Goal: Task Accomplishment & Management: Use online tool/utility

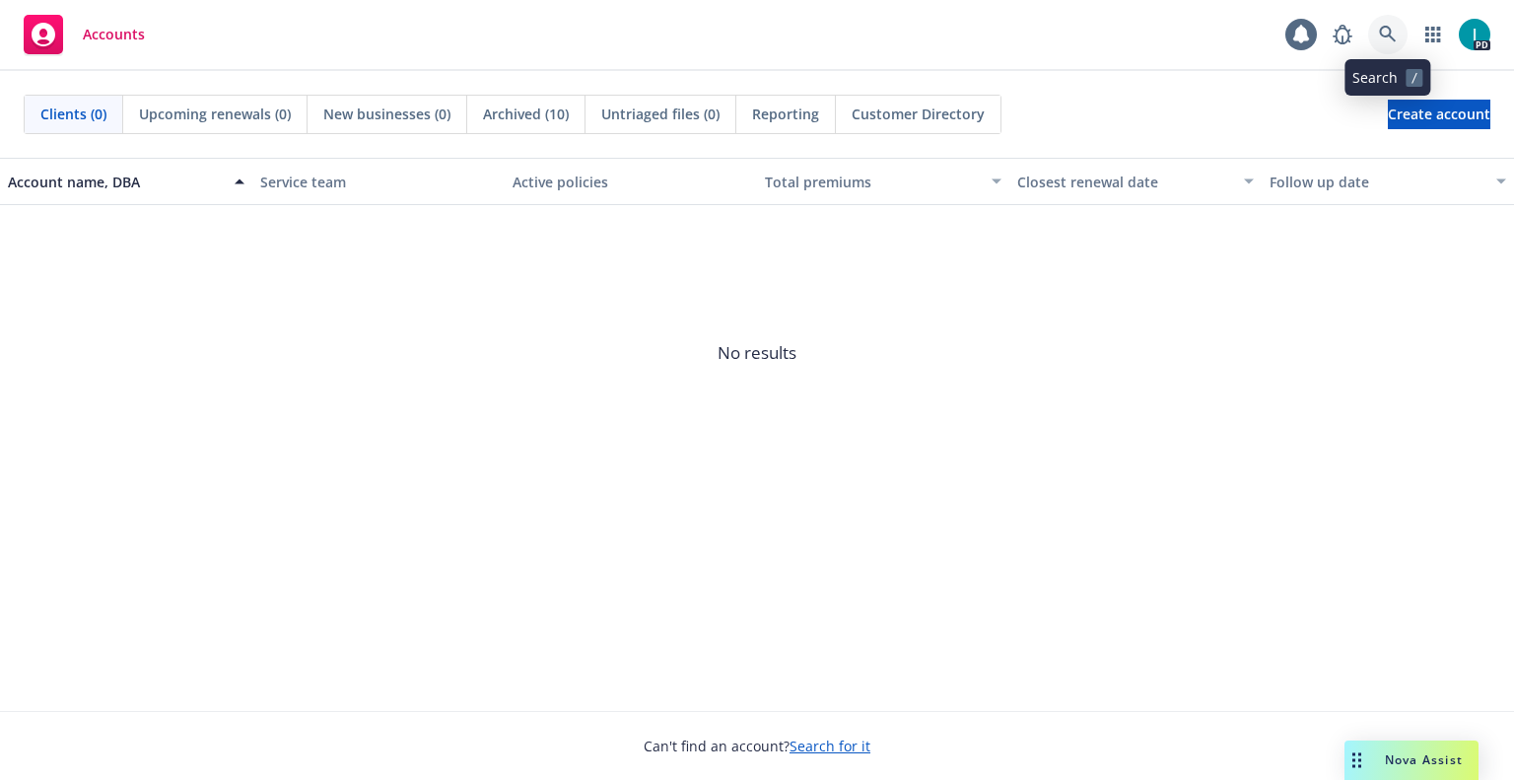
click at [1397, 28] on link at bounding box center [1387, 34] width 39 height 39
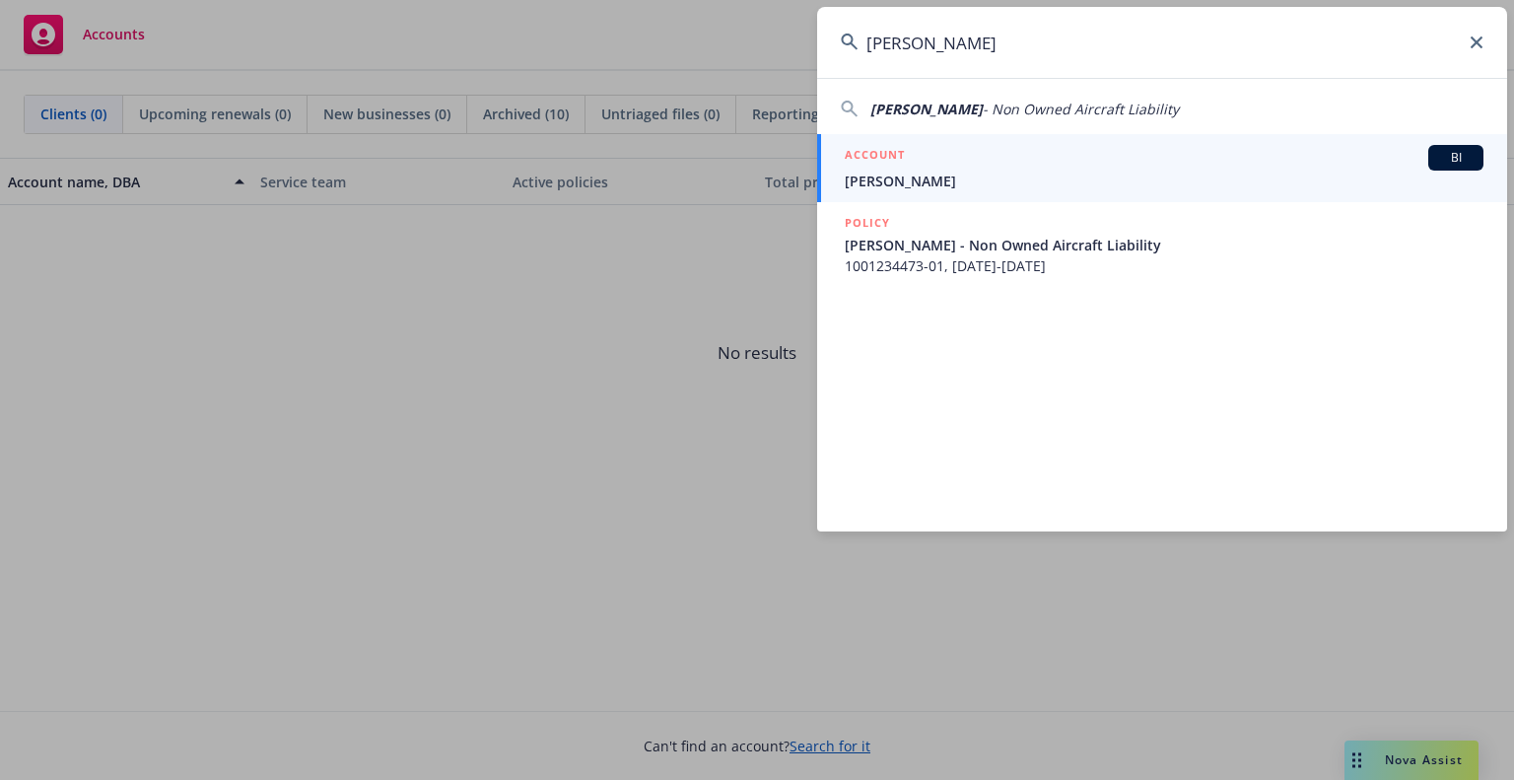
type input "[PERSON_NAME]"
click at [935, 161] on div "ACCOUNT BI" at bounding box center [1164, 158] width 639 height 26
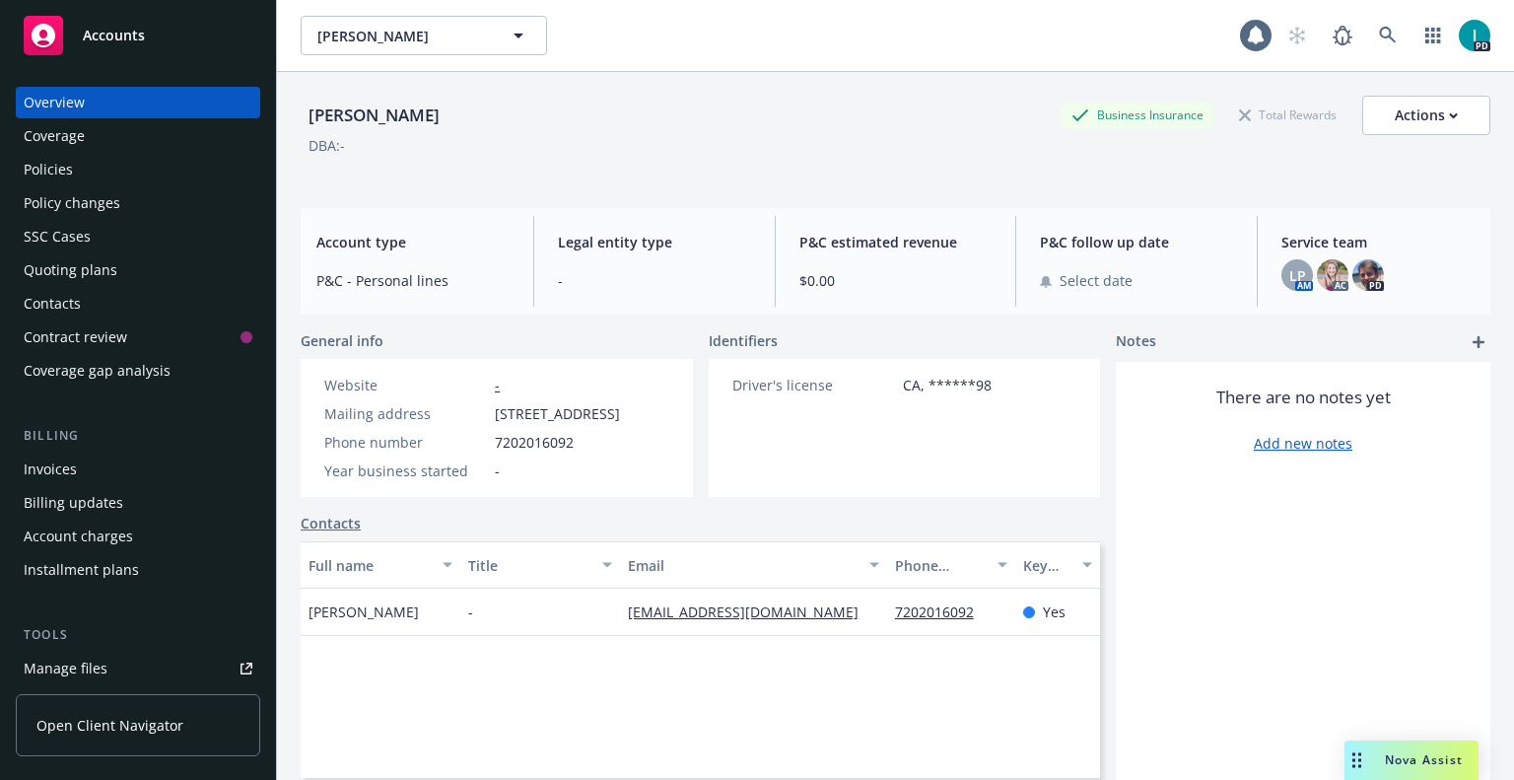
click at [89, 261] on div "Quoting plans" at bounding box center [71, 270] width 94 height 32
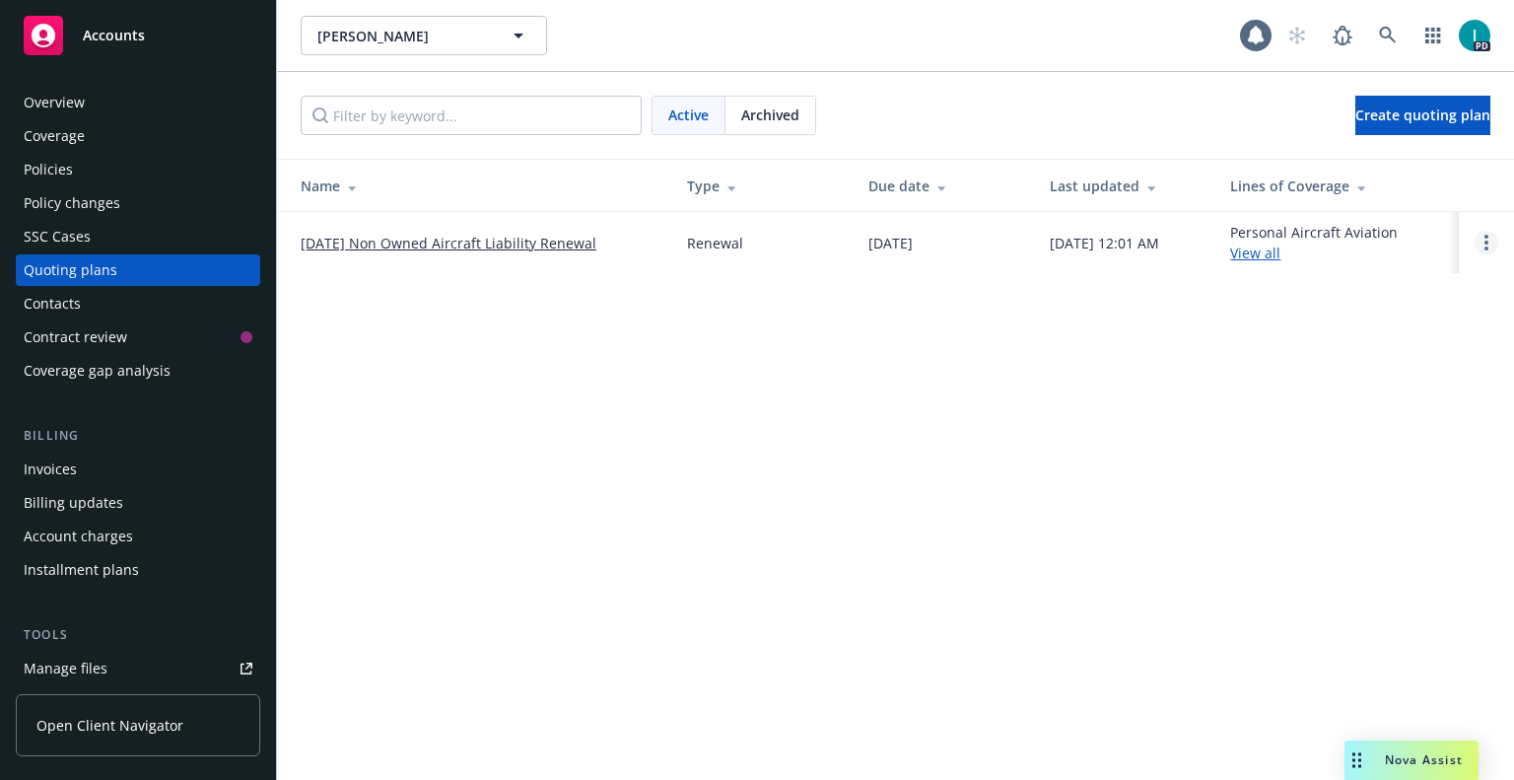
click at [1486, 239] on icon "Open options" at bounding box center [1486, 243] width 4 height 16
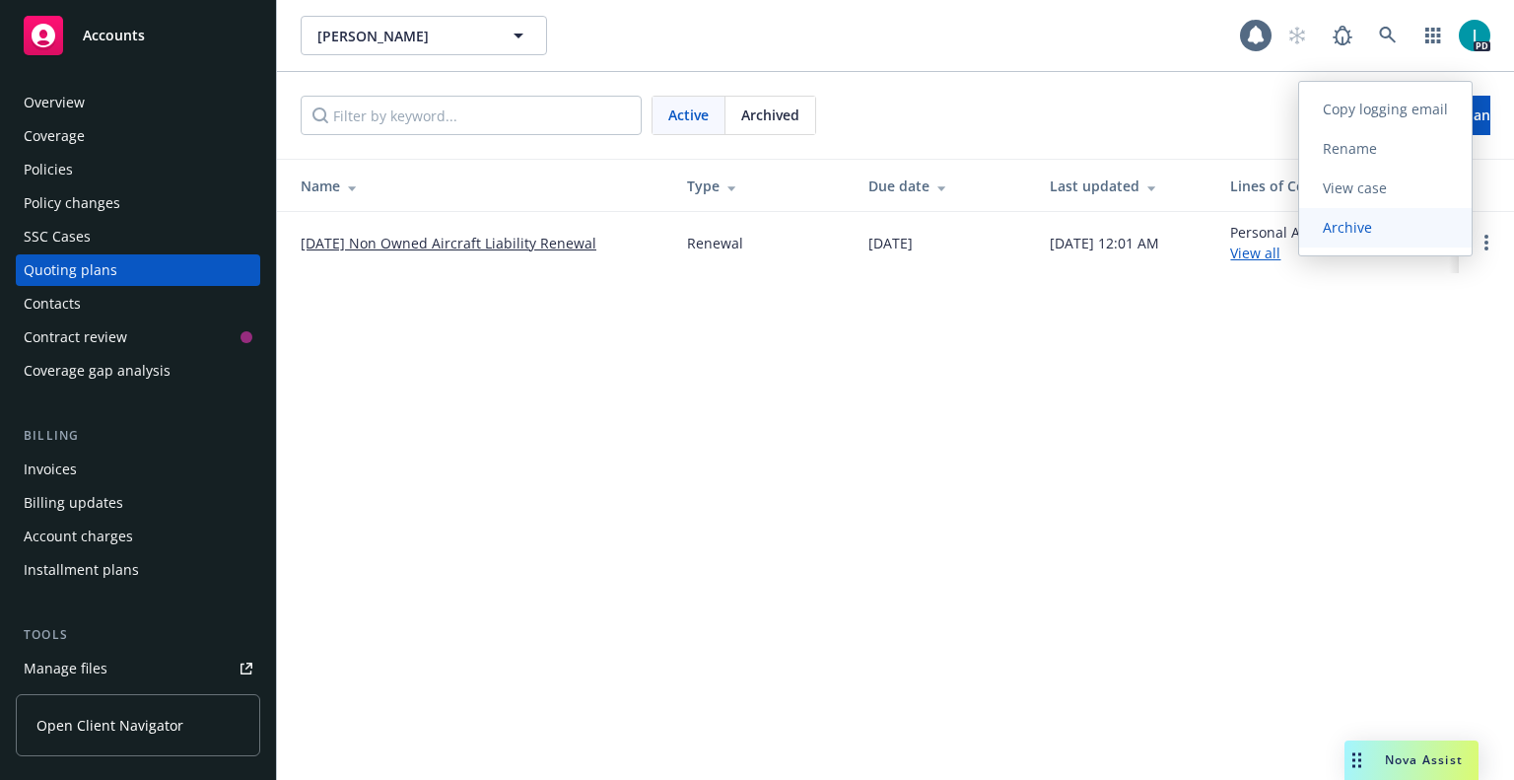
click at [1354, 241] on link "Archive" at bounding box center [1385, 227] width 172 height 39
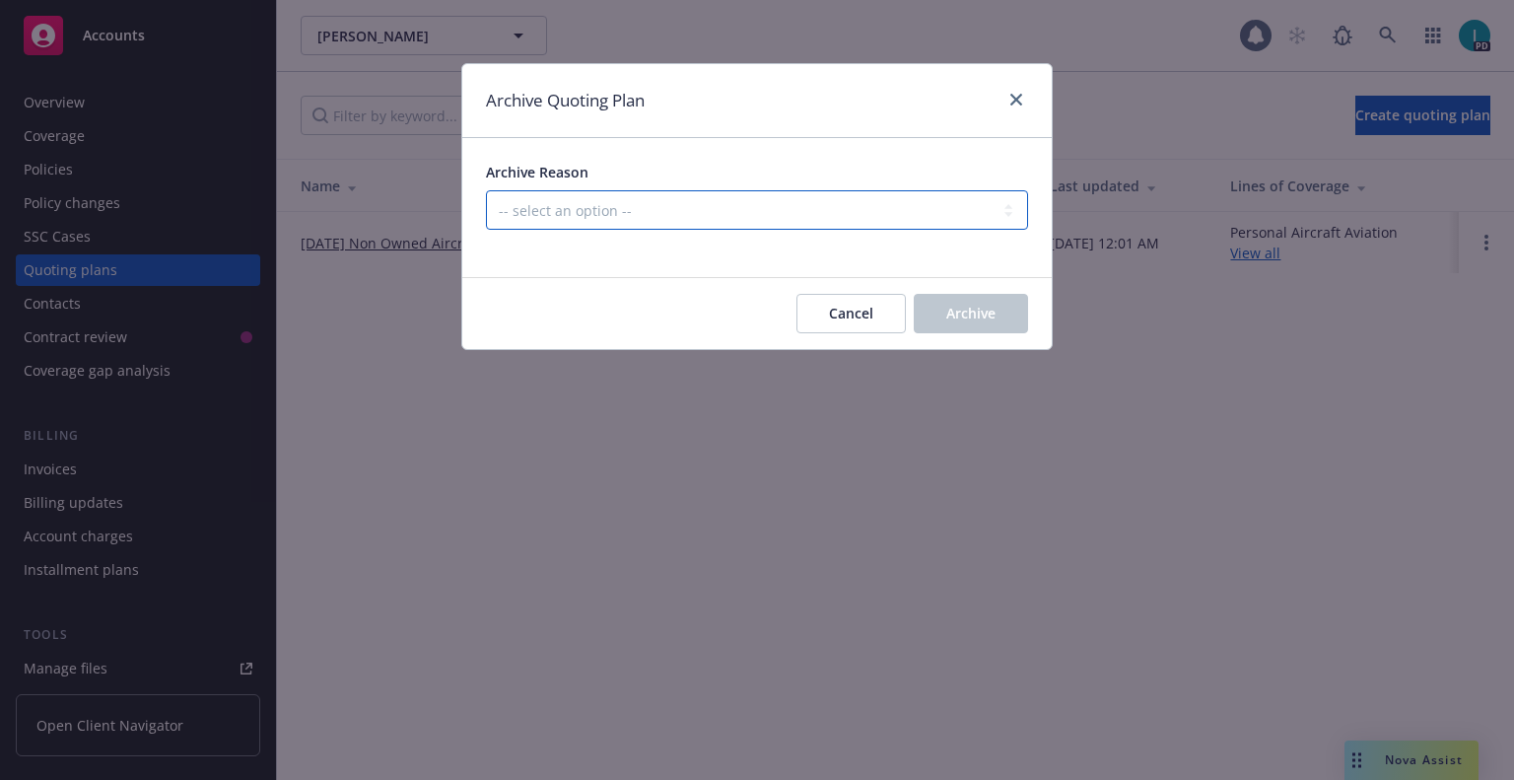
click at [641, 198] on select "-- select an option -- All policies in this renewal plan are auto-renewed Creat…" at bounding box center [757, 209] width 542 height 39
select select "ARCHIVED_RENEWAL_CANCELED"
click at [486, 190] on select "-- select an option -- All policies in this renewal plan are auto-renewed Creat…" at bounding box center [757, 209] width 542 height 39
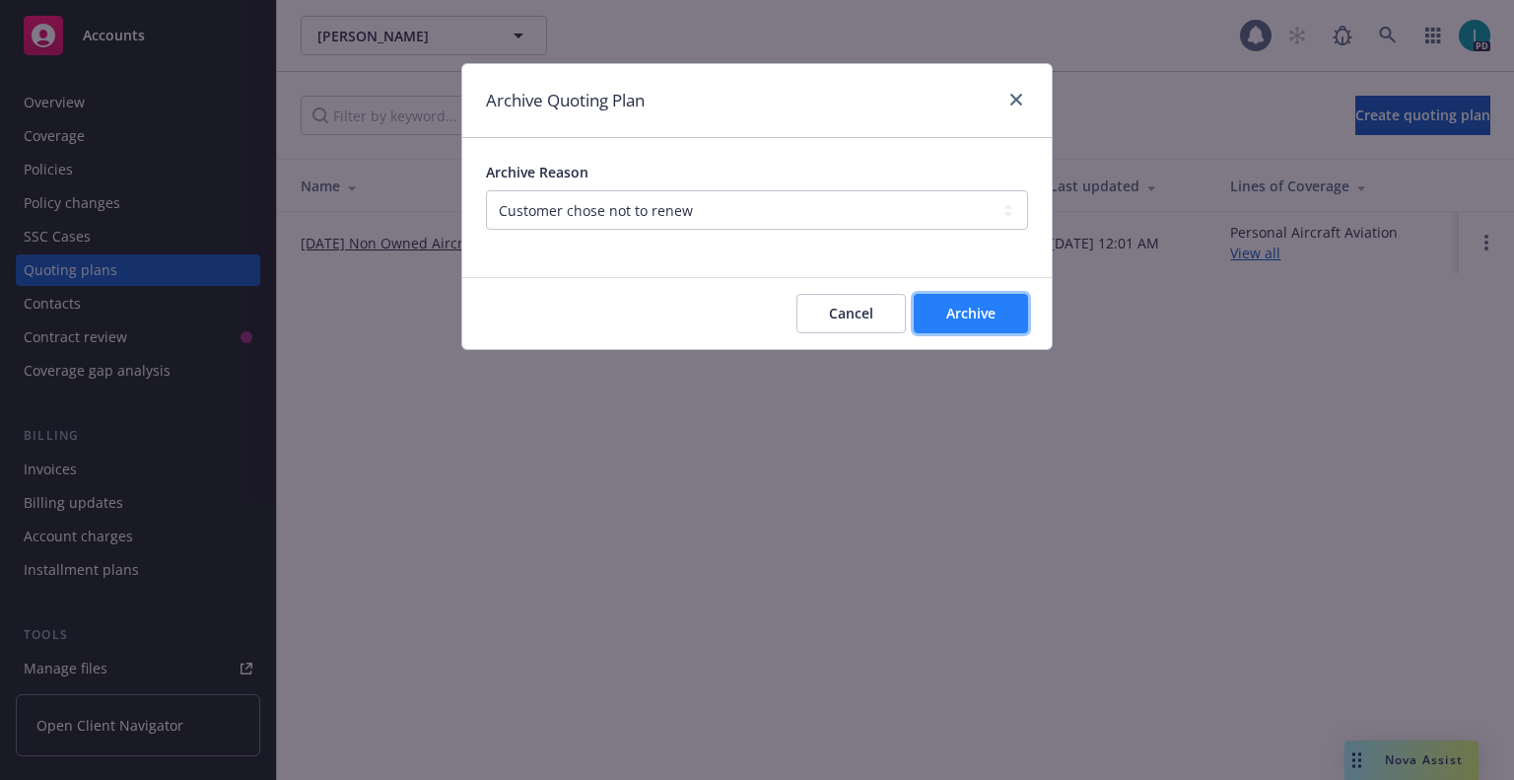
click at [960, 310] on span "Archive" at bounding box center [970, 313] width 49 height 19
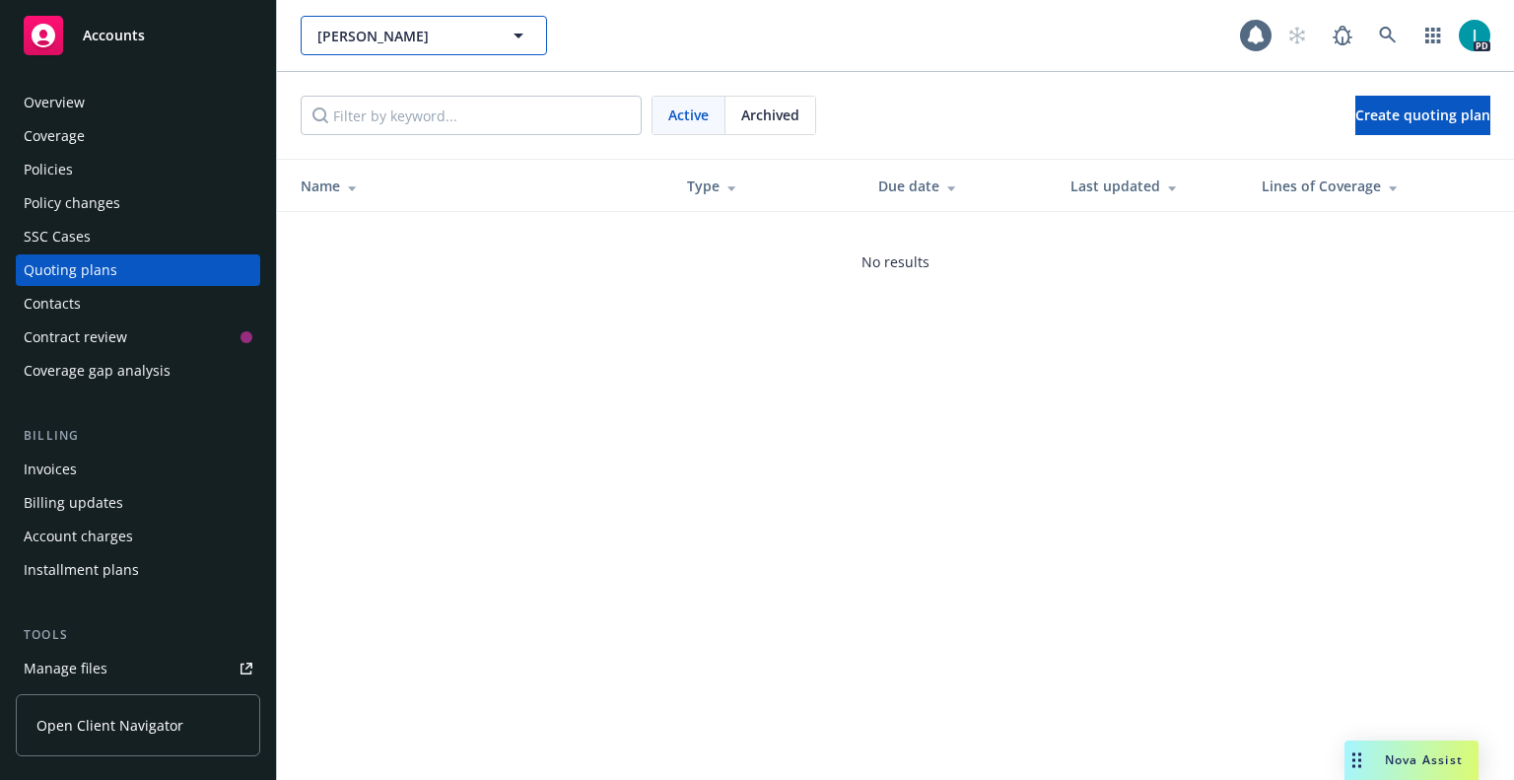
click at [357, 54] on button "[PERSON_NAME]" at bounding box center [424, 35] width 246 height 39
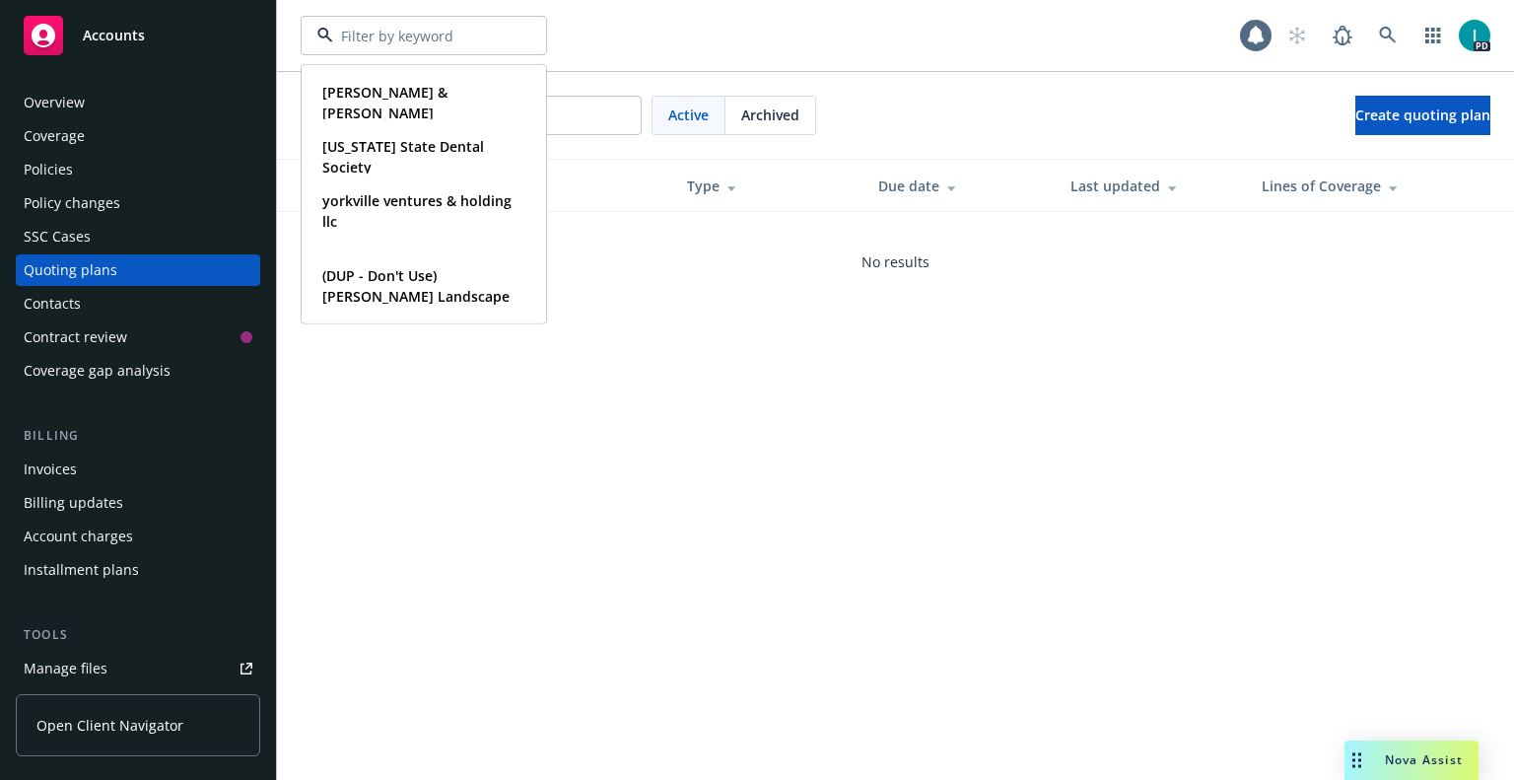
paste input "[PERSON_NAME]"
type input "[PERSON_NAME]"
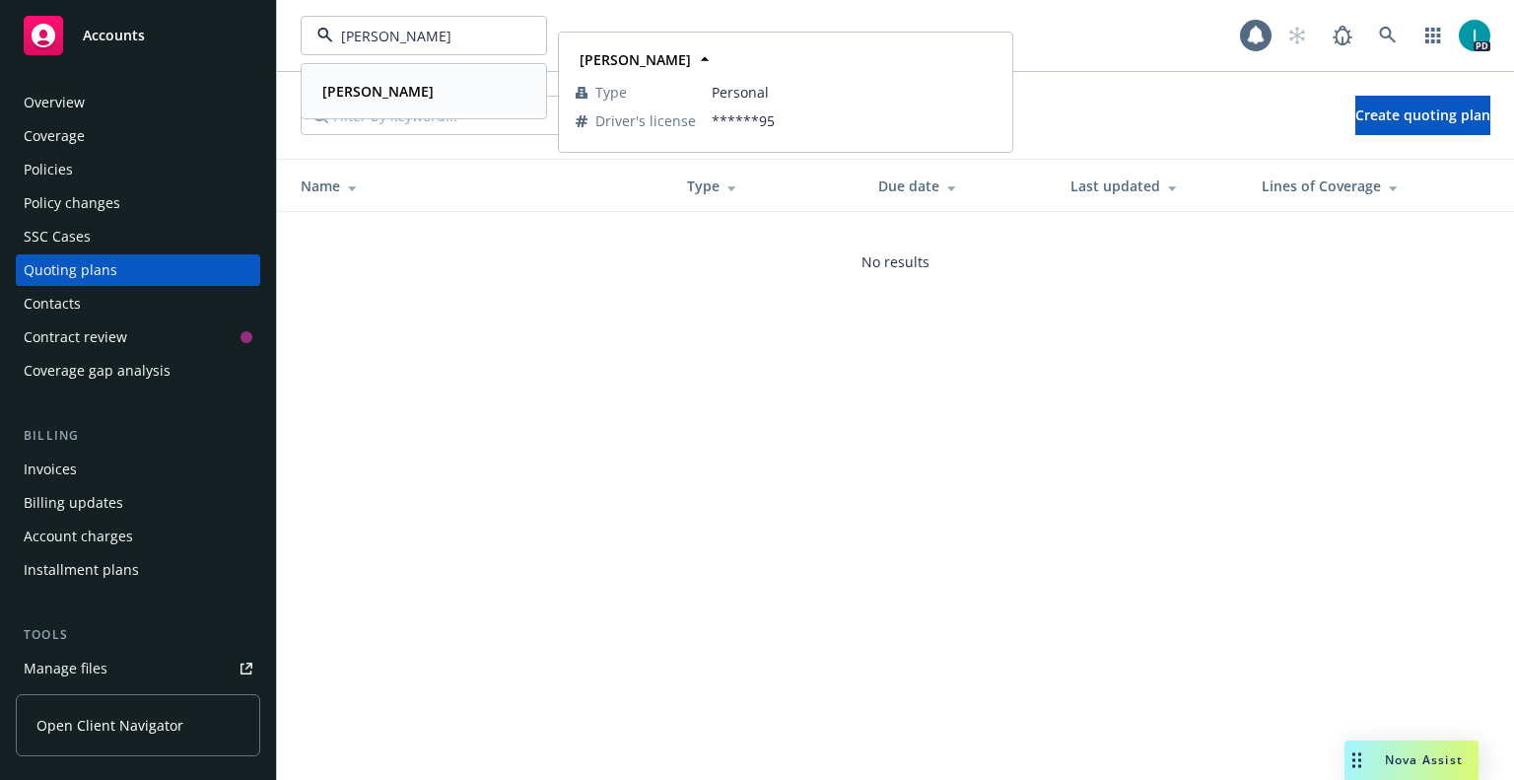
click at [405, 94] on strong "[PERSON_NAME]" at bounding box center [377, 91] width 111 height 19
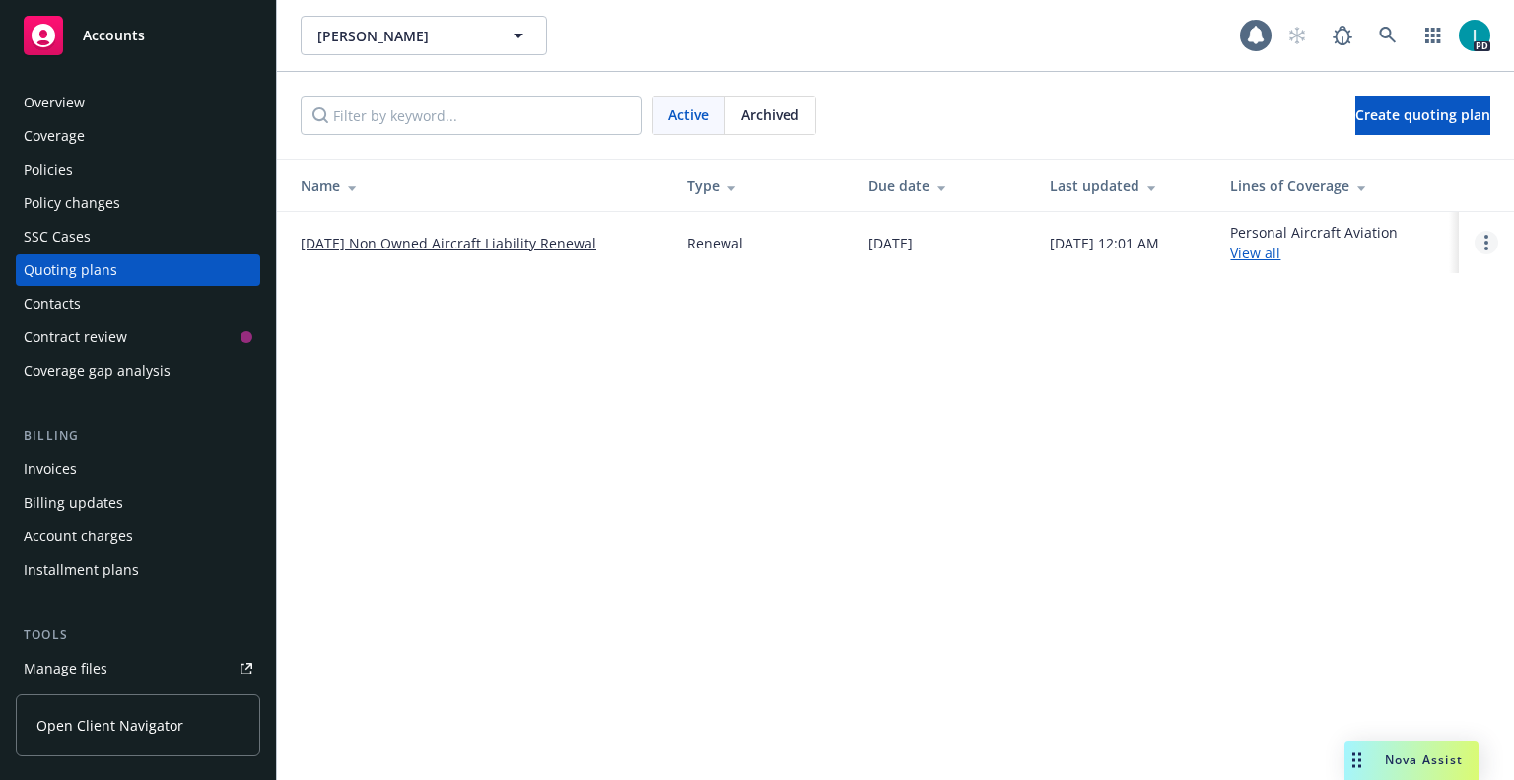
click at [1485, 236] on circle "Open options" at bounding box center [1486, 237] width 4 height 4
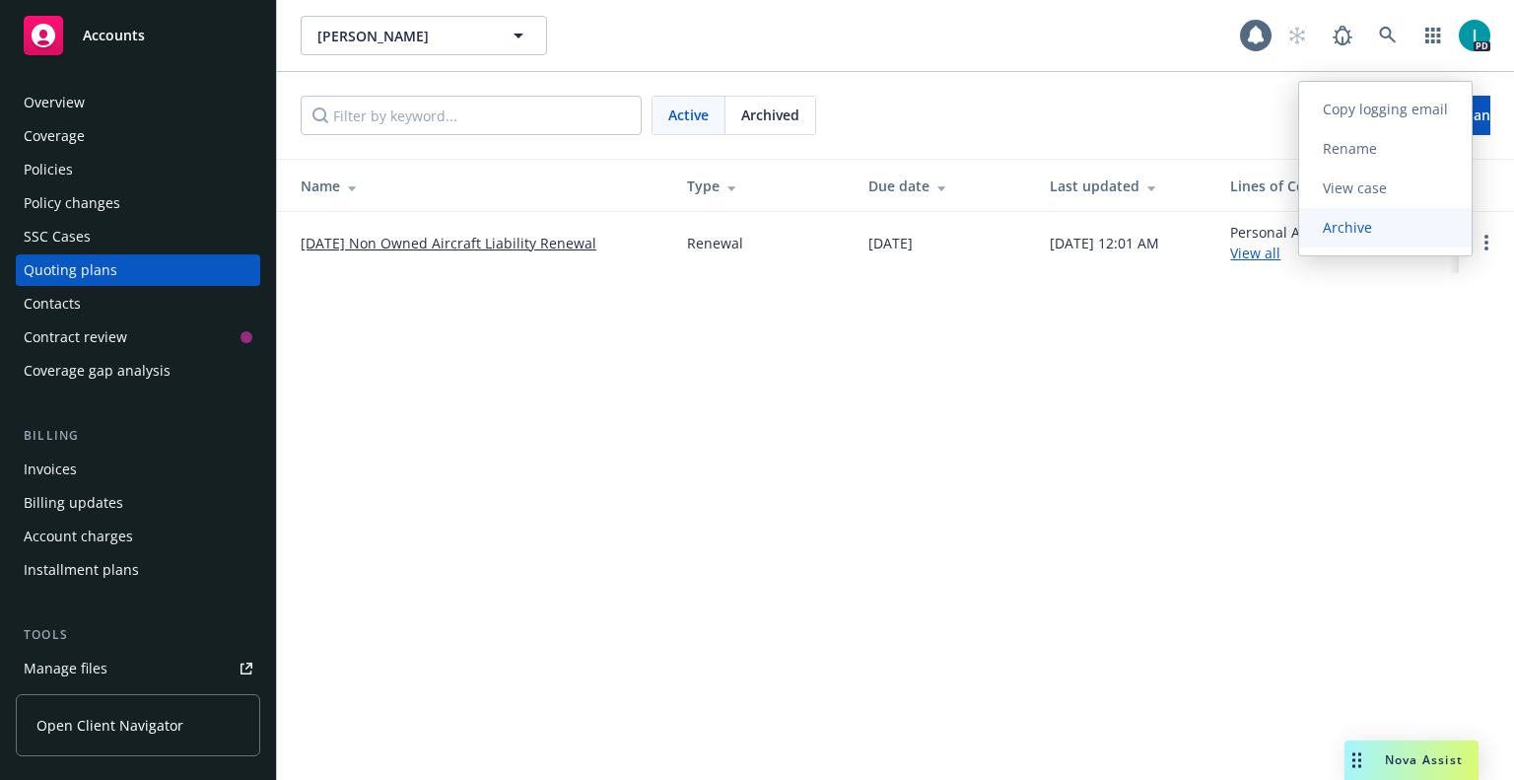
click at [1400, 240] on link "Archive" at bounding box center [1385, 227] width 172 height 39
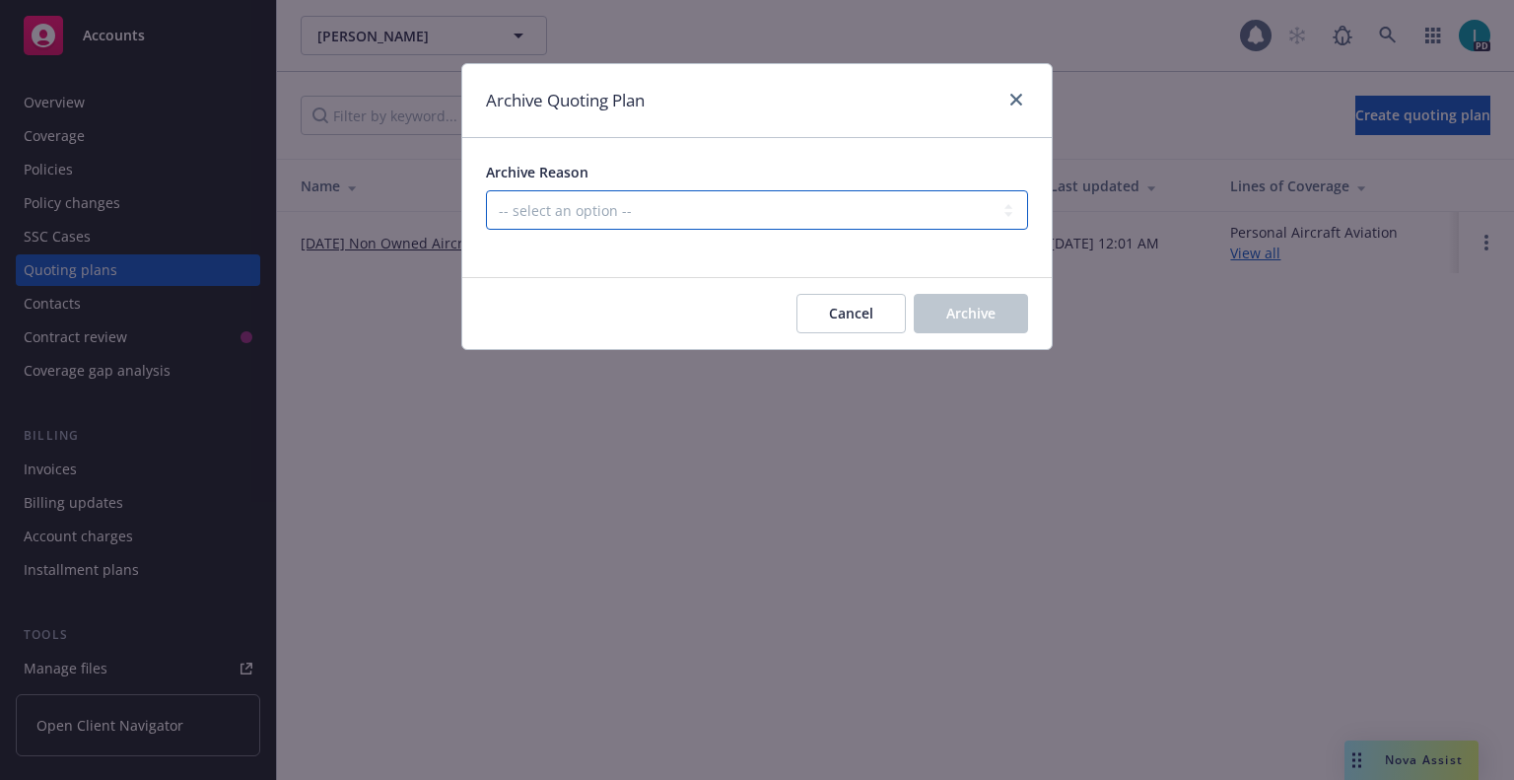
click at [594, 197] on select "-- select an option -- All policies in this renewal plan are auto-renewed Creat…" at bounding box center [757, 209] width 542 height 39
select select "ARCHIVED_RENEWAL_CANCELED"
click at [486, 190] on select "-- select an option -- All policies in this renewal plan are auto-renewed Creat…" at bounding box center [757, 209] width 542 height 39
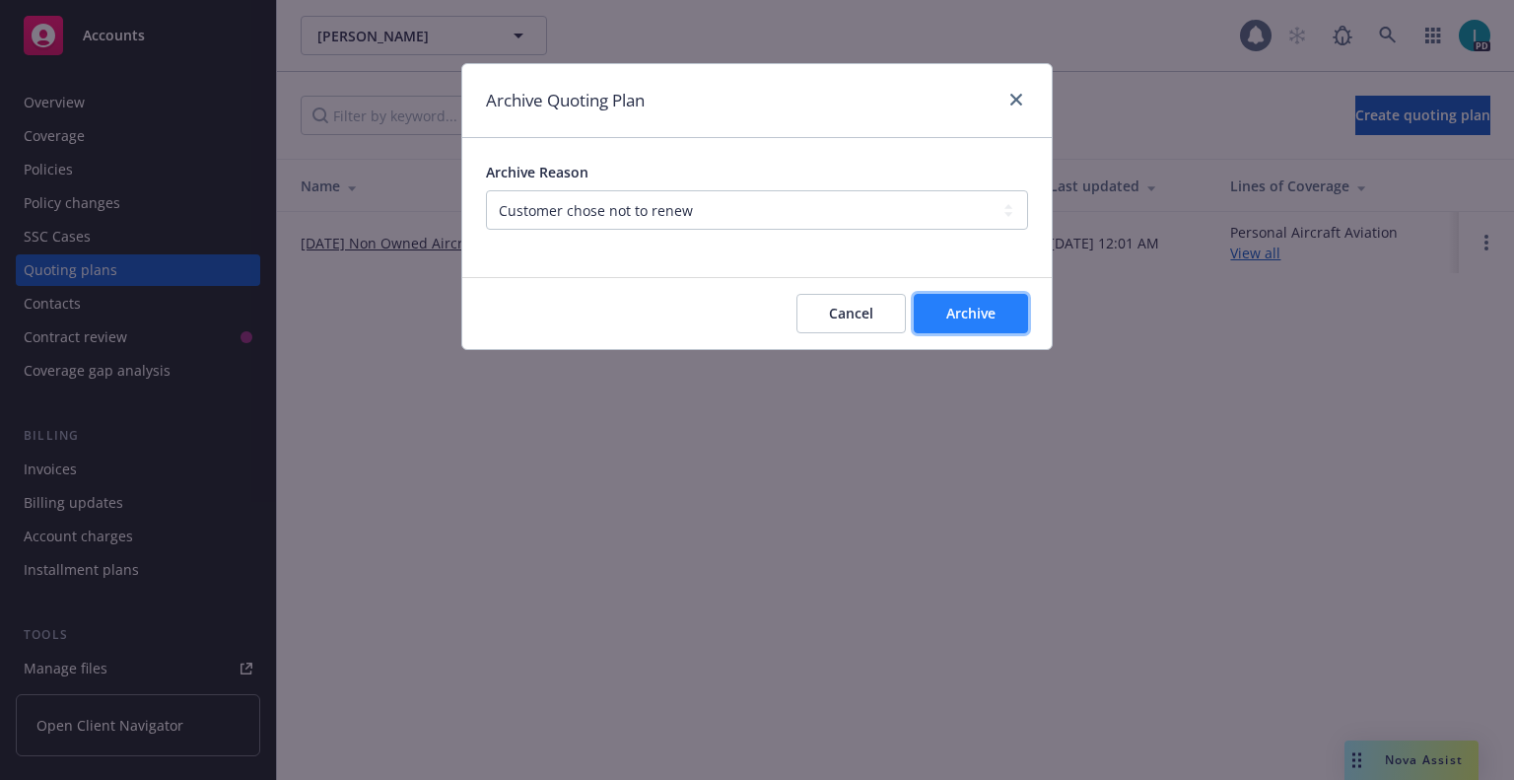
click at [972, 313] on span "Archive" at bounding box center [970, 313] width 49 height 19
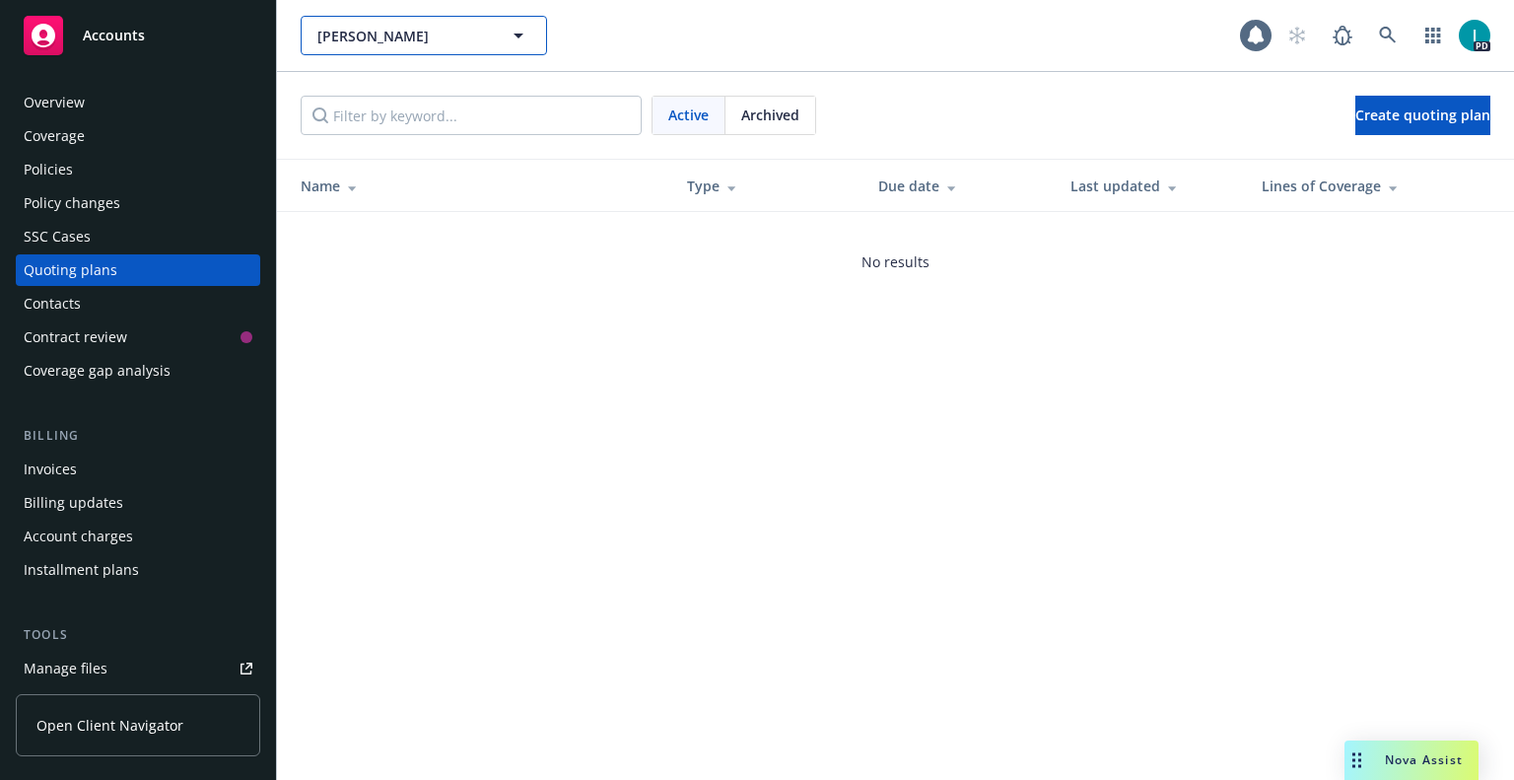
click at [498, 34] on button "[PERSON_NAME]" at bounding box center [424, 35] width 246 height 39
paste input "[PERSON_NAME]"
type input "[PERSON_NAME]"
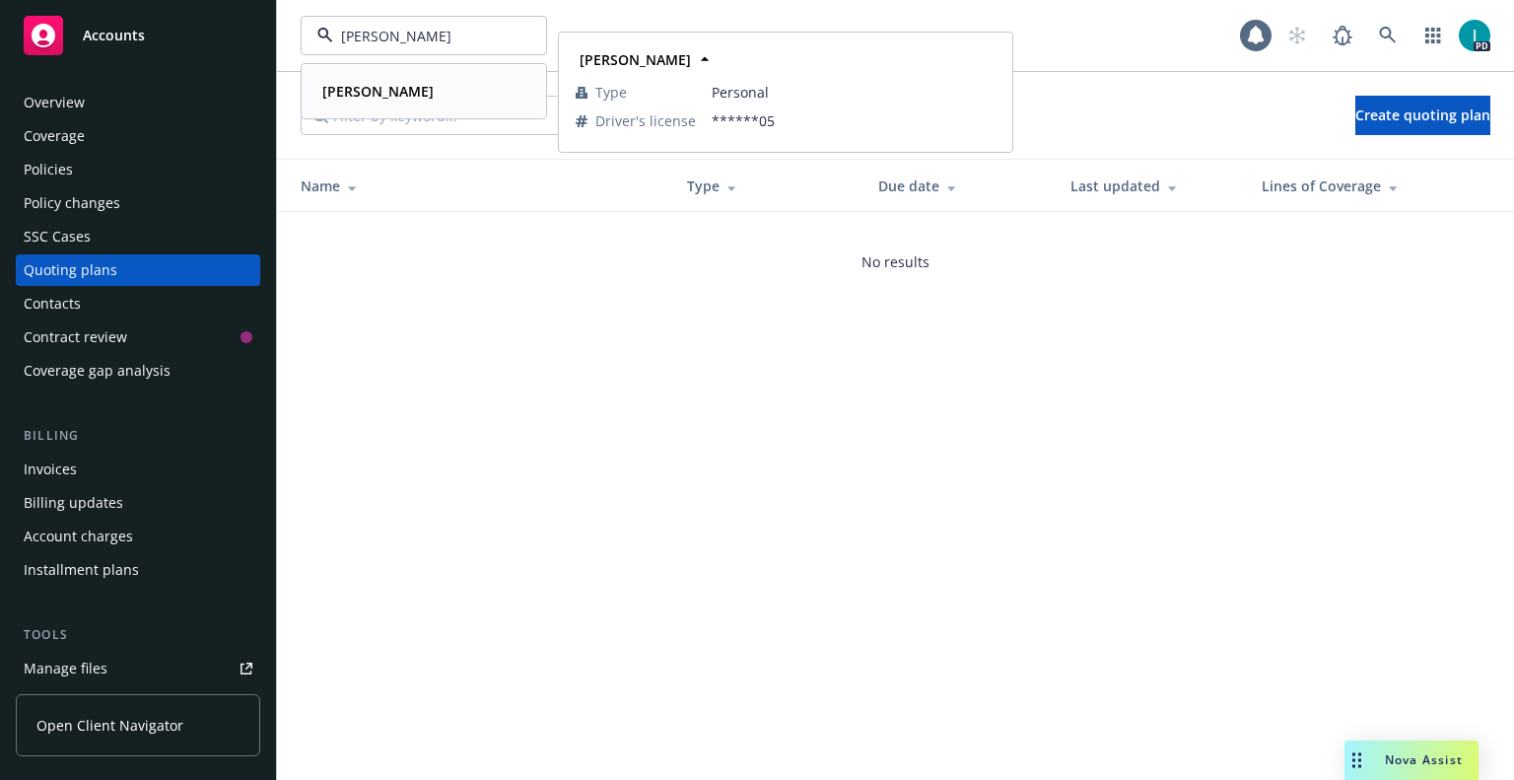
click at [417, 95] on div "[PERSON_NAME]" at bounding box center [375, 91] width 123 height 29
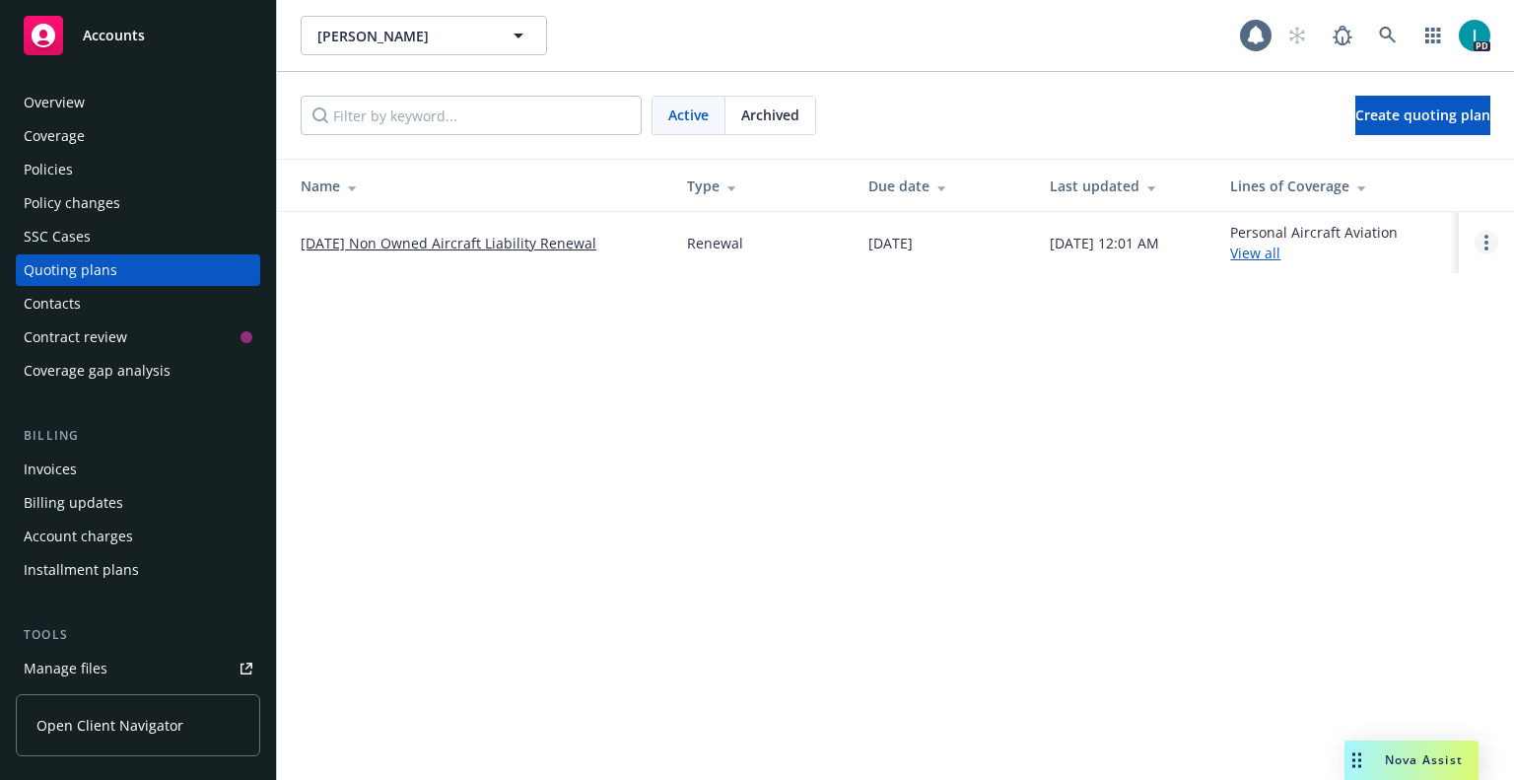
click at [1489, 241] on link "Open options" at bounding box center [1487, 243] width 24 height 24
click at [1383, 227] on span "Archive" at bounding box center [1347, 227] width 97 height 19
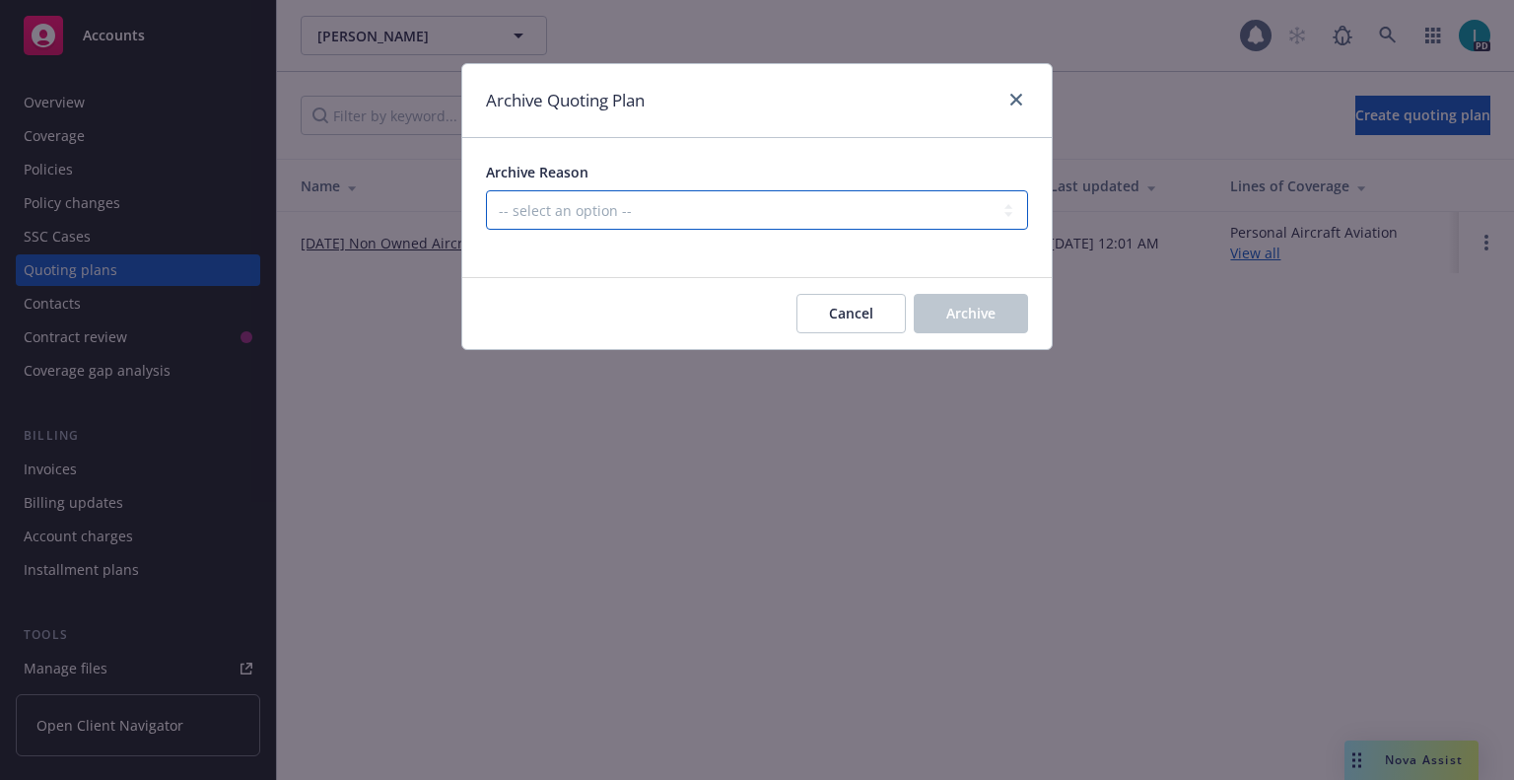
click at [543, 204] on select "-- select an option -- All policies in this renewal plan are auto-renewed Creat…" at bounding box center [757, 209] width 542 height 39
select select "ARCHIVED_RENEWAL_CANCELED"
click at [486, 190] on select "-- select an option -- All policies in this renewal plan are auto-renewed Creat…" at bounding box center [757, 209] width 542 height 39
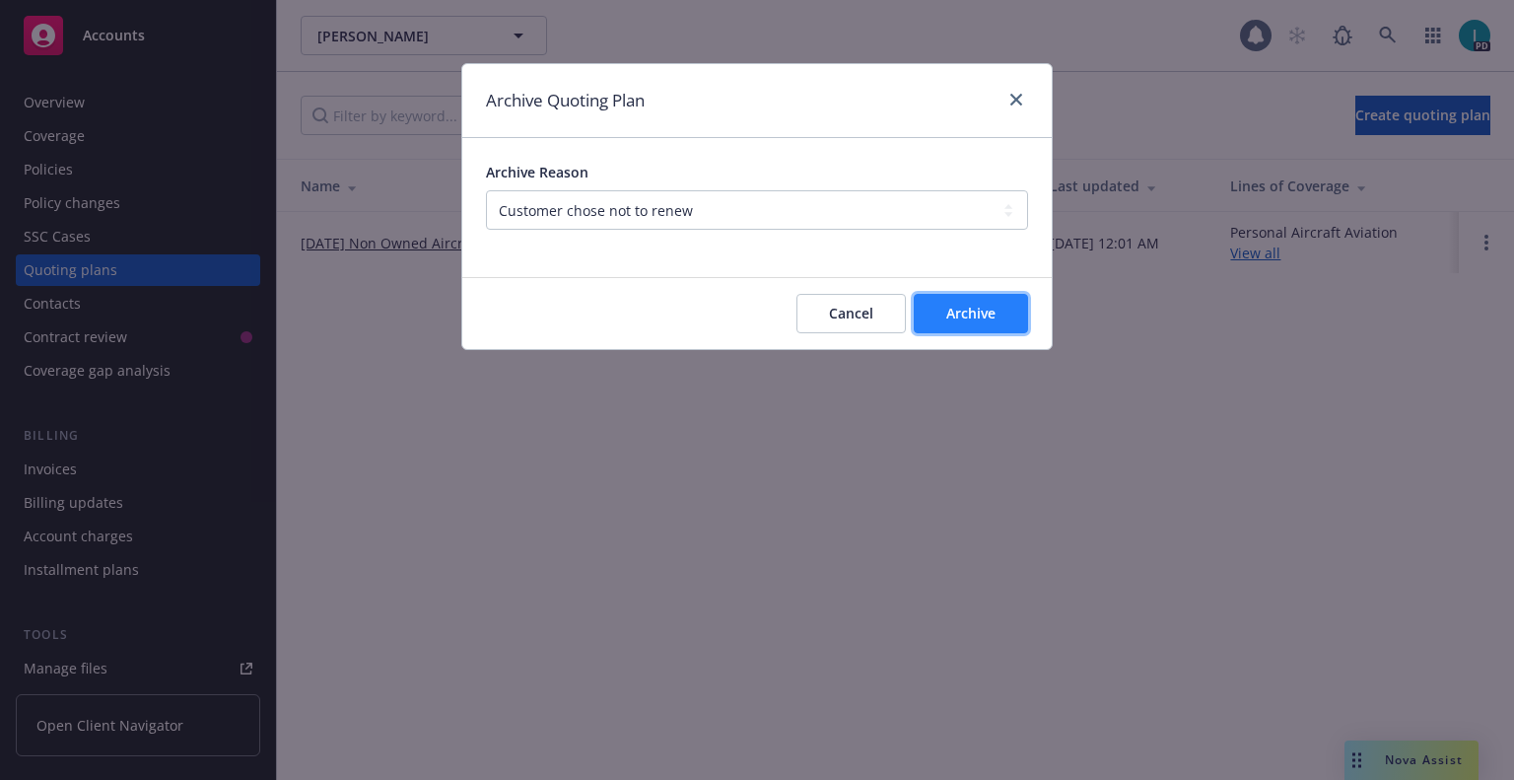
click at [972, 305] on span "Archive" at bounding box center [970, 313] width 49 height 19
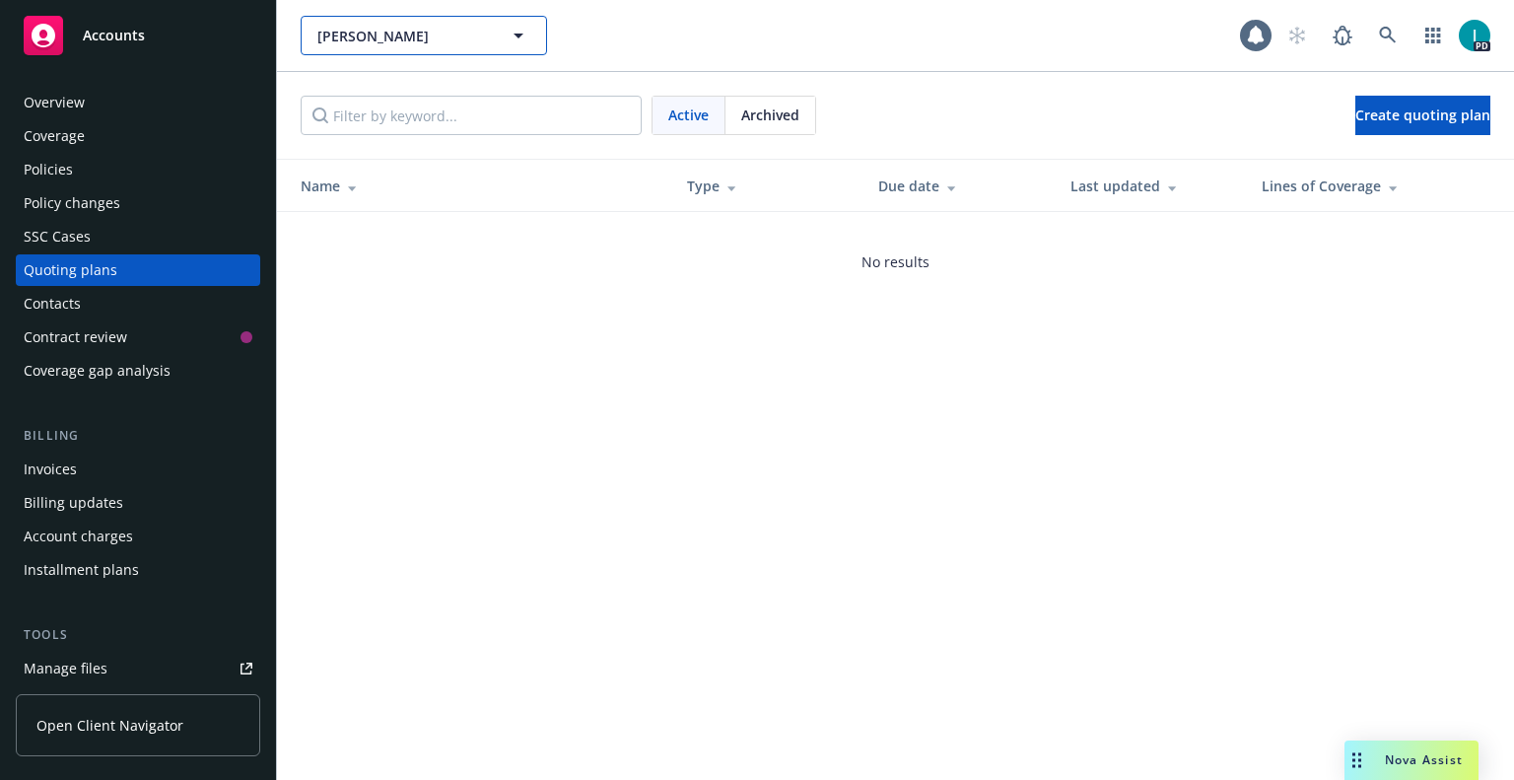
click at [361, 26] on span "[PERSON_NAME]" at bounding box center [402, 36] width 171 height 21
paste input "[PERSON_NAME]"
type input "[PERSON_NAME]"
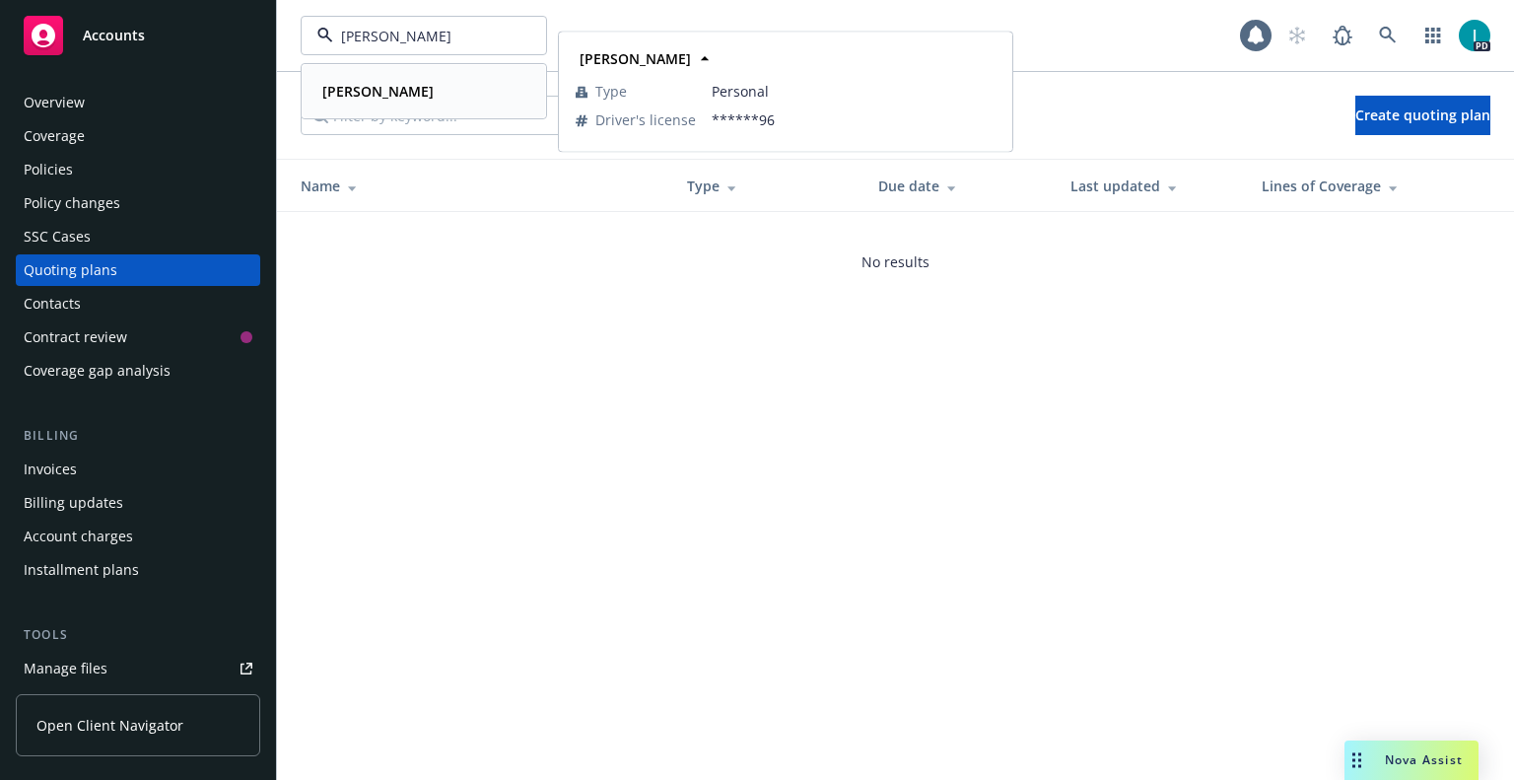
click at [433, 85] on div "[PERSON_NAME]" at bounding box center [375, 91] width 123 height 29
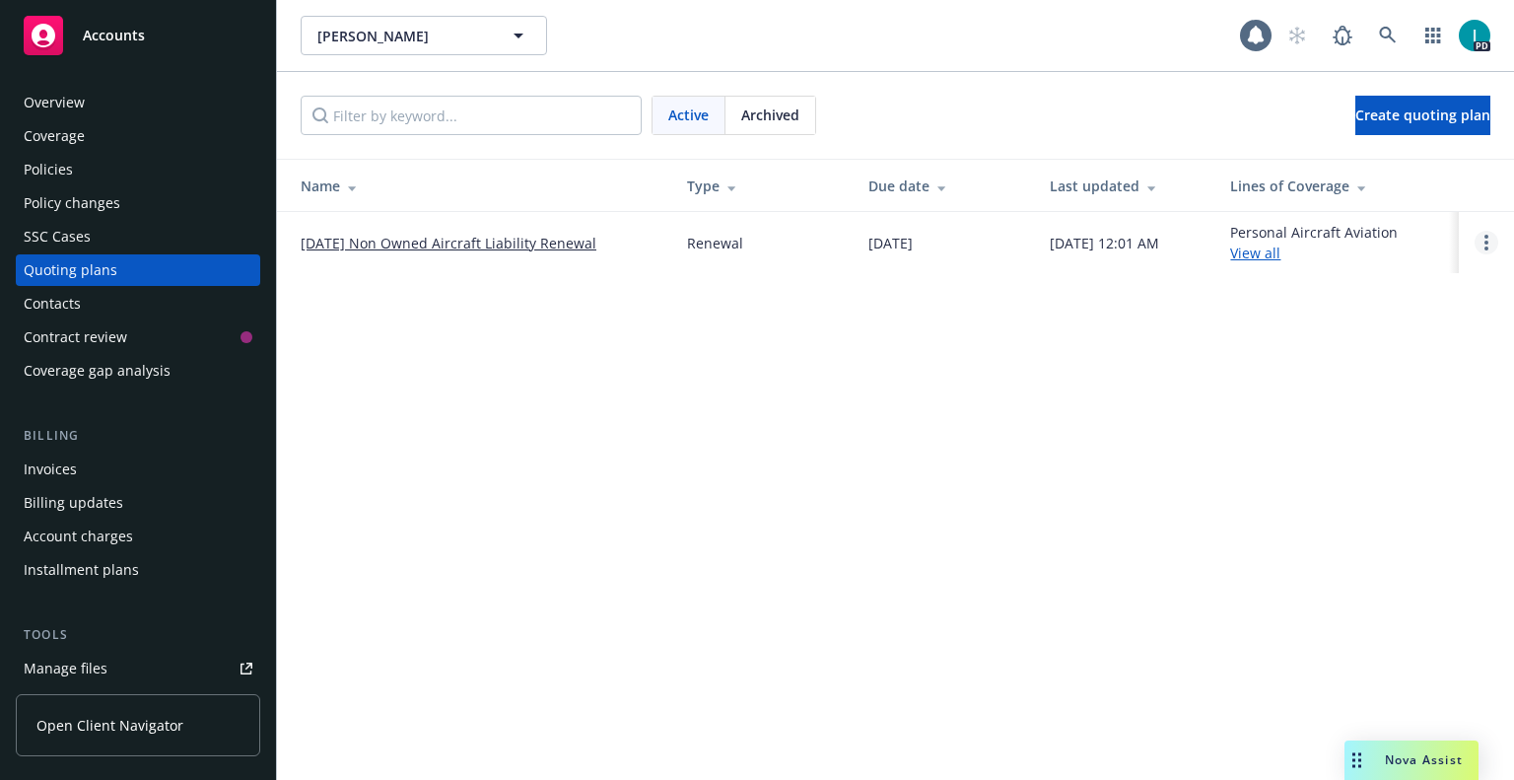
click at [1485, 249] on circle "Open options" at bounding box center [1486, 248] width 4 height 4
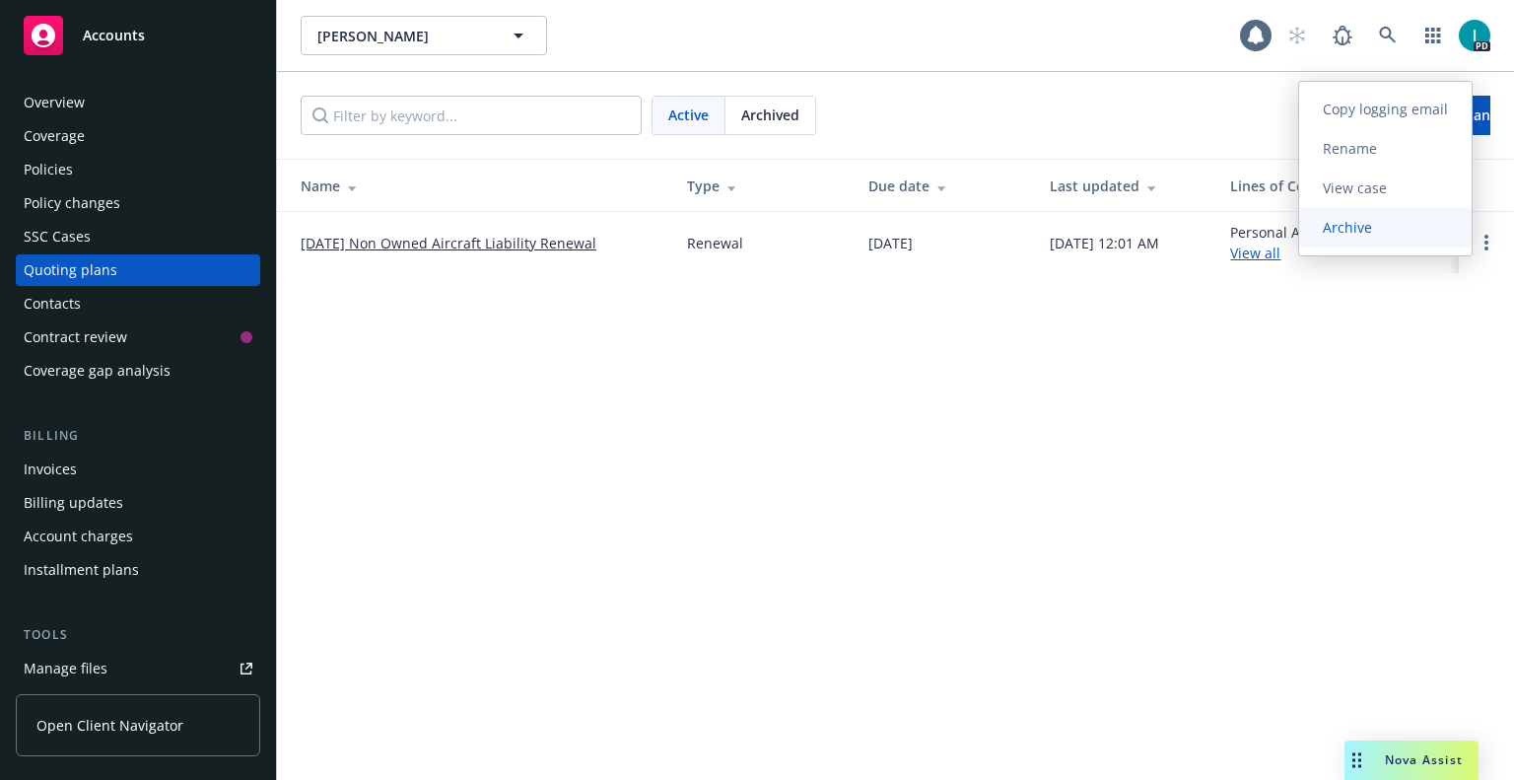
click at [1393, 224] on span "Archive" at bounding box center [1347, 227] width 97 height 19
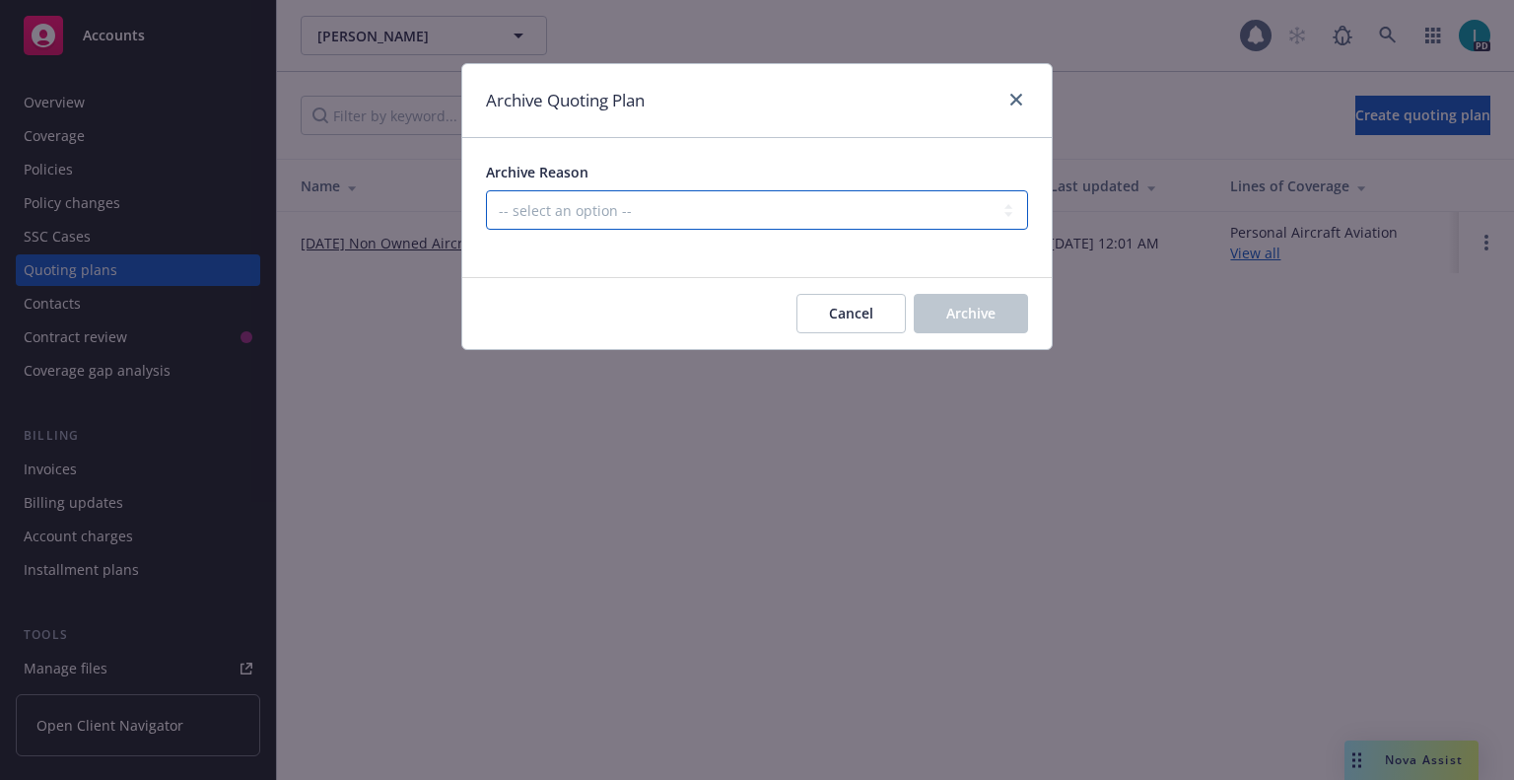
click at [572, 221] on select "-- select an option -- All policies in this renewal plan are auto-renewed Creat…" at bounding box center [757, 209] width 542 height 39
select select "ARCHIVED_RENEWAL_CANCELED"
click at [486, 190] on select "-- select an option -- All policies in this renewal plan are auto-renewed Creat…" at bounding box center [757, 209] width 542 height 39
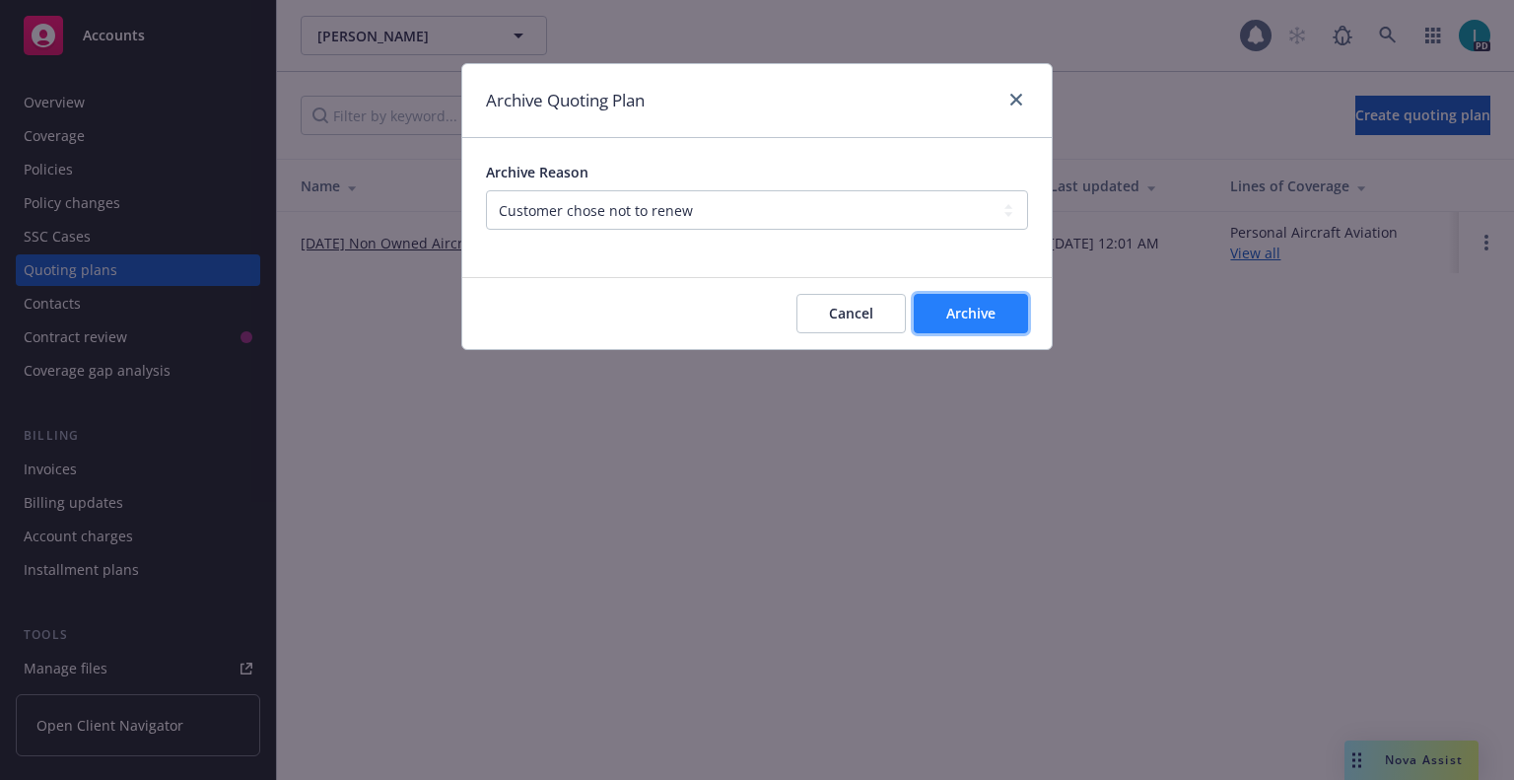
click at [1013, 305] on button "Archive" at bounding box center [971, 313] width 114 height 39
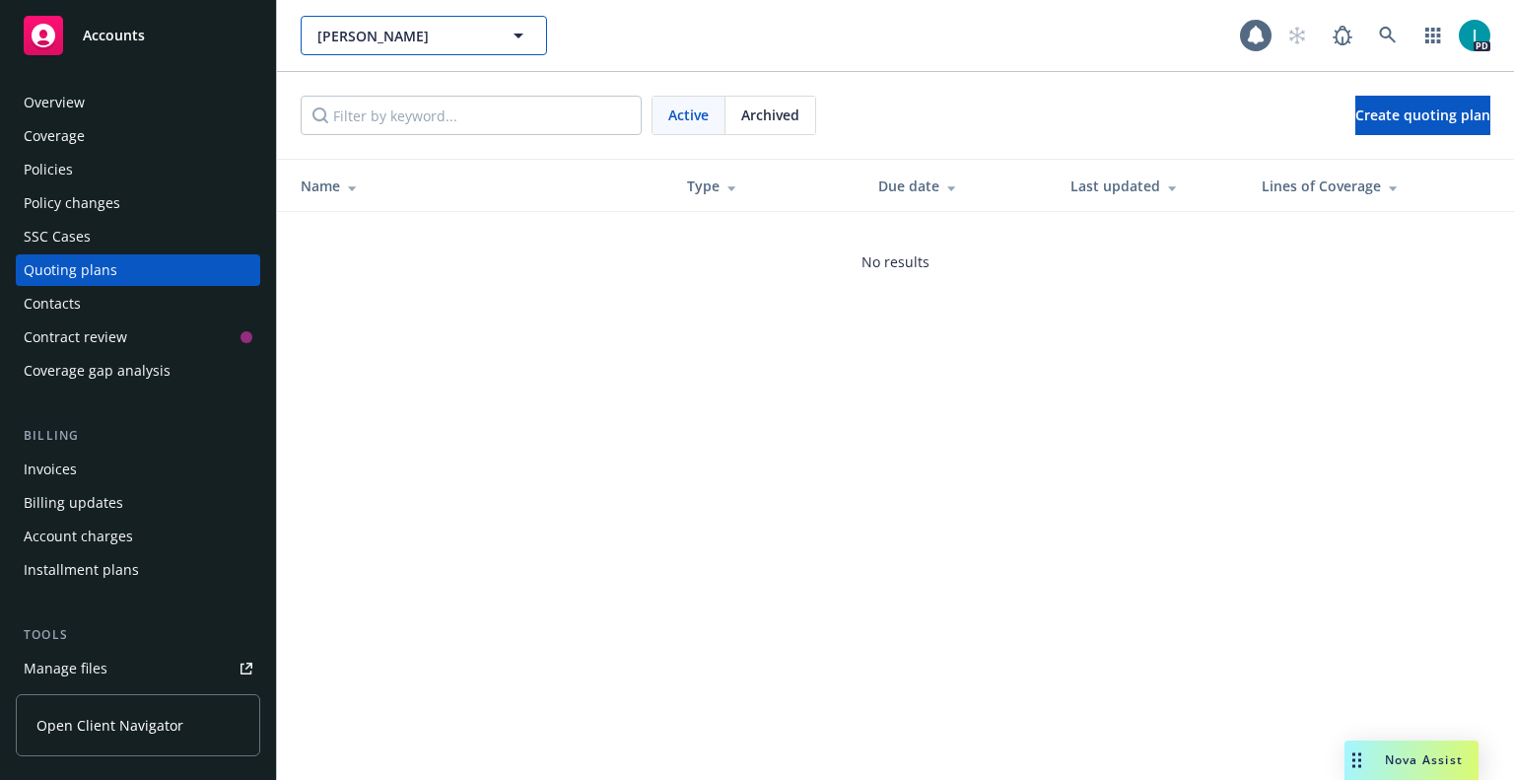
click at [378, 40] on span "[PERSON_NAME]" at bounding box center [402, 36] width 171 height 21
paste input "[PERSON_NAME]"
type input "[PERSON_NAME]"
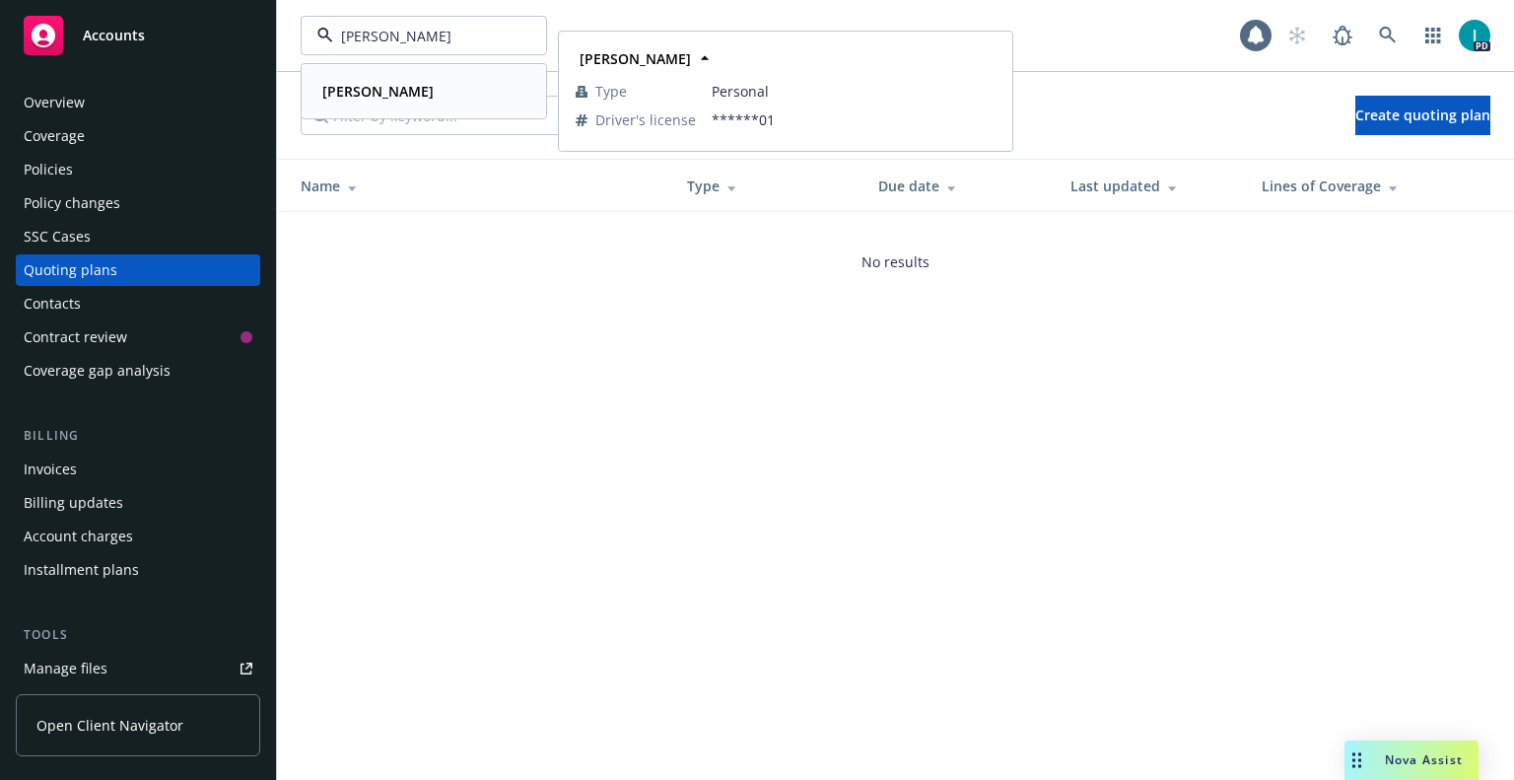
click at [401, 103] on div "[PERSON_NAME]" at bounding box center [375, 91] width 123 height 29
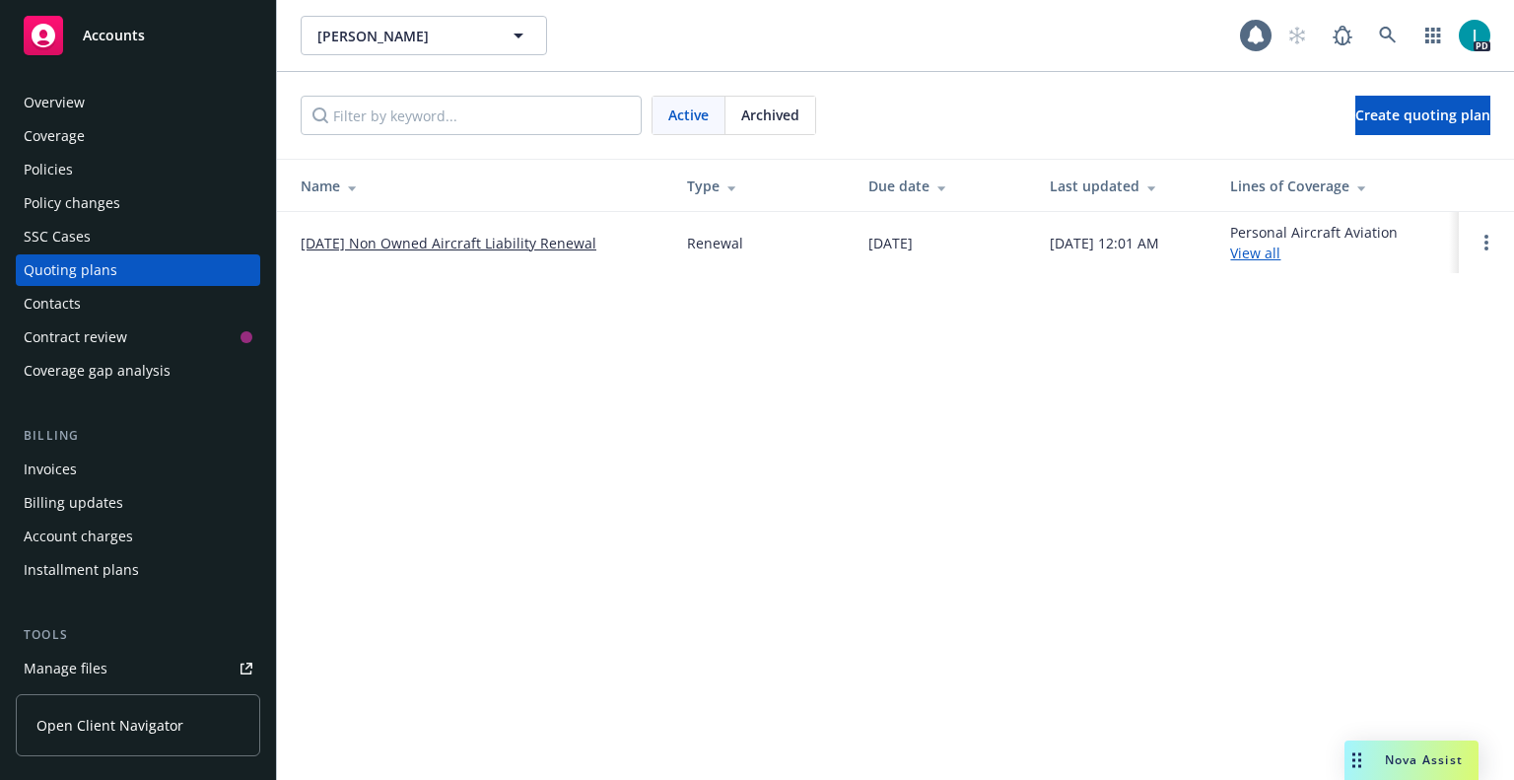
click at [1481, 255] on td at bounding box center [1486, 242] width 55 height 61
click at [1484, 247] on icon "Open options" at bounding box center [1486, 243] width 4 height 16
click at [1414, 235] on link "Archive" at bounding box center [1385, 227] width 172 height 39
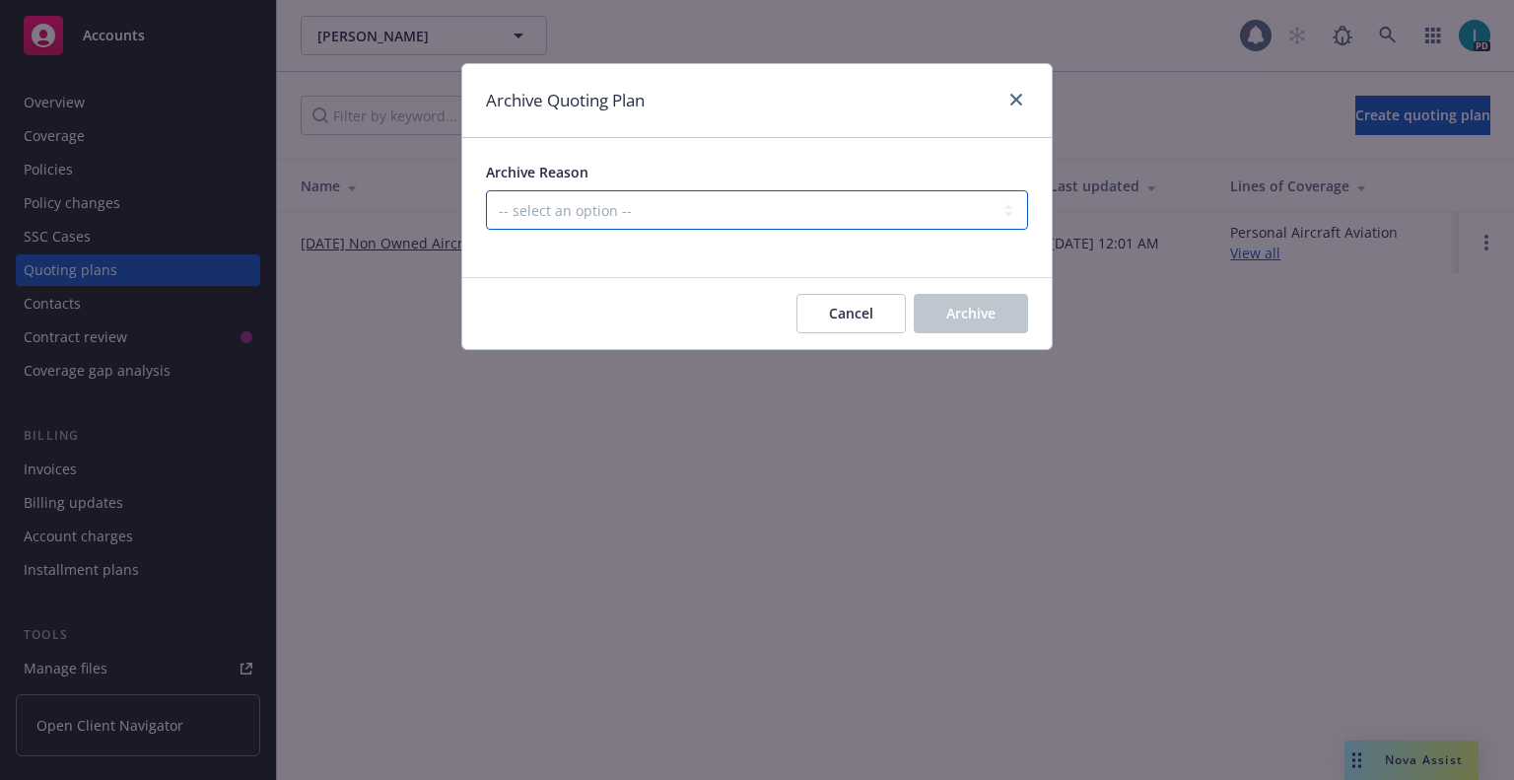
click at [512, 204] on select "-- select an option -- All policies in this renewal plan are auto-renewed Creat…" at bounding box center [757, 209] width 542 height 39
click at [486, 190] on select "-- select an option -- All policies in this renewal plan are auto-renewed Creat…" at bounding box center [757, 209] width 542 height 39
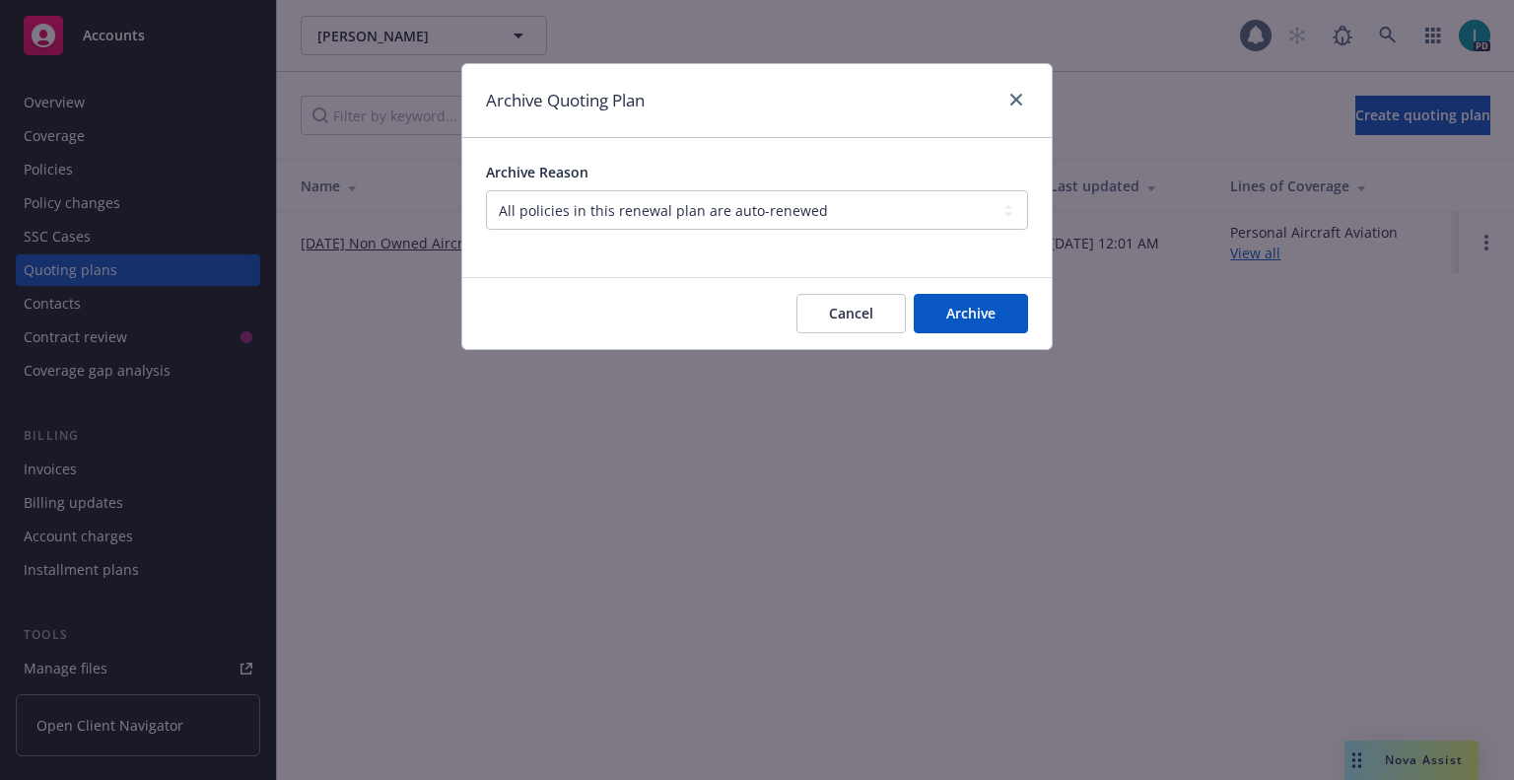
click at [871, 188] on div "Archive Reason -- select an option -- All policies in this renewal plan are aut…" at bounding box center [757, 196] width 542 height 68
click at [886, 199] on select "-- select an option -- All policies in this renewal plan are auto-renewed Creat…" at bounding box center [757, 209] width 542 height 39
select select "ARCHIVED_RENEWAL_CANCELED"
click at [486, 190] on select "-- select an option -- All policies in this renewal plan are auto-renewed Creat…" at bounding box center [757, 209] width 542 height 39
click at [945, 326] on button "Archive" at bounding box center [971, 313] width 114 height 39
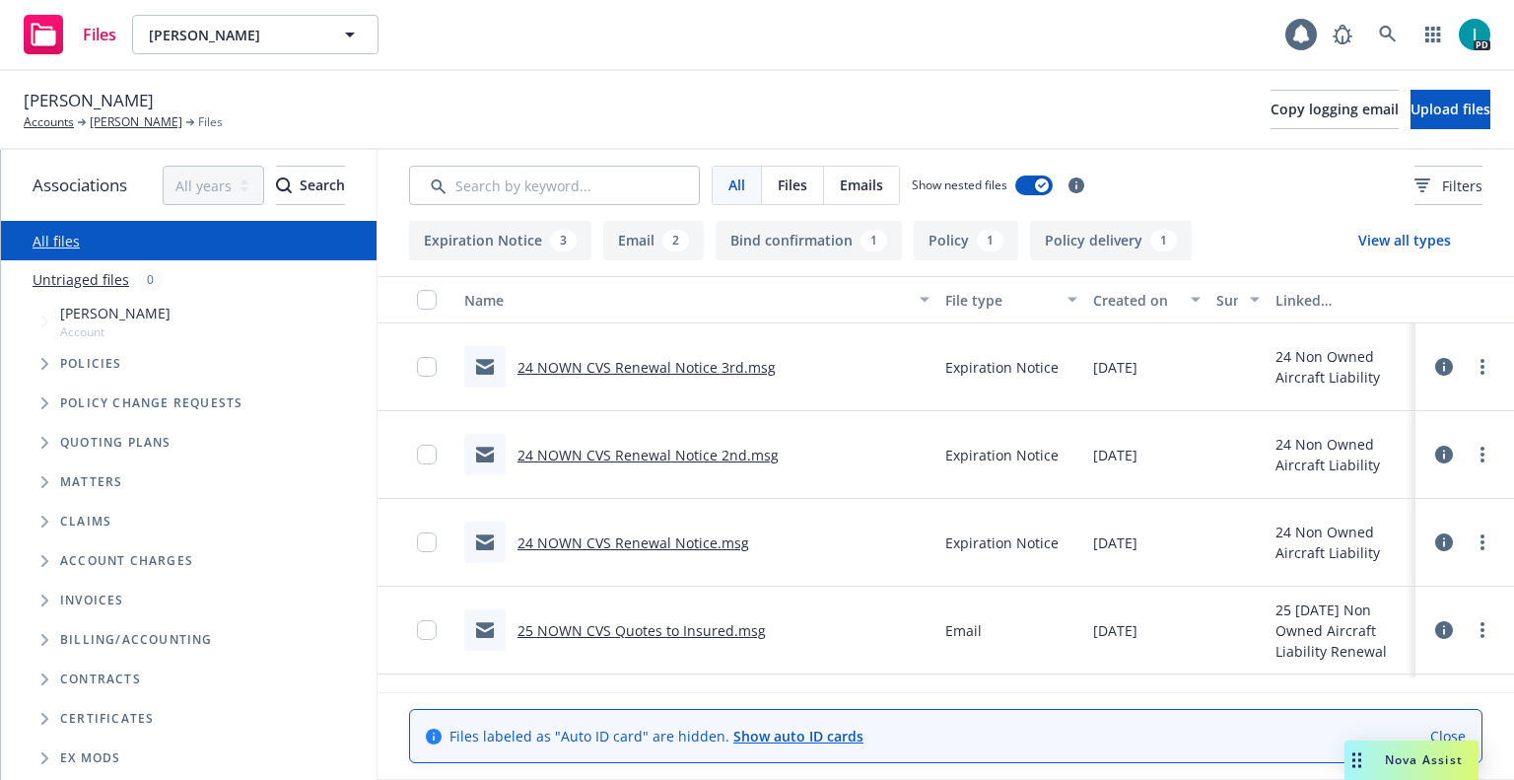
click at [655, 373] on link "24 NOWN CVS Renewal Notice 3rd.msg" at bounding box center [646, 367] width 258 height 19
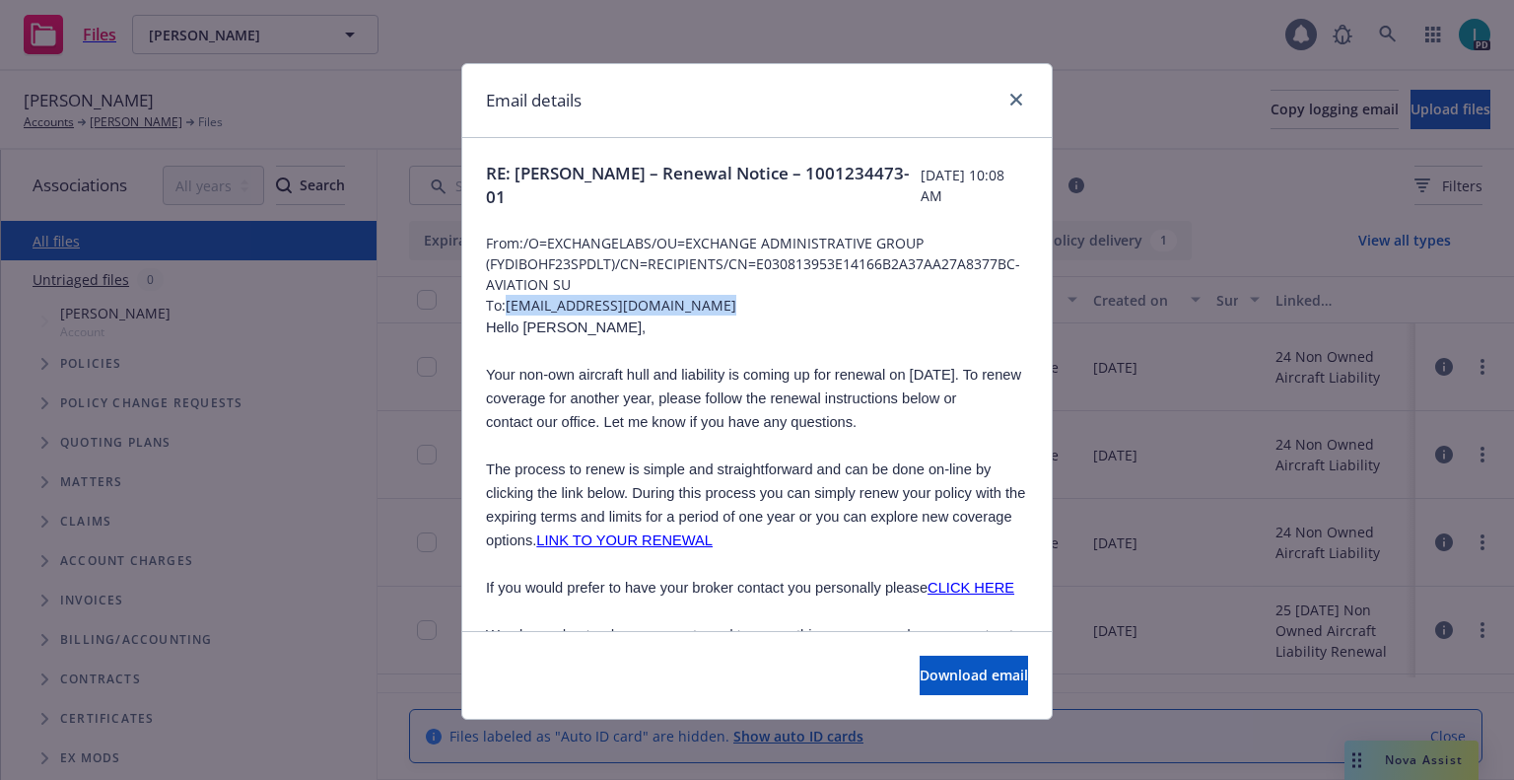
drag, startPoint x: 725, startPoint y: 310, endPoint x: 500, endPoint y: 300, distance: 225.9
click at [500, 300] on span "To: [EMAIL_ADDRESS][DOMAIN_NAME]" at bounding box center [757, 305] width 542 height 21
click at [596, 298] on span "To: [EMAIL_ADDRESS][DOMAIN_NAME]" at bounding box center [757, 305] width 542 height 21
drag, startPoint x: 741, startPoint y: 298, endPoint x: 506, endPoint y: 301, distance: 235.6
click at [506, 301] on span "To: [EMAIL_ADDRESS][DOMAIN_NAME]" at bounding box center [757, 305] width 542 height 21
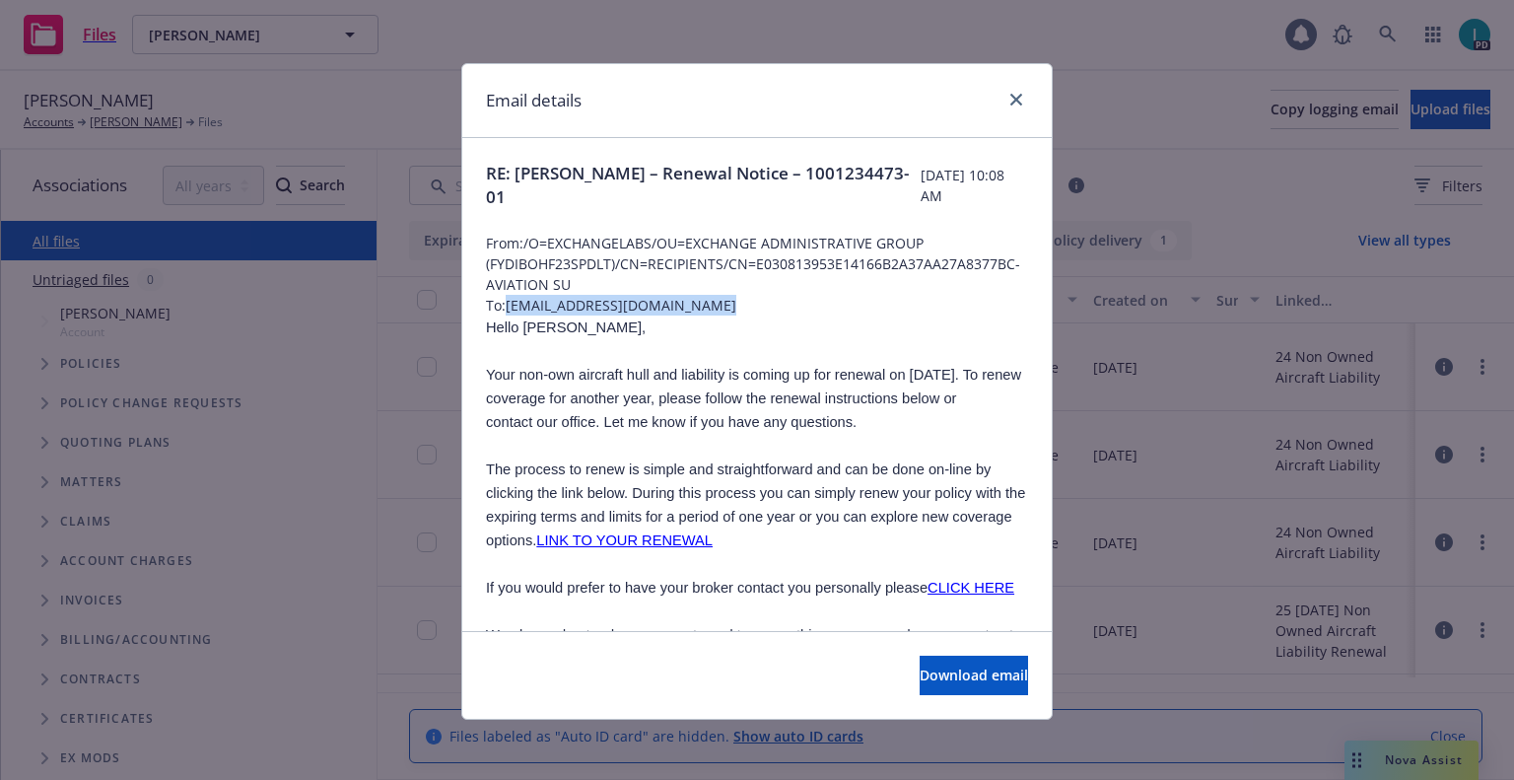
copy span "[EMAIL_ADDRESS][DOMAIN_NAME]"
click at [532, 329] on span "Hello [PERSON_NAME]," at bounding box center [566, 327] width 160 height 16
copy span "[PERSON_NAME]"
click at [1010, 97] on icon "close" at bounding box center [1016, 100] width 12 height 12
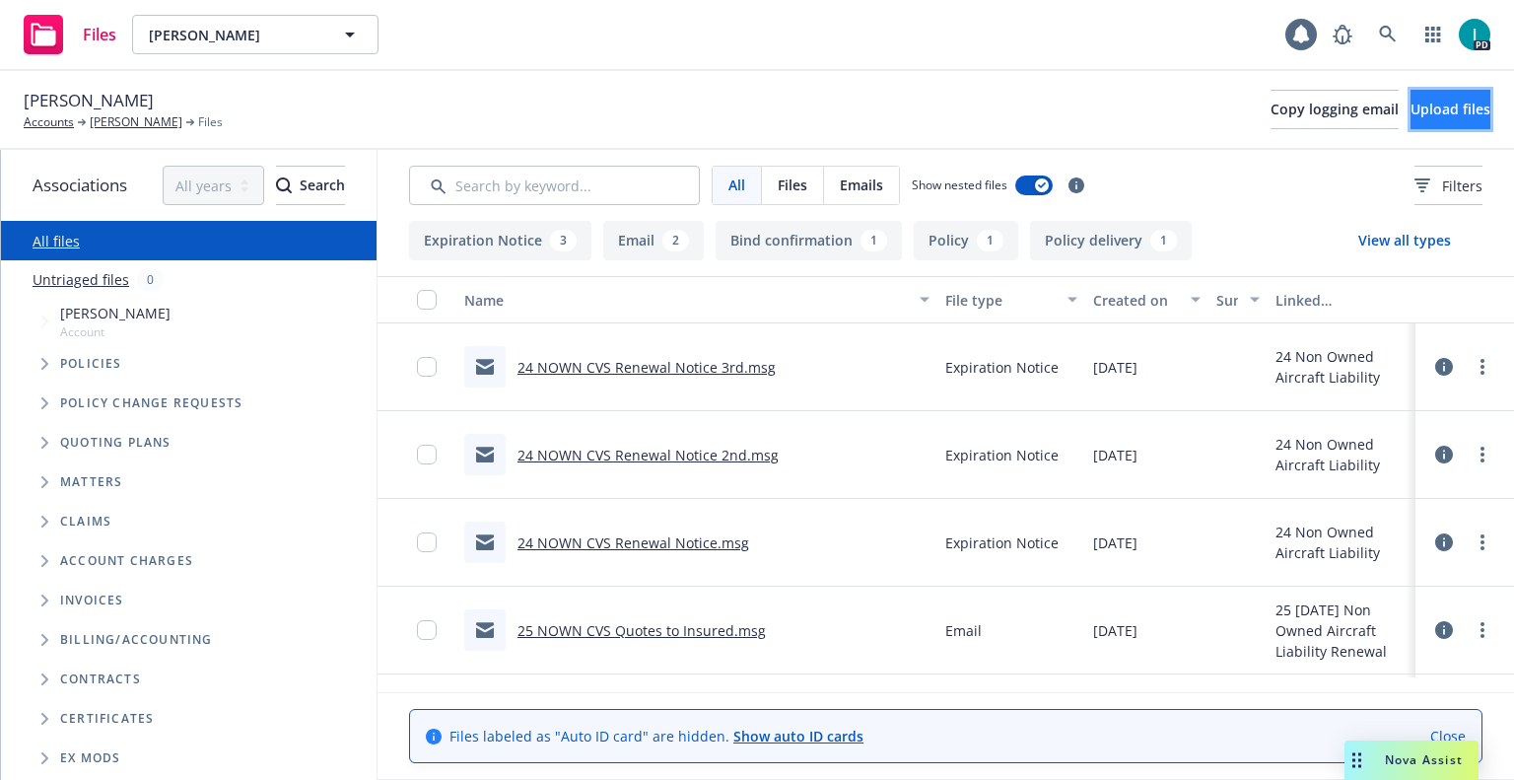
click at [1422, 107] on span "Upload files" at bounding box center [1451, 109] width 80 height 19
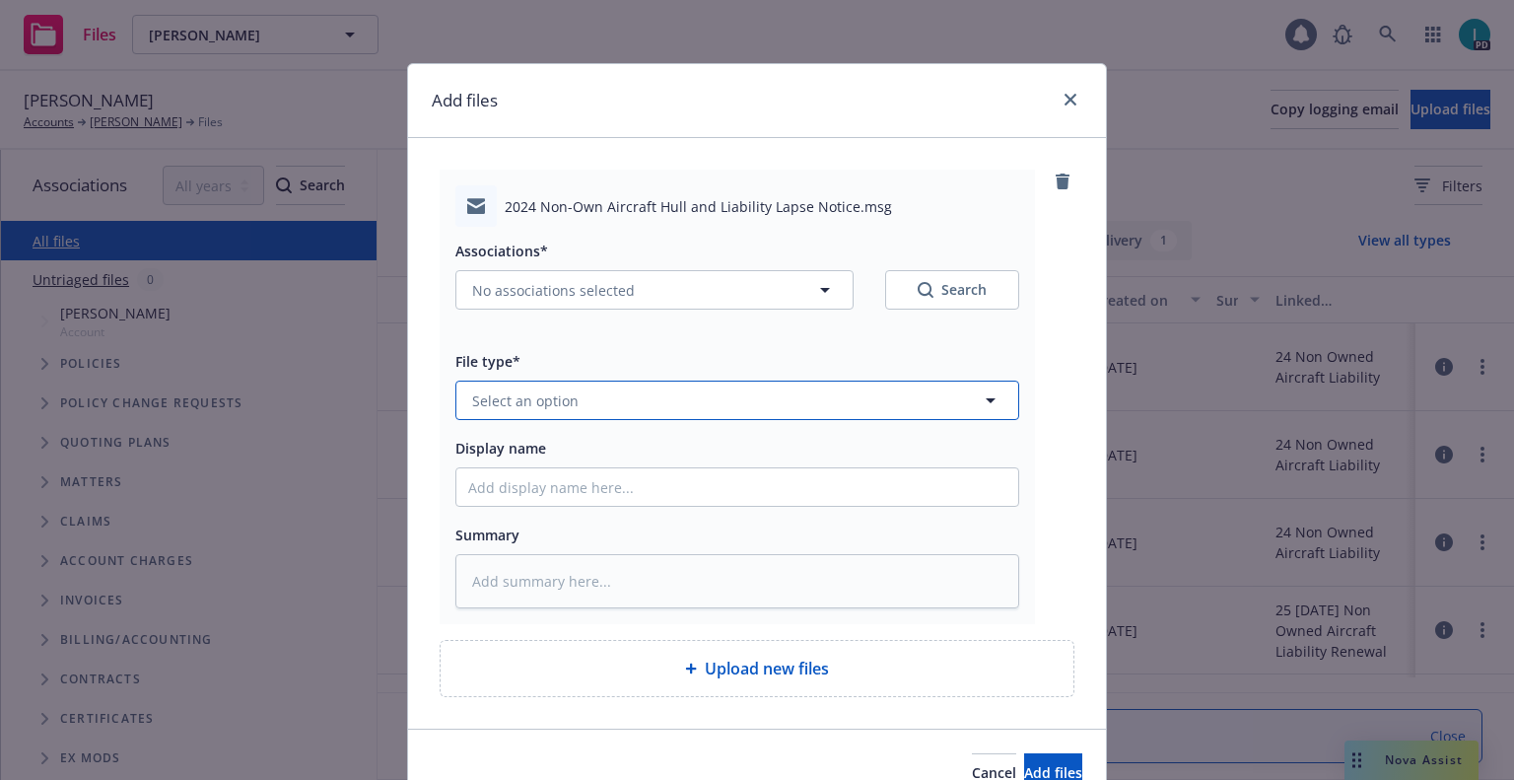
click at [592, 384] on button "Select an option" at bounding box center [737, 399] width 564 height 39
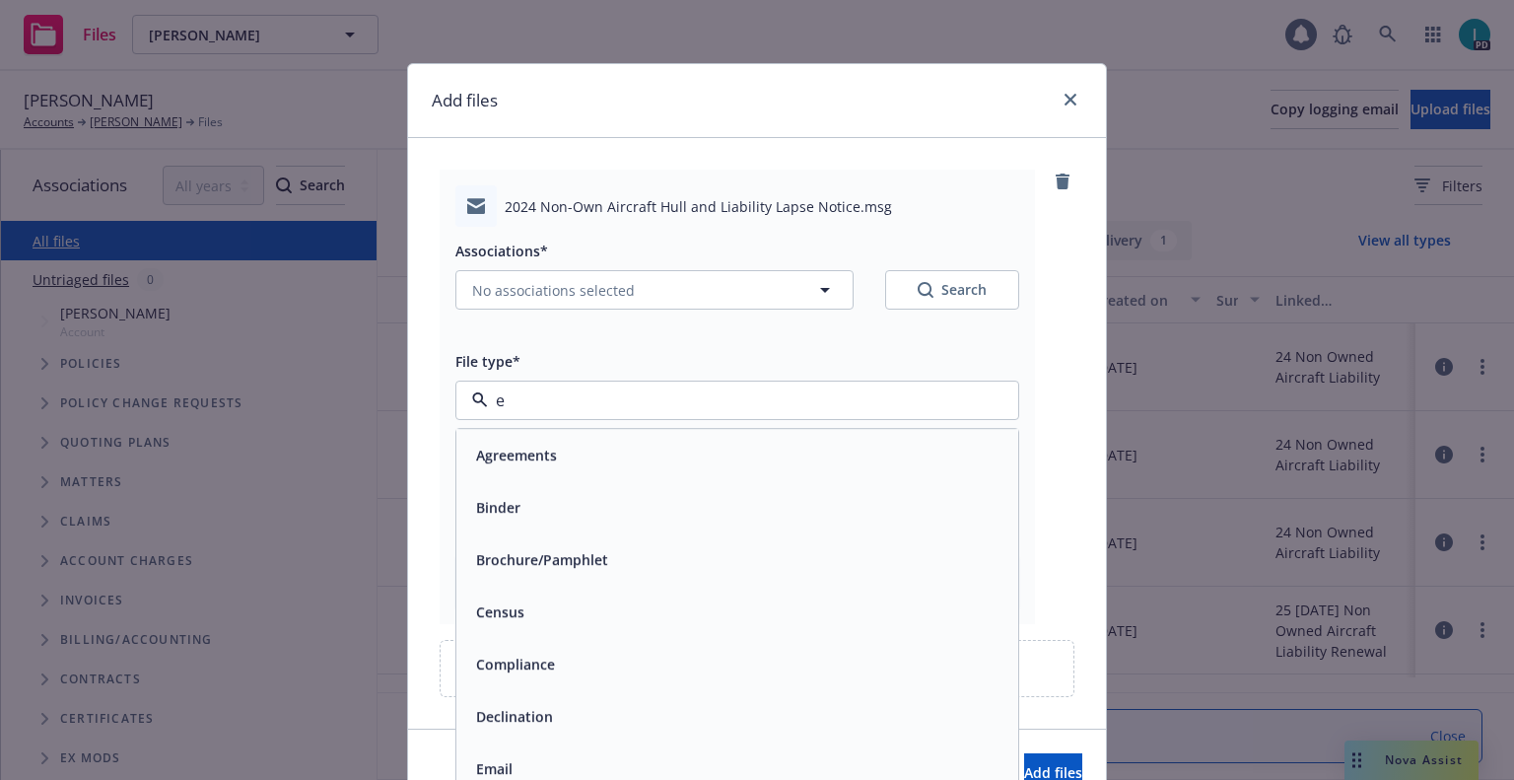
type input "ex"
click at [583, 513] on span "Expiration Notice" at bounding box center [535, 507] width 118 height 21
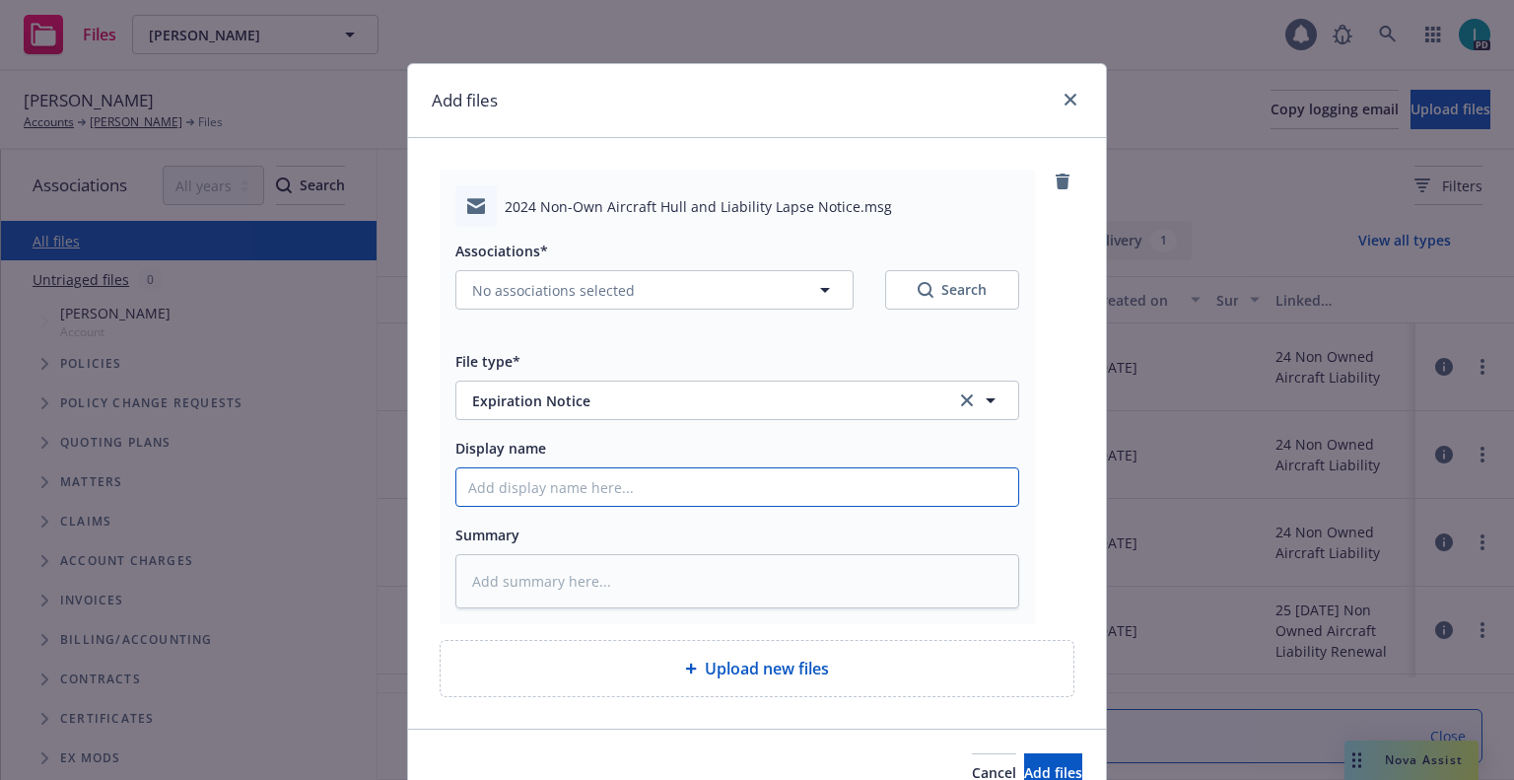
click at [657, 488] on input "Display name" at bounding box center [737, 486] width 562 height 37
type textarea "x"
type input "2"
type textarea "x"
type input "24"
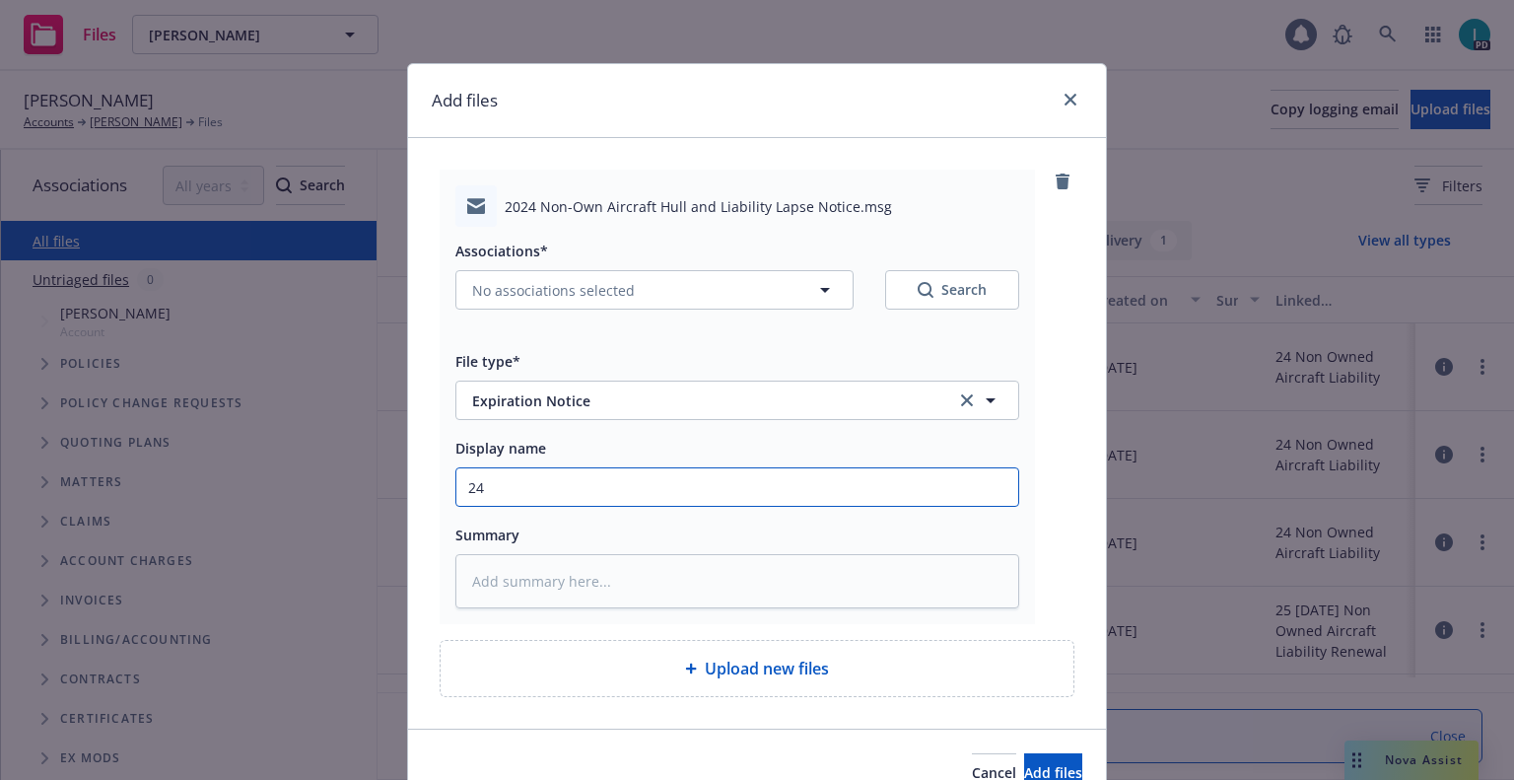
type textarea "x"
type input "24 NOWN CVS Renewal Notice"
click at [686, 490] on input "24 NOWN CVS Renewal Notice" at bounding box center [737, 486] width 562 height 37
type textarea "x"
type input "2"
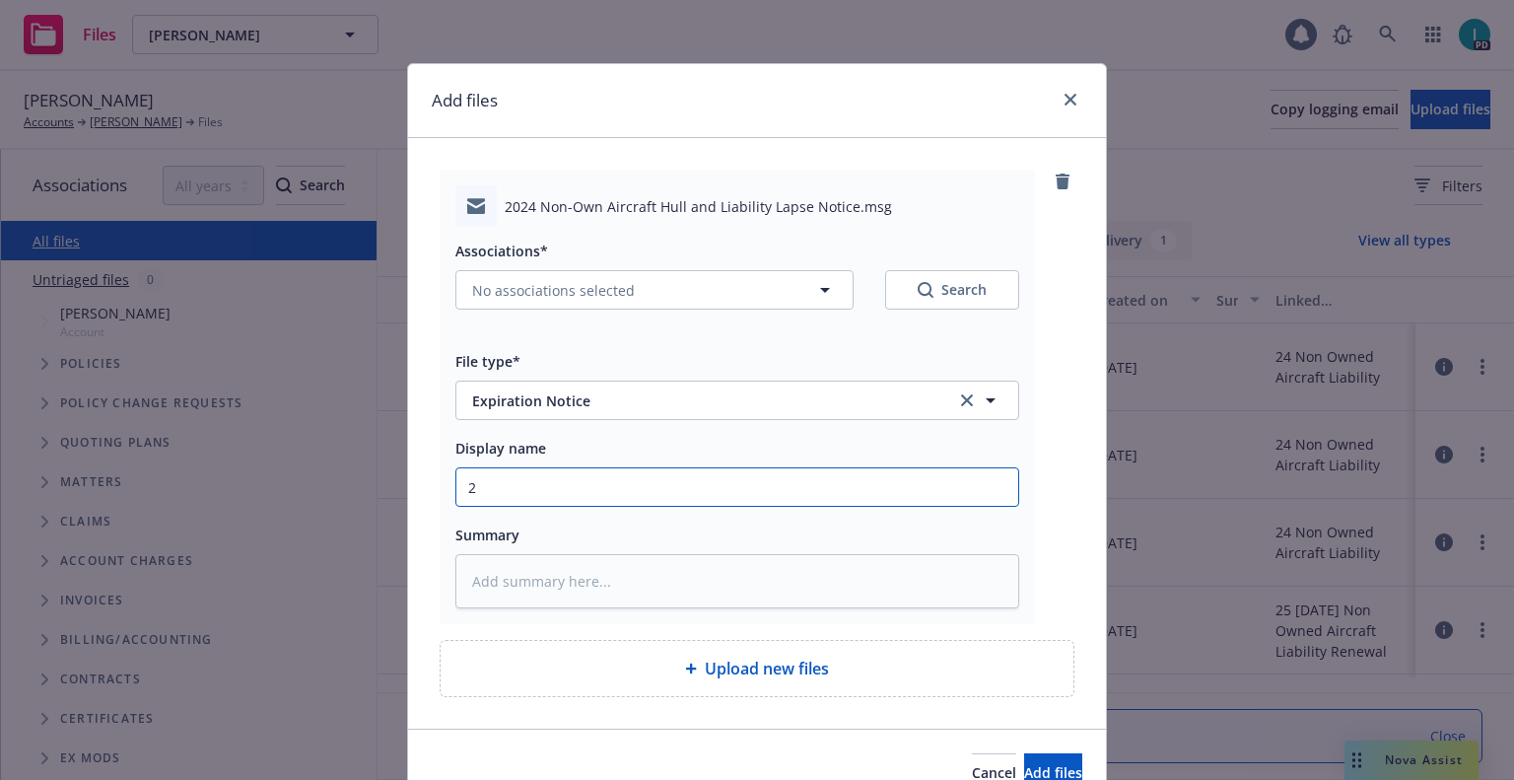
type textarea "x"
type input "24"
type textarea "x"
type input "24 NOWN CVS Lapse Notice"
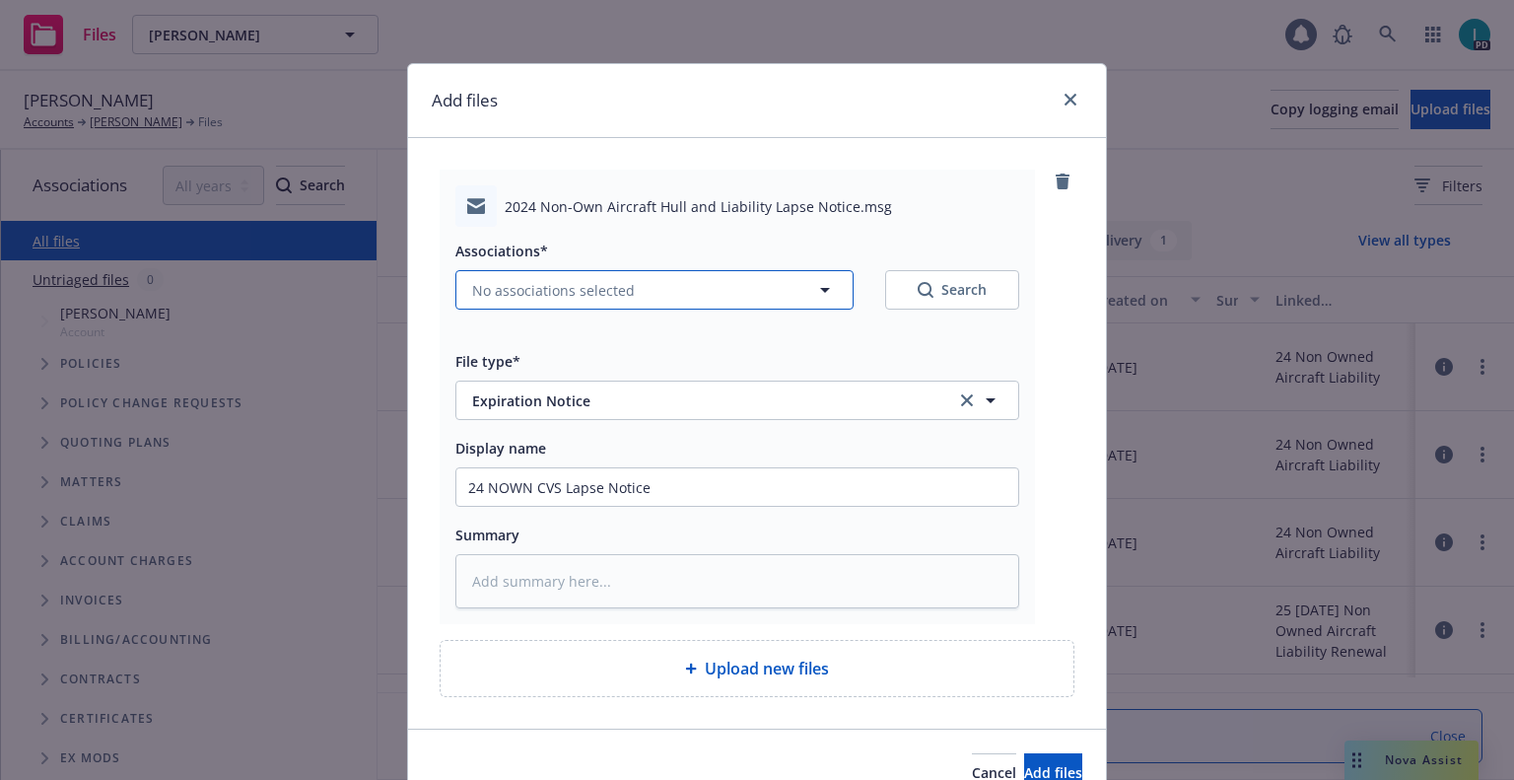
click at [645, 275] on button "No associations selected" at bounding box center [654, 289] width 398 height 39
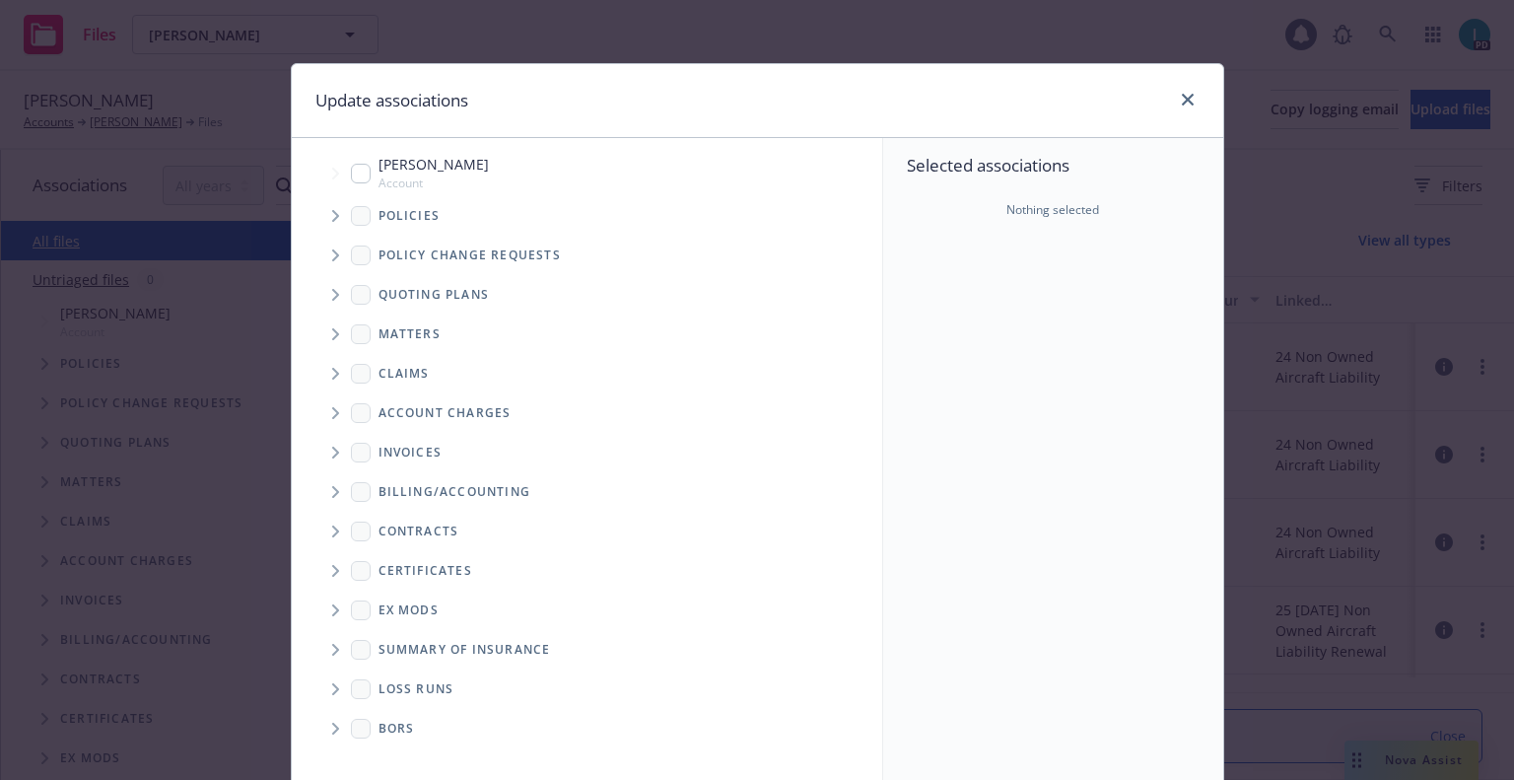
click at [339, 291] on span "Tree Example" at bounding box center [335, 295] width 32 height 32
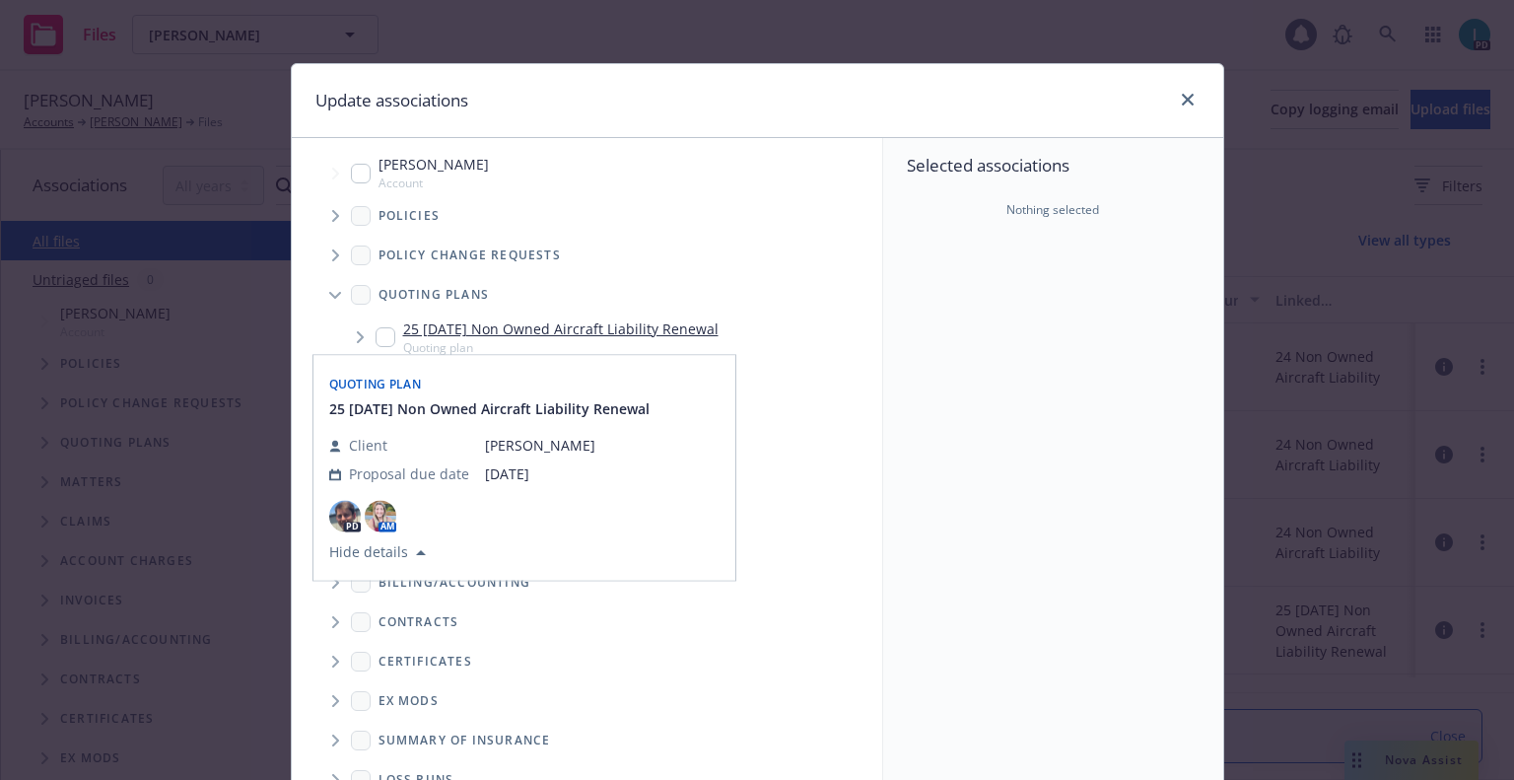
click at [333, 212] on span "Tree Example" at bounding box center [335, 216] width 32 height 32
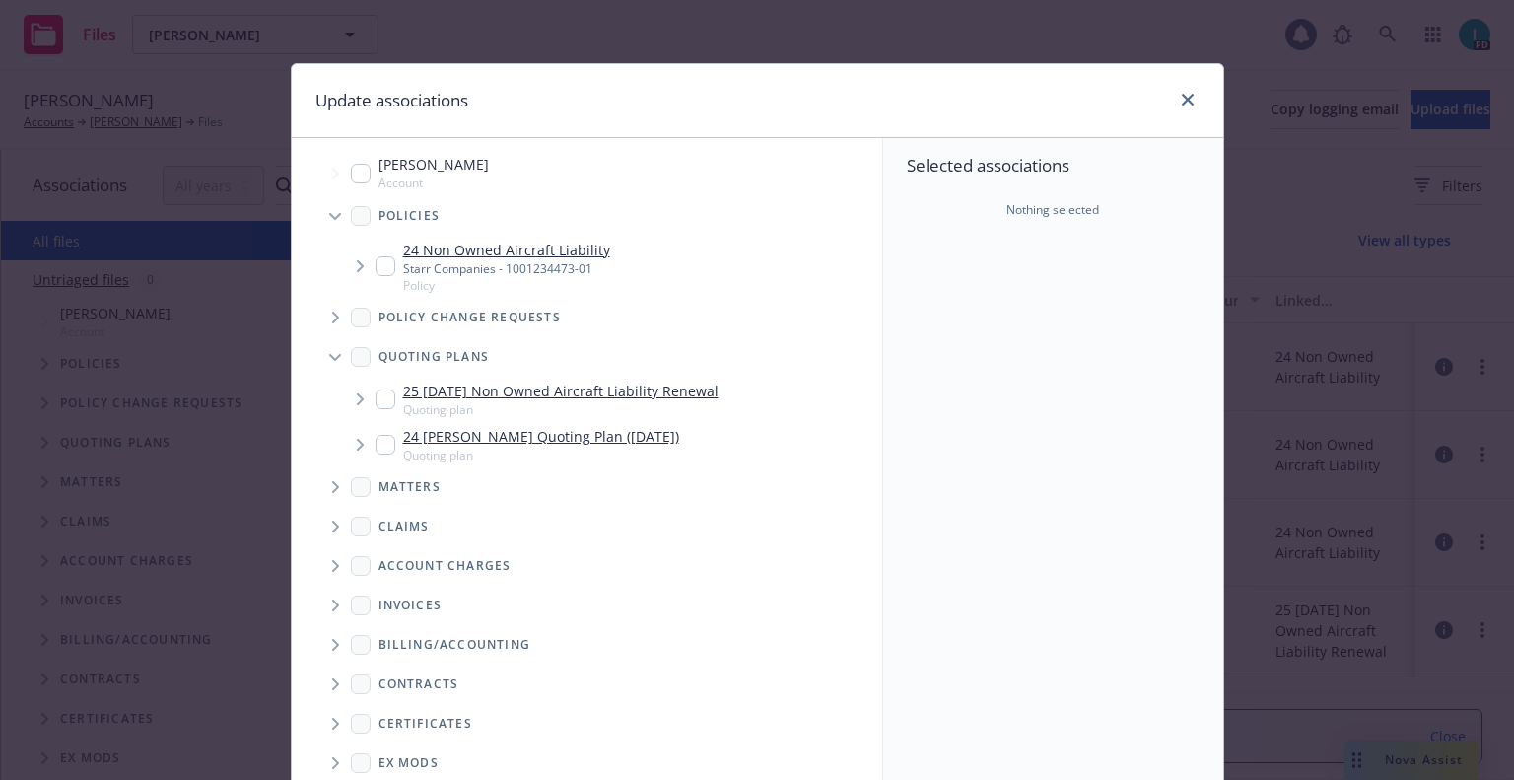
type textarea "x"
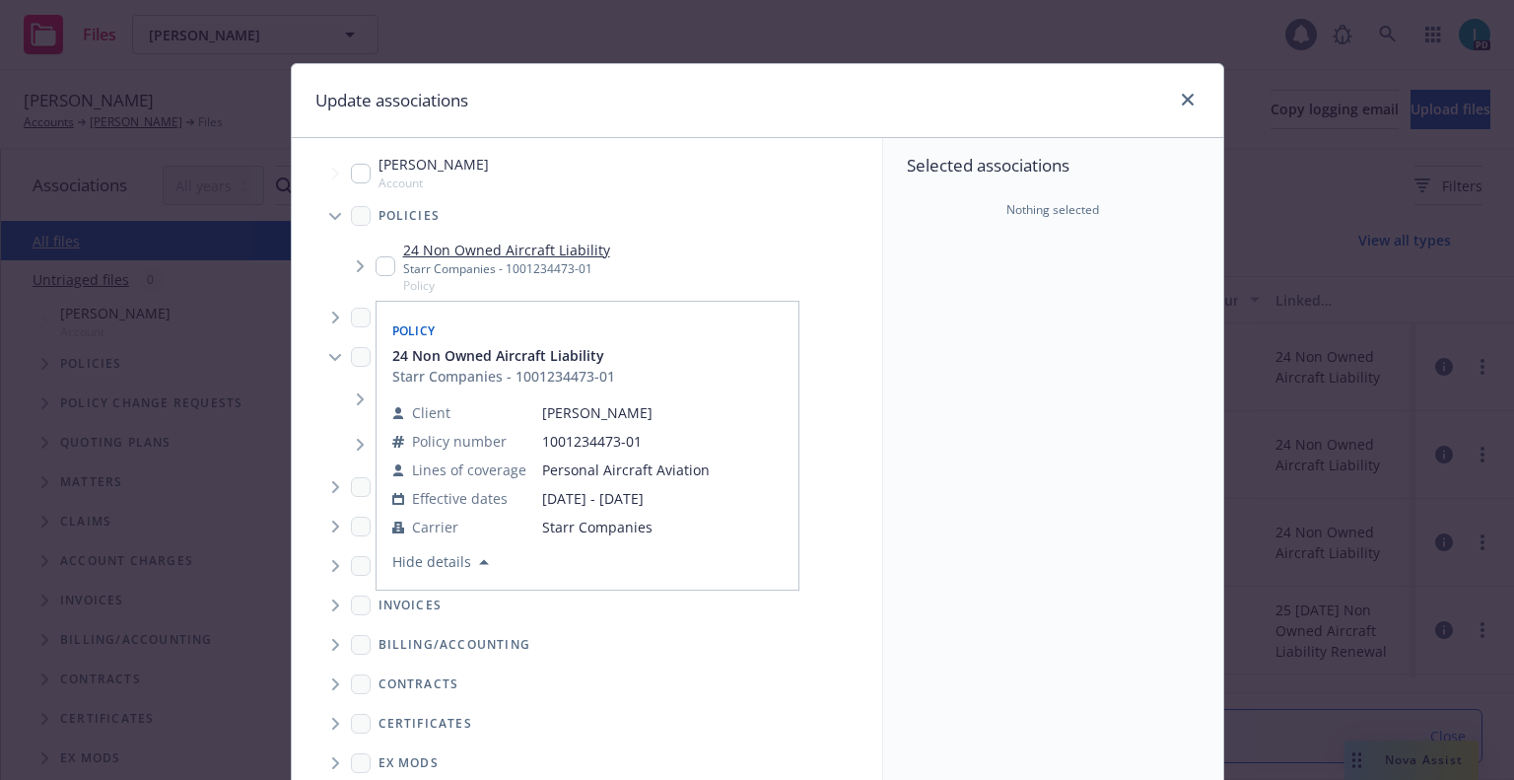
click at [381, 263] on input "Tree Example" at bounding box center [386, 266] width 20 height 20
checkbox input "true"
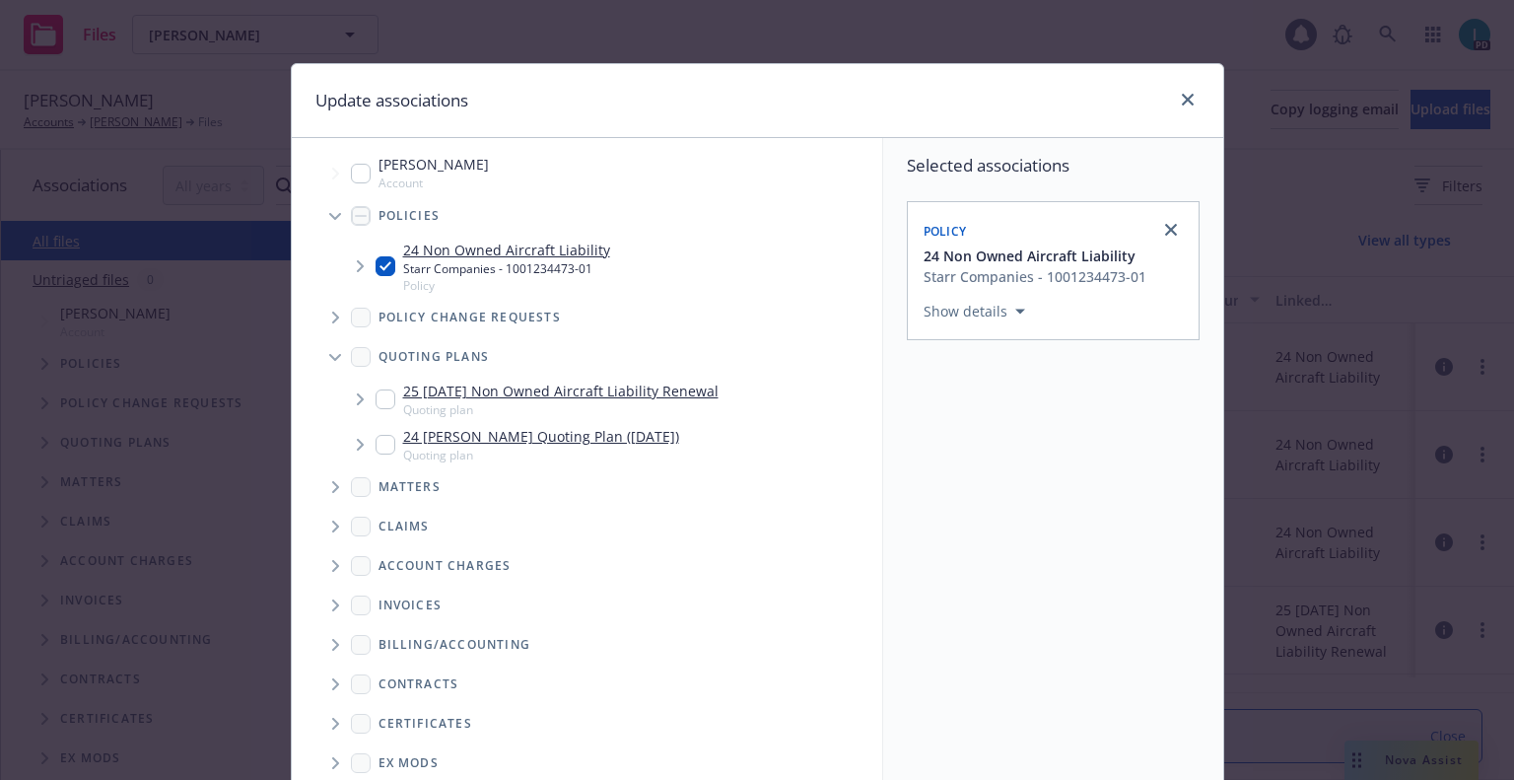
scroll to position [200, 0]
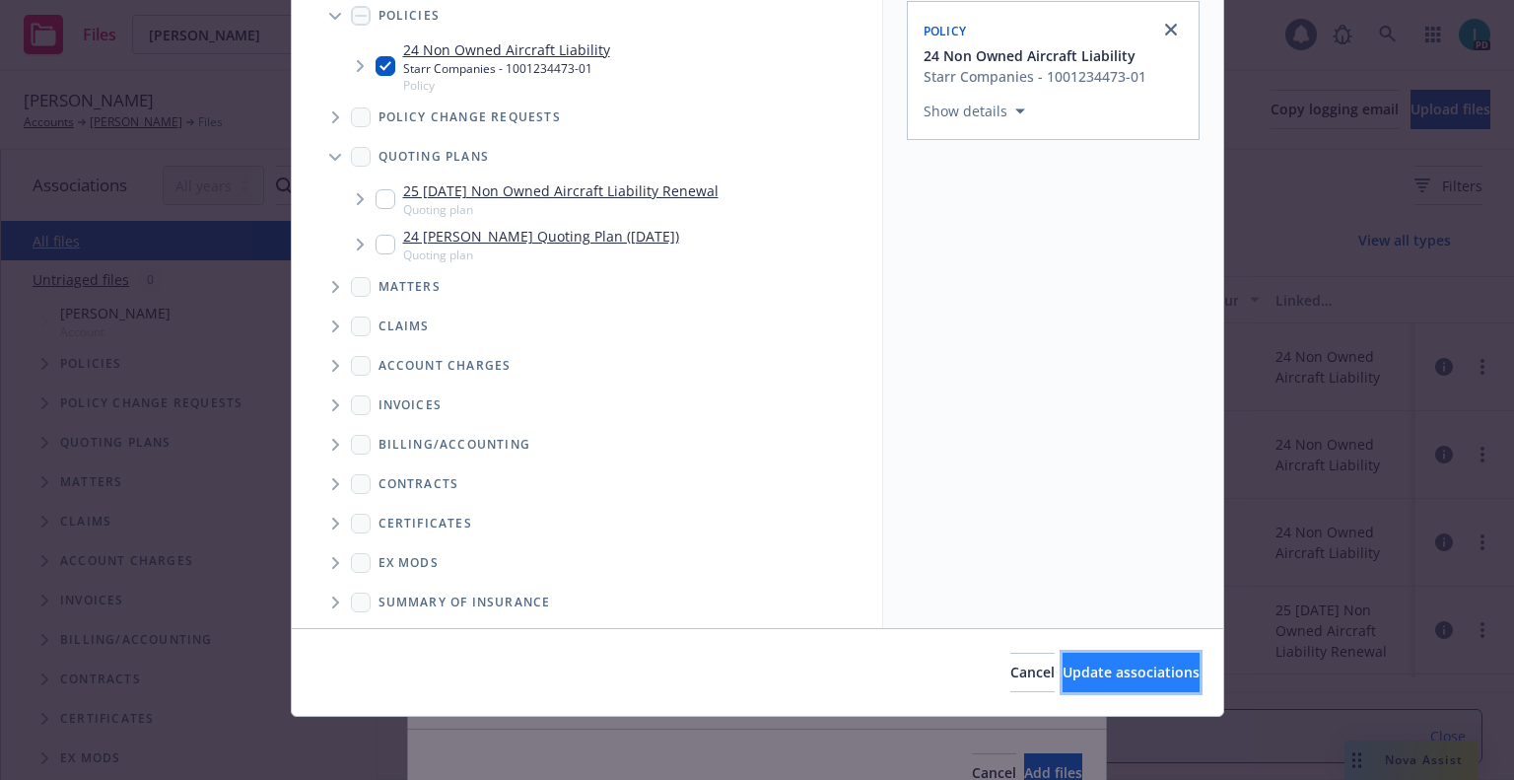
click at [1069, 679] on span "Update associations" at bounding box center [1131, 671] width 137 height 19
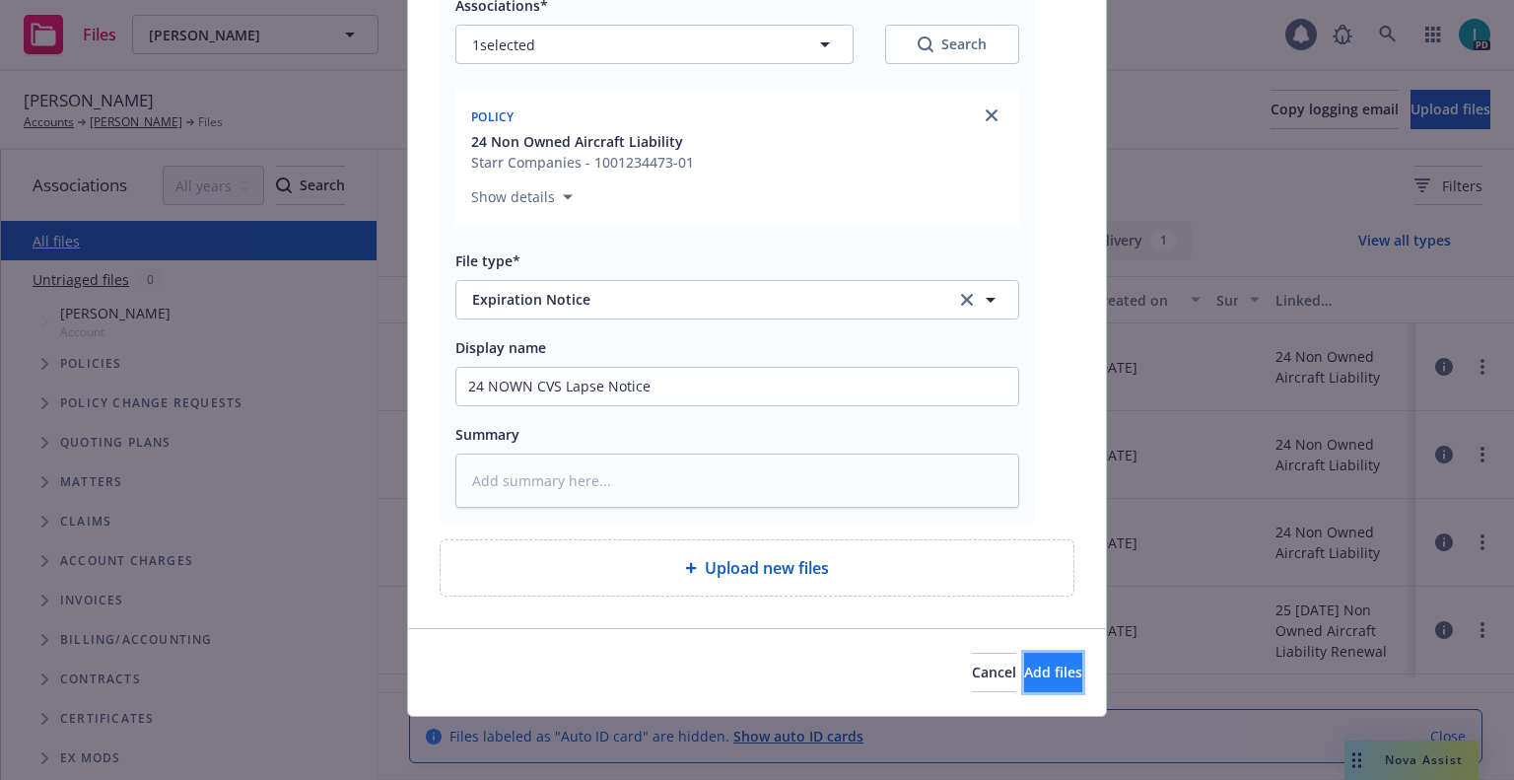
click at [1049, 679] on button "Add files" at bounding box center [1053, 672] width 58 height 39
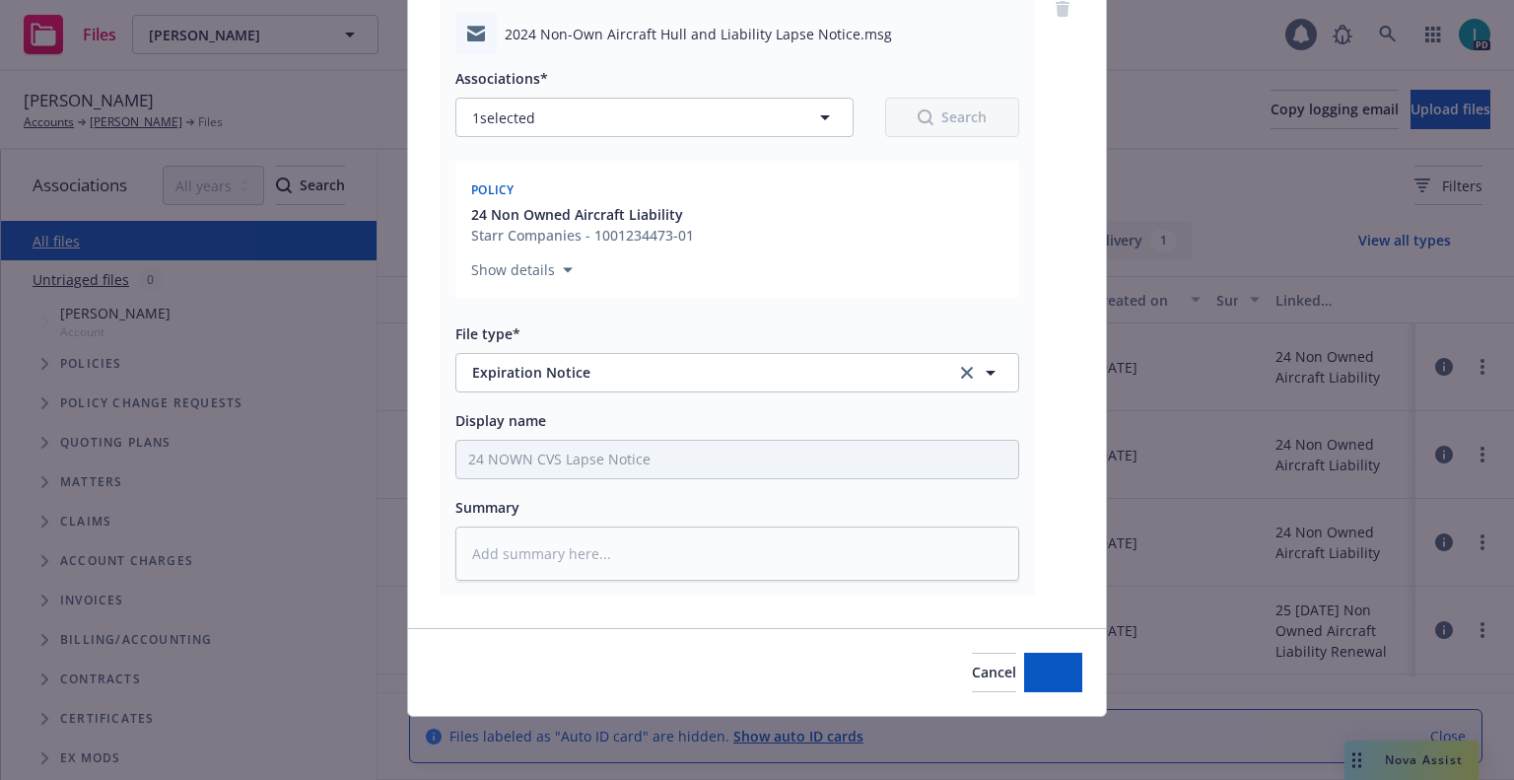
scroll to position [172, 0]
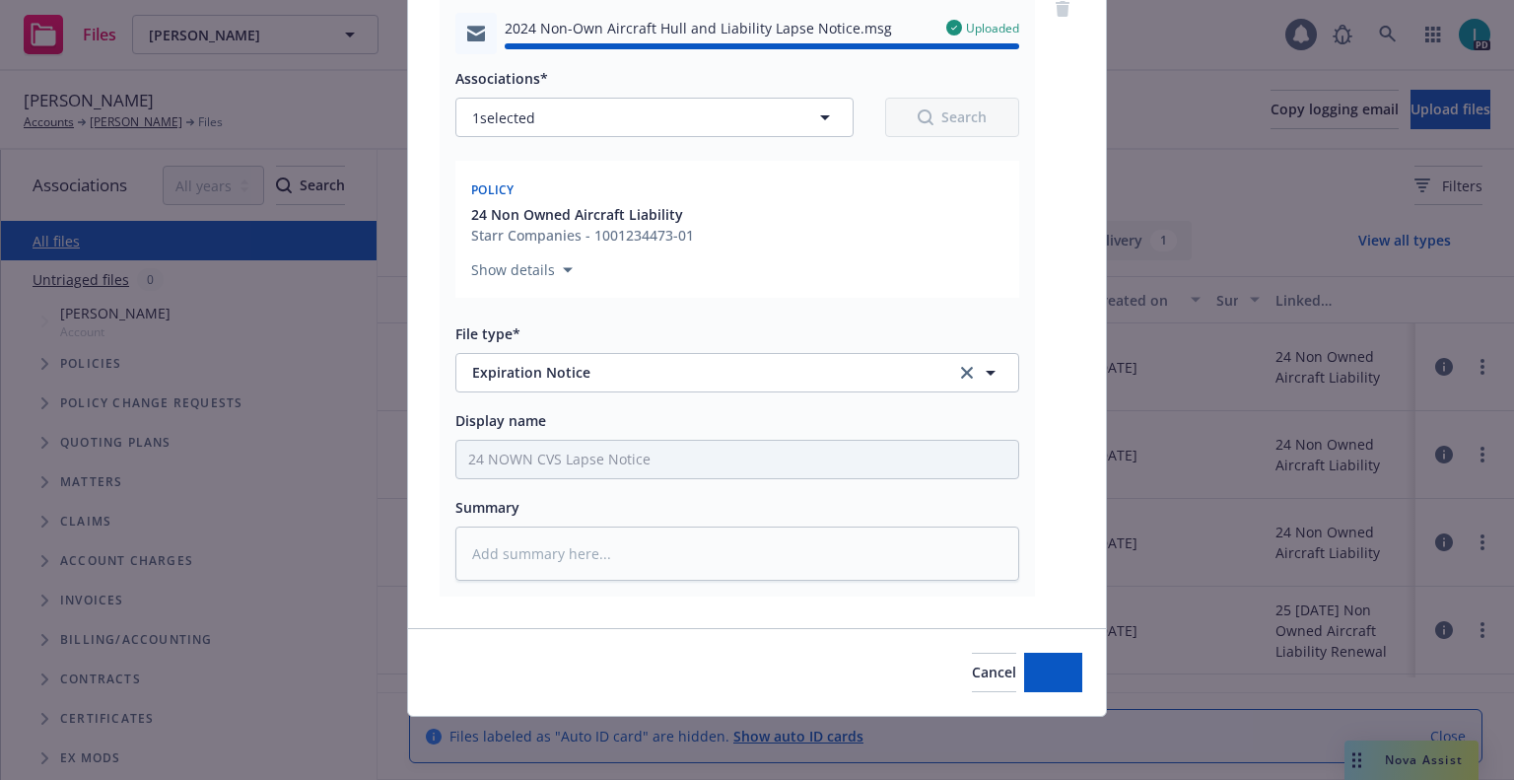
type textarea "x"
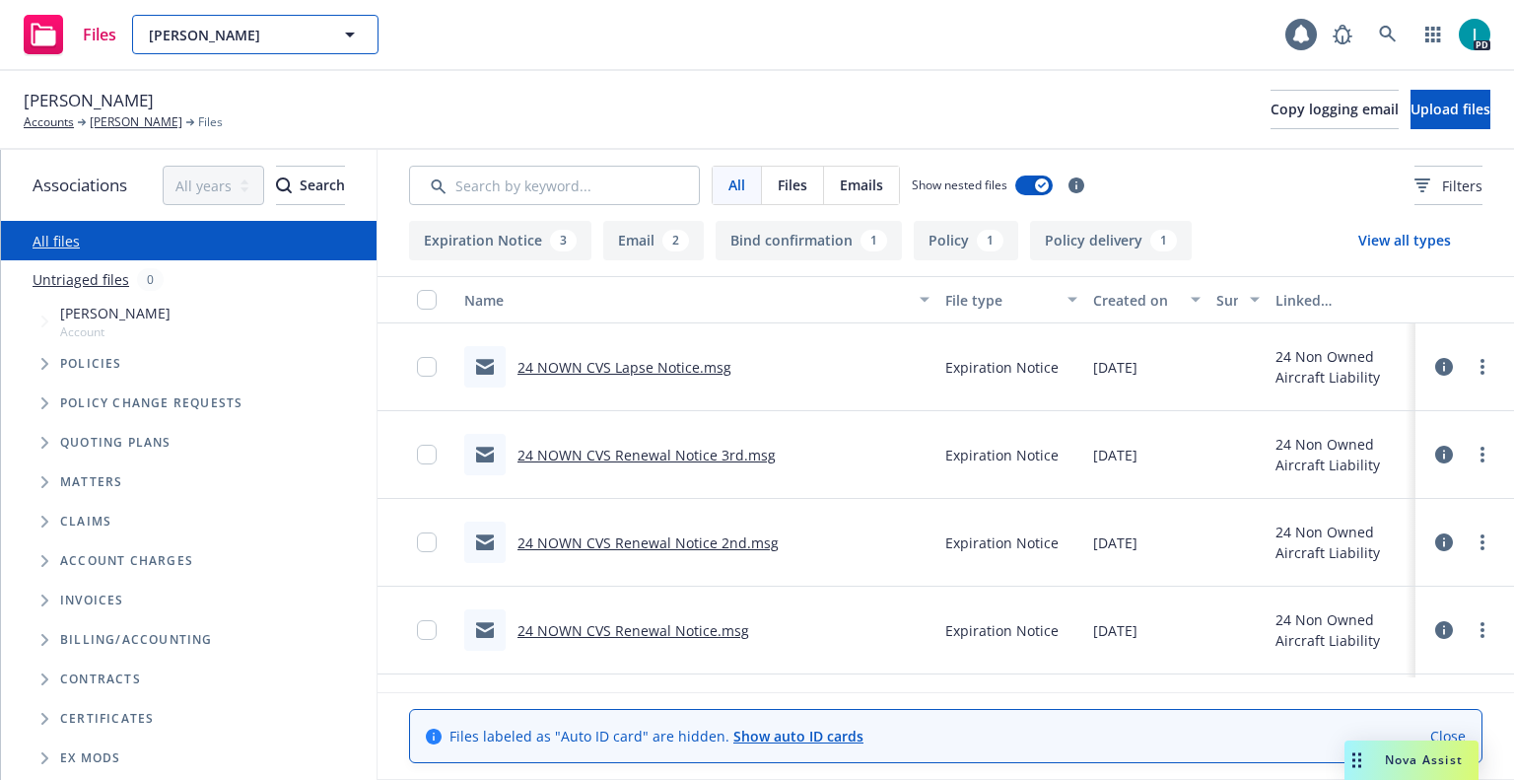
click at [310, 43] on span "[PERSON_NAME]" at bounding box center [234, 35] width 171 height 21
paste input "[PERSON_NAME]"
type input "[PERSON_NAME]"
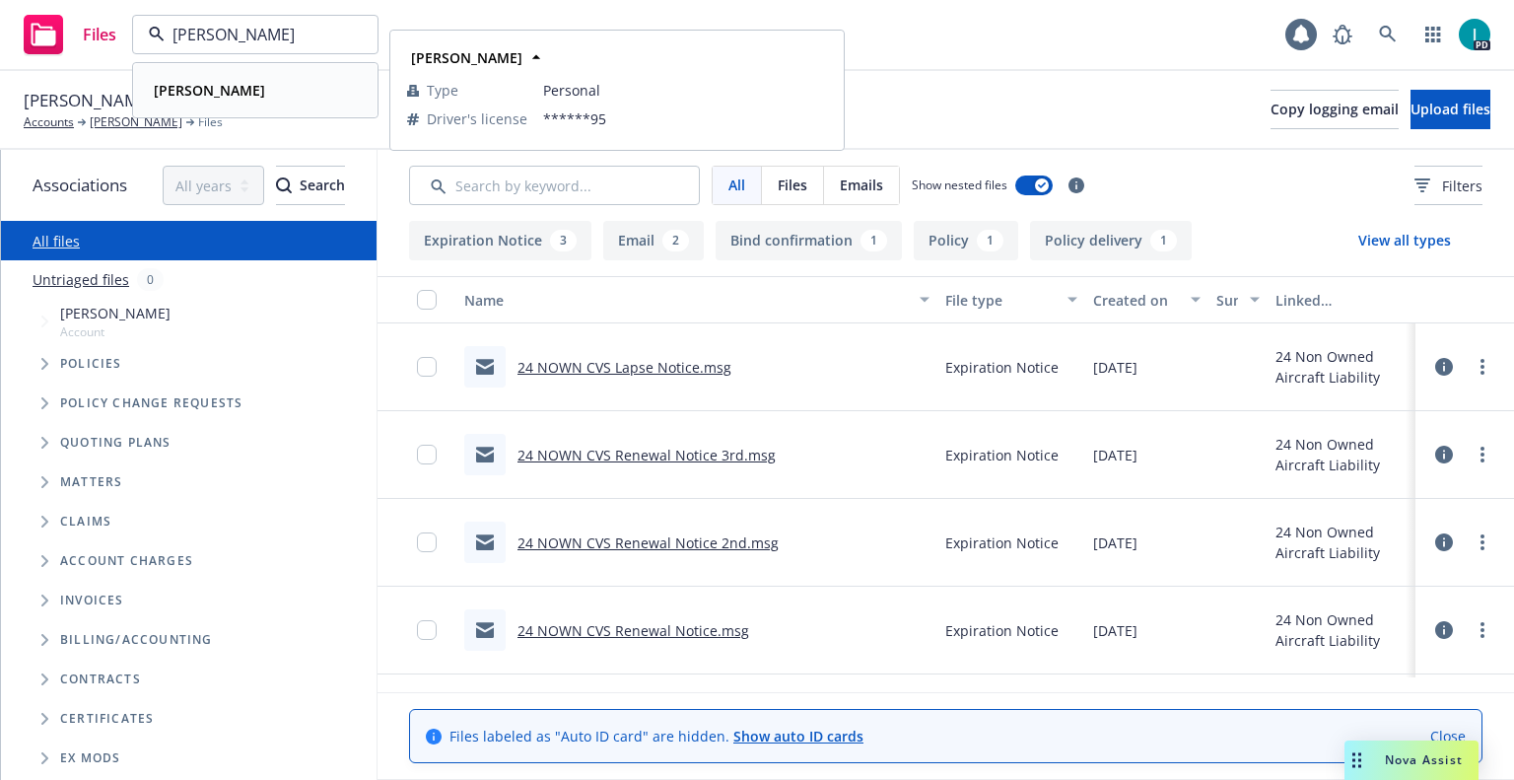
click at [232, 99] on strong "[PERSON_NAME]" at bounding box center [209, 90] width 111 height 19
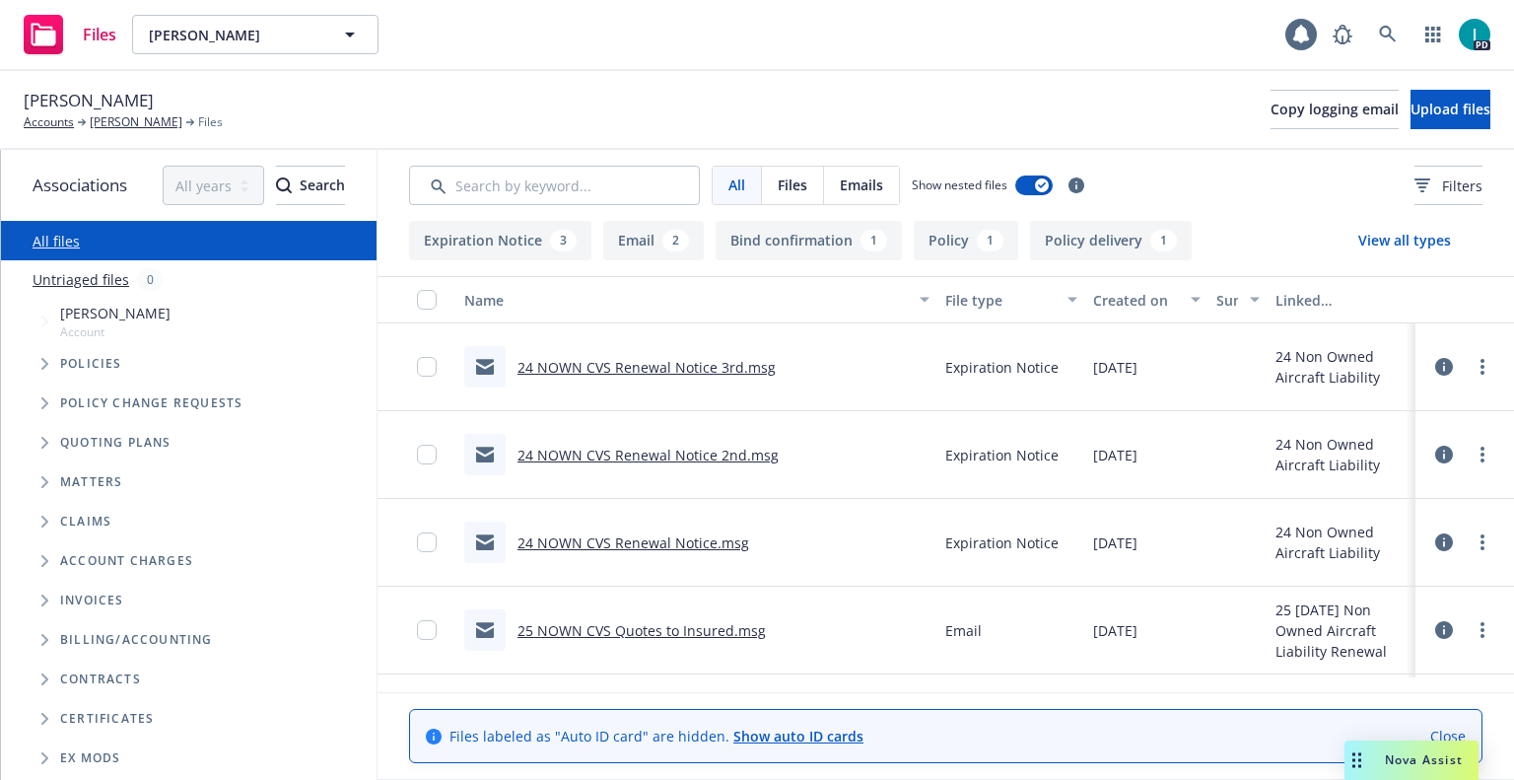
click at [668, 360] on link "24 NOWN CVS Renewal Notice 3rd.msg" at bounding box center [646, 367] width 258 height 19
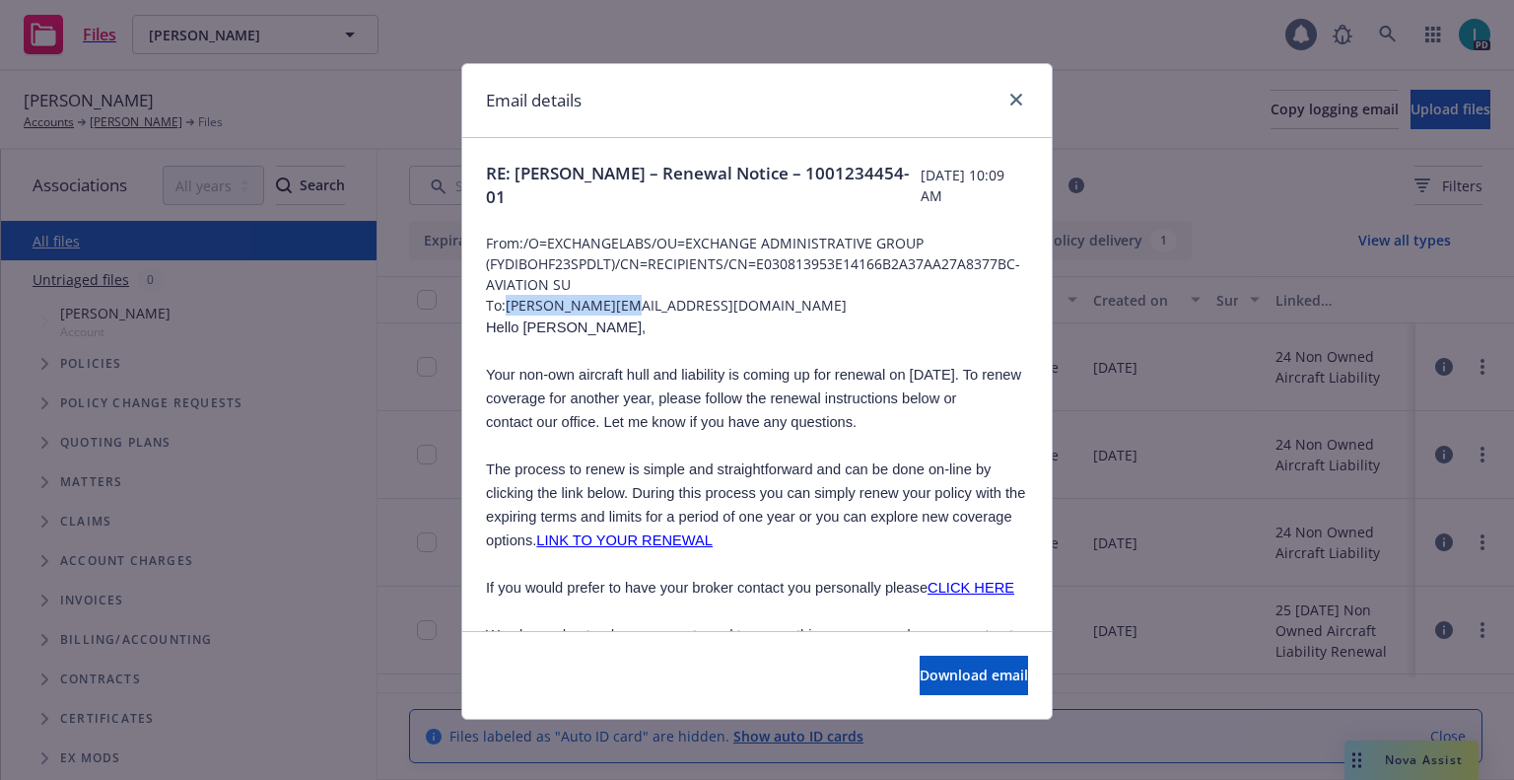
drag, startPoint x: 653, startPoint y: 305, endPoint x: 501, endPoint y: 307, distance: 151.8
click at [501, 307] on span "To: [PERSON_NAME][EMAIL_ADDRESS][DOMAIN_NAME]" at bounding box center [757, 305] width 542 height 21
copy span "[PERSON_NAME][EMAIL_ADDRESS][DOMAIN_NAME]"
click at [553, 334] on span "Hello [PERSON_NAME]," at bounding box center [566, 327] width 160 height 16
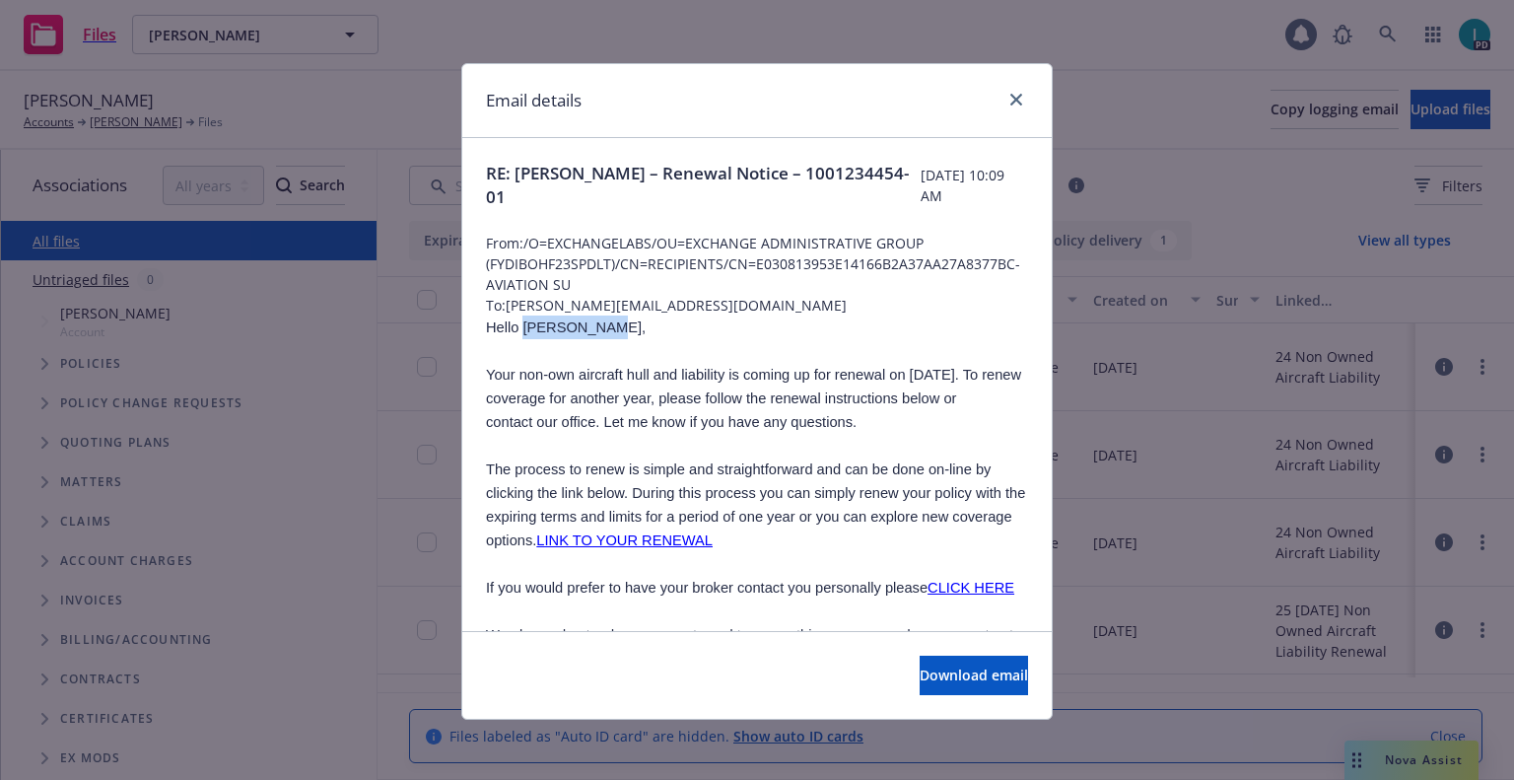
copy span "[PERSON_NAME]"
click at [1012, 101] on icon "close" at bounding box center [1016, 100] width 12 height 12
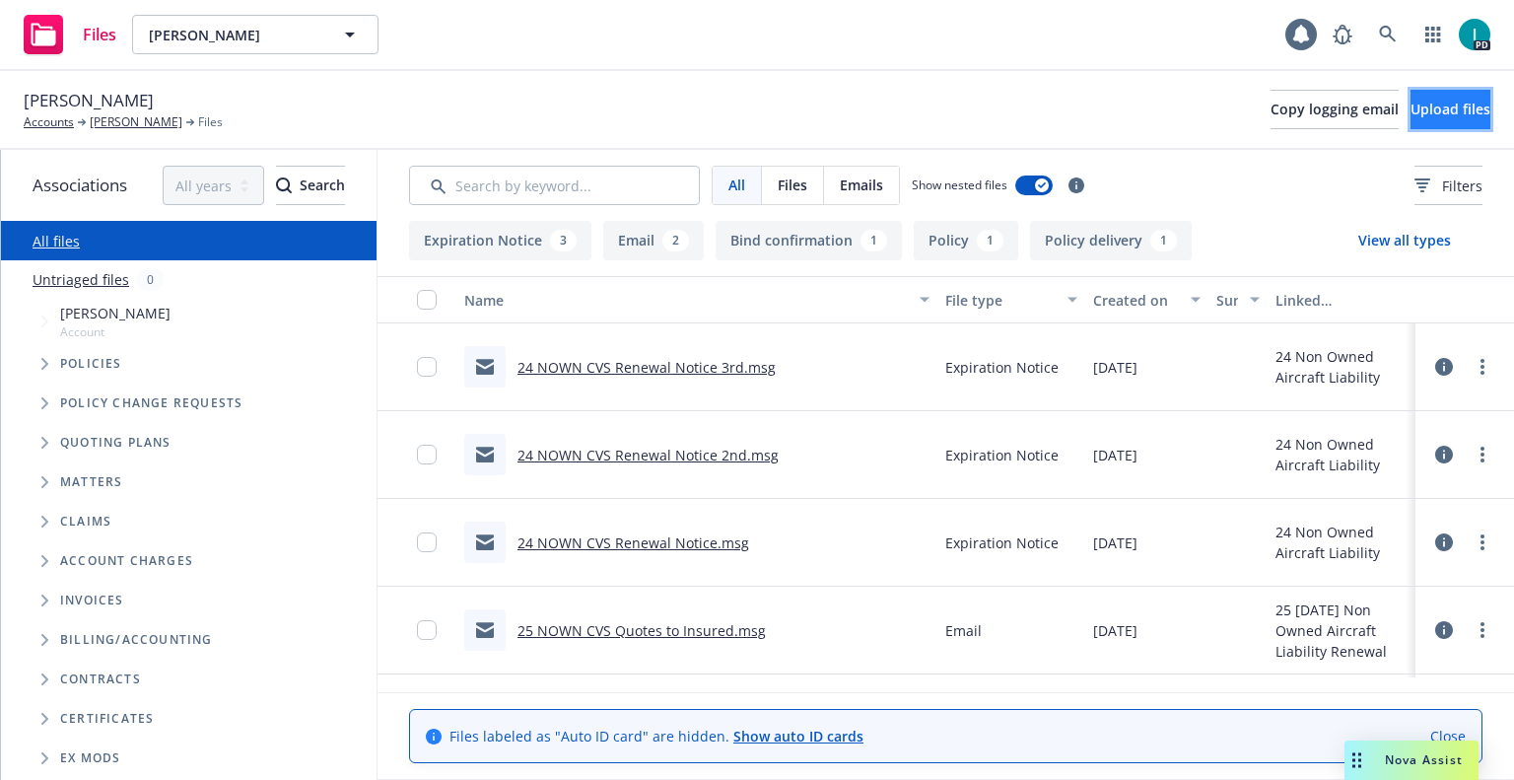
click at [1453, 114] on span "Upload files" at bounding box center [1451, 109] width 80 height 19
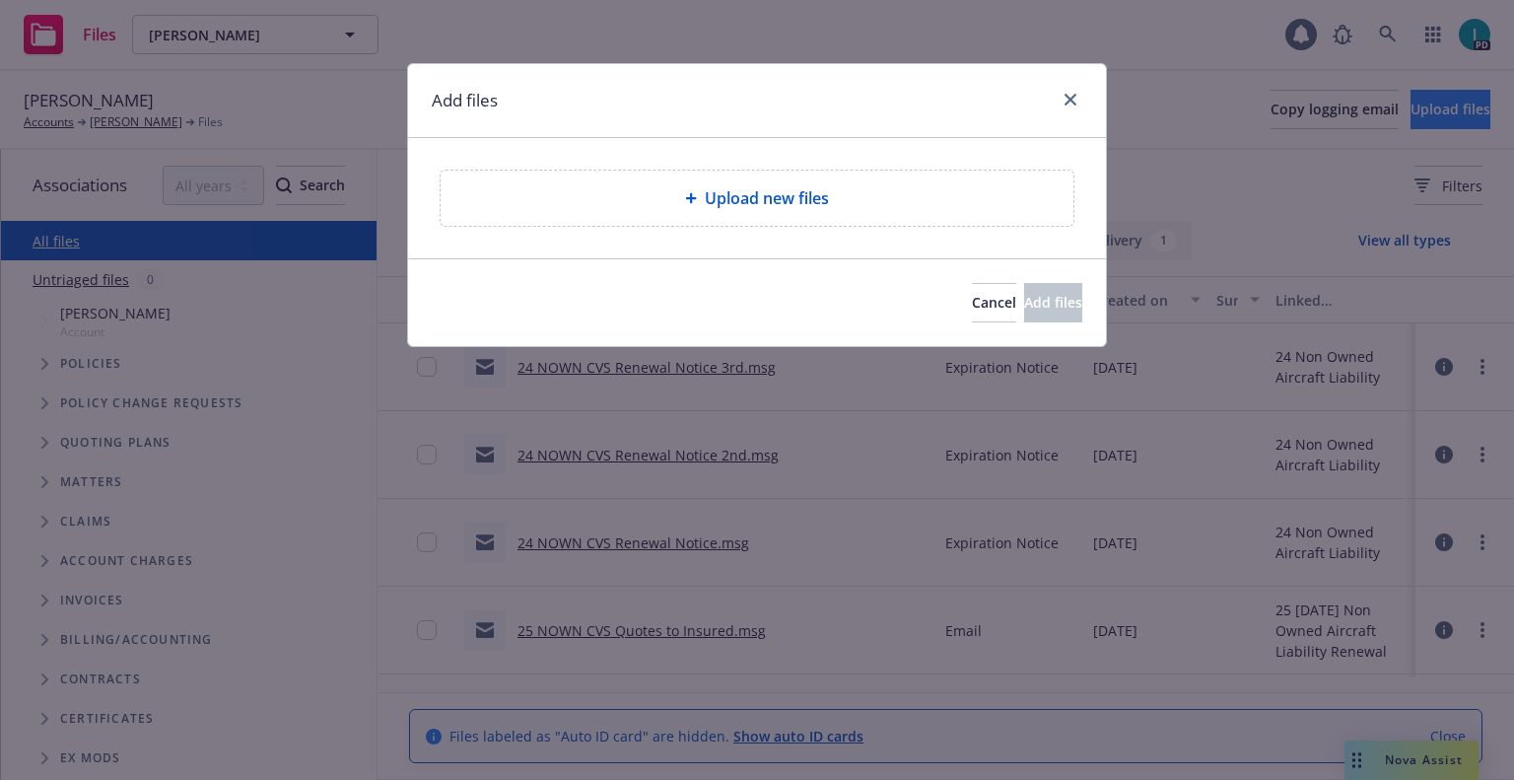
type textarea "x"
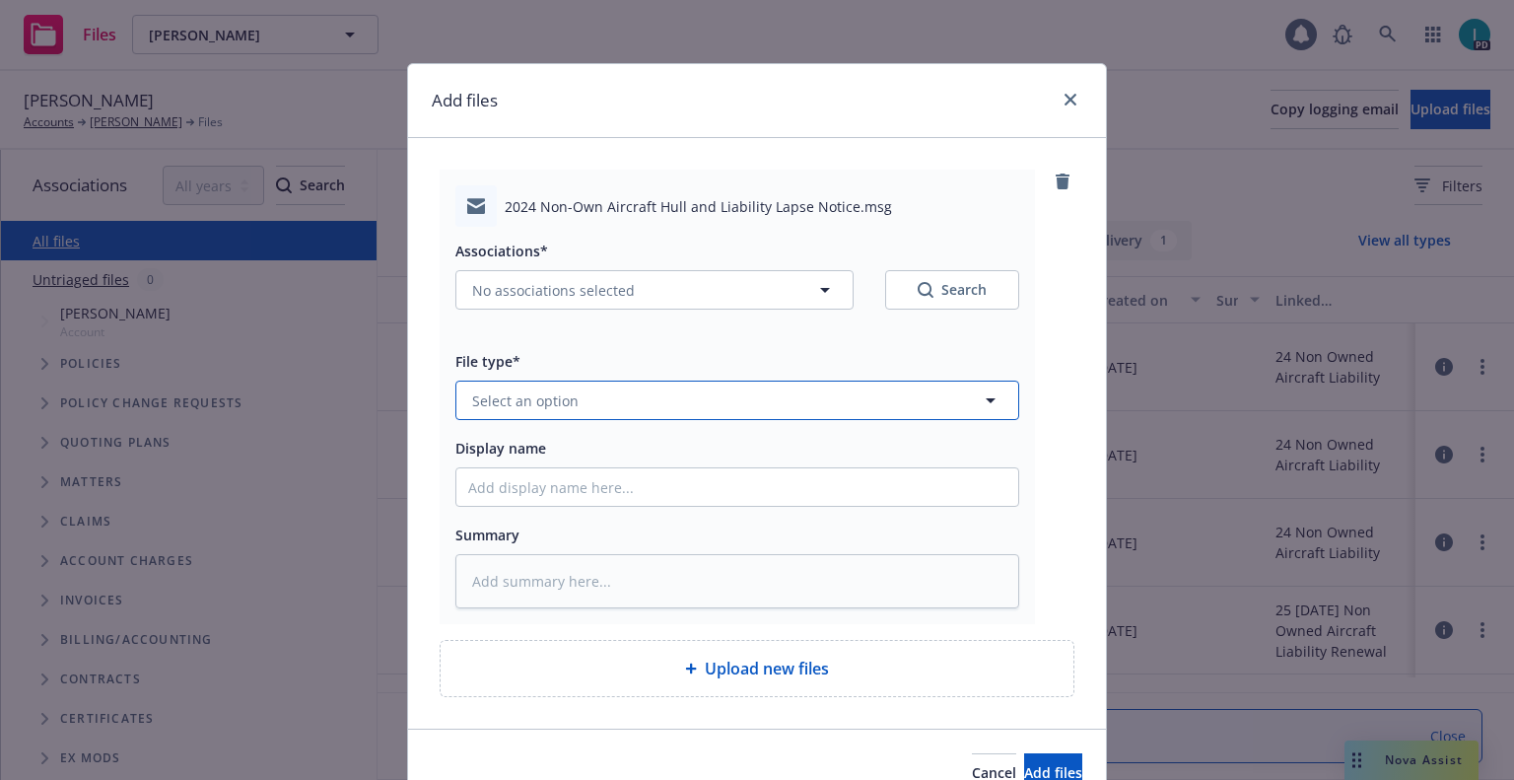
click at [579, 398] on button "Select an option" at bounding box center [737, 399] width 564 height 39
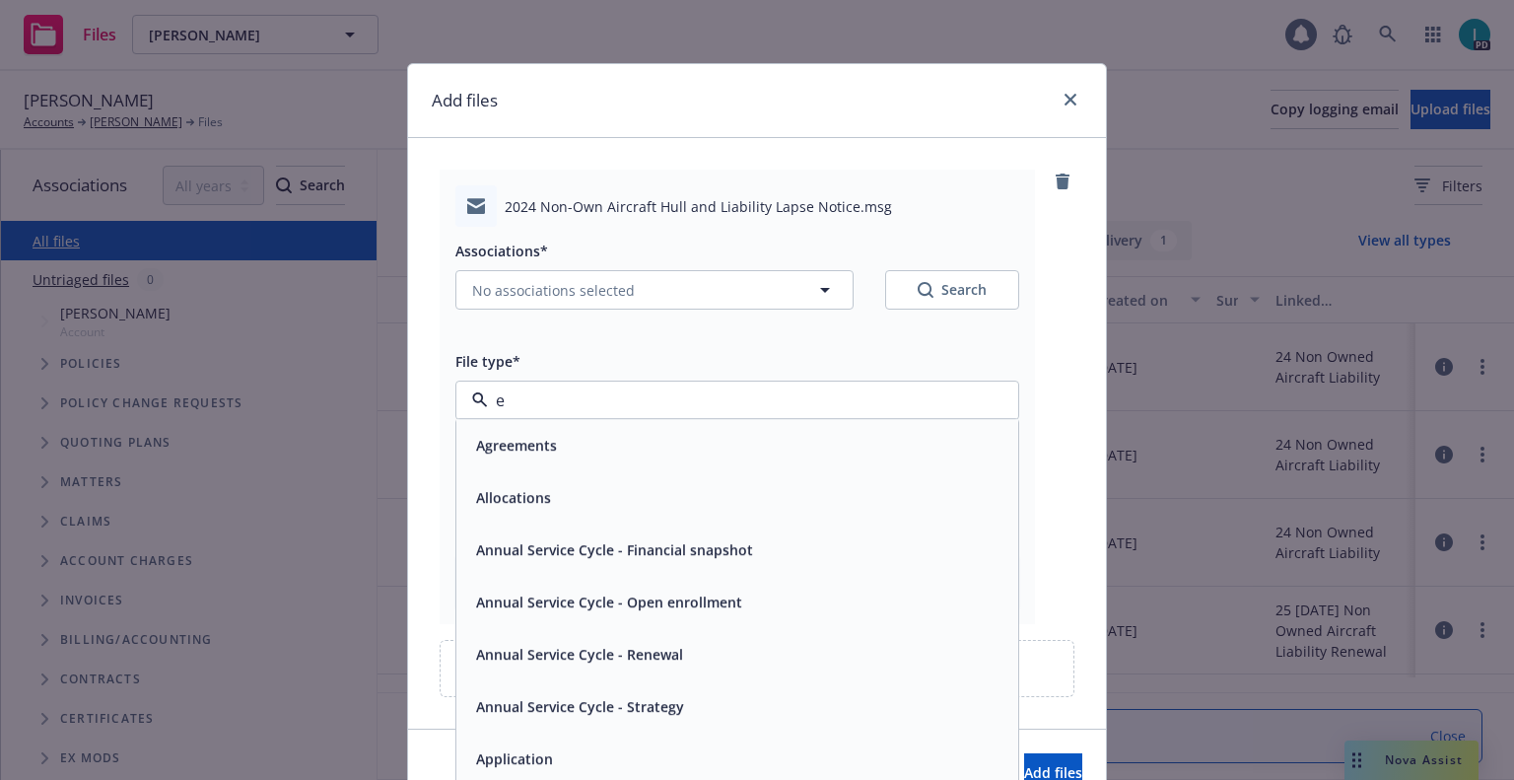
type input "ex"
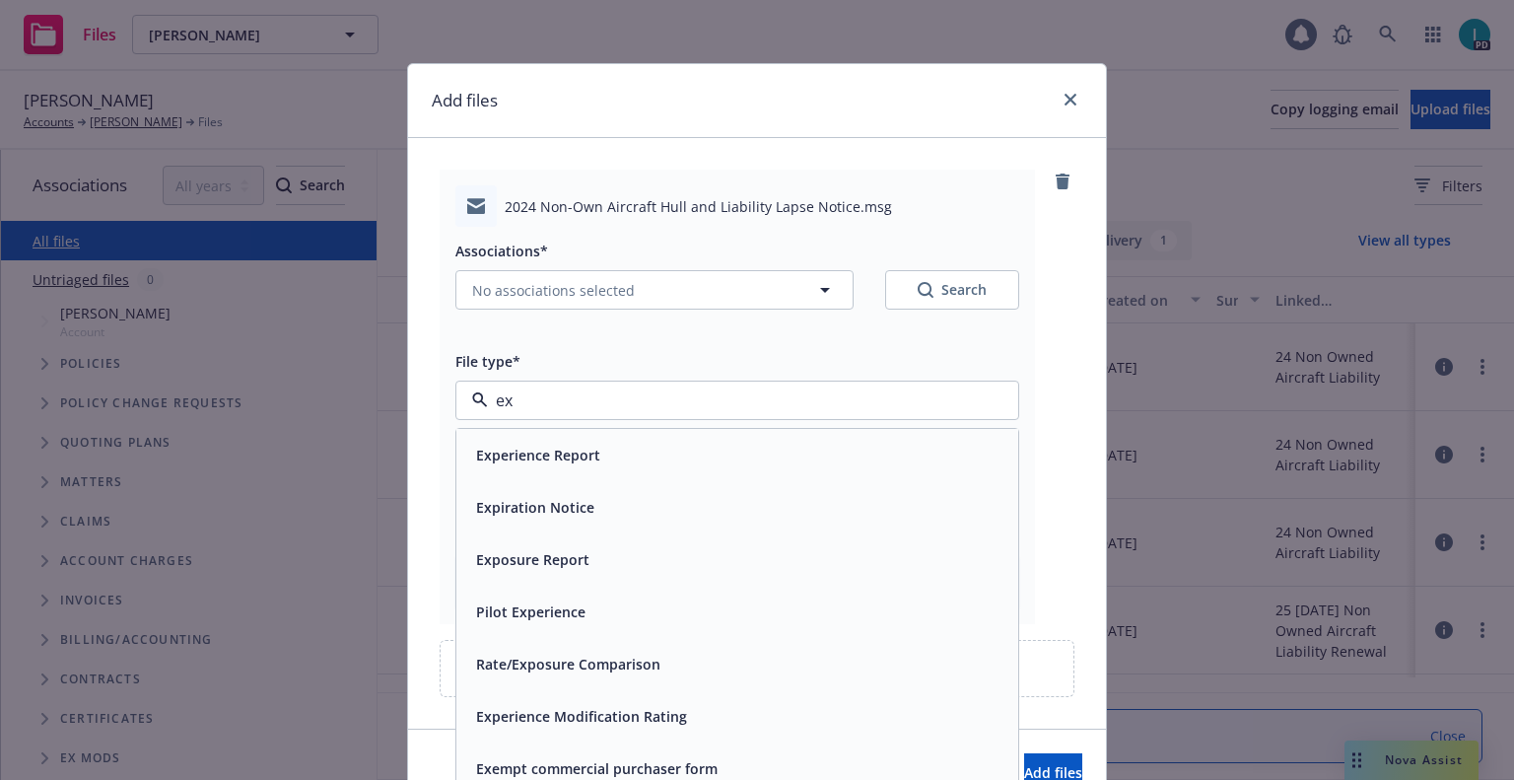
click at [510, 499] on span "Expiration Notice" at bounding box center [535, 507] width 118 height 21
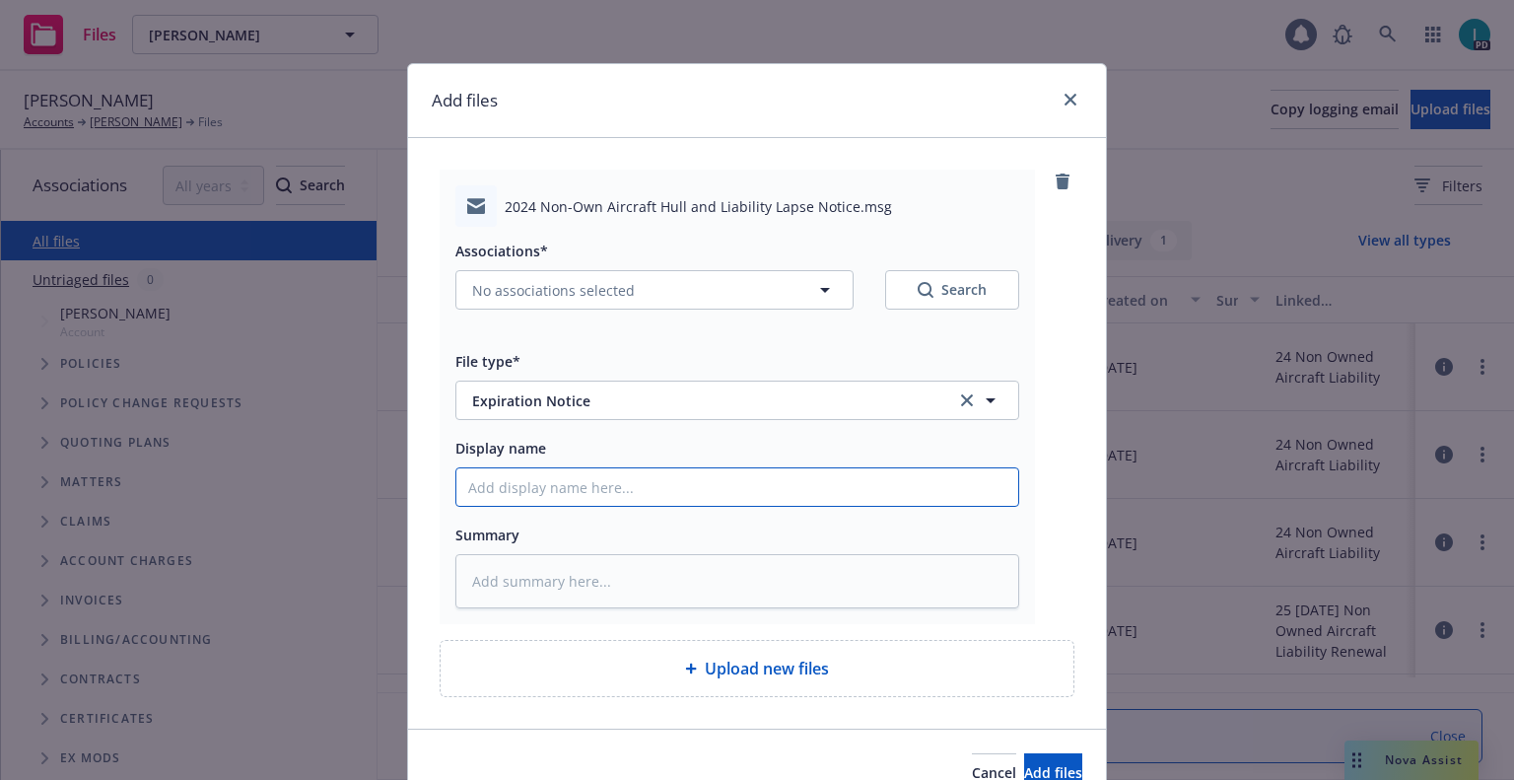
click at [529, 481] on input "Display name" at bounding box center [737, 486] width 562 height 37
type textarea "x"
type input "2"
type textarea "x"
type input "24"
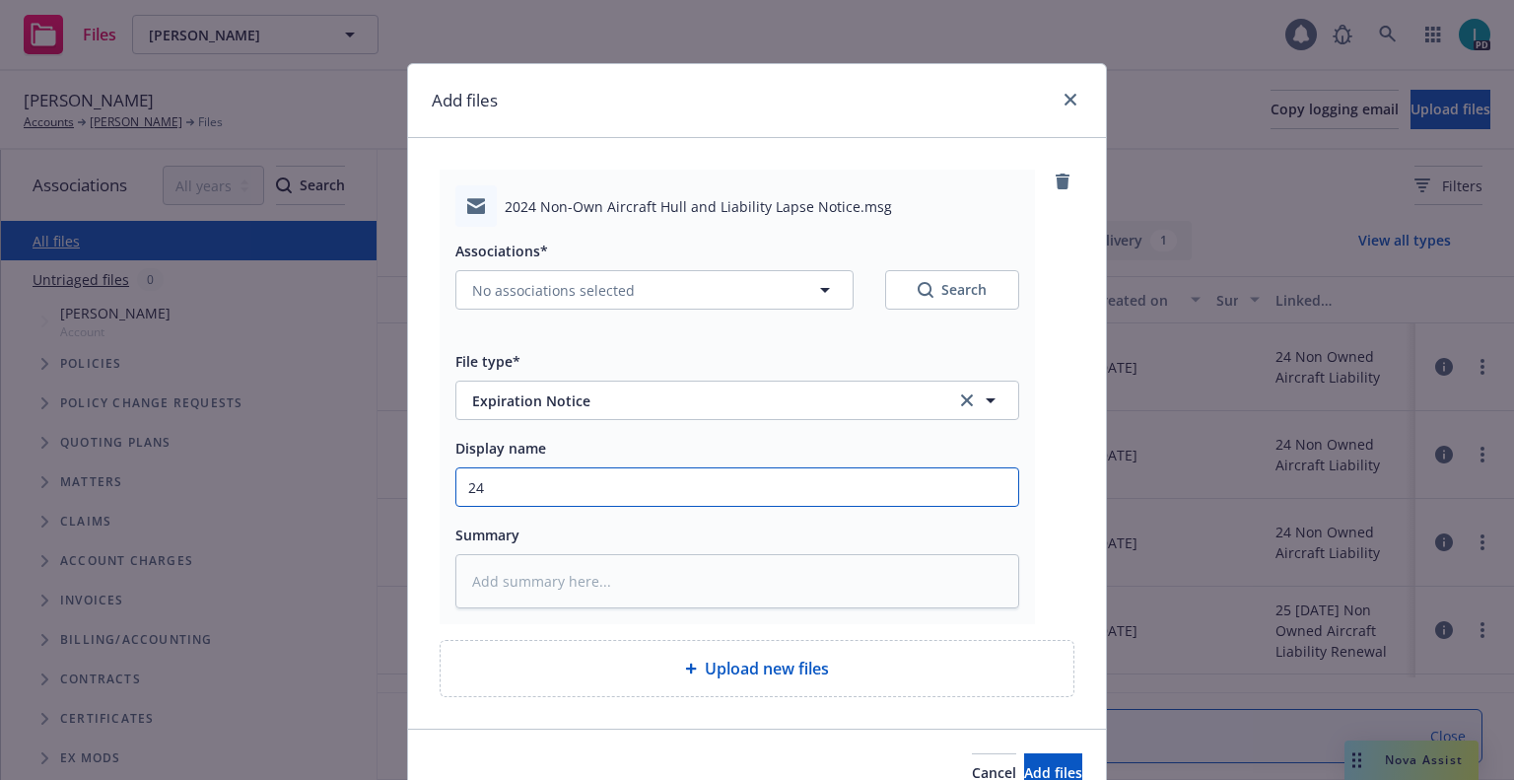
type textarea "x"
type input "24 NOWN CVS Lapse Notice"
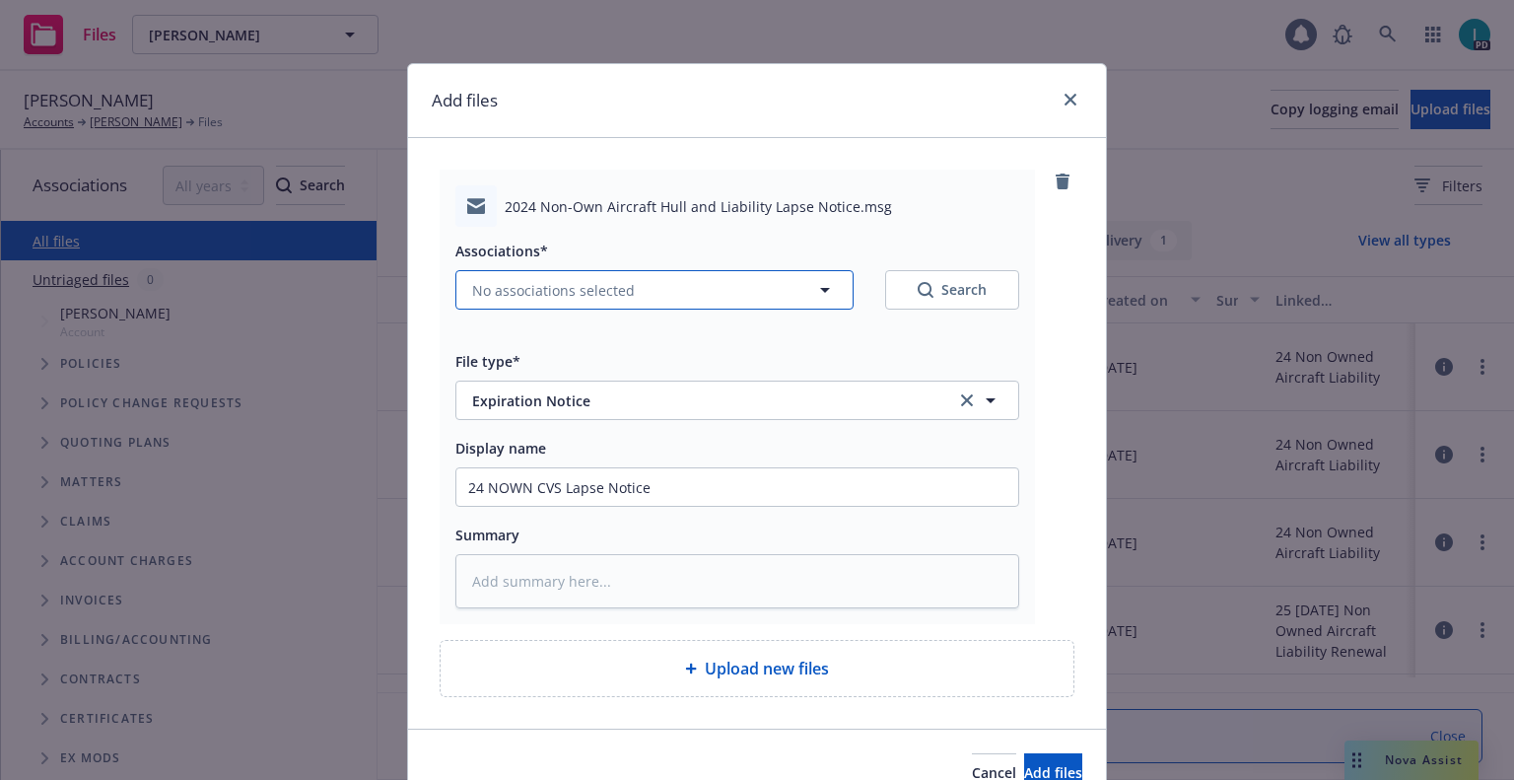
click at [478, 298] on span "No associations selected" at bounding box center [553, 290] width 163 height 21
type textarea "x"
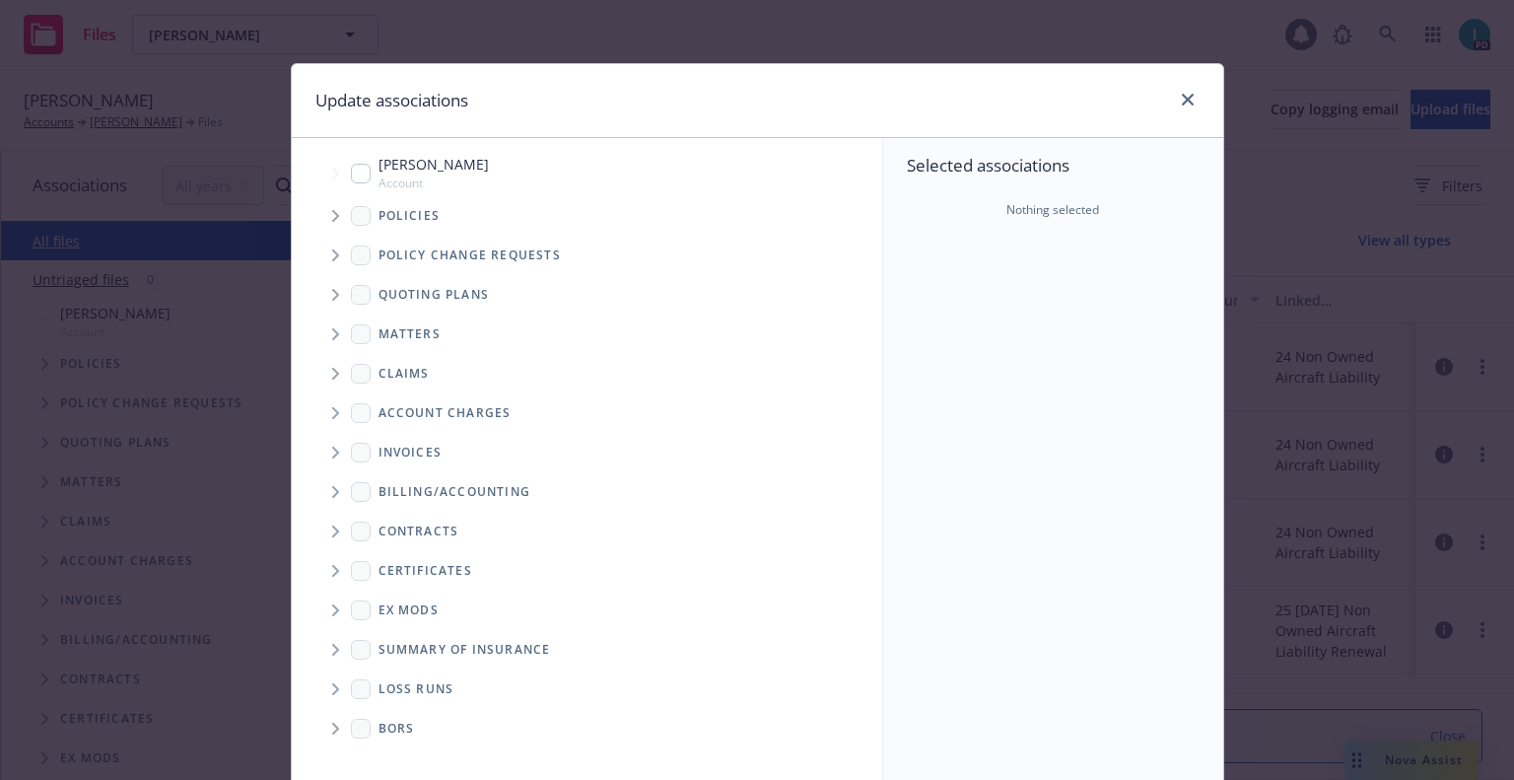
click at [332, 217] on icon "Tree Example" at bounding box center [335, 216] width 7 height 12
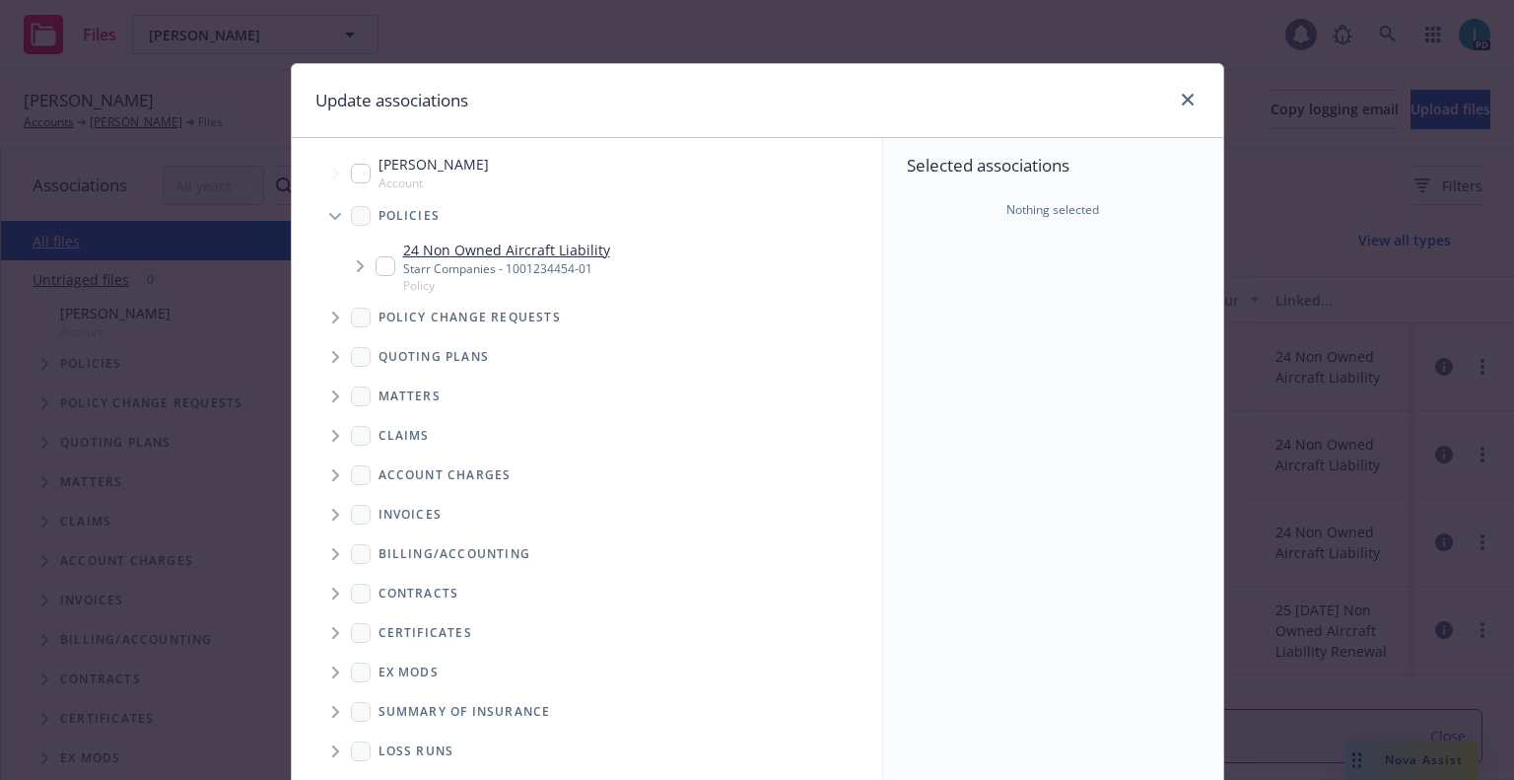
click at [377, 275] on input "Tree Example" at bounding box center [386, 266] width 20 height 20
checkbox input "true"
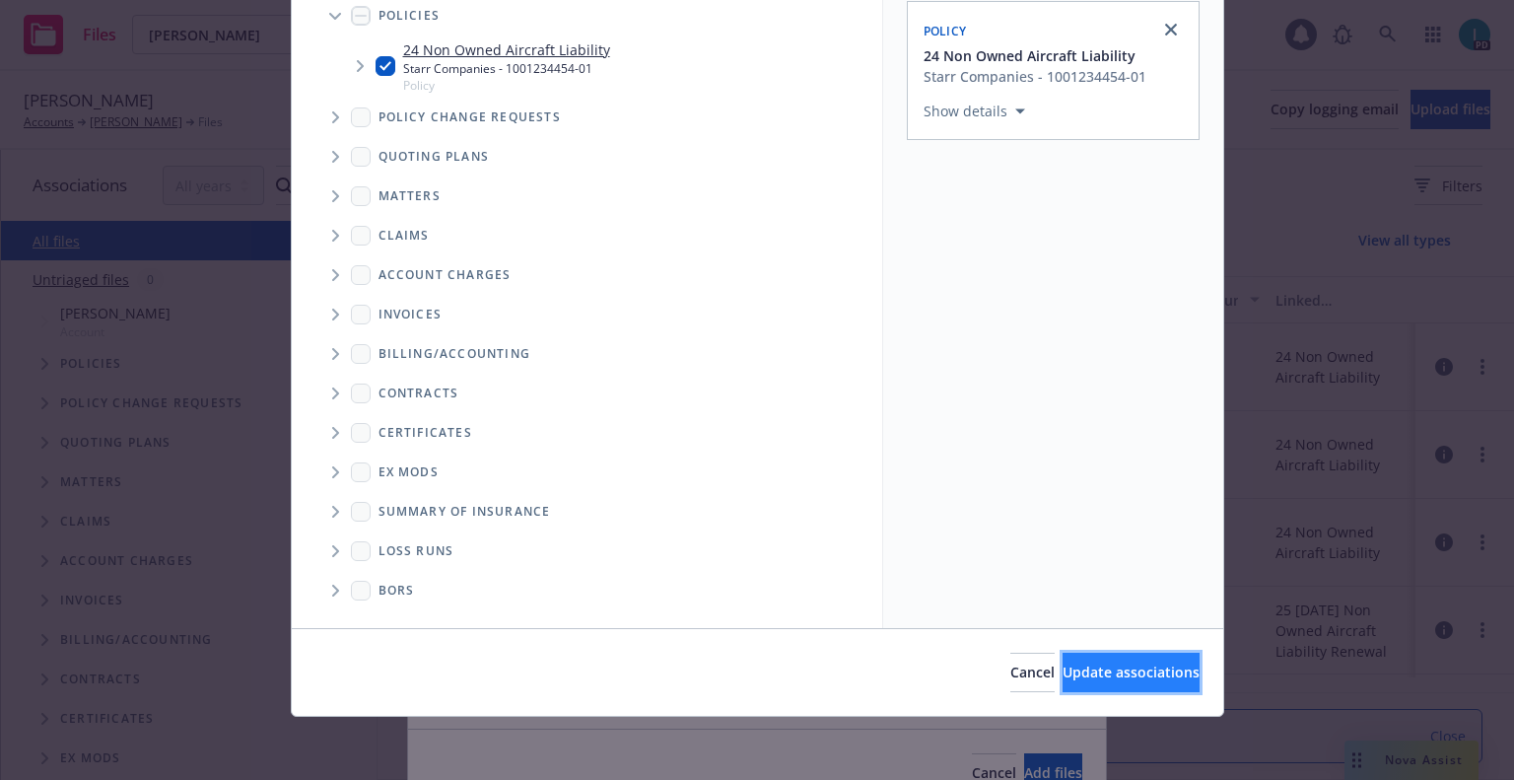
click at [1083, 665] on span "Update associations" at bounding box center [1131, 671] width 137 height 19
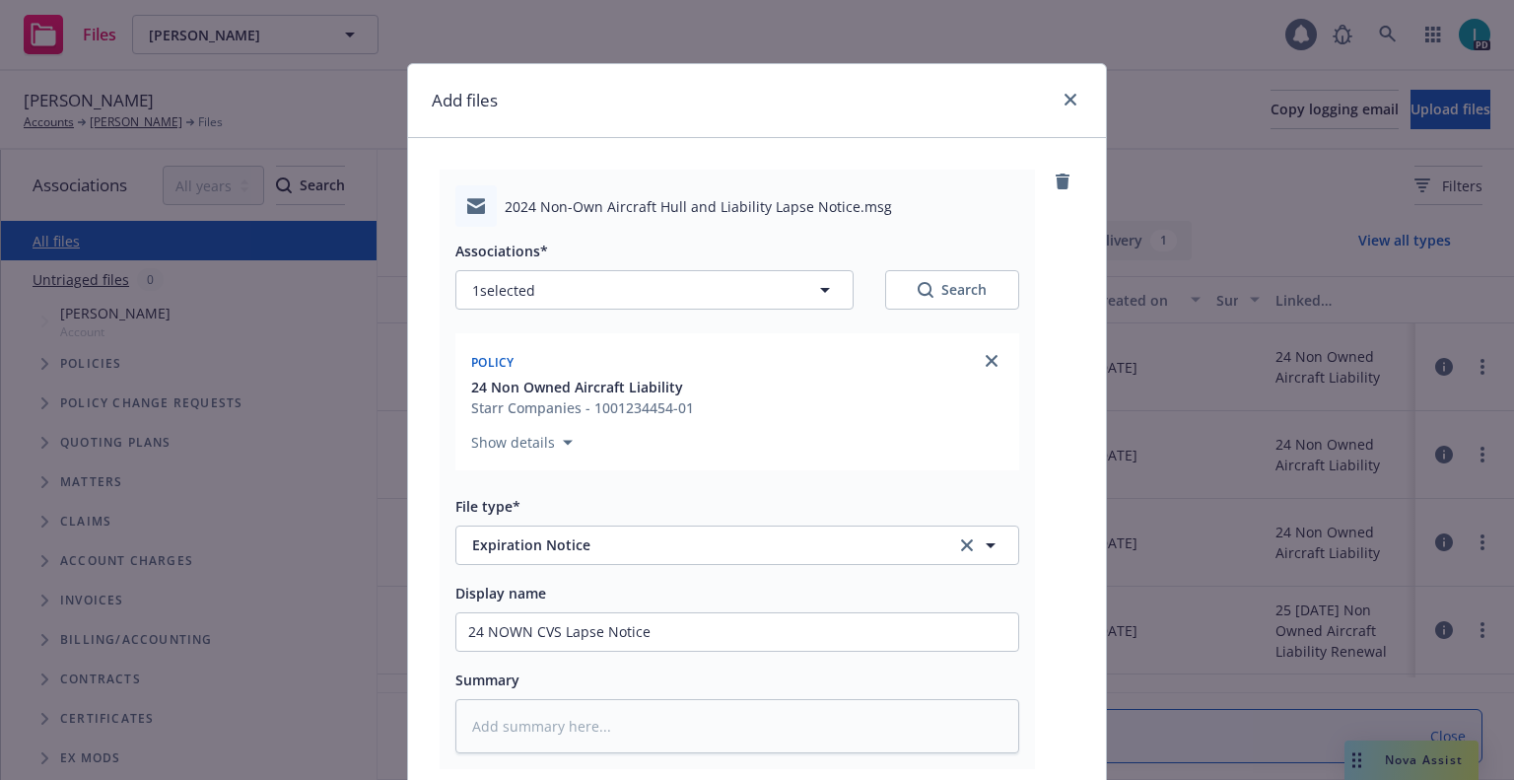
scroll to position [245, 0]
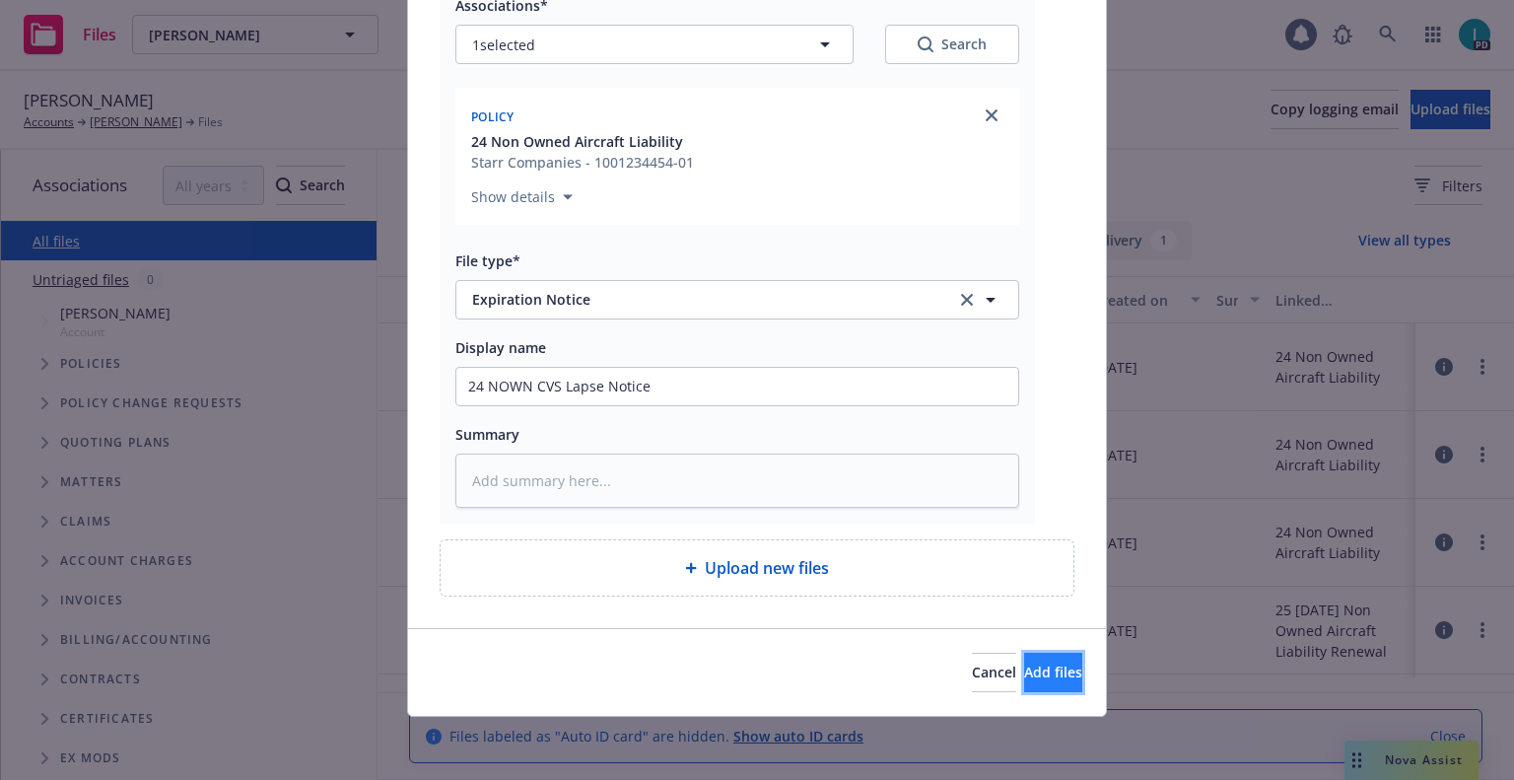
click at [1045, 667] on button "Add files" at bounding box center [1053, 672] width 58 height 39
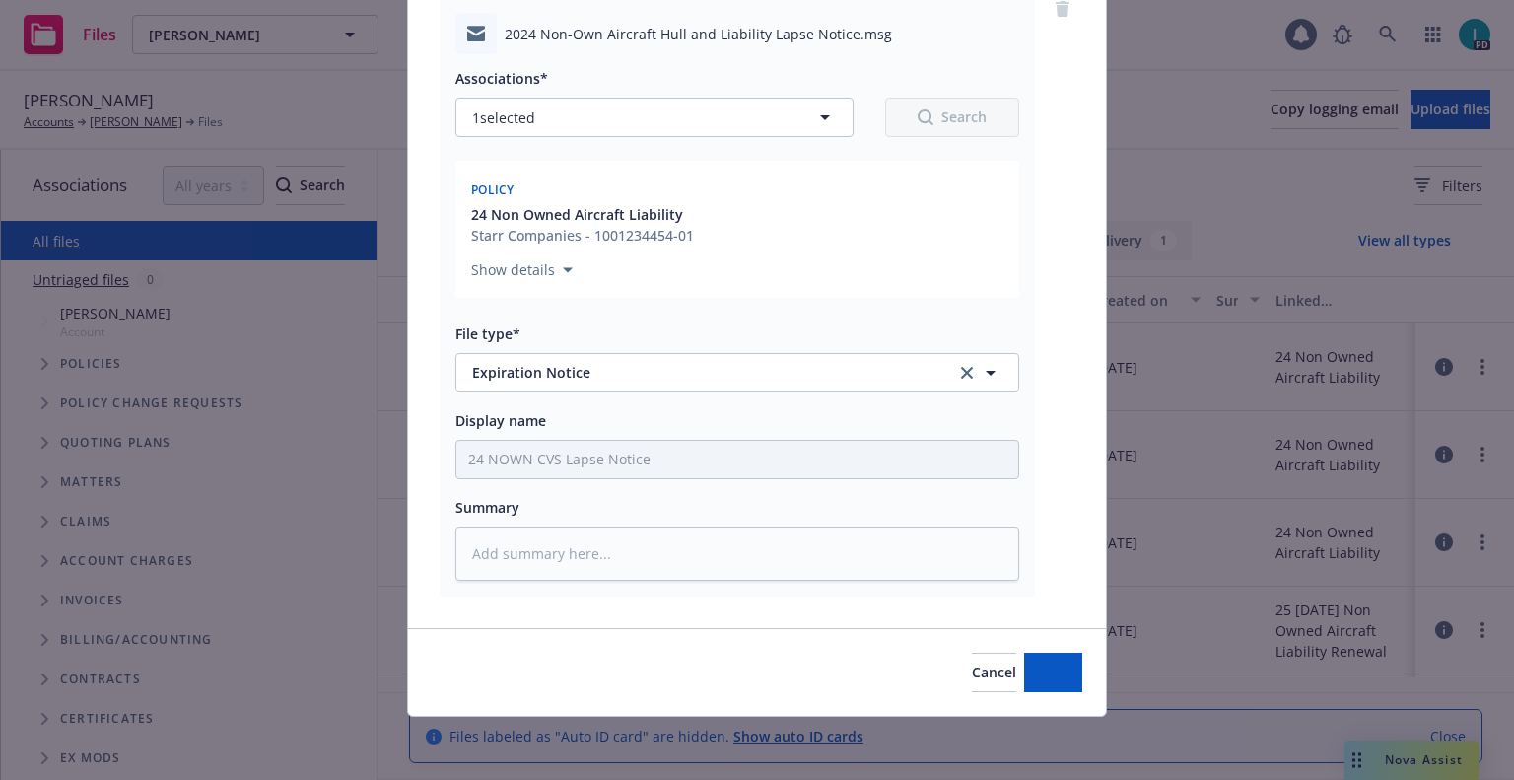
scroll to position [172, 0]
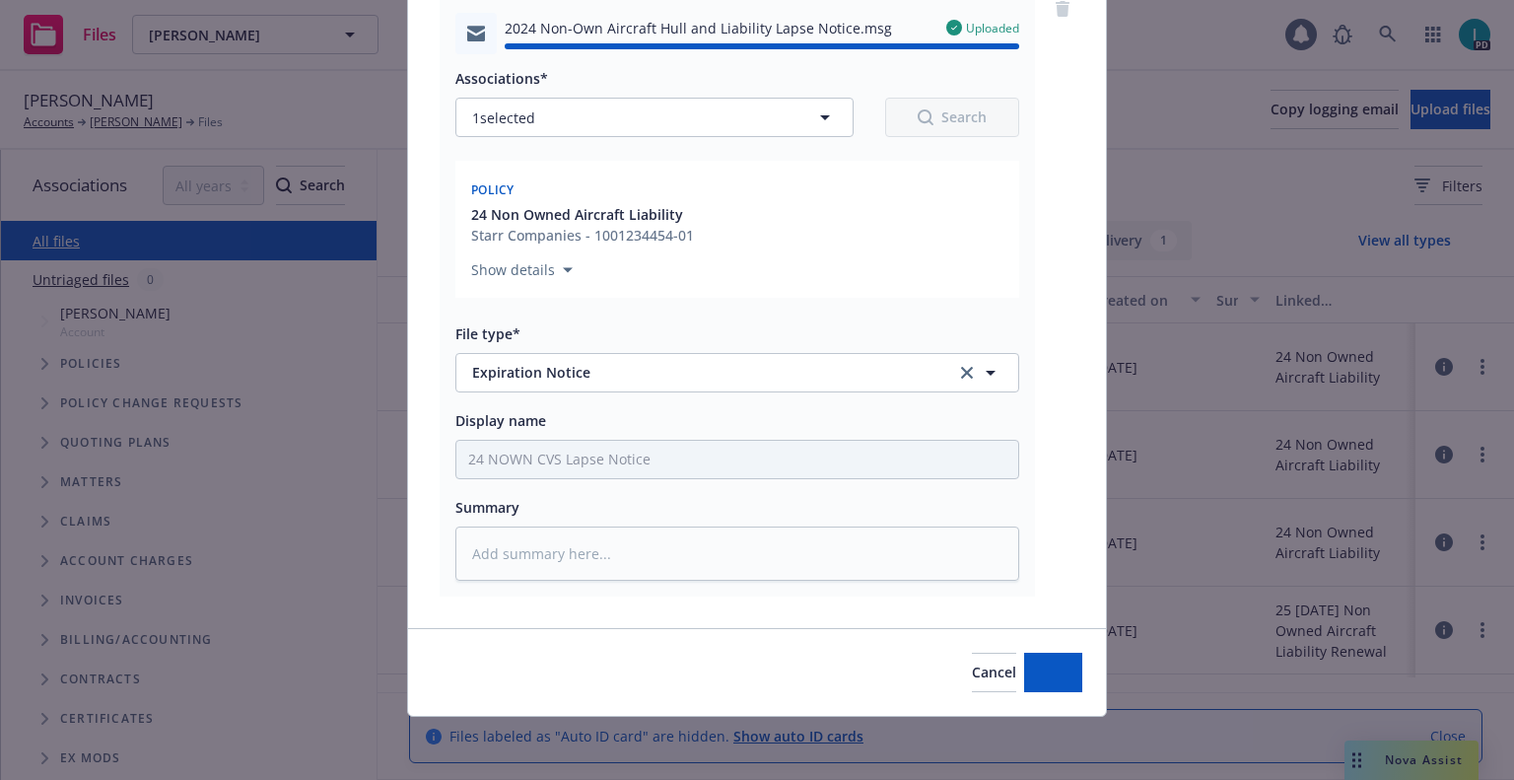
type textarea "x"
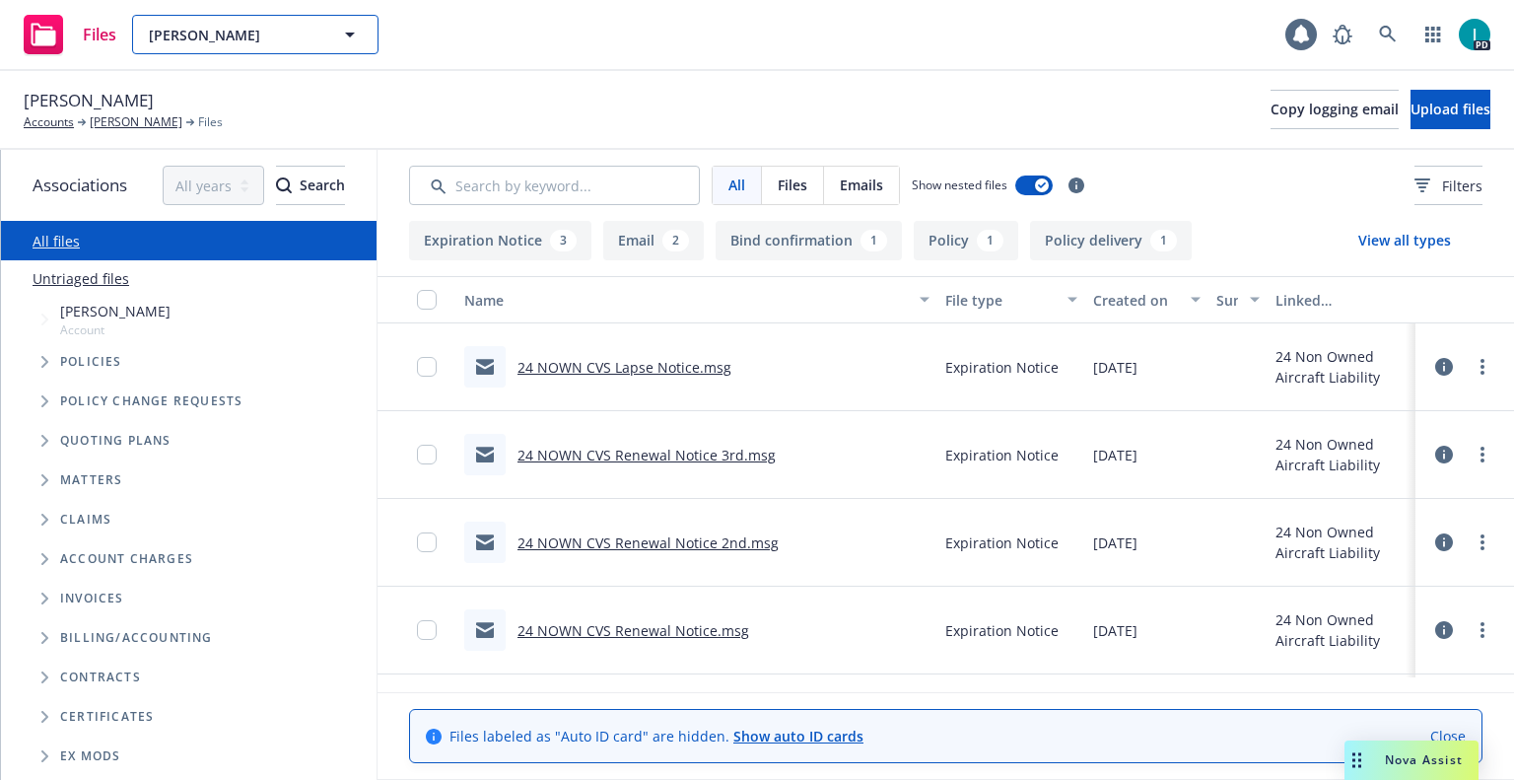
click at [298, 34] on span "[PERSON_NAME]" at bounding box center [234, 35] width 171 height 21
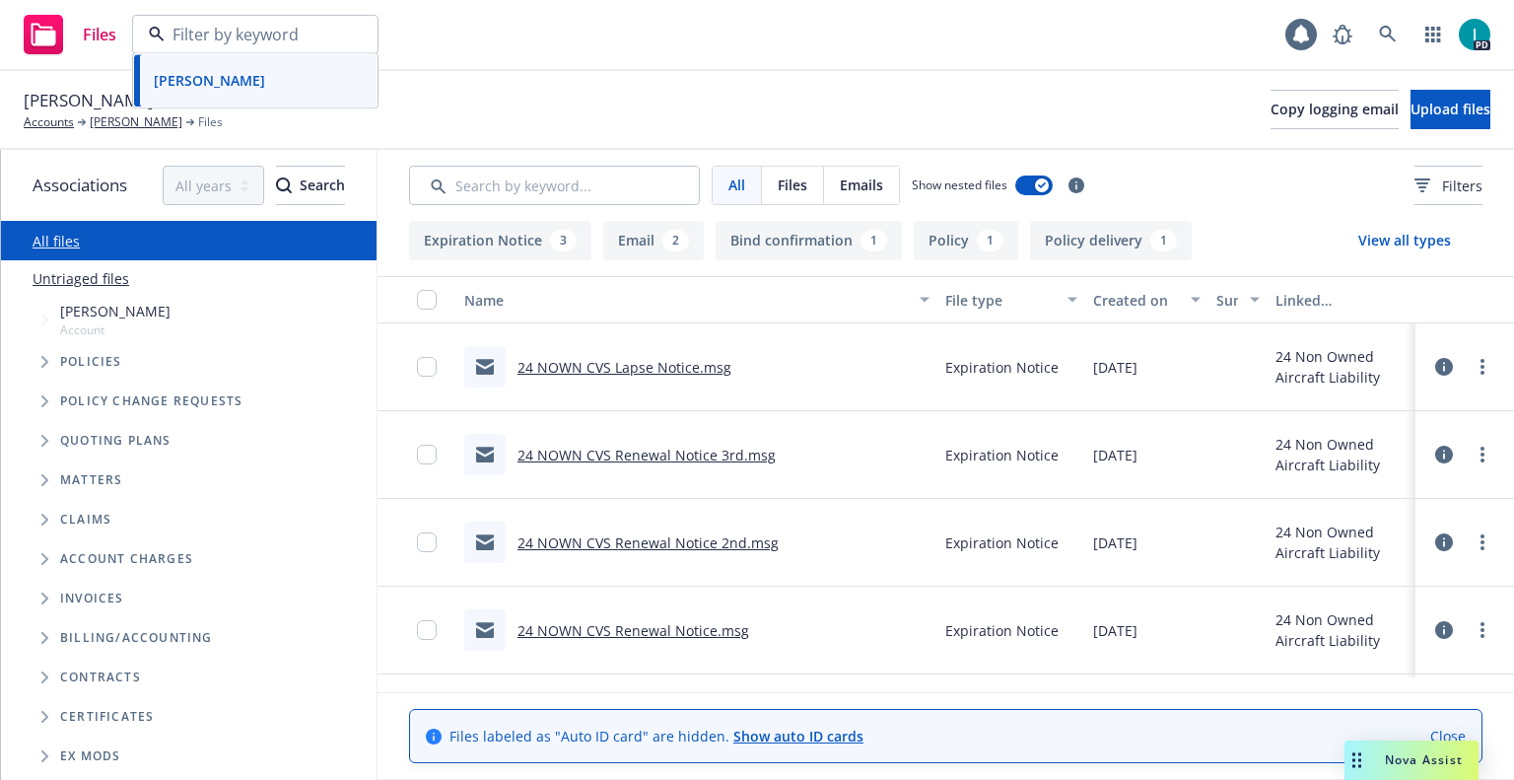
paste input "[PERSON_NAME]"
type input "[PERSON_NAME]"
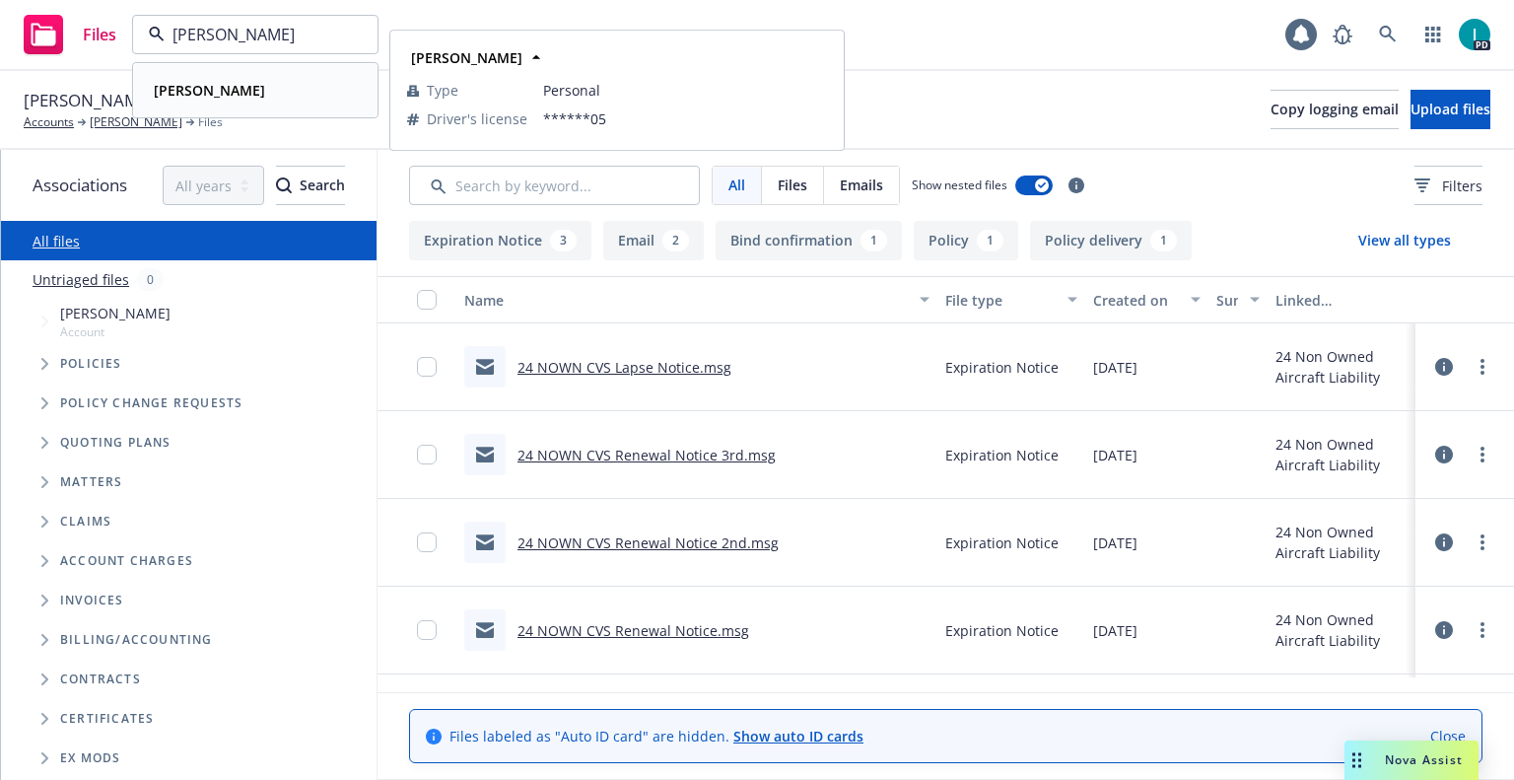
click at [220, 83] on strong "[PERSON_NAME]" at bounding box center [209, 90] width 111 height 19
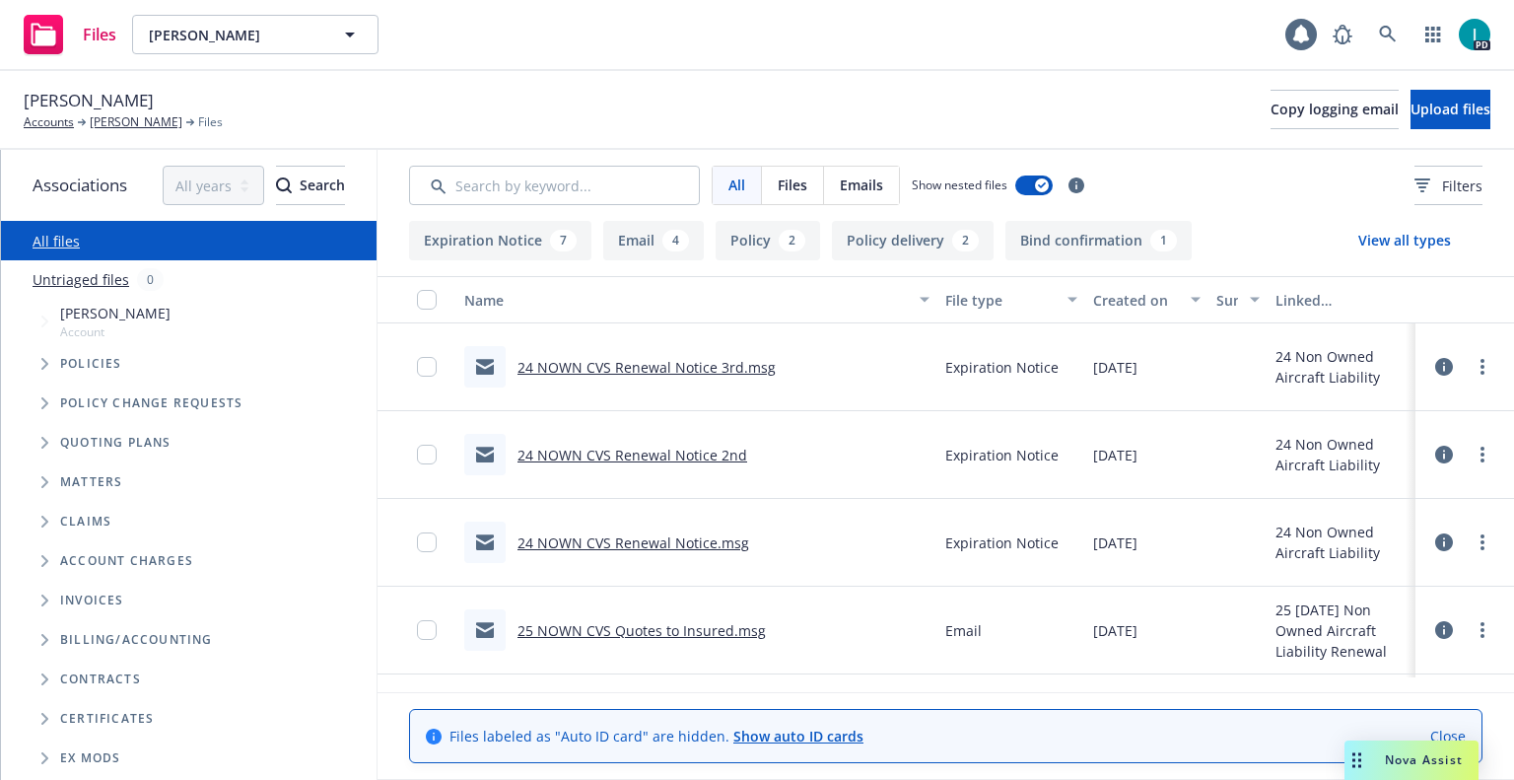
click at [661, 373] on link "24 NOWN CVS Renewal Notice 3rd.msg" at bounding box center [646, 367] width 258 height 19
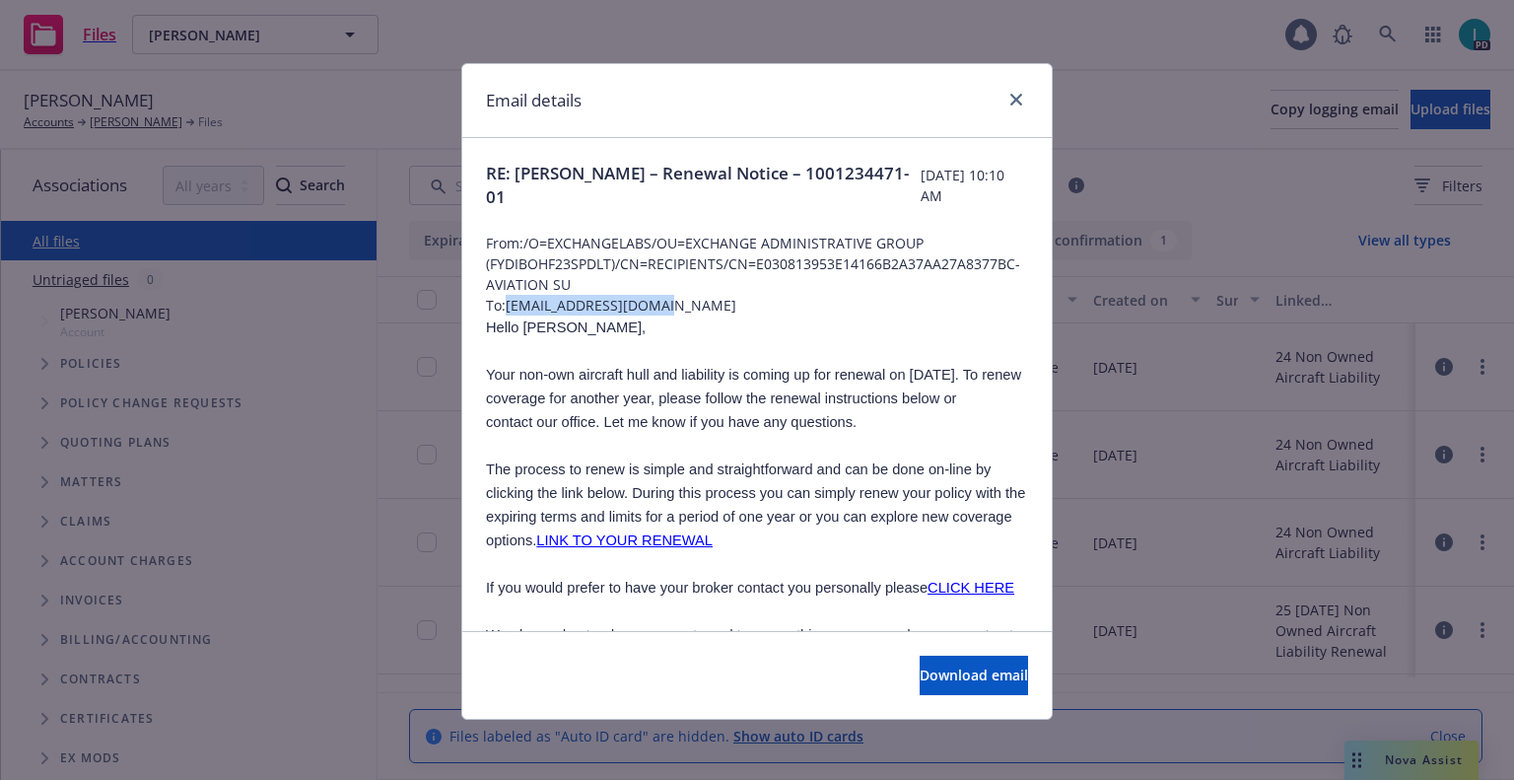
drag, startPoint x: 694, startPoint y: 309, endPoint x: 506, endPoint y: 305, distance: 188.3
click at [506, 305] on span "To: [EMAIL_ADDRESS][DOMAIN_NAME]" at bounding box center [757, 305] width 542 height 21
copy span "[EMAIL_ADDRESS][DOMAIN_NAME]"
click at [520, 334] on span "Hello [PERSON_NAME]," at bounding box center [566, 327] width 160 height 16
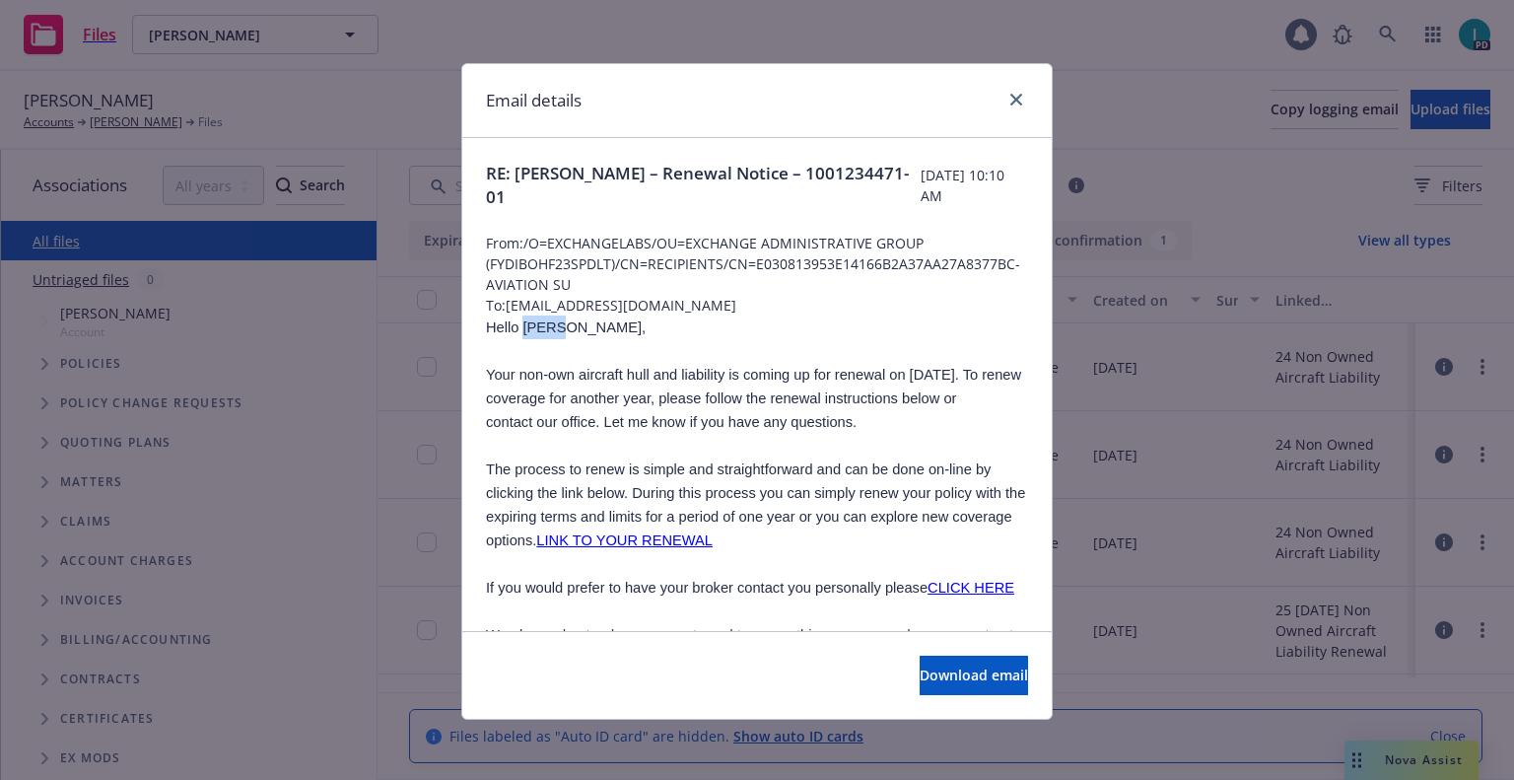
copy span "[PERSON_NAME]"
click at [1010, 104] on icon "close" at bounding box center [1016, 100] width 12 height 12
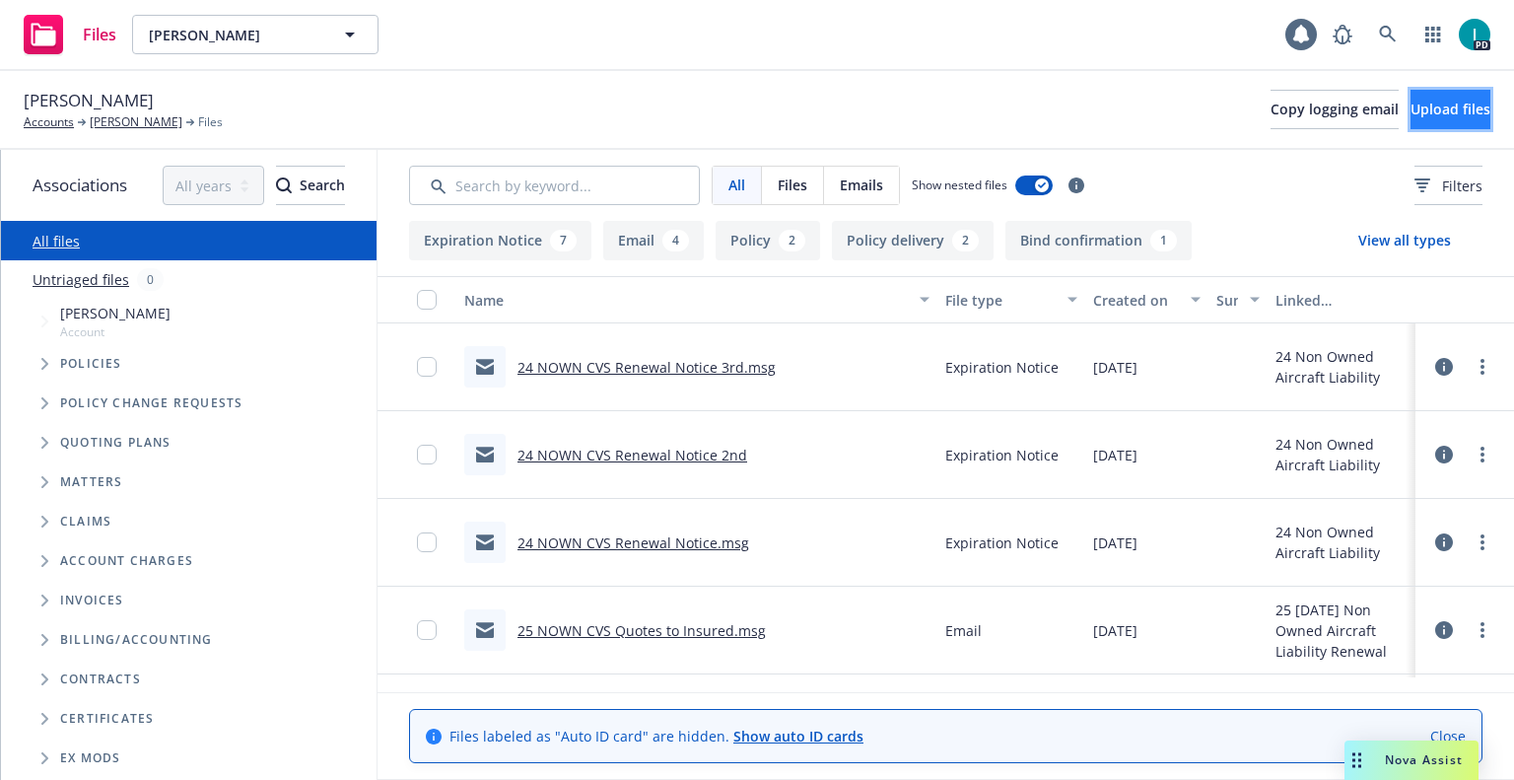
click at [1422, 102] on span "Upload files" at bounding box center [1451, 109] width 80 height 19
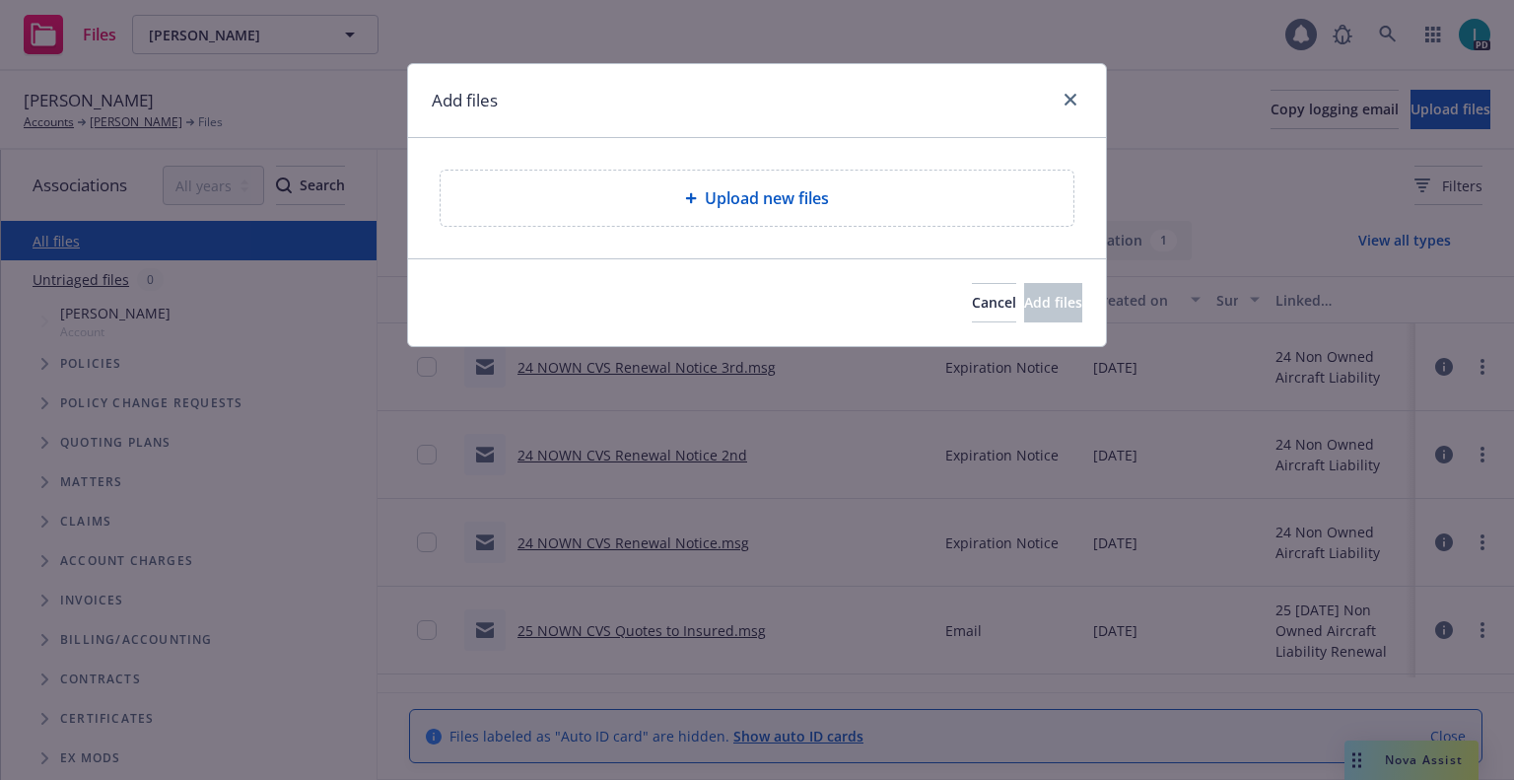
type textarea "x"
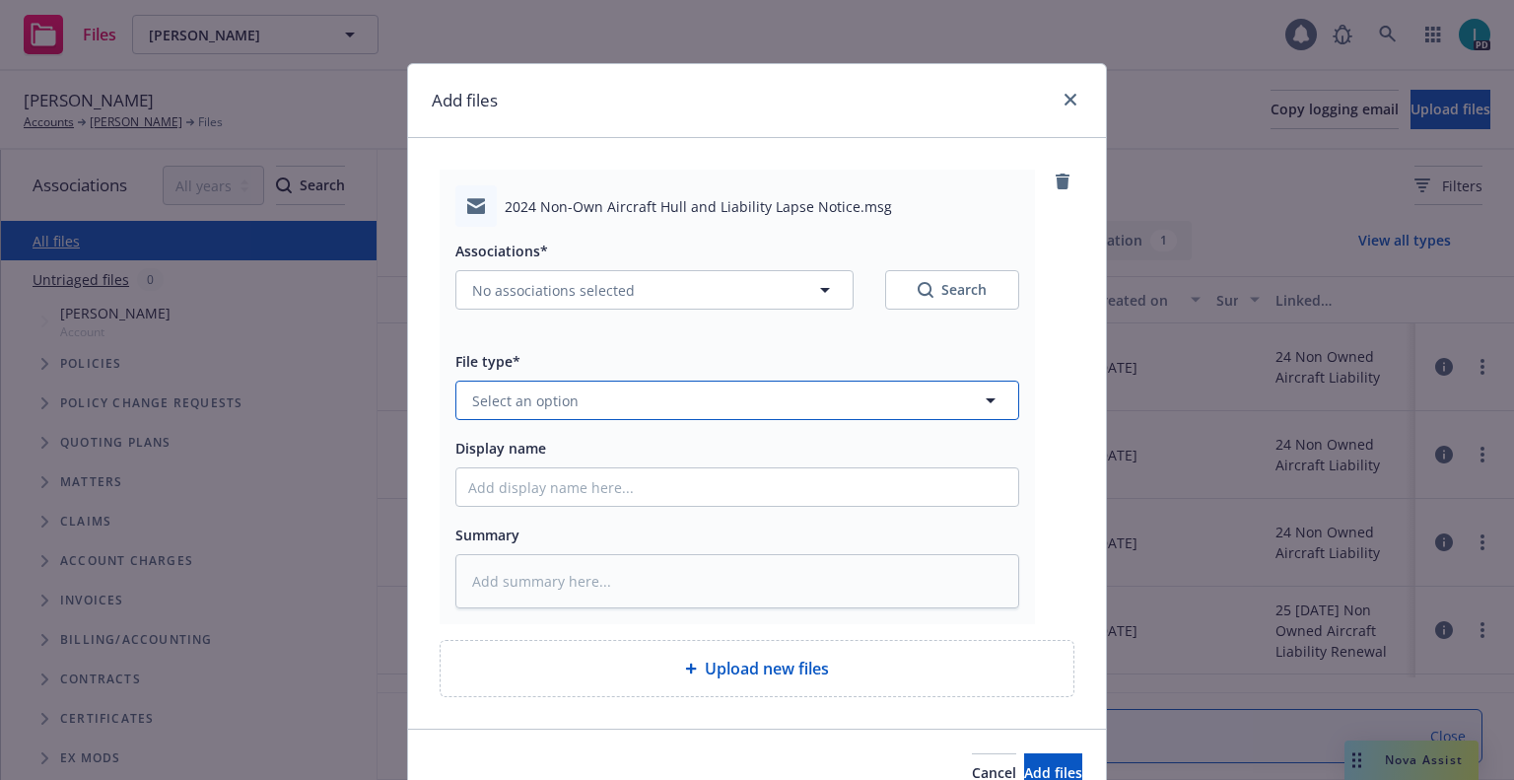
click at [587, 389] on button "Select an option" at bounding box center [737, 399] width 564 height 39
type input "ex"
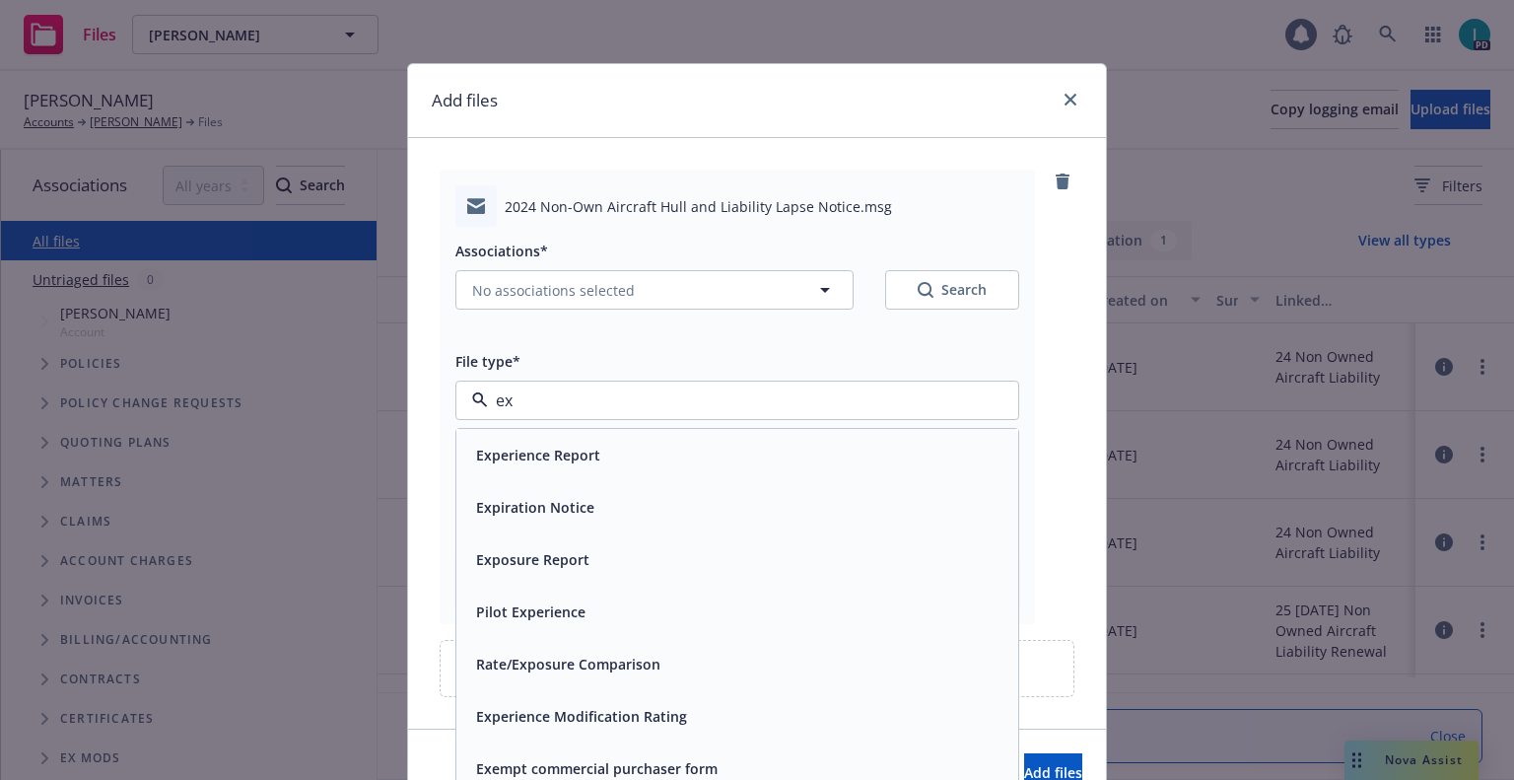
click at [565, 508] on span "Expiration Notice" at bounding box center [535, 507] width 118 height 21
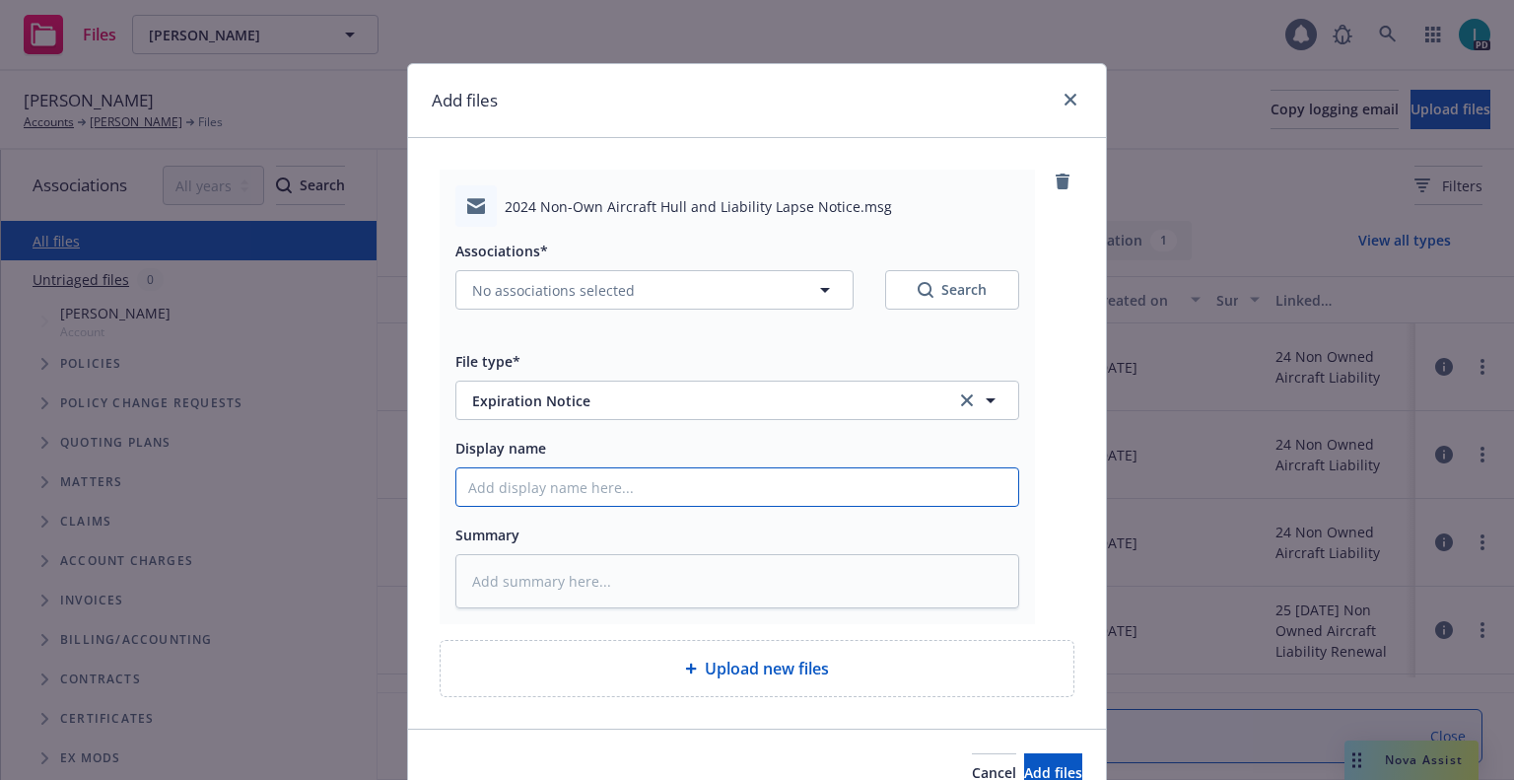
click at [575, 492] on input "Display name" at bounding box center [737, 486] width 562 height 37
type textarea "x"
type input "2"
type textarea "x"
type input "24"
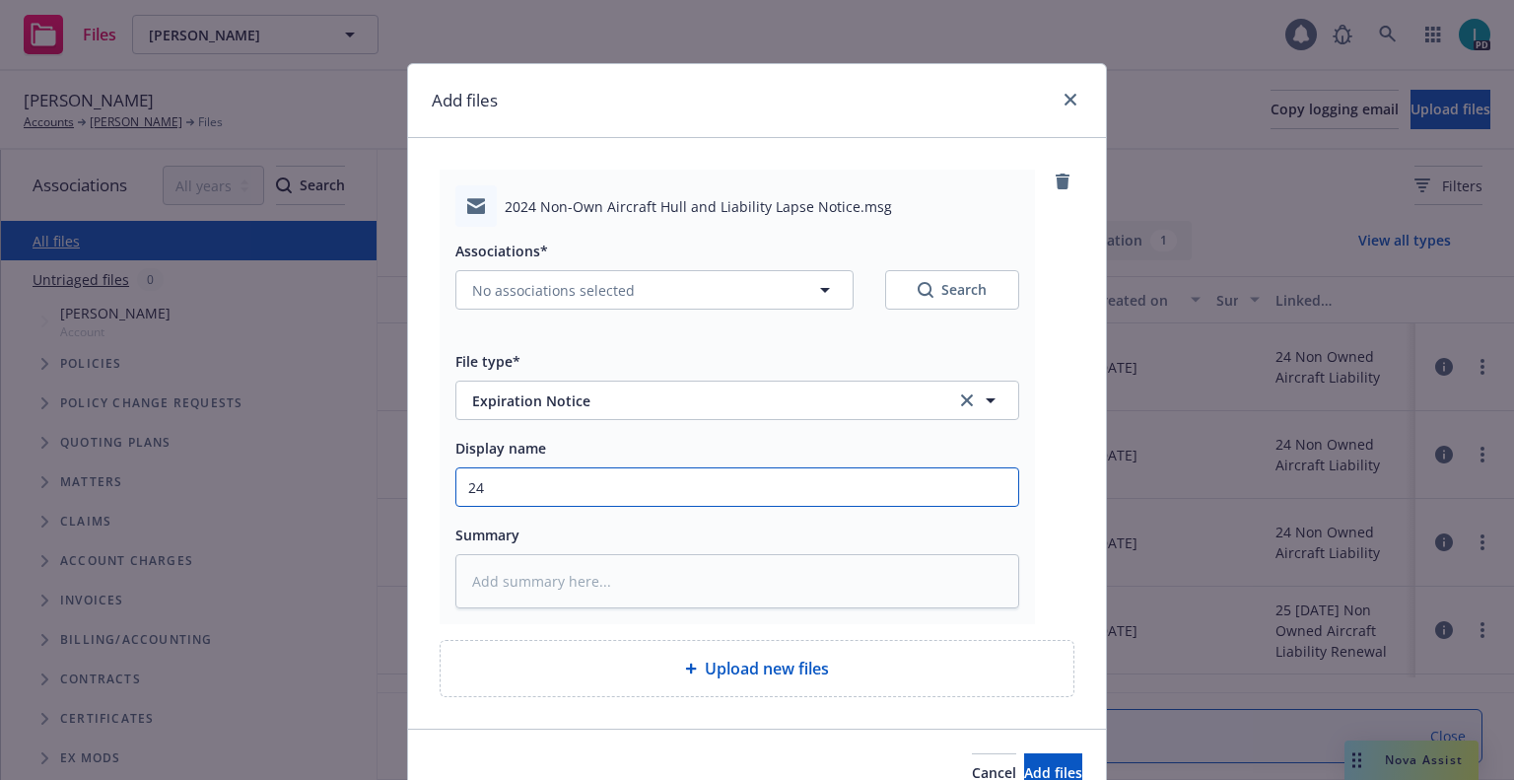
type textarea "x"
type input "24 NOWN CVS Lapse Notice"
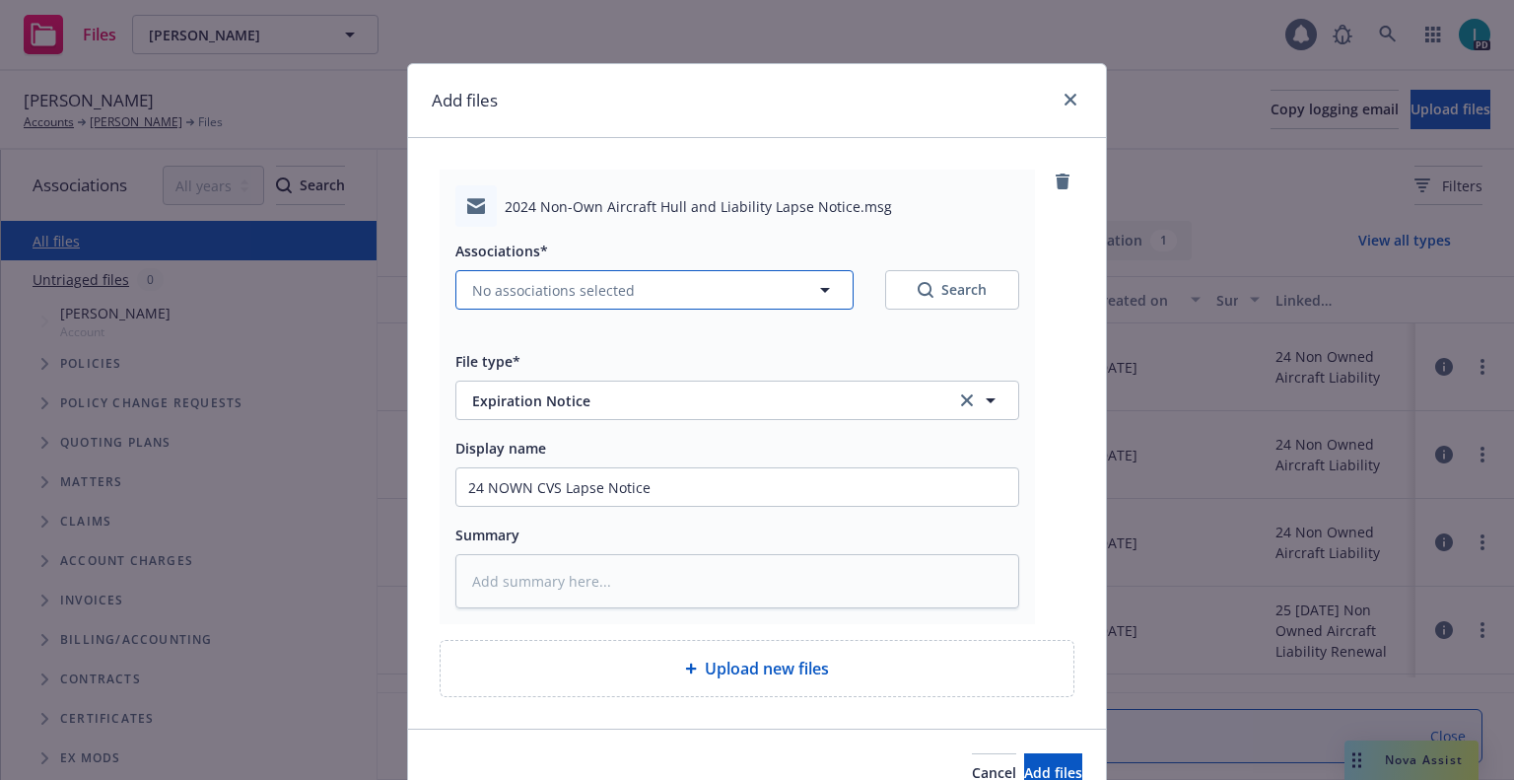
click at [543, 293] on span "No associations selected" at bounding box center [553, 290] width 163 height 21
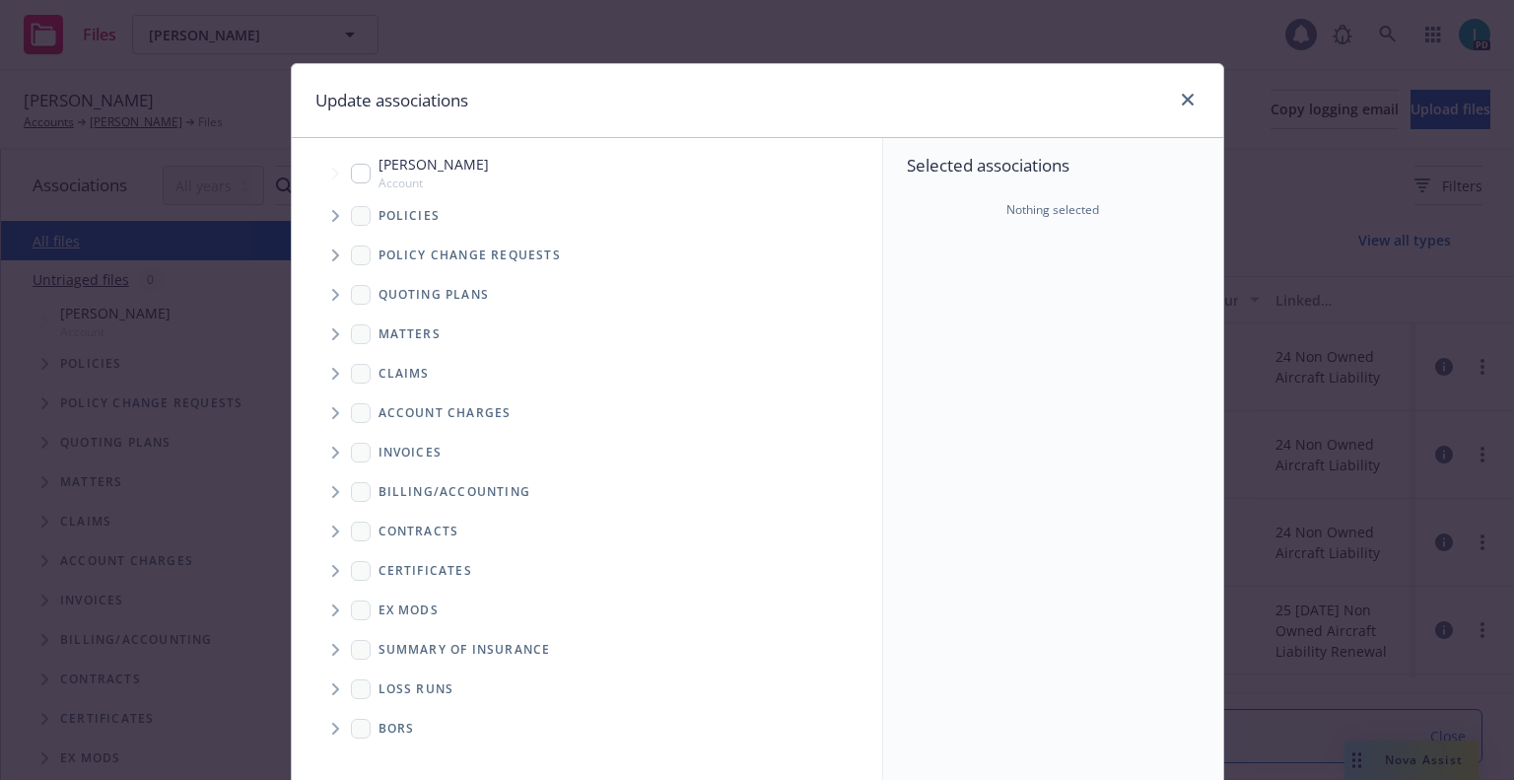
click at [323, 224] on span "Tree Example" at bounding box center [335, 216] width 32 height 32
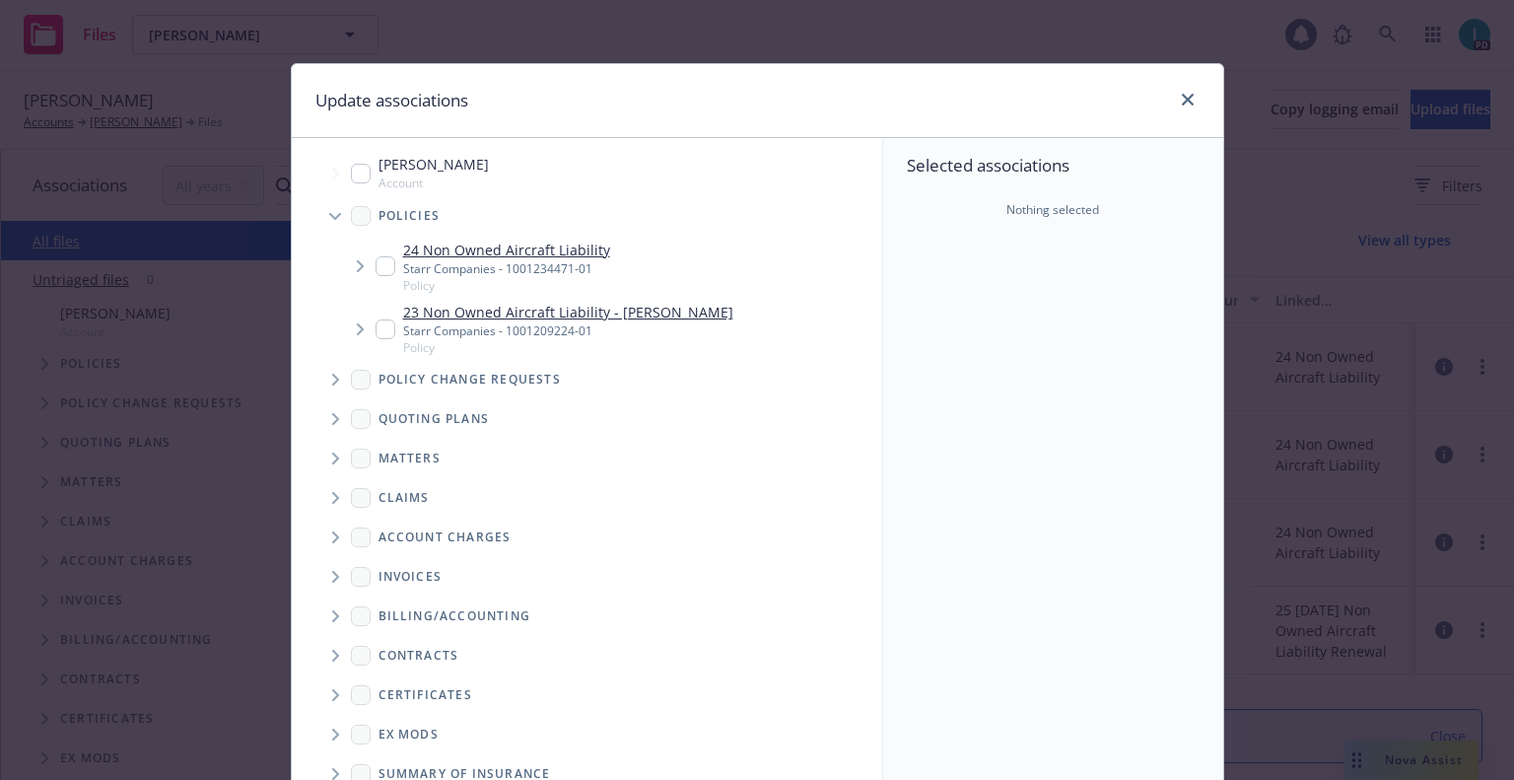
type textarea "x"
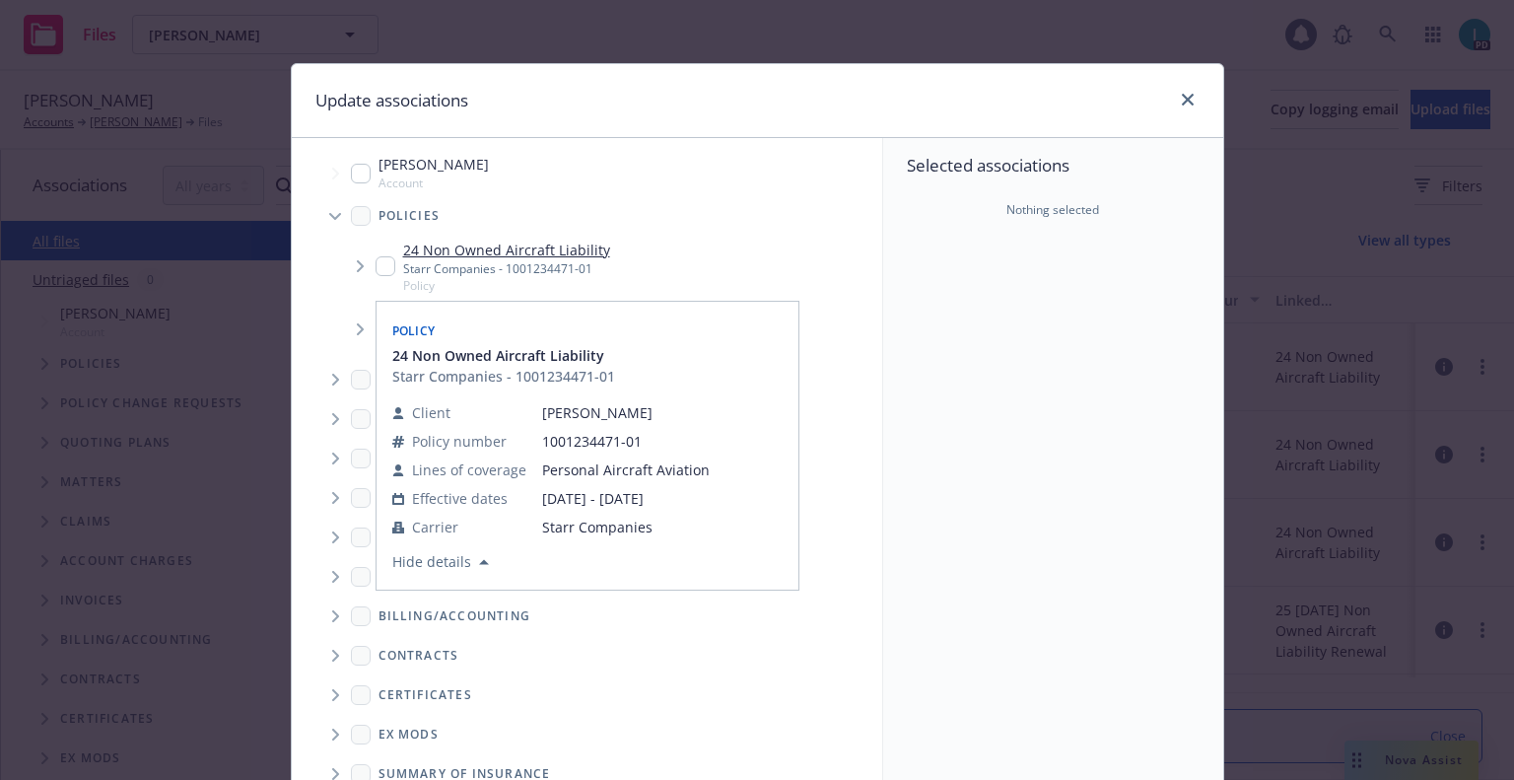
click at [376, 271] on input "Tree Example" at bounding box center [386, 266] width 20 height 20
checkbox input "true"
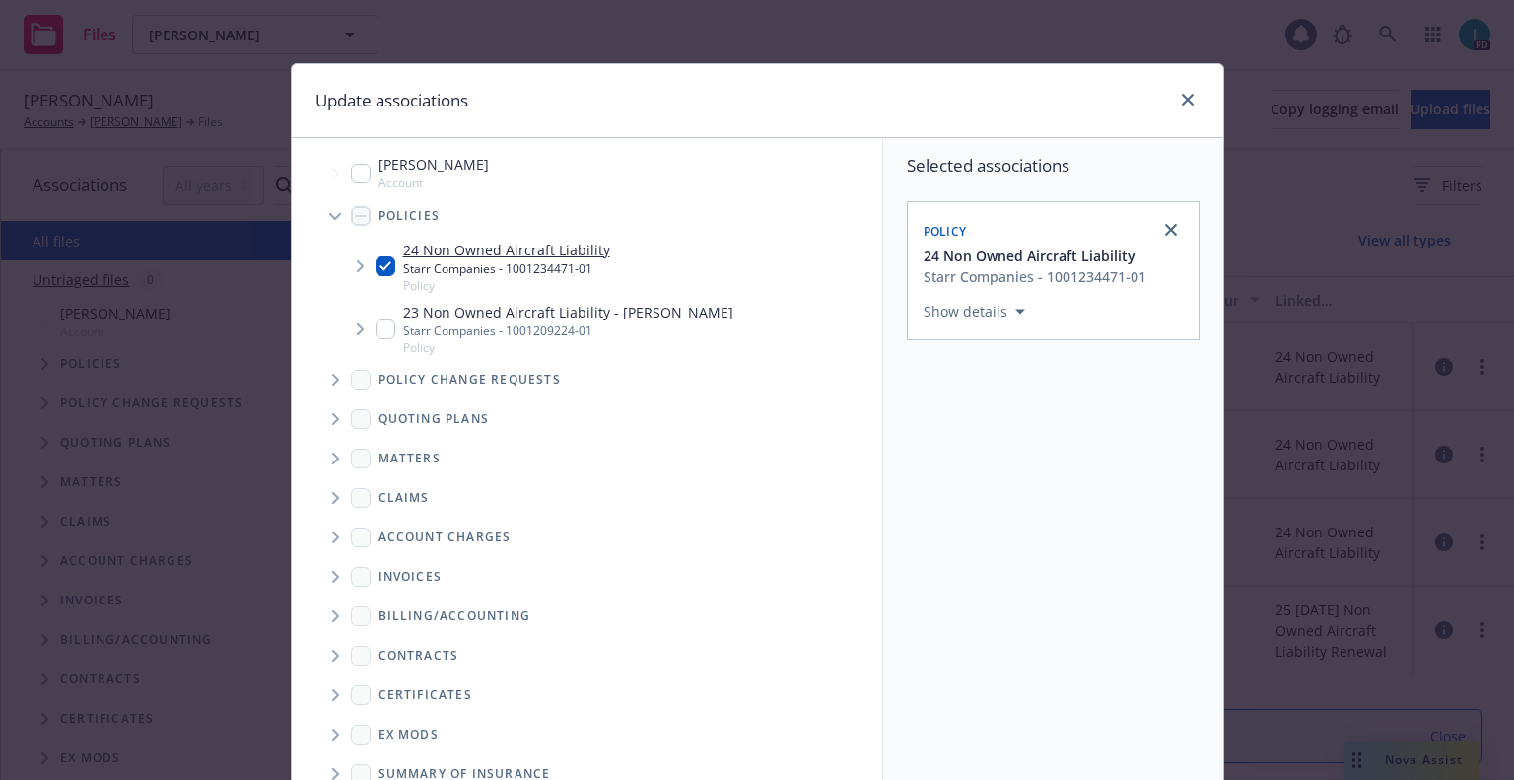
scroll to position [200, 0]
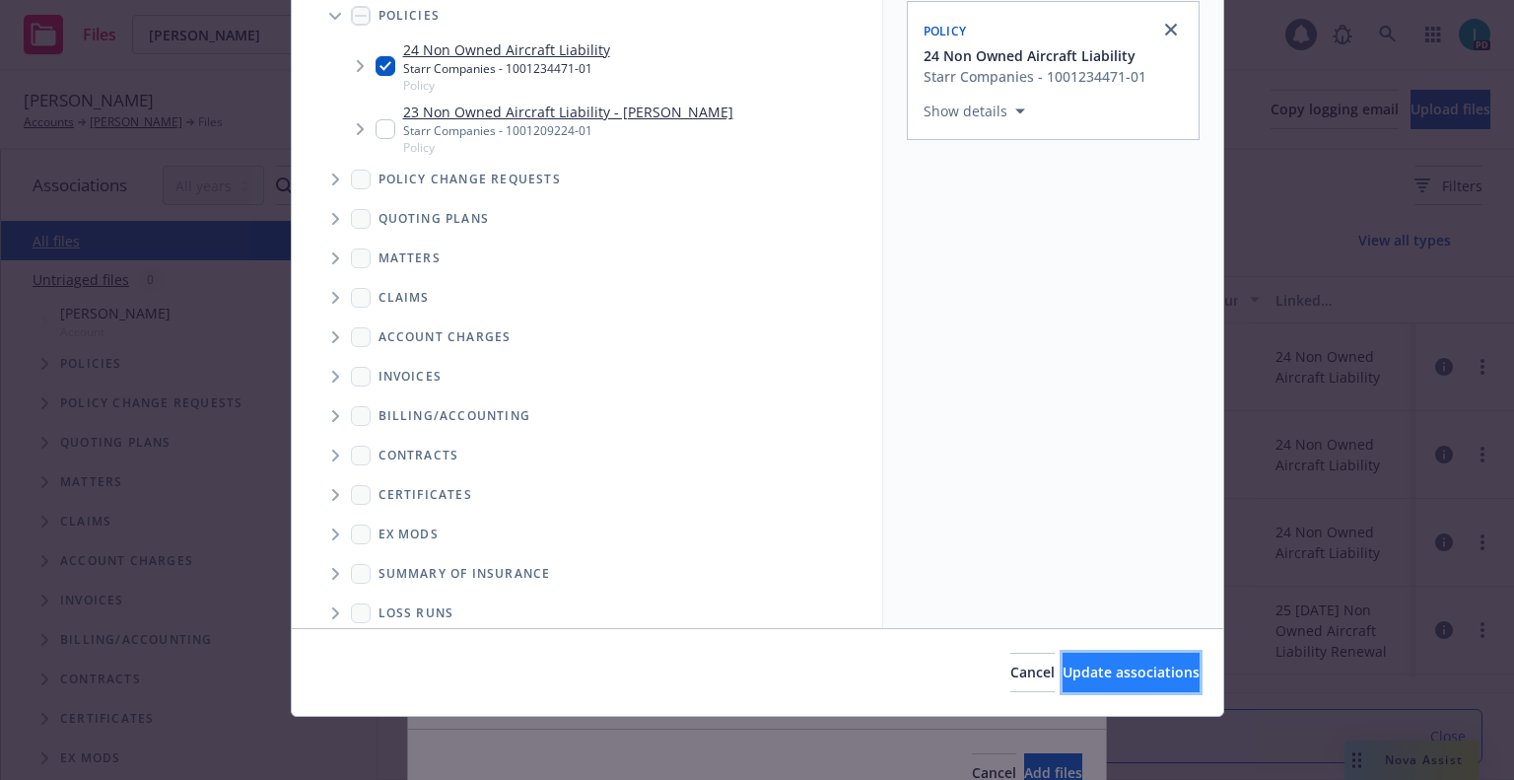
click at [1093, 667] on span "Update associations" at bounding box center [1131, 671] width 137 height 19
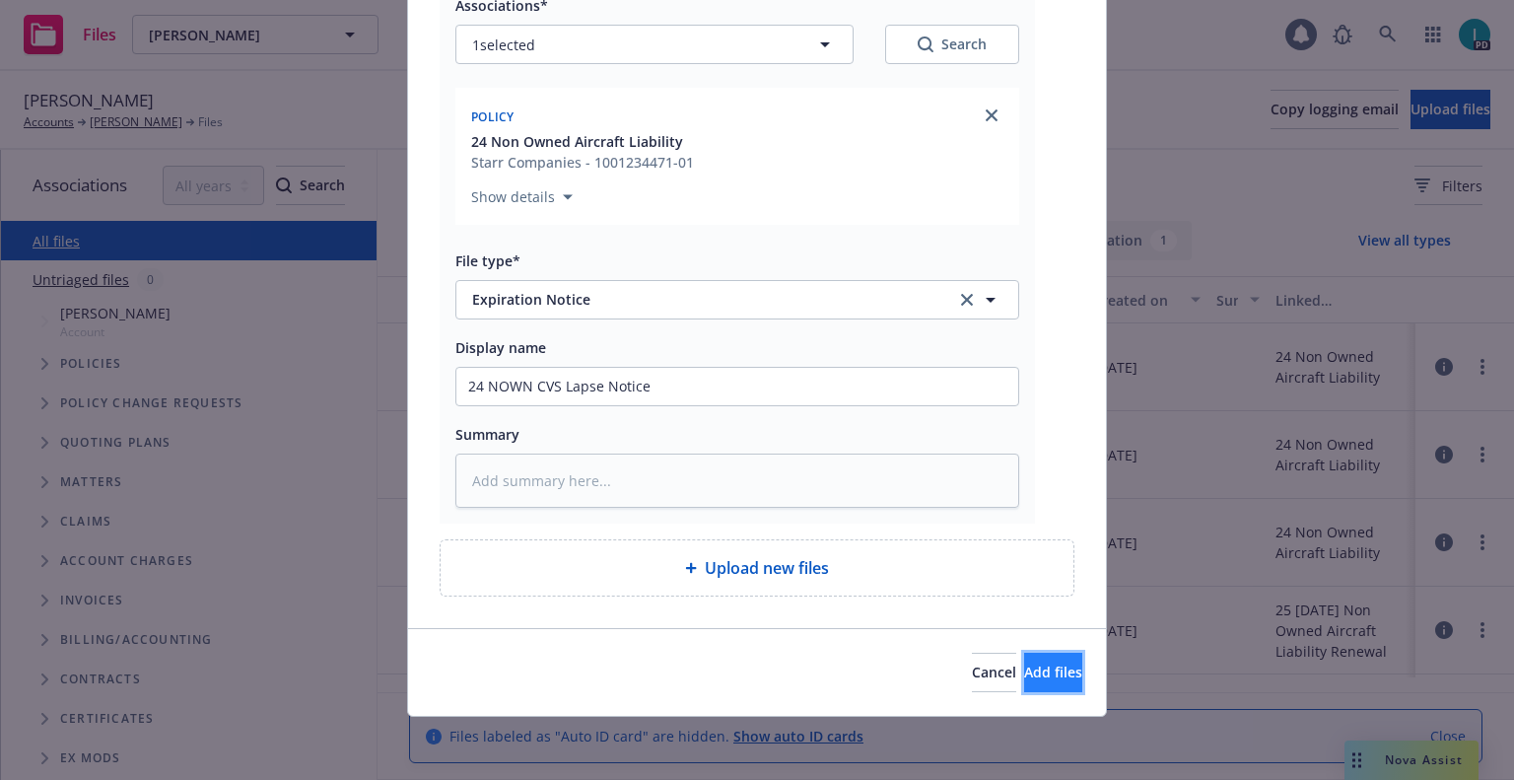
click at [1024, 666] on span "Add files" at bounding box center [1053, 671] width 58 height 19
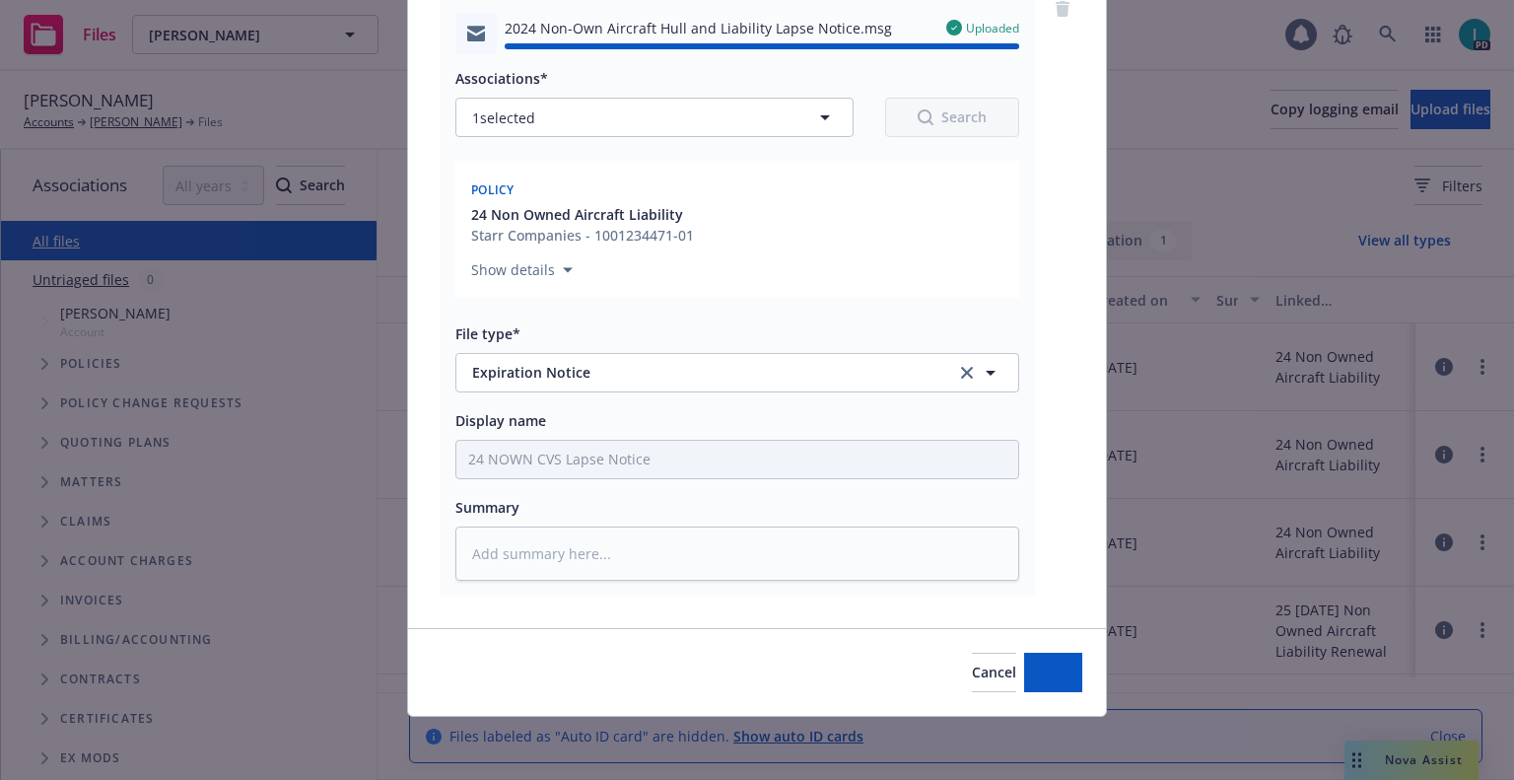
type textarea "x"
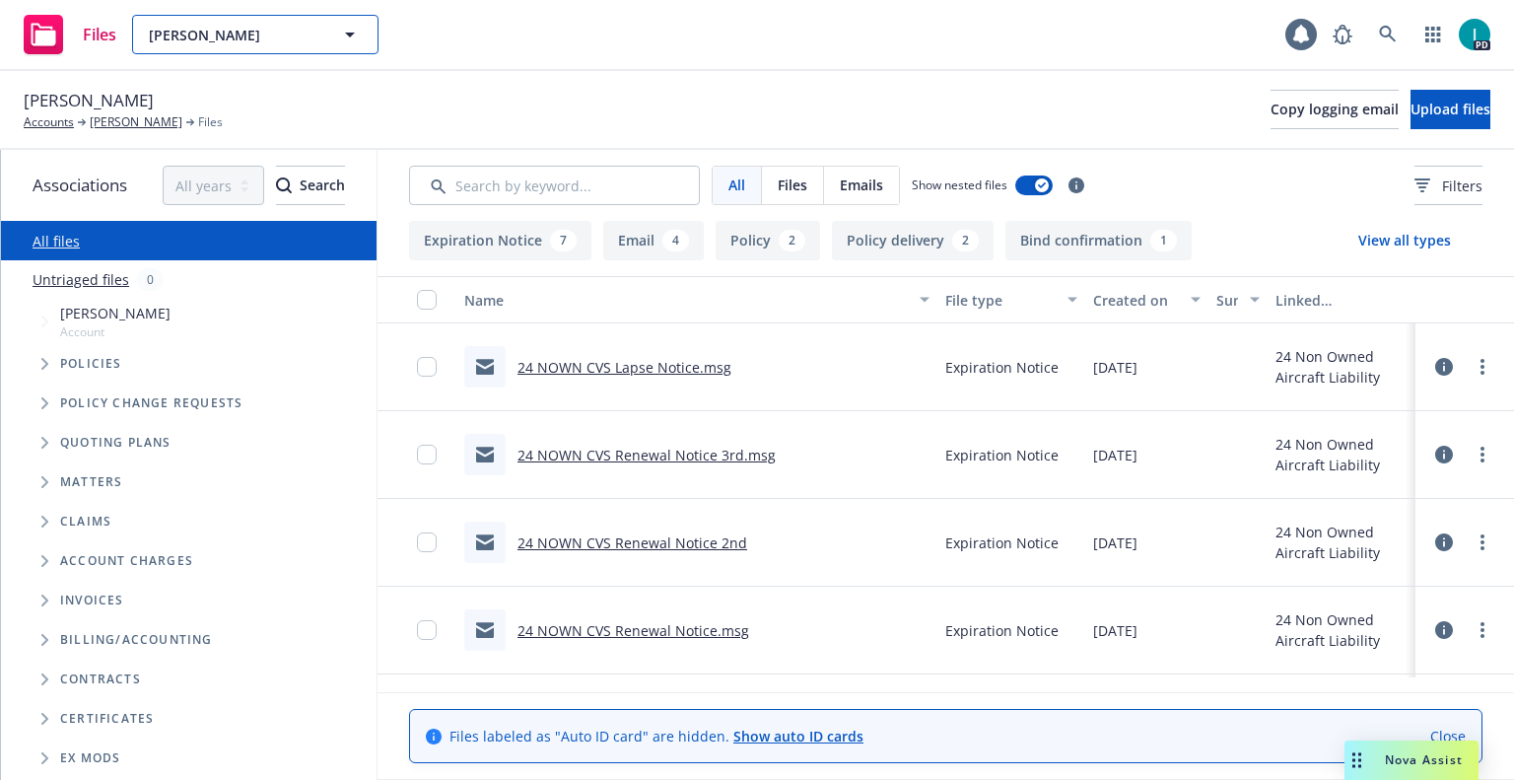
click at [285, 37] on span "[PERSON_NAME]" at bounding box center [234, 35] width 171 height 21
paste input "[PERSON_NAME]"
type input "[PERSON_NAME]"
click at [240, 78] on div "[PERSON_NAME]" at bounding box center [207, 90] width 123 height 29
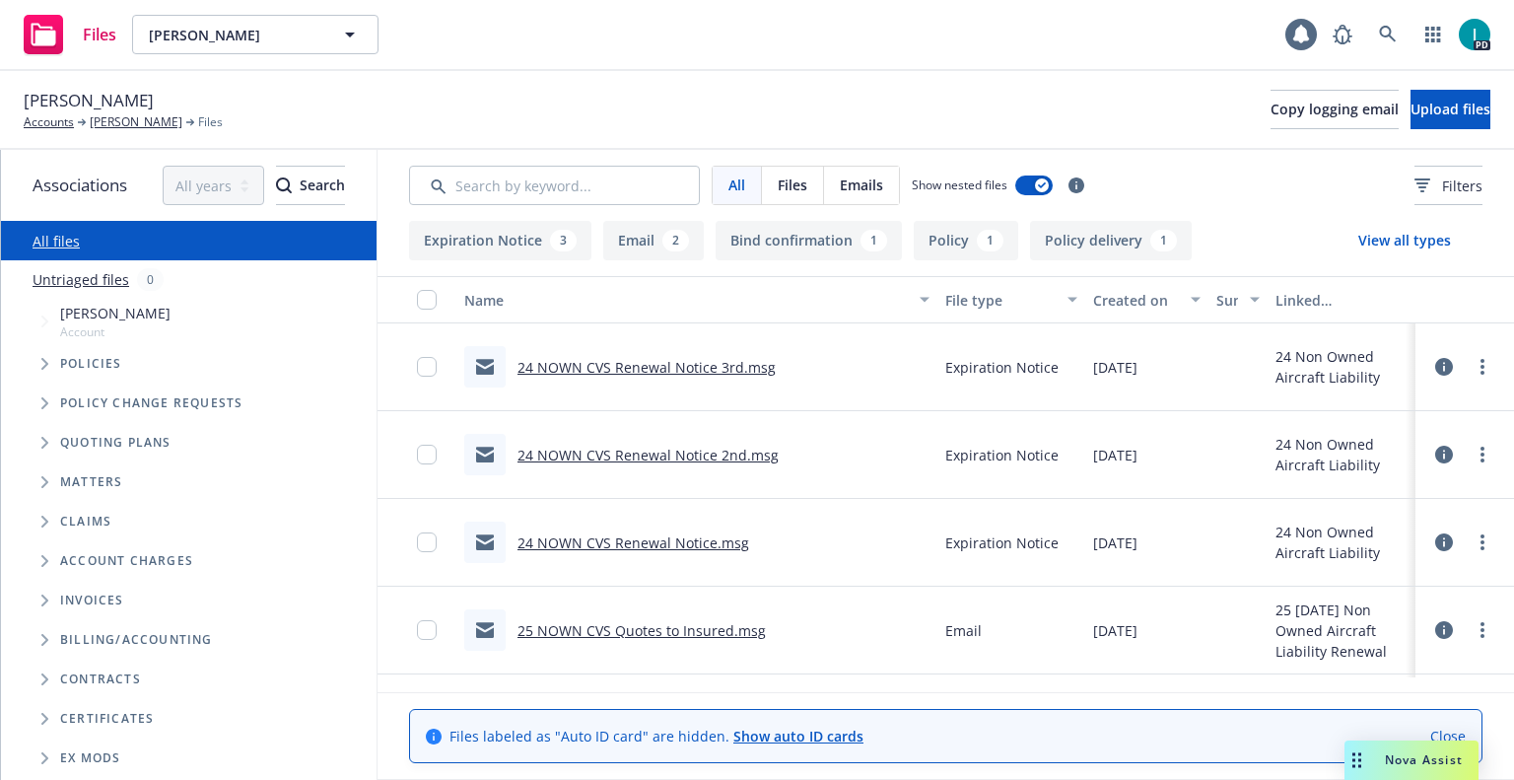
click at [647, 370] on link "24 NOWN CVS Renewal Notice 3rd.msg" at bounding box center [646, 367] width 258 height 19
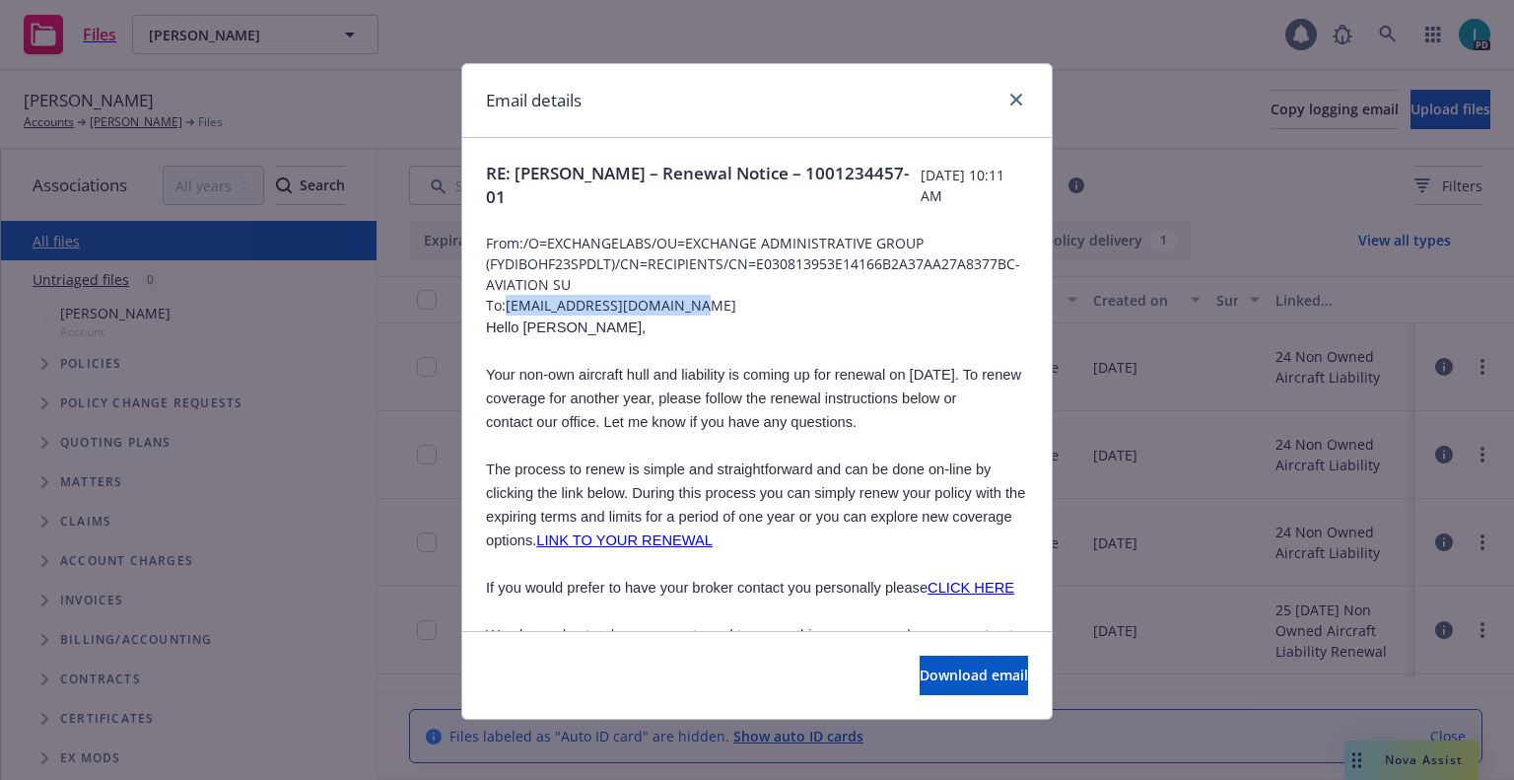
drag, startPoint x: 697, startPoint y: 306, endPoint x: 502, endPoint y: 297, distance: 195.4
click at [502, 297] on span "To: [EMAIL_ADDRESS][DOMAIN_NAME]" at bounding box center [757, 305] width 542 height 21
copy span "[EMAIL_ADDRESS][DOMAIN_NAME]"
click at [523, 325] on span "Hello [PERSON_NAME]," at bounding box center [566, 327] width 160 height 16
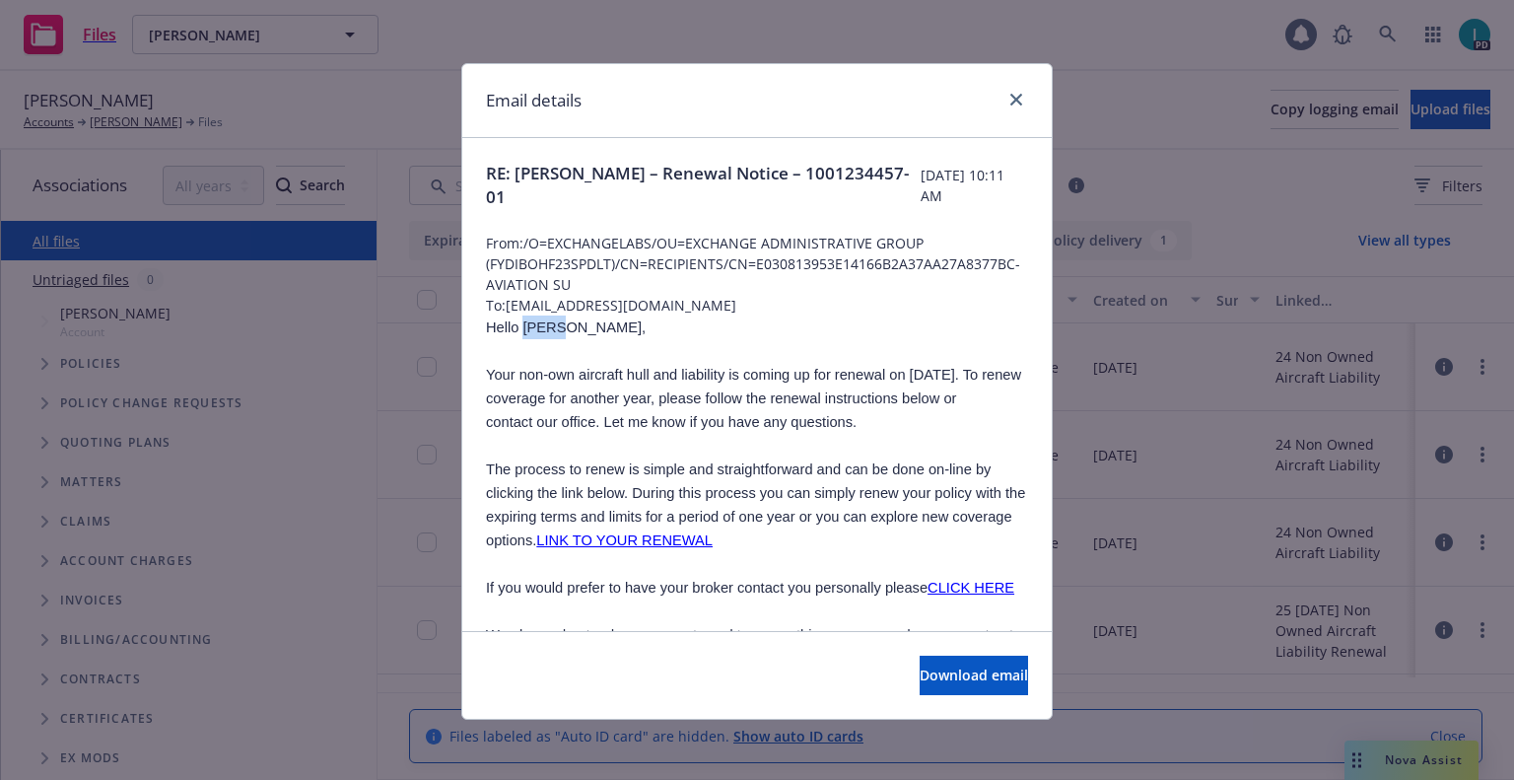
copy span "[PERSON_NAME]"
click at [1012, 98] on icon "close" at bounding box center [1016, 100] width 12 height 12
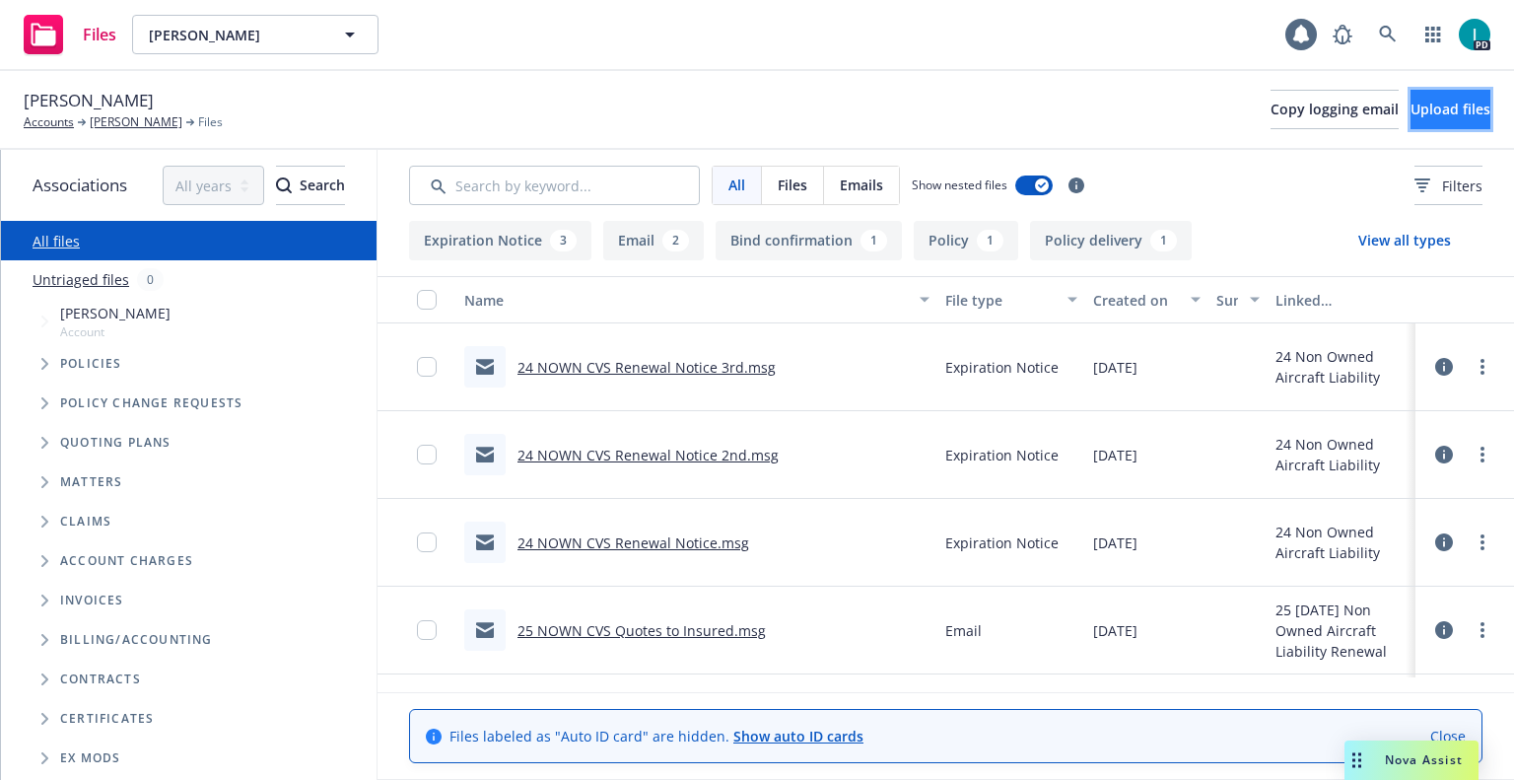
click at [1413, 113] on span "Upload files" at bounding box center [1451, 109] width 80 height 19
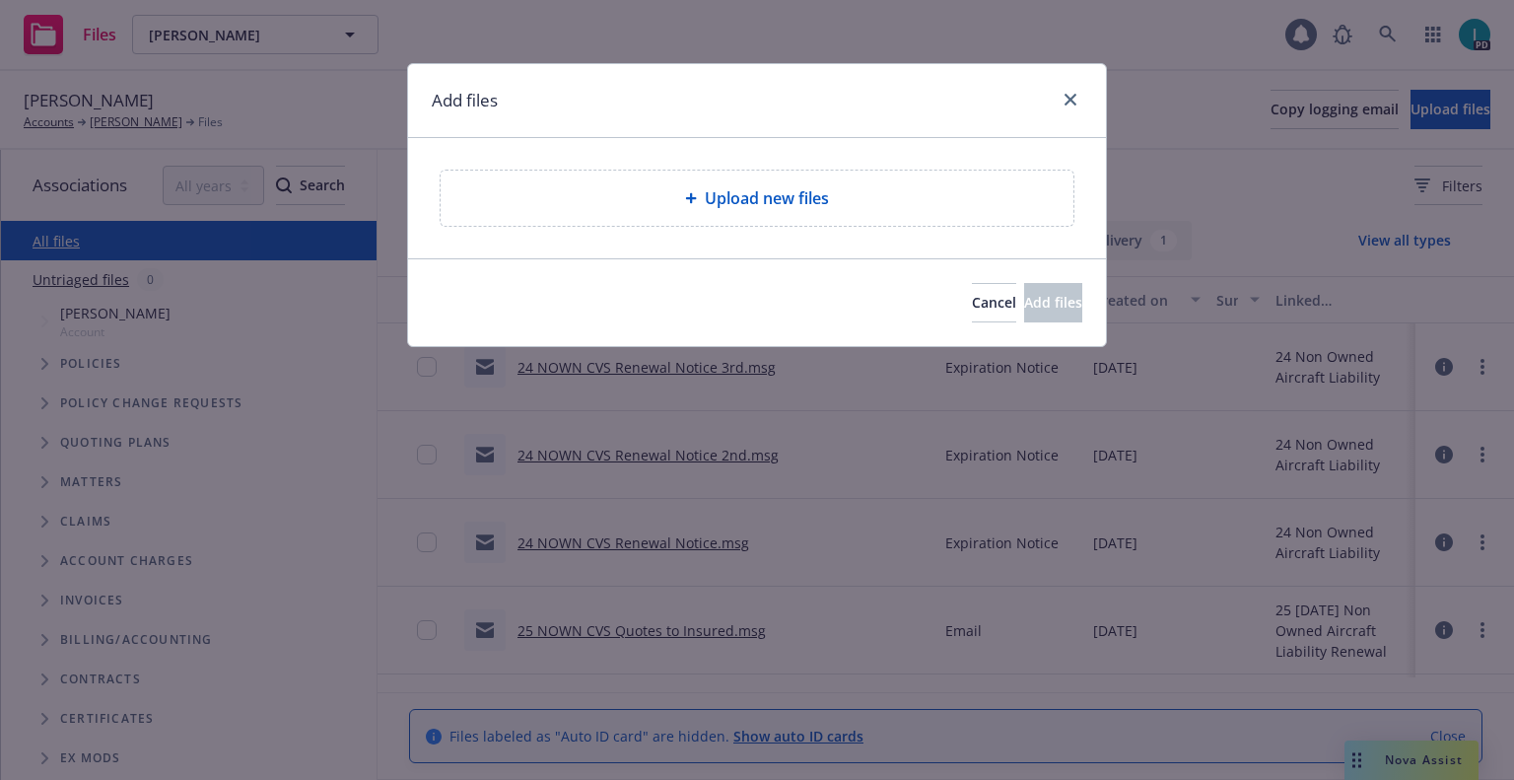
type textarea "x"
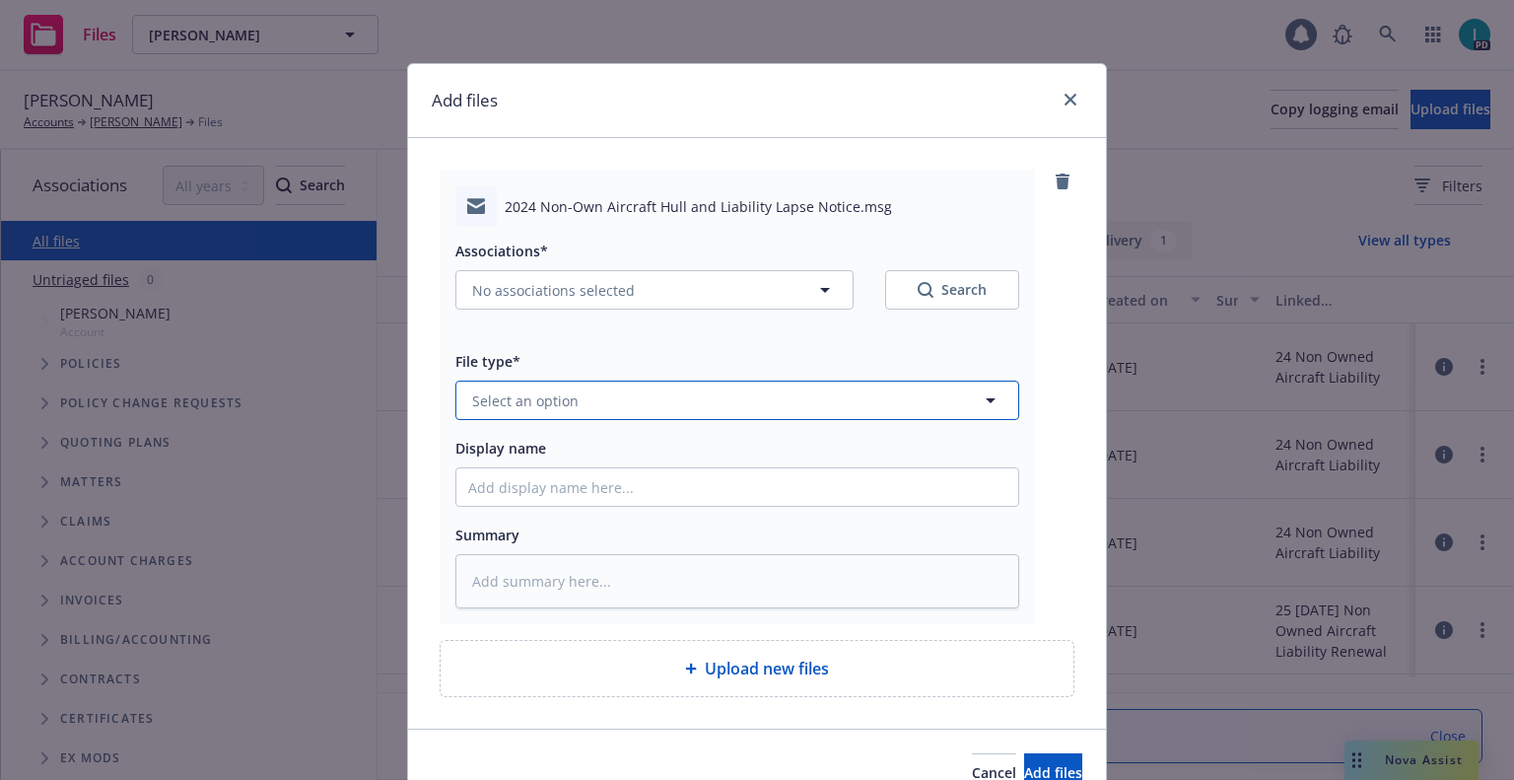
click at [532, 381] on button "Select an option" at bounding box center [737, 399] width 564 height 39
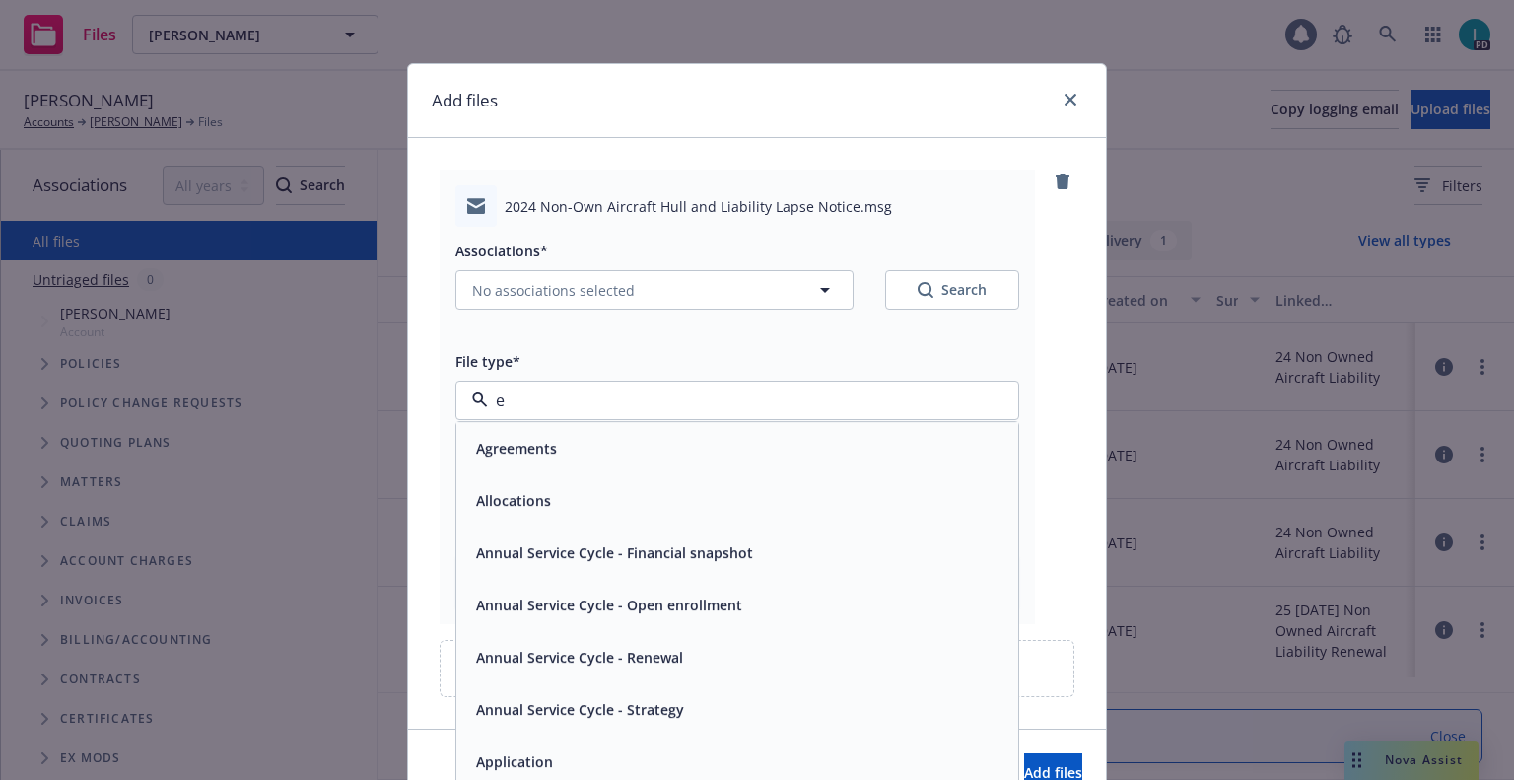
type input "ex"
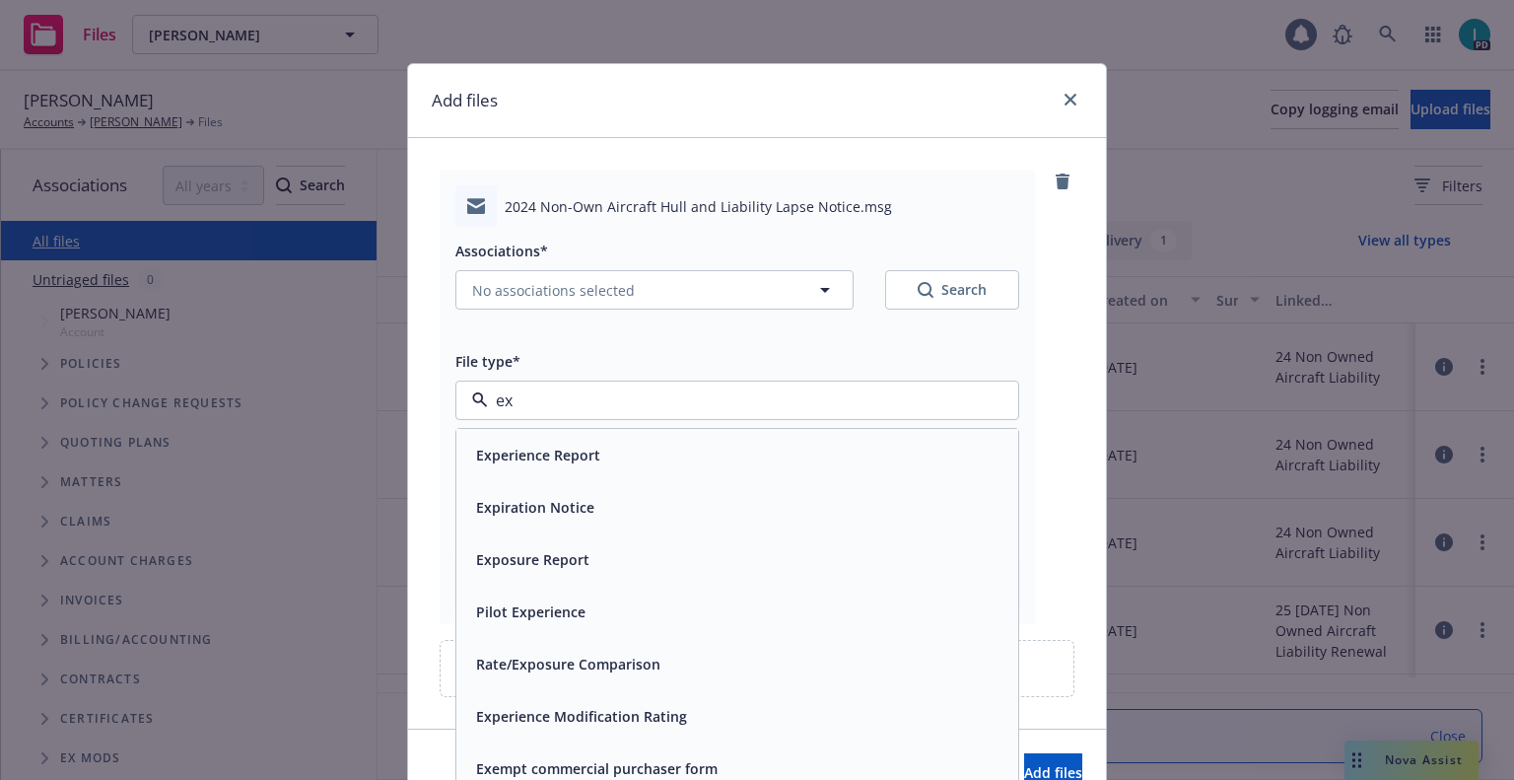
click at [552, 512] on span "Expiration Notice" at bounding box center [535, 507] width 118 height 21
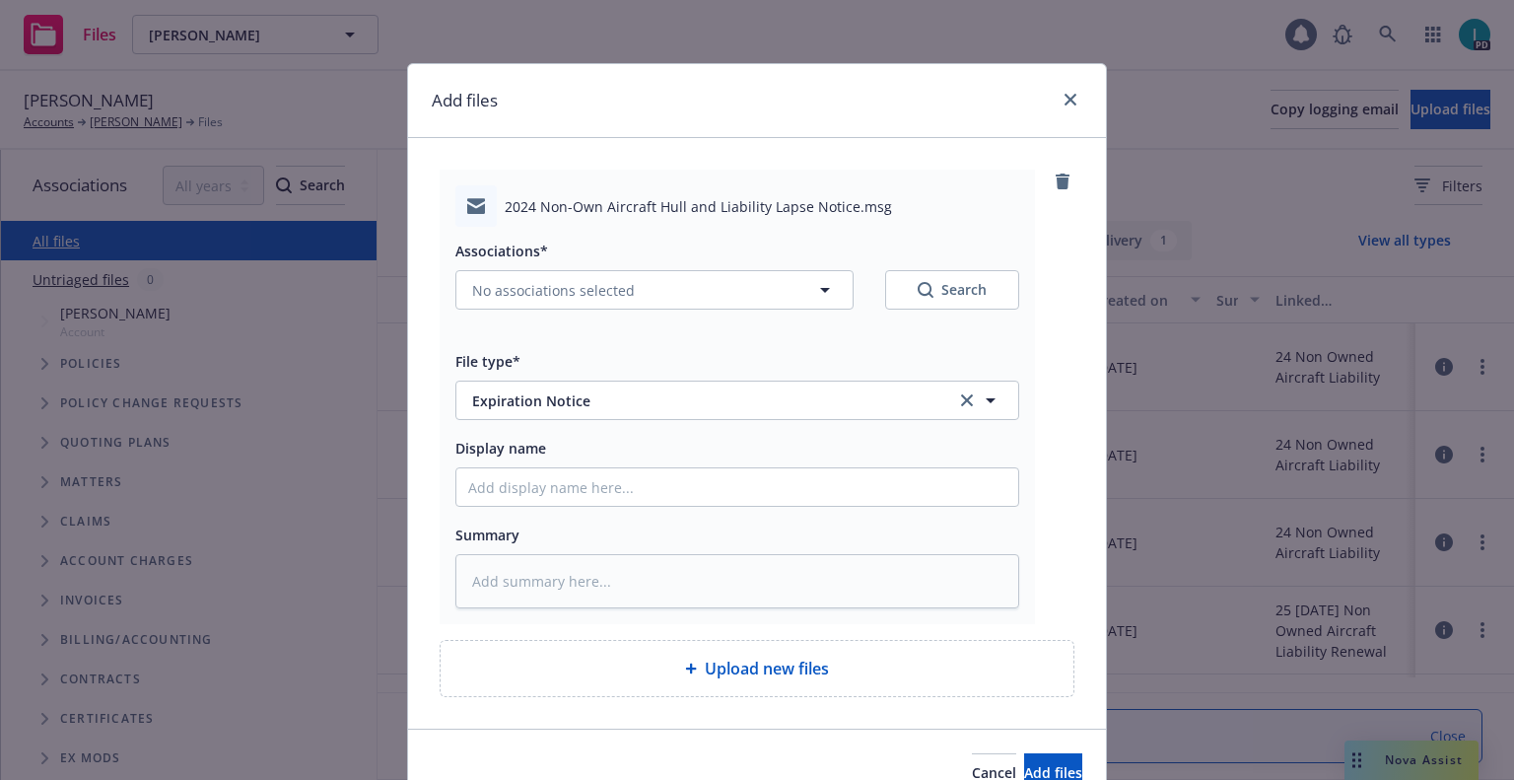
click at [550, 511] on div "Associations* No associations selected Search File type* Expiration Notice Expi…" at bounding box center [737, 417] width 564 height 381
click at [549, 496] on input "Display name" at bounding box center [737, 486] width 562 height 37
type textarea "x"
type input "2"
type textarea "x"
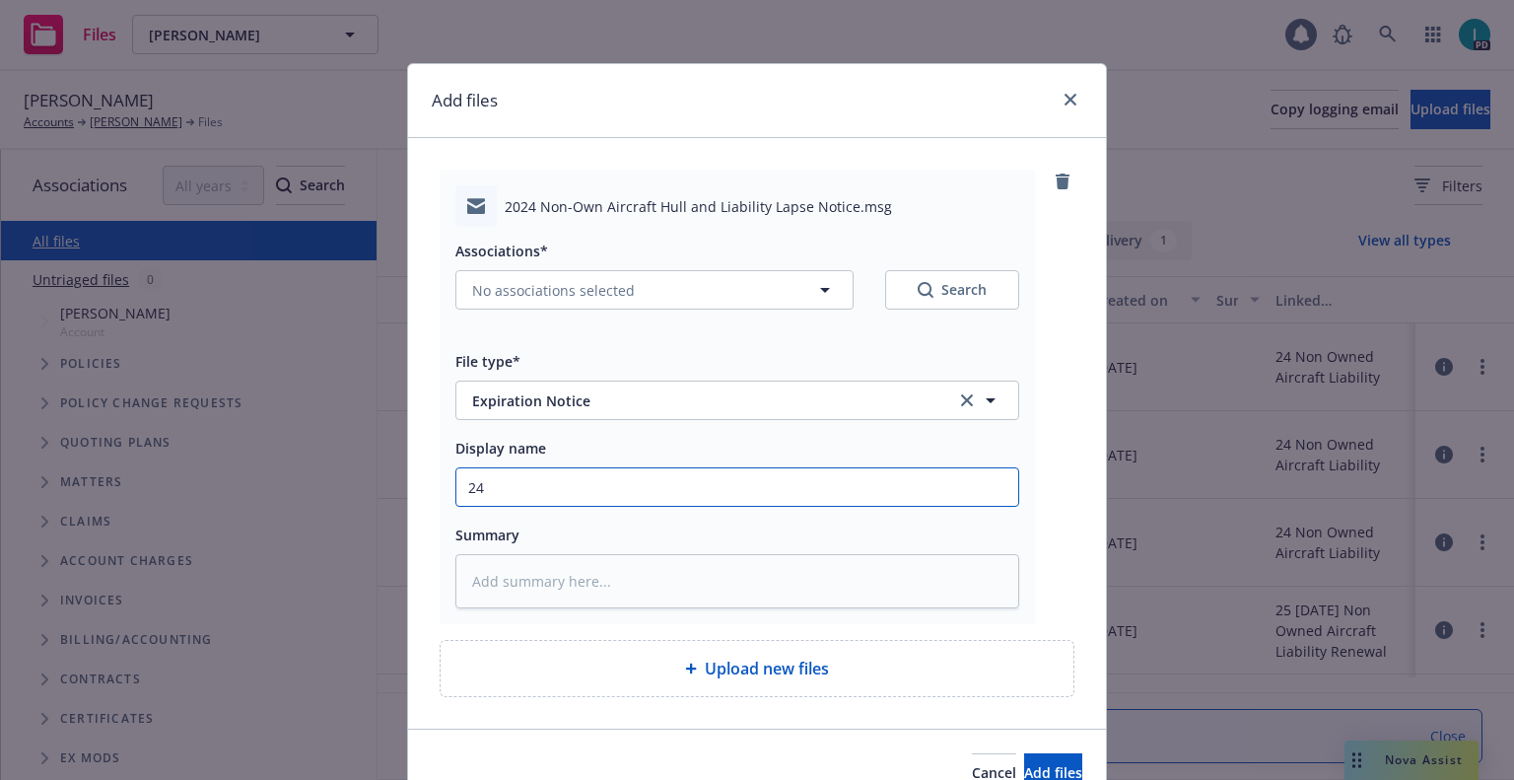
type input "24"
type textarea "x"
type input "24 NOWN CVS Lapse Notice"
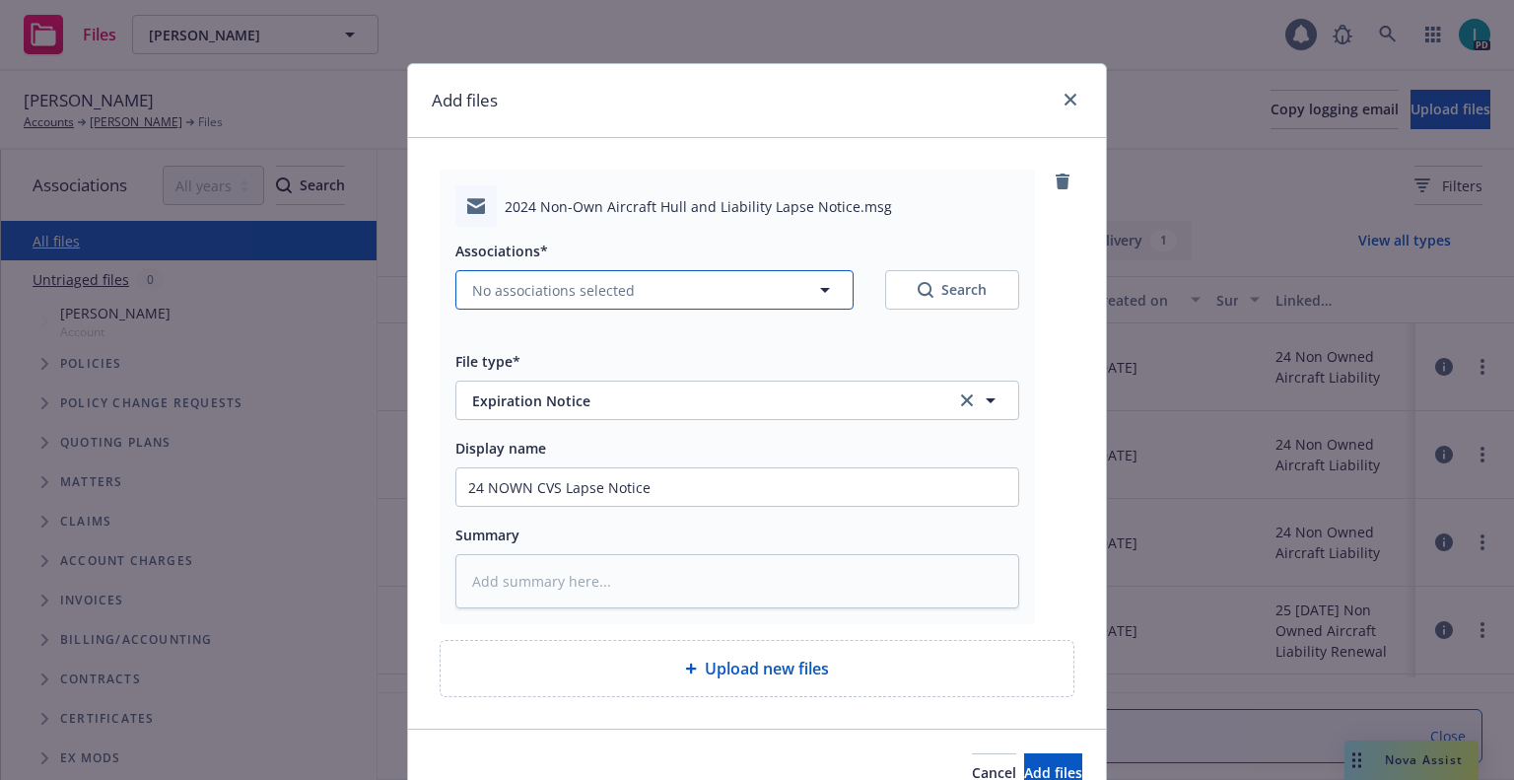
click at [504, 284] on span "No associations selected" at bounding box center [553, 290] width 163 height 21
type textarea "x"
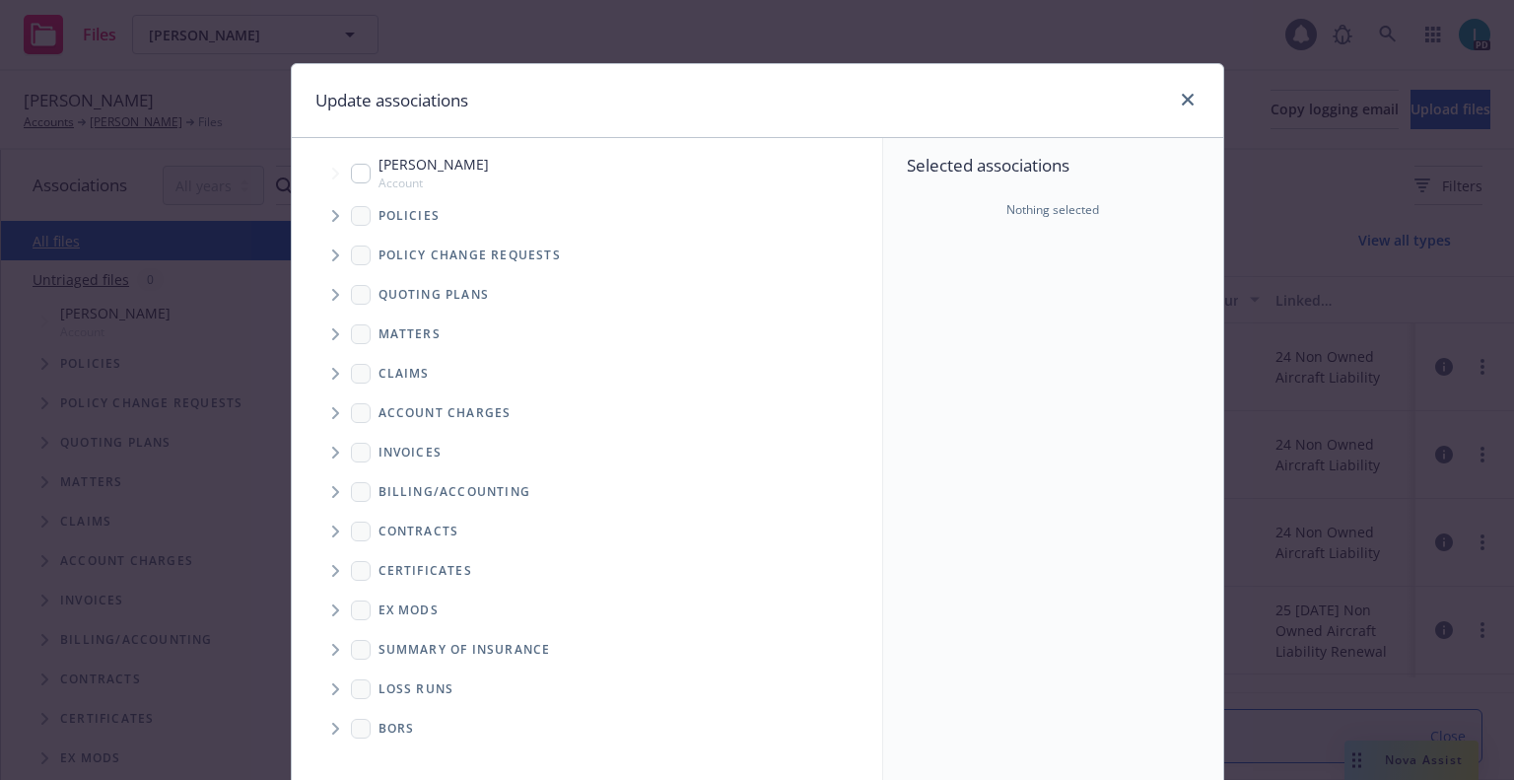
click at [330, 222] on span "Tree Example" at bounding box center [335, 216] width 32 height 32
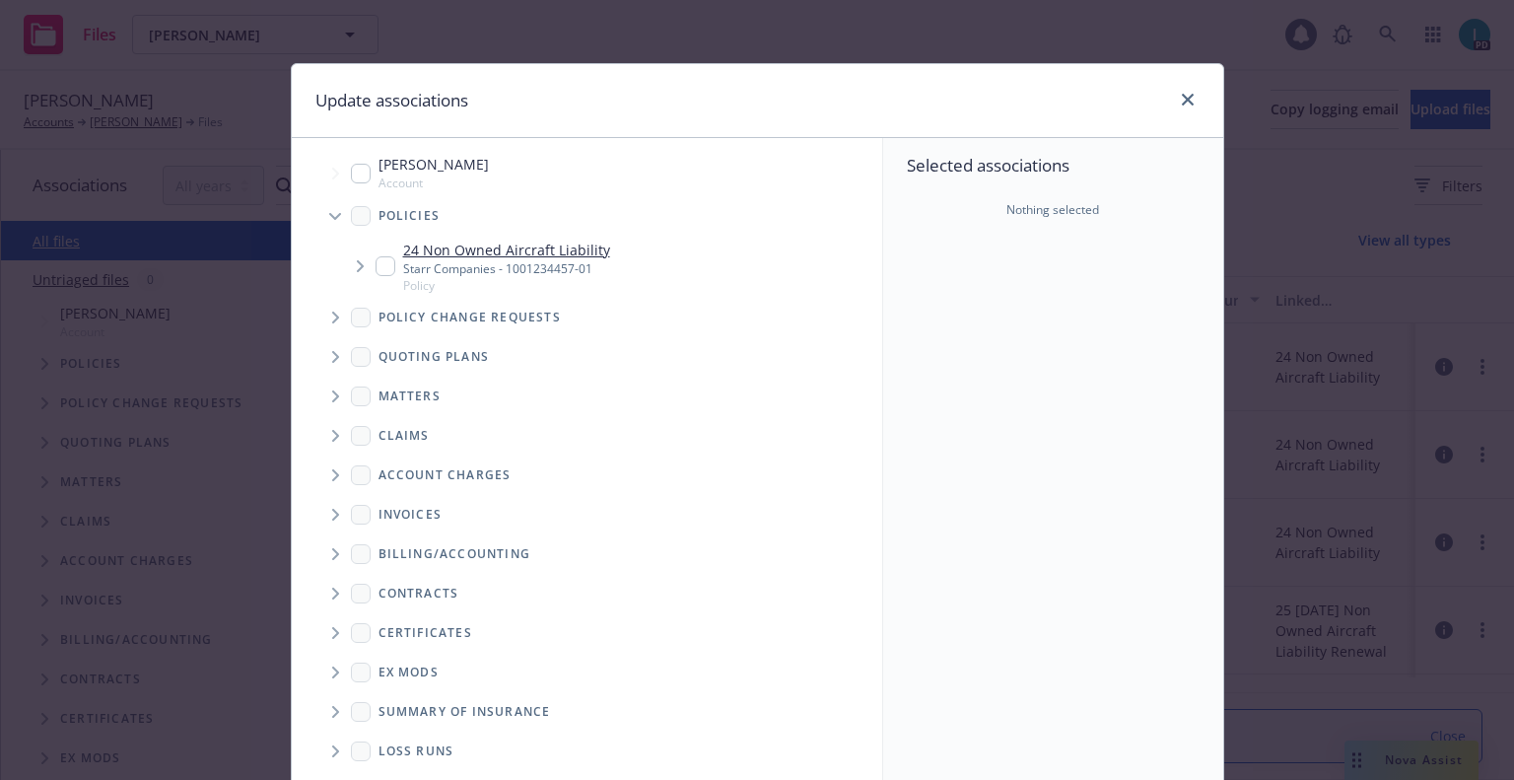
click at [383, 275] on input "Tree Example" at bounding box center [386, 266] width 20 height 20
checkbox input "true"
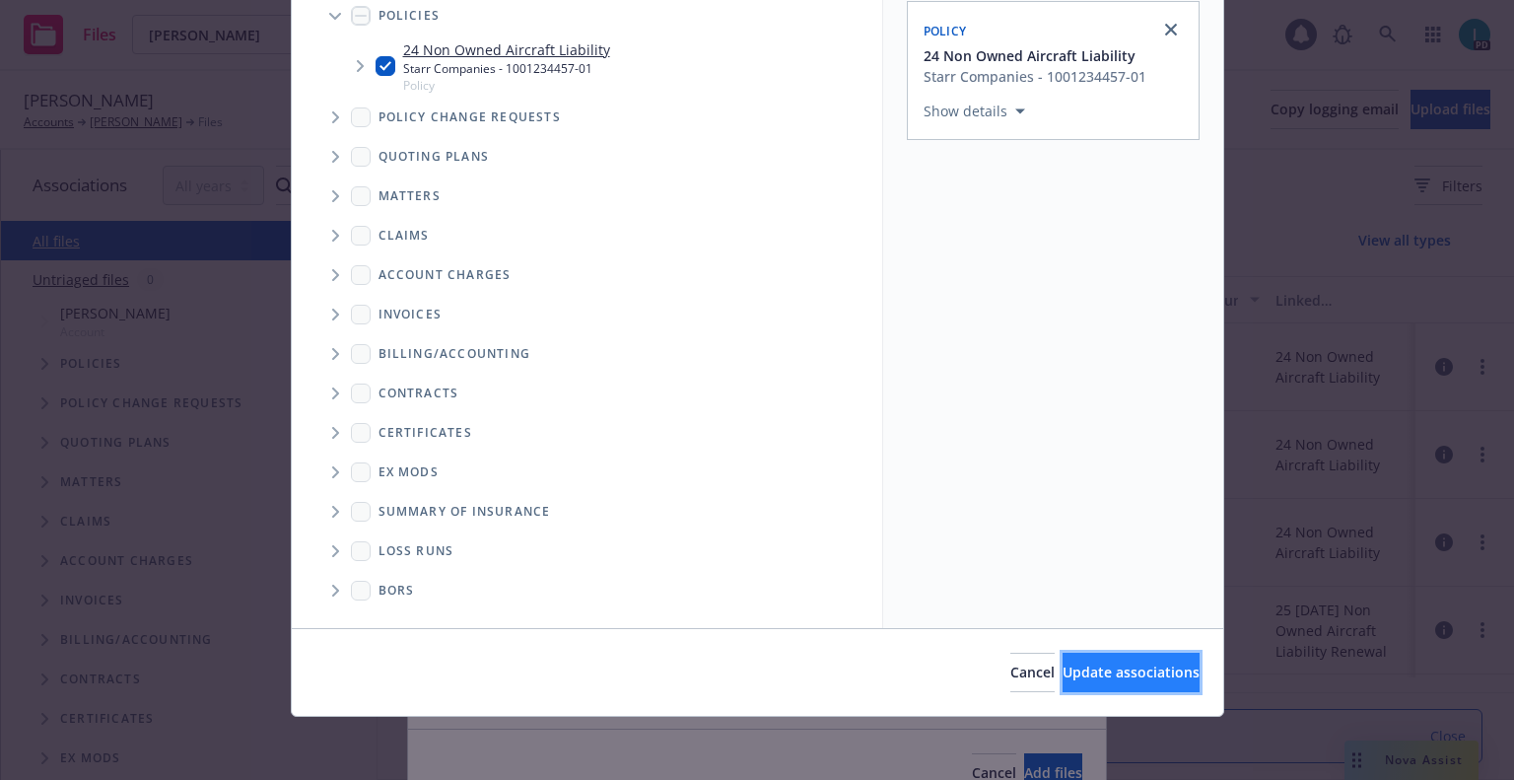
click at [1063, 662] on span "Update associations" at bounding box center [1131, 671] width 137 height 19
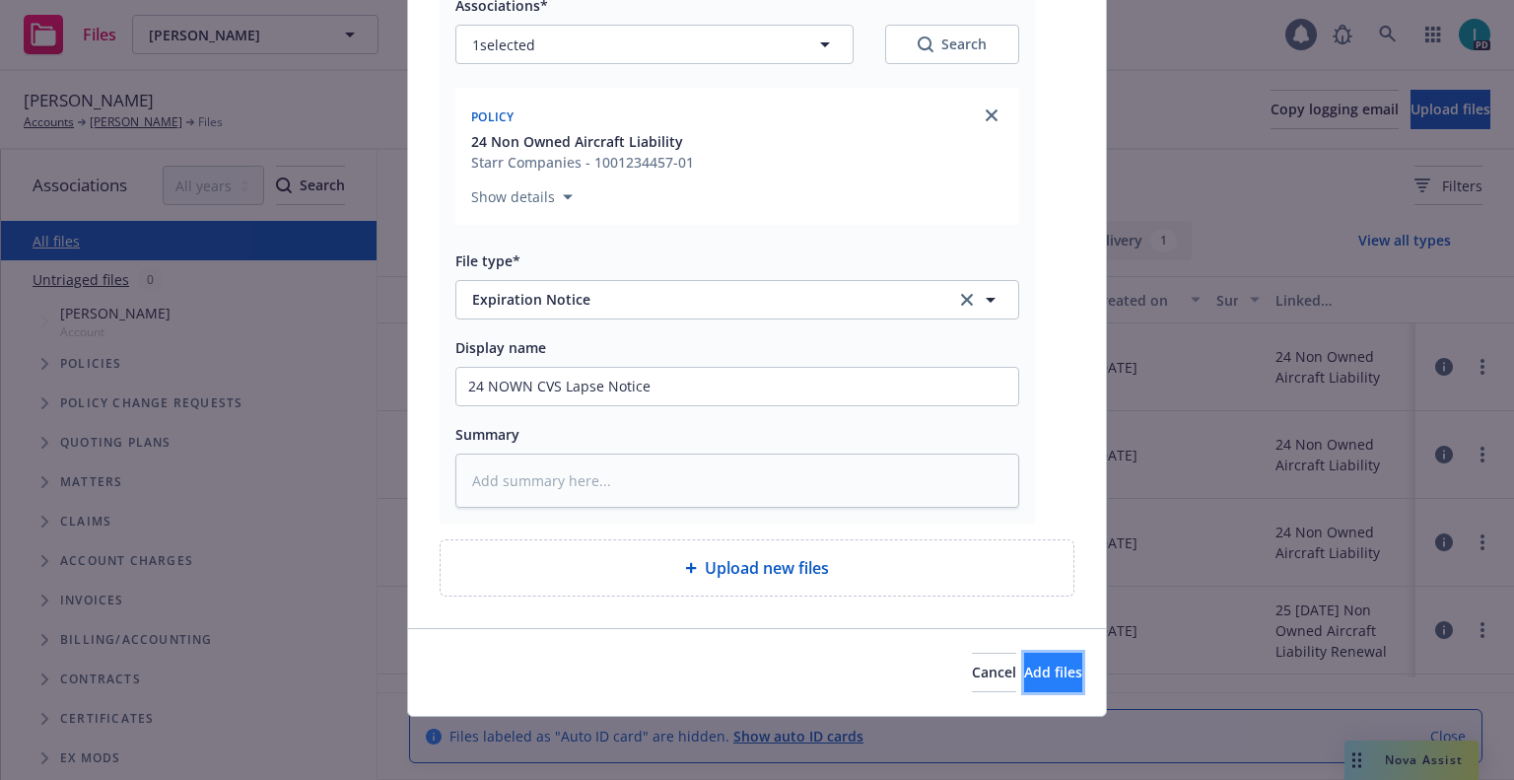
click at [1024, 663] on span "Add files" at bounding box center [1053, 671] width 58 height 19
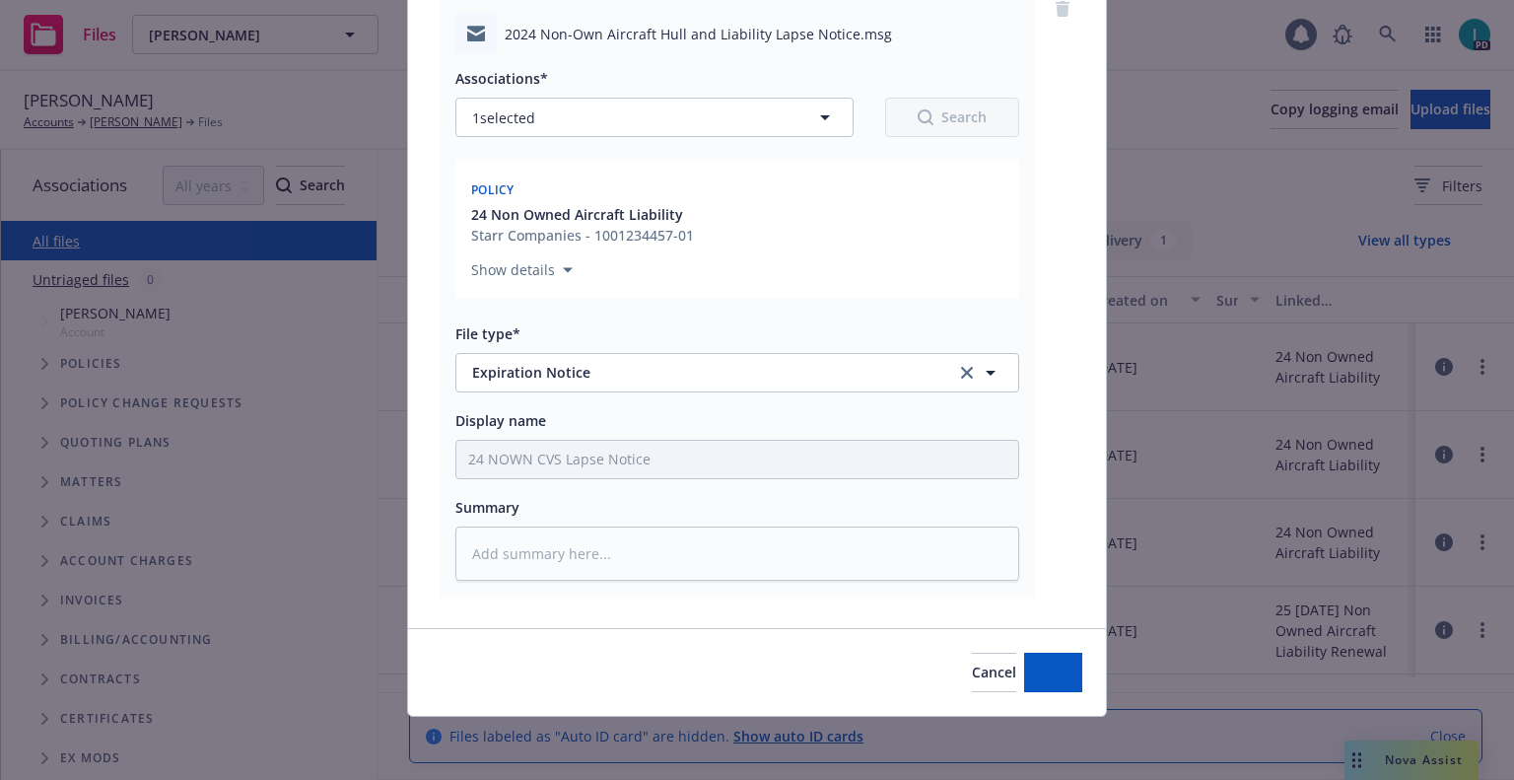
scroll to position [172, 0]
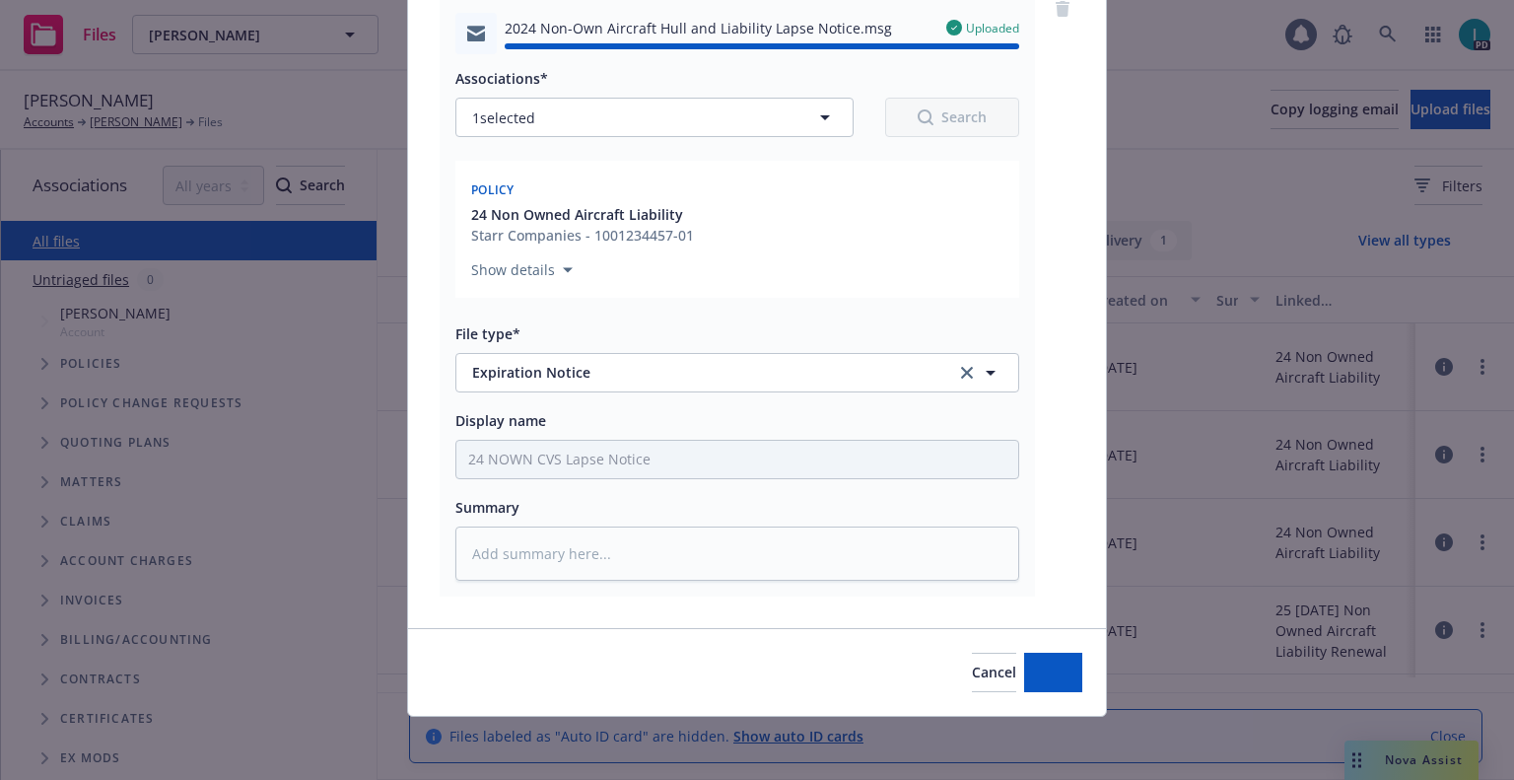
type textarea "x"
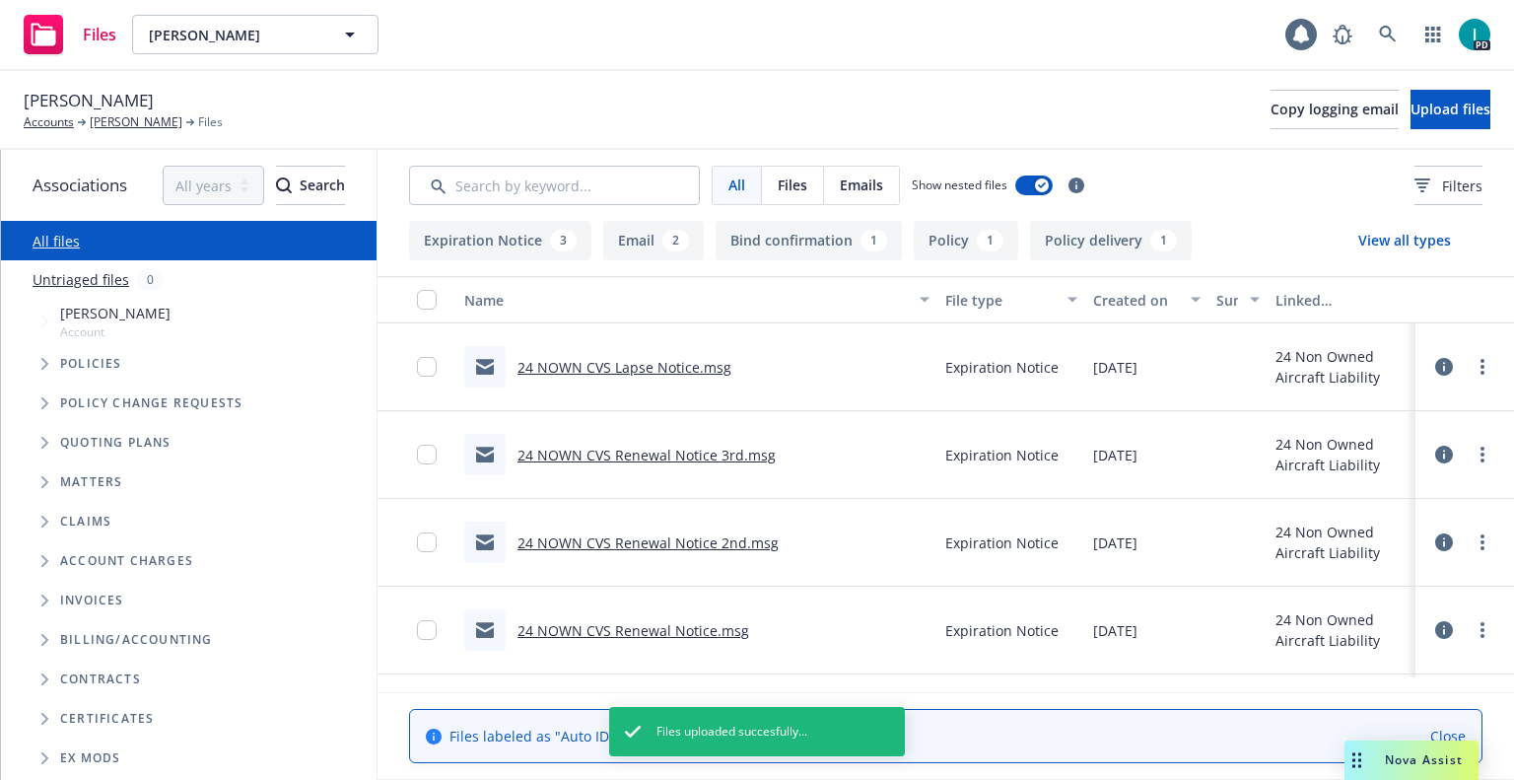
click at [243, 62] on div "Files [PERSON_NAME] [PERSON_NAME] 1 PD" at bounding box center [757, 35] width 1514 height 71
click at [245, 32] on span "[PERSON_NAME]" at bounding box center [234, 35] width 171 height 21
paste input "[PERSON_NAME]"
type input "[PERSON_NAME]"
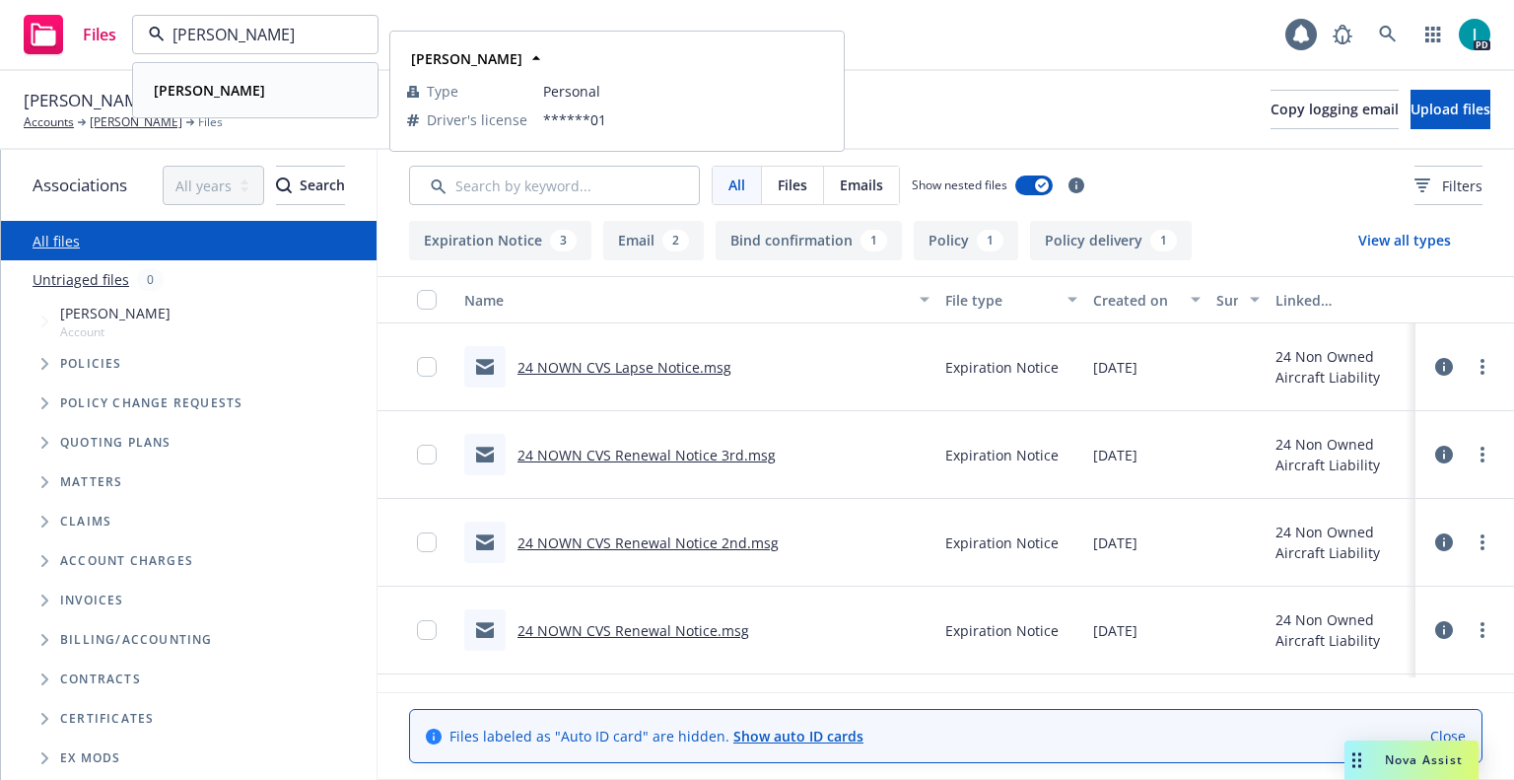
click at [251, 92] on strong "[PERSON_NAME]" at bounding box center [209, 90] width 111 height 19
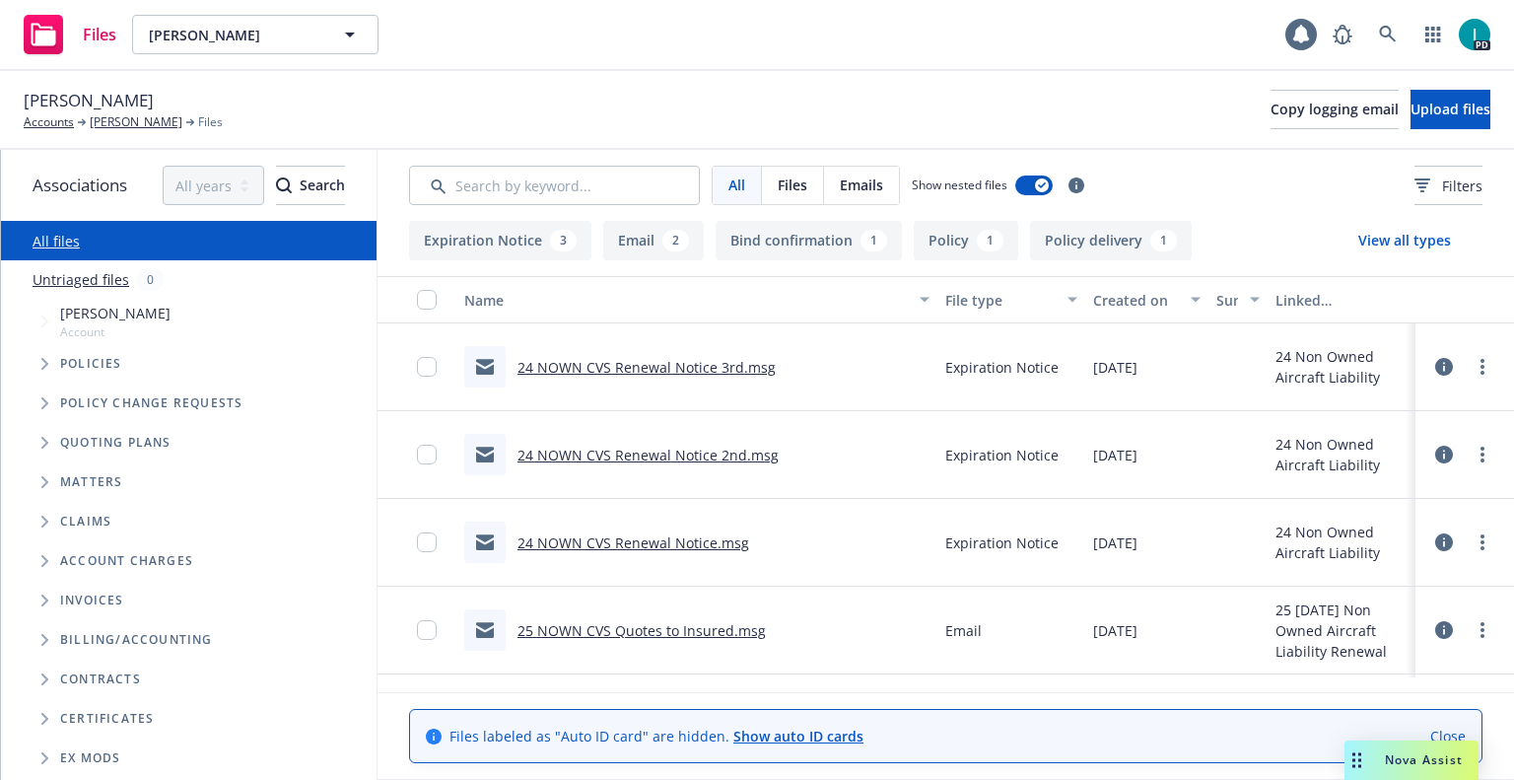
click at [616, 361] on link "24 NOWN CVS Renewal Notice 3rd.msg" at bounding box center [646, 367] width 258 height 19
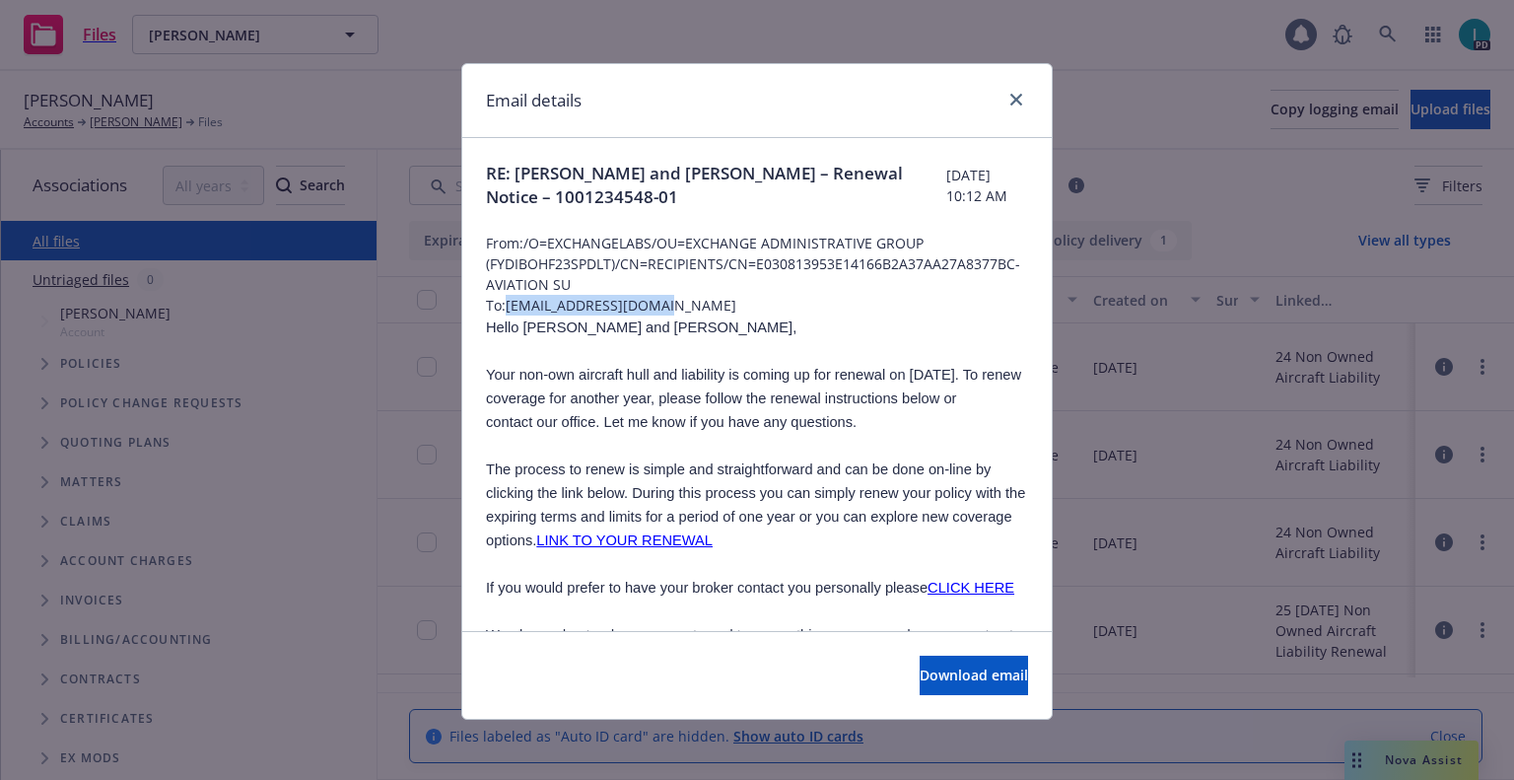
drag, startPoint x: 678, startPoint y: 305, endPoint x: 508, endPoint y: 307, distance: 170.5
click at [508, 307] on span "To: [EMAIL_ADDRESS][DOMAIN_NAME]" at bounding box center [757, 305] width 542 height 21
copy span "[EMAIL_ADDRESS][DOMAIN_NAME]"
drag, startPoint x: 645, startPoint y: 325, endPoint x: 516, endPoint y: 329, distance: 129.2
click at [516, 329] on p "Hello [PERSON_NAME] and [PERSON_NAME]," at bounding box center [757, 327] width 542 height 24
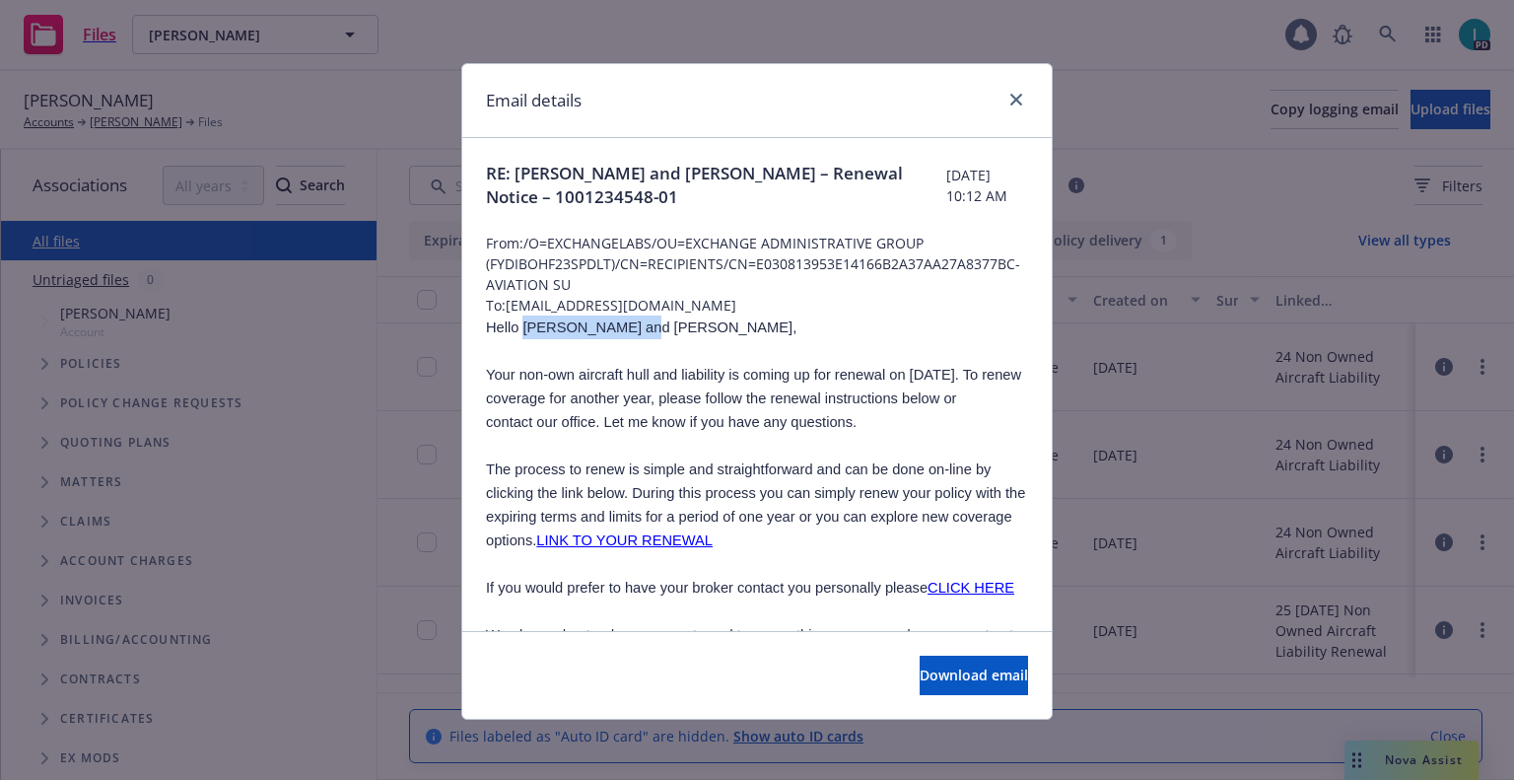
copy span "[PERSON_NAME] and [PERSON_NAME],"
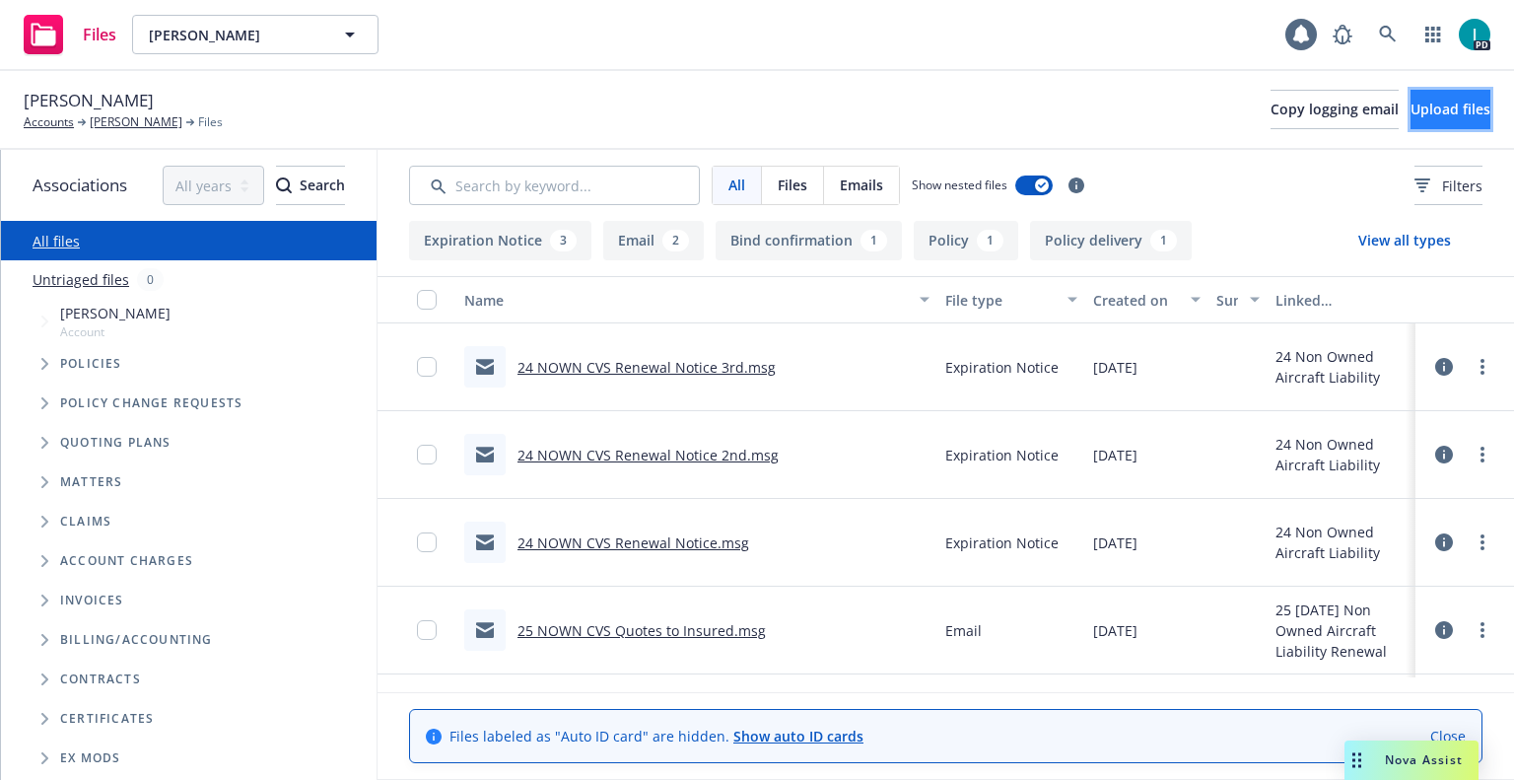
click at [1434, 108] on span "Upload files" at bounding box center [1451, 109] width 80 height 19
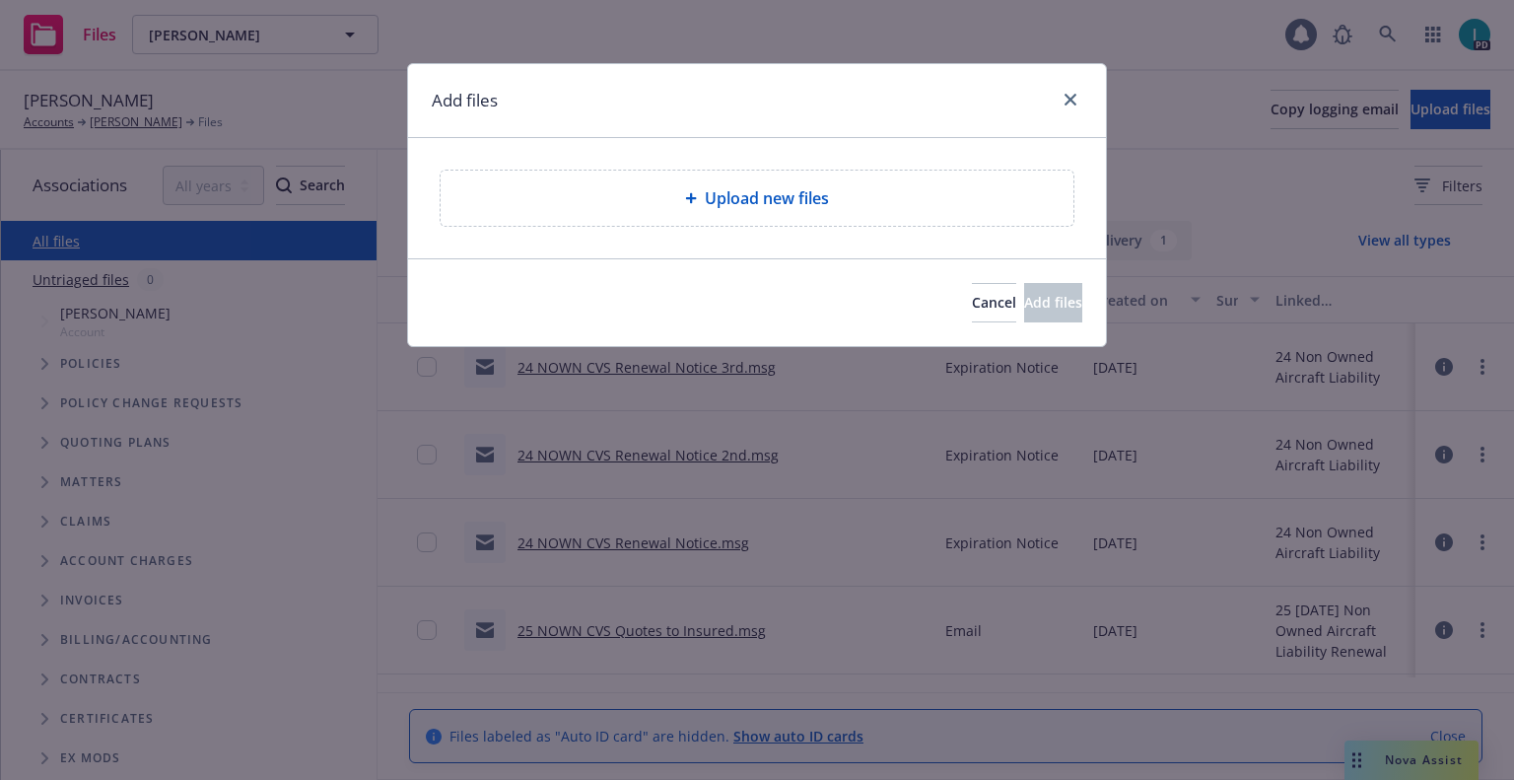
type textarea "x"
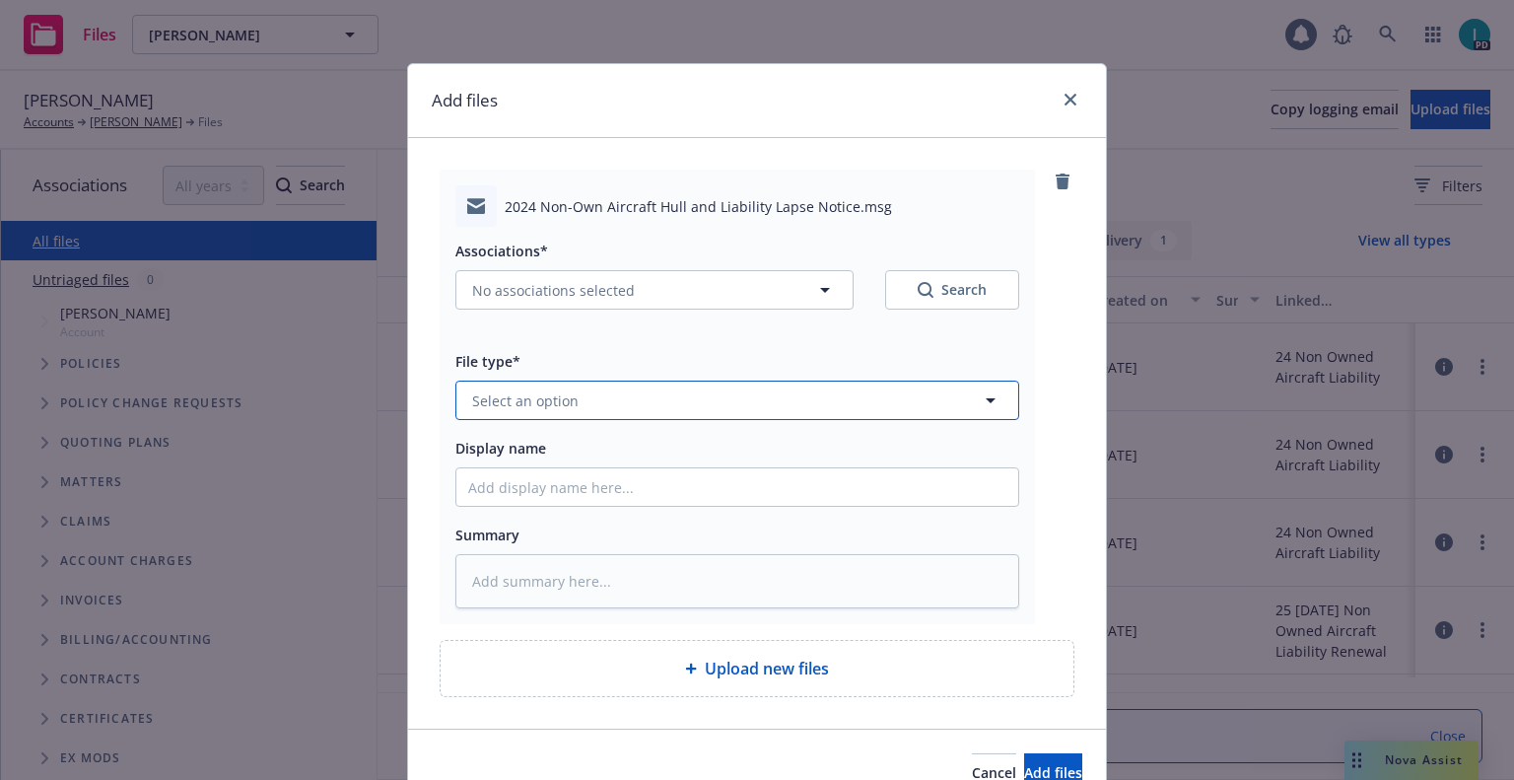
click at [606, 387] on button "Select an option" at bounding box center [737, 399] width 564 height 39
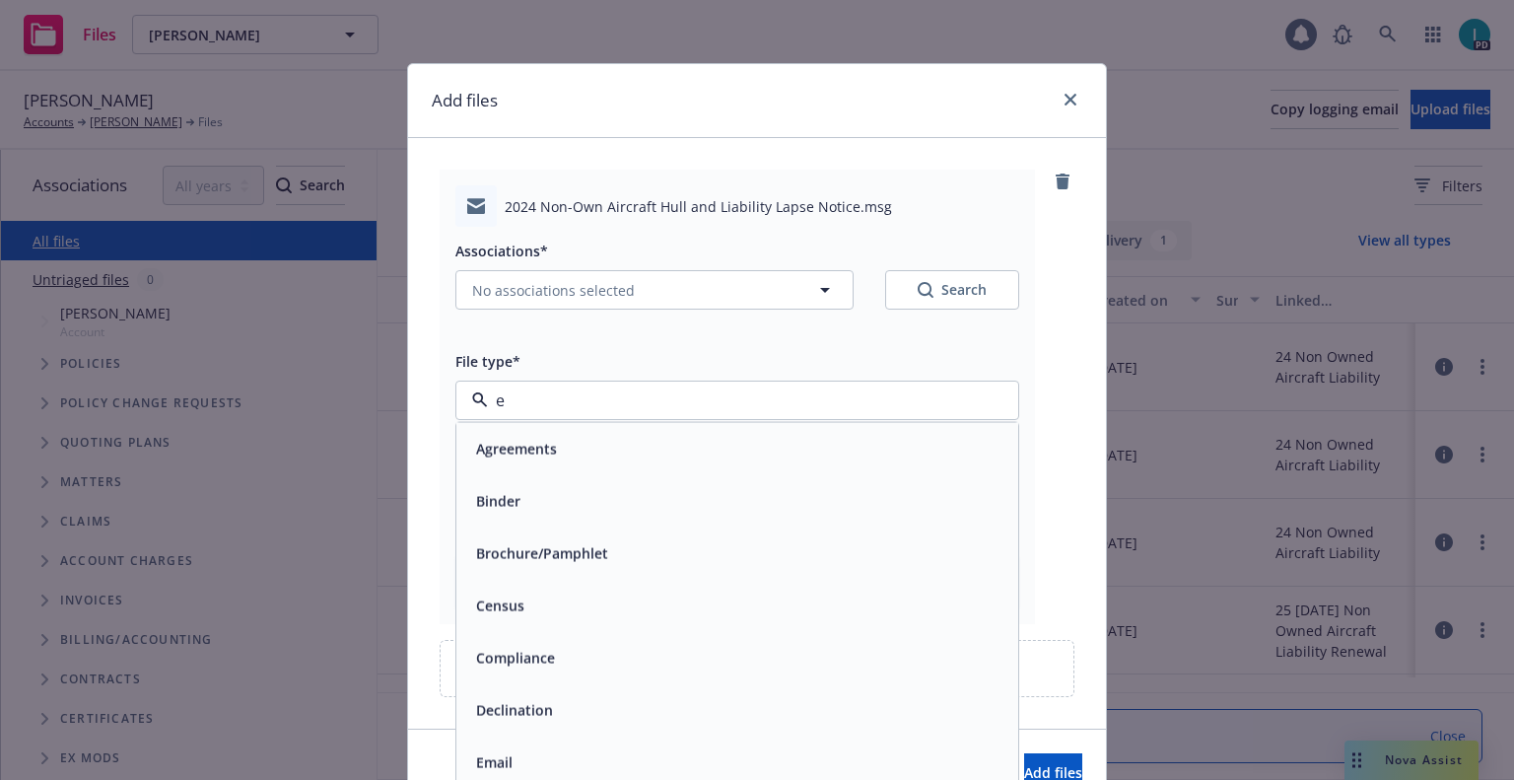
type input "ex"
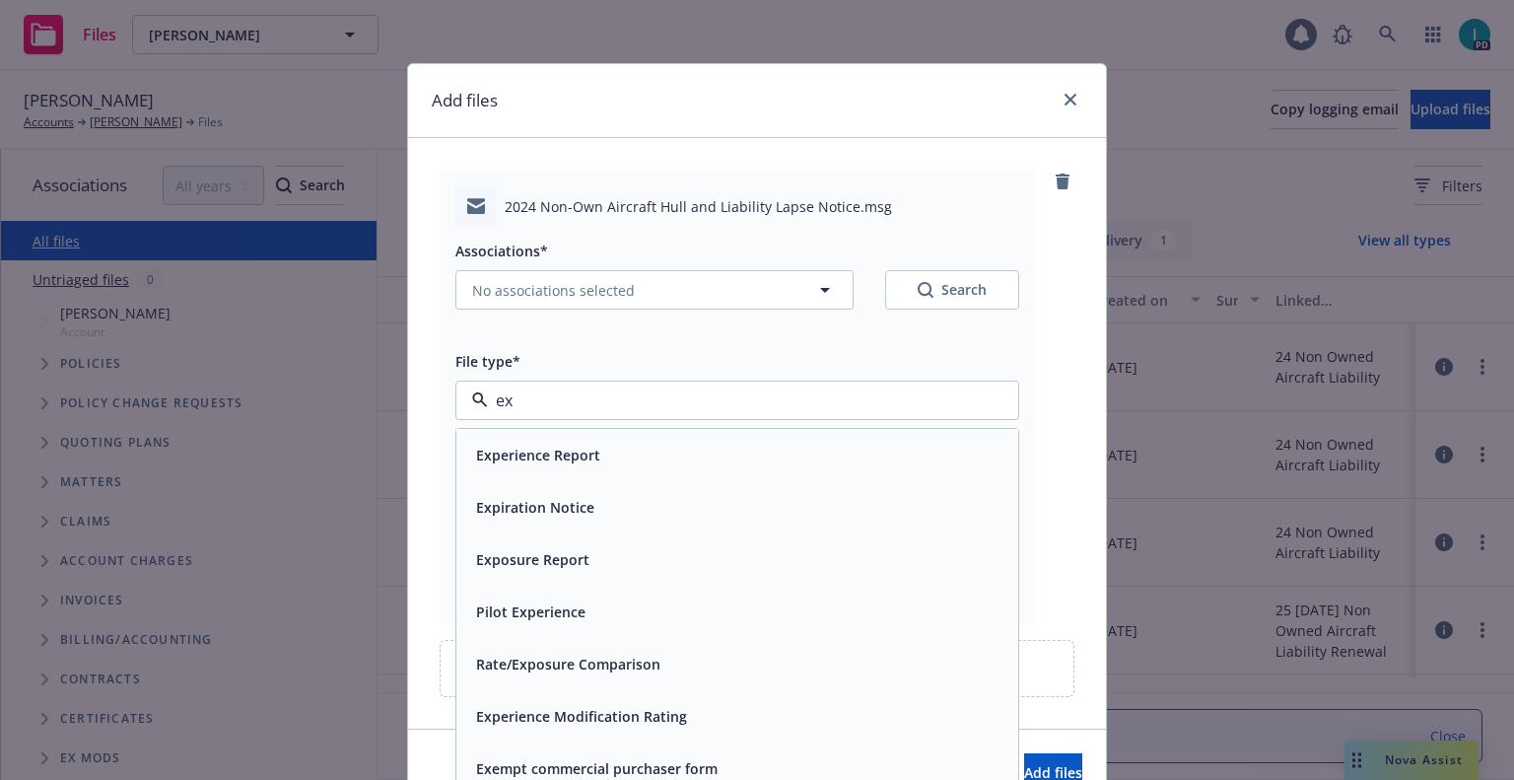
click at [563, 502] on span "Expiration Notice" at bounding box center [535, 507] width 118 height 21
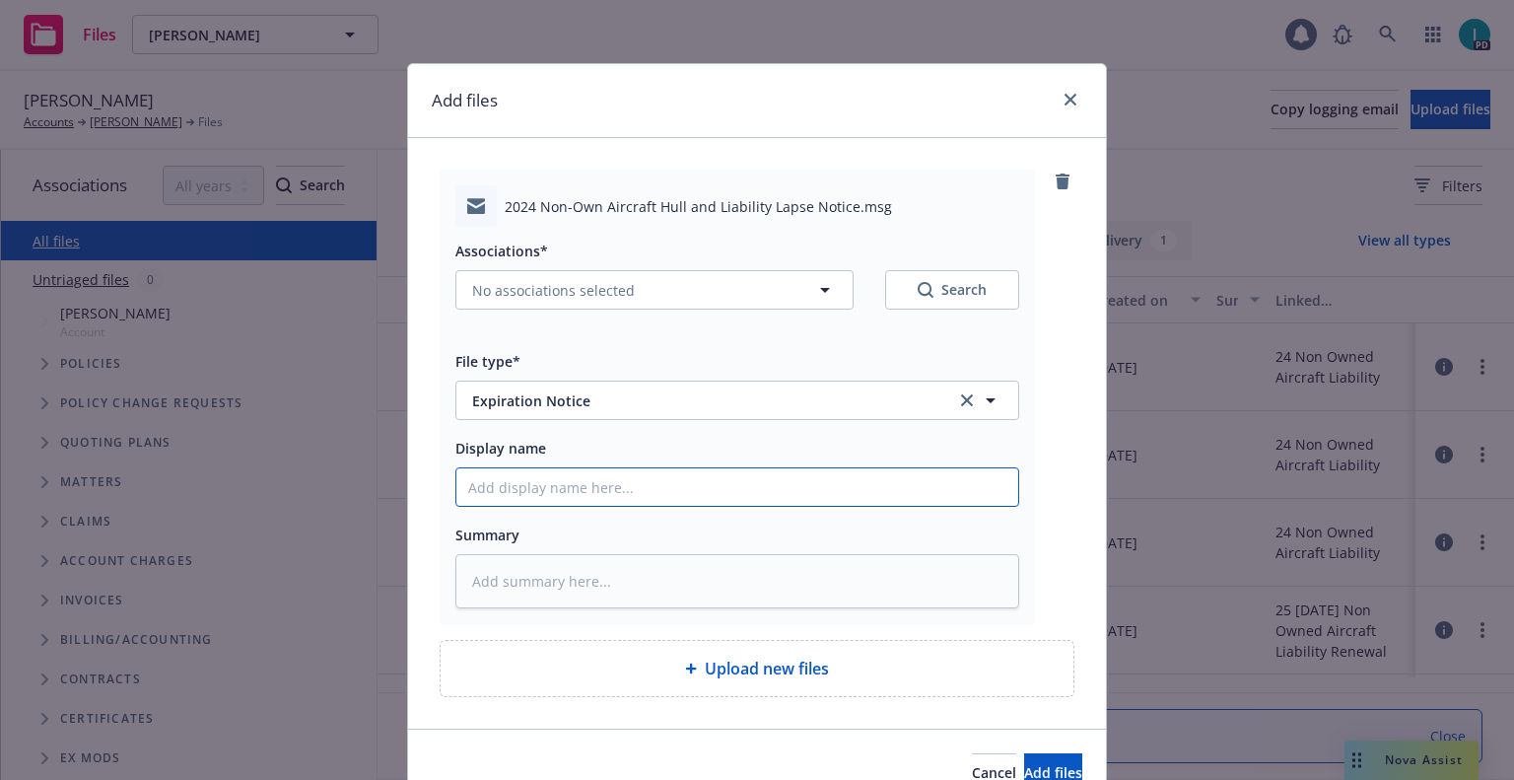
click at [610, 488] on input "Display name" at bounding box center [737, 486] width 562 height 37
type textarea "x"
type input "2"
type textarea "x"
type input "24"
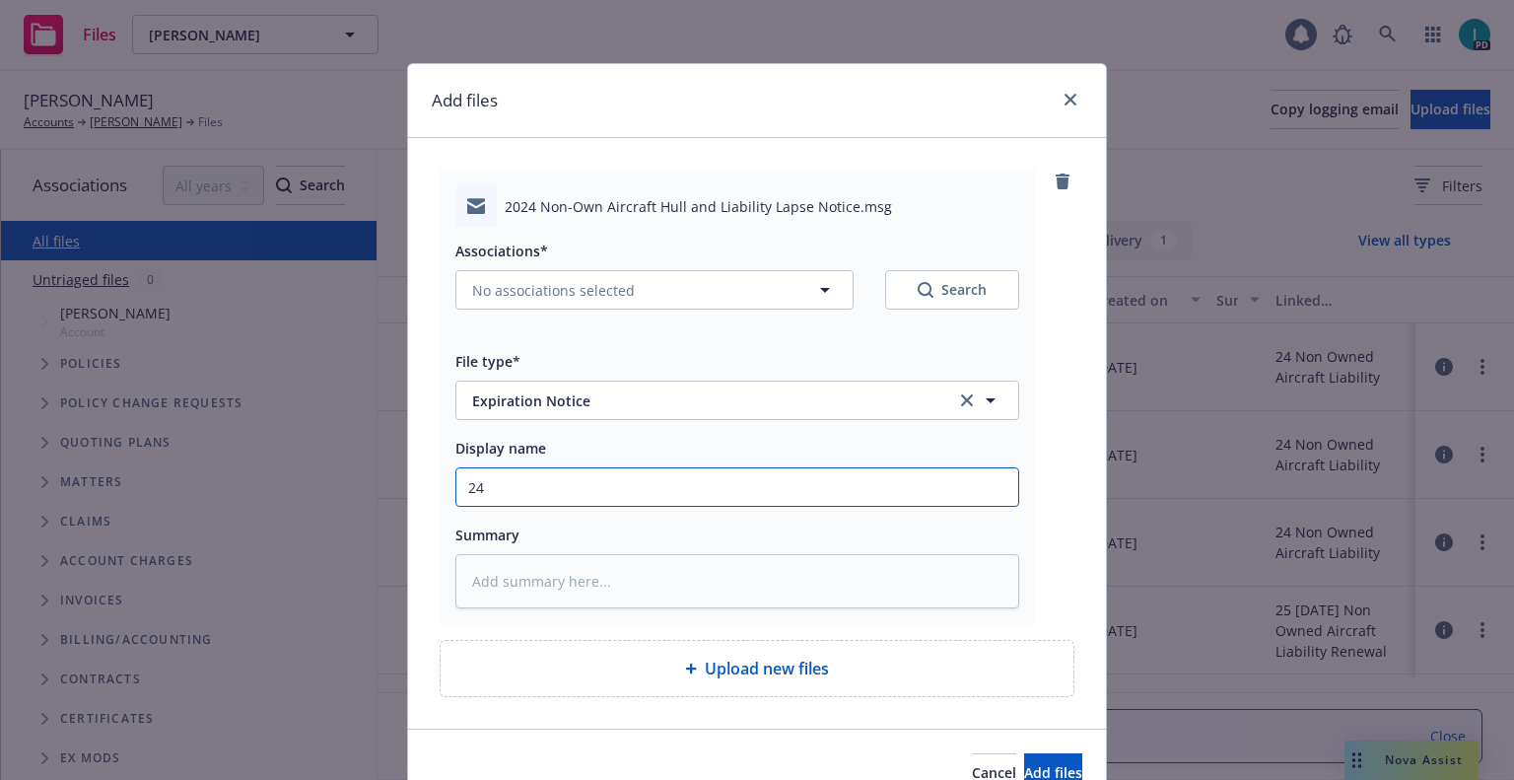
type textarea "x"
type input "24 NOWN CVS Lapse Notice"
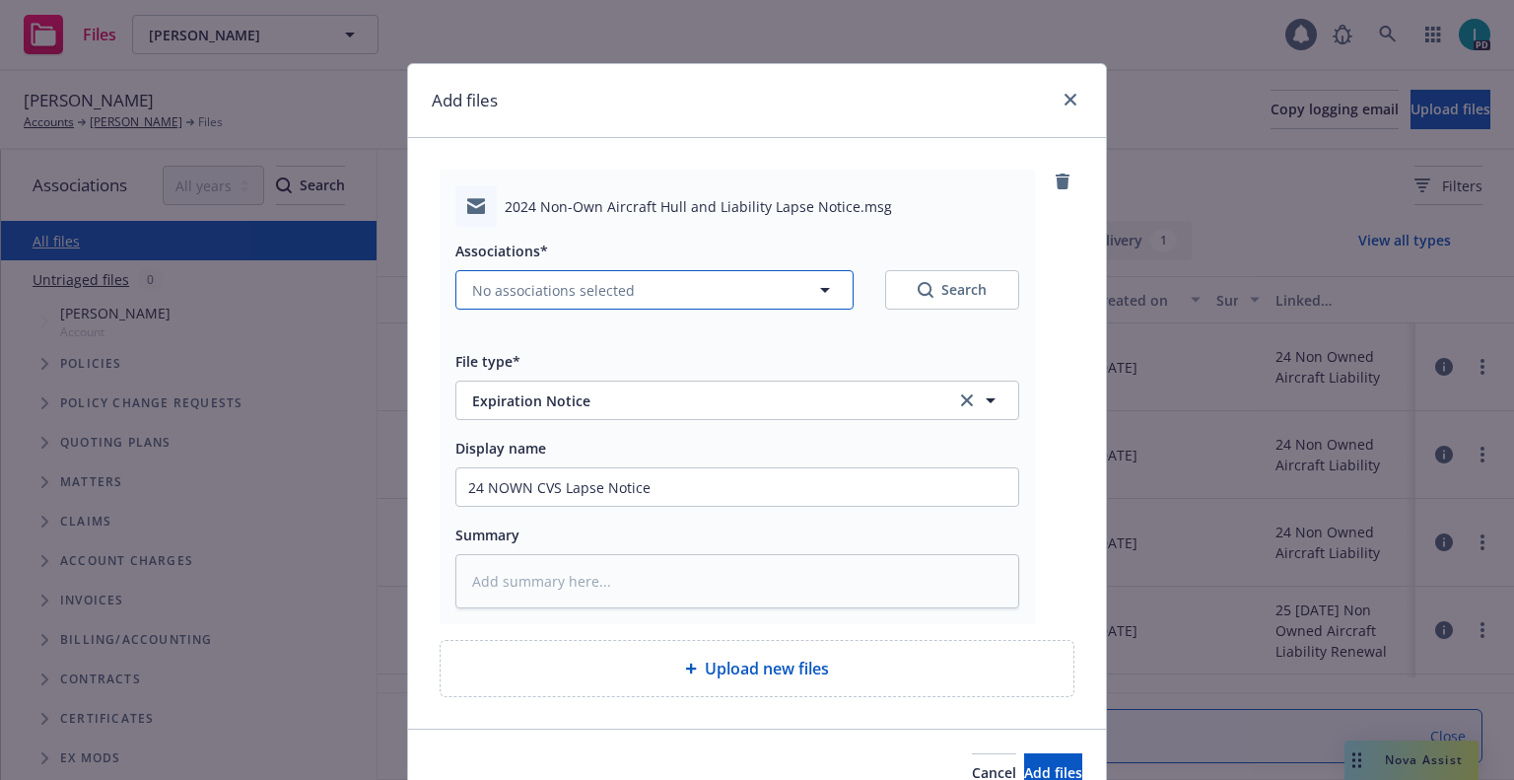
click at [567, 295] on span "No associations selected" at bounding box center [553, 290] width 163 height 21
type textarea "x"
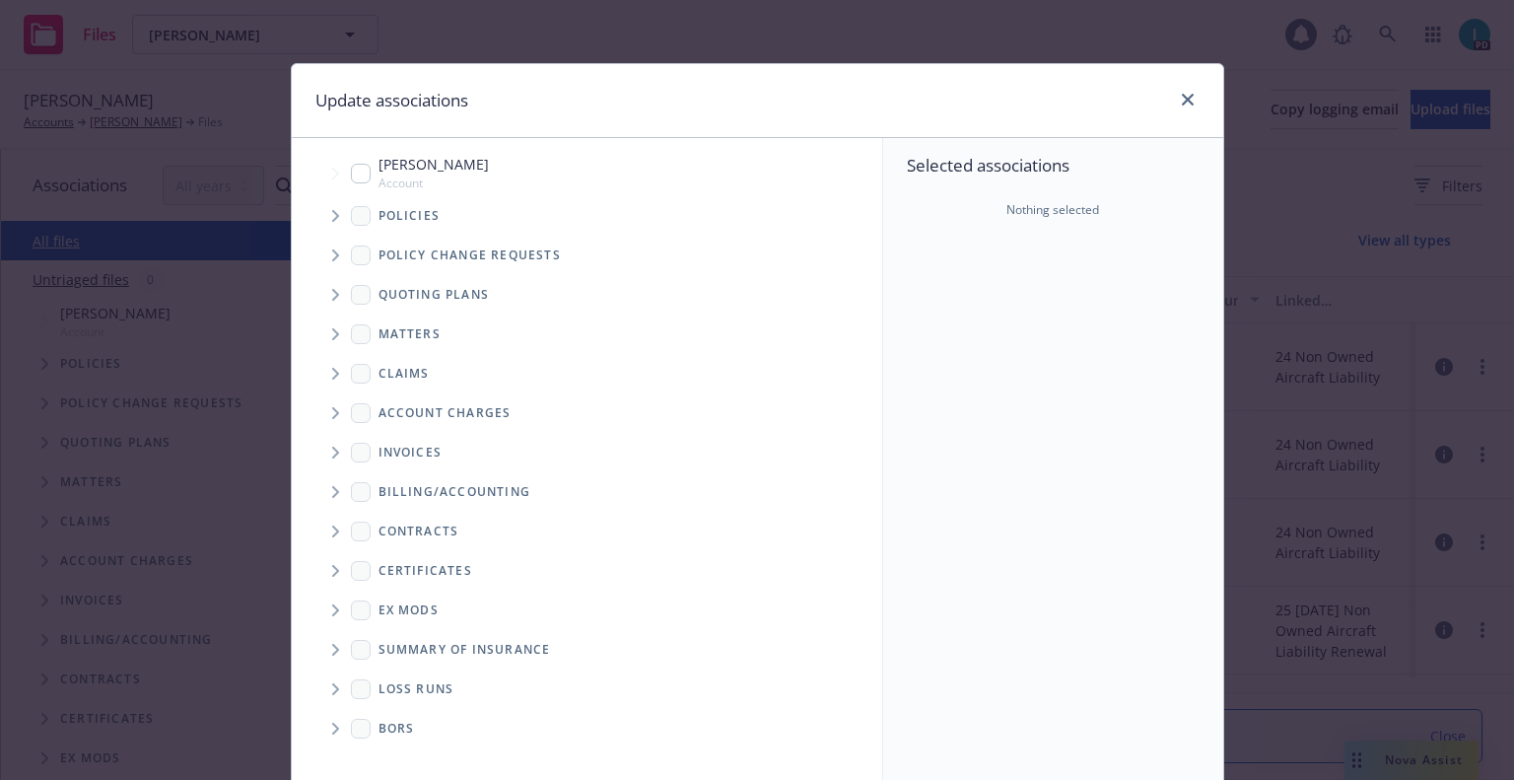
click at [330, 203] on span "Tree Example" at bounding box center [335, 216] width 32 height 32
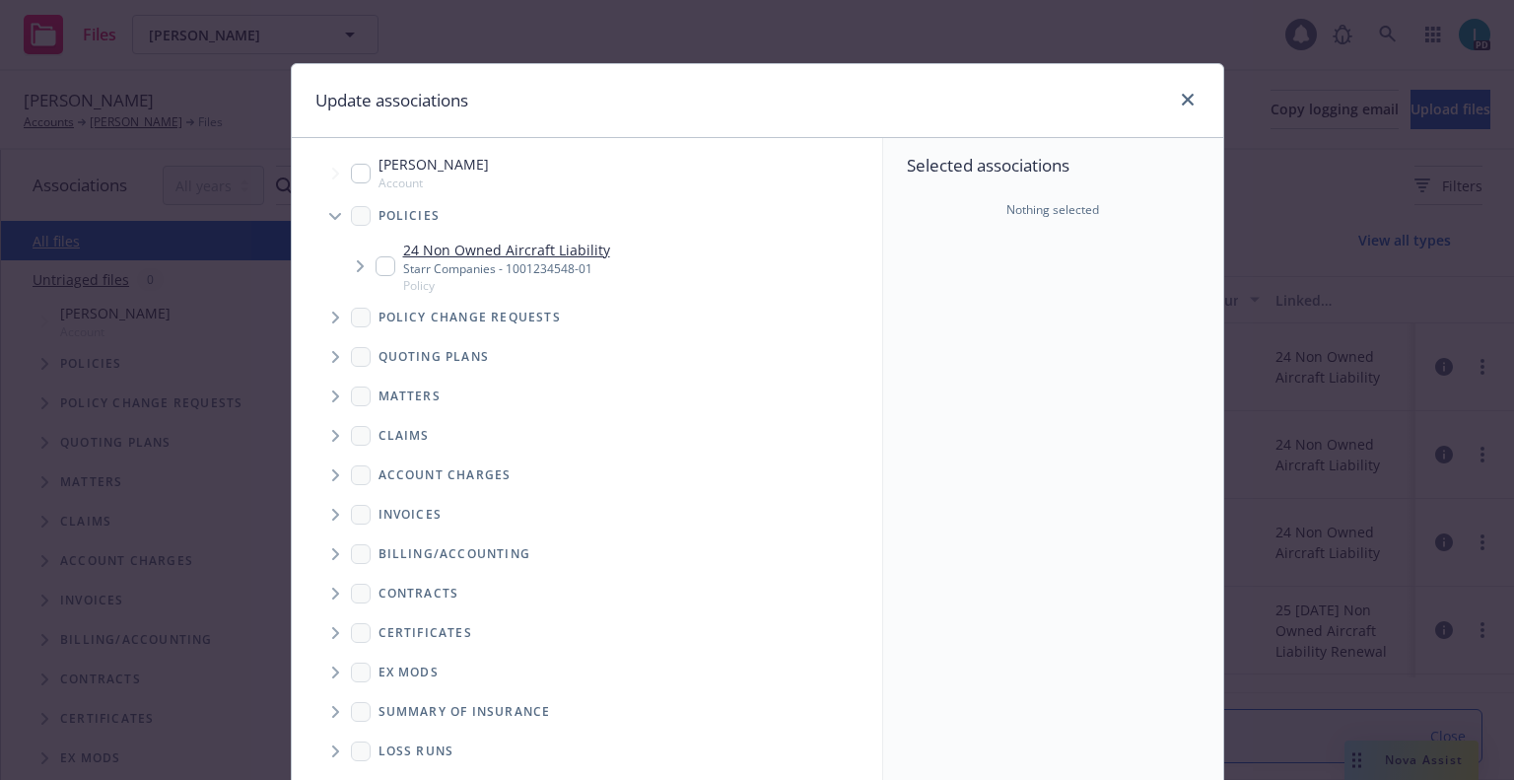
click at [376, 261] on input "Tree Example" at bounding box center [386, 266] width 20 height 20
checkbox input "true"
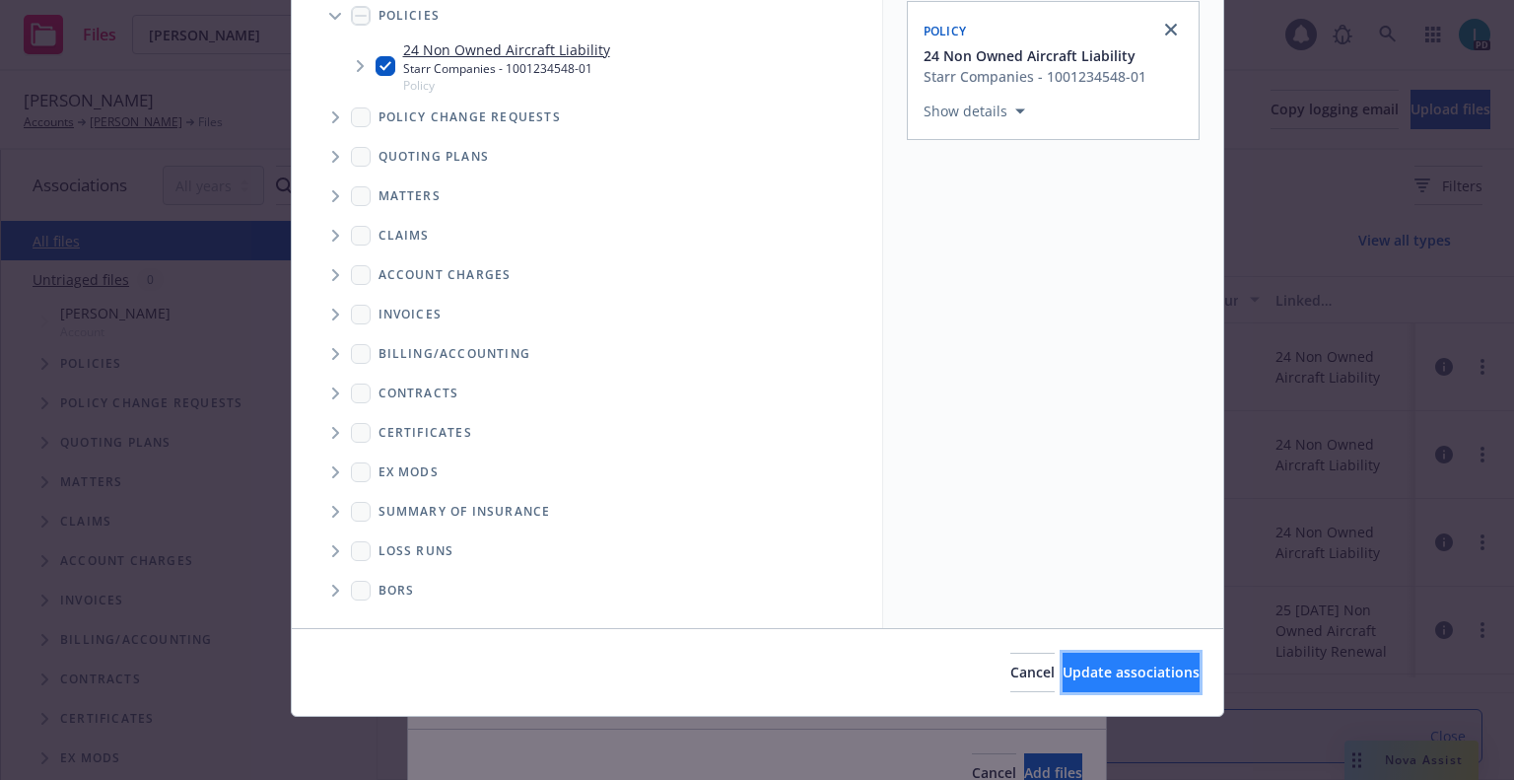
click at [1085, 681] on span "Update associations" at bounding box center [1131, 671] width 137 height 19
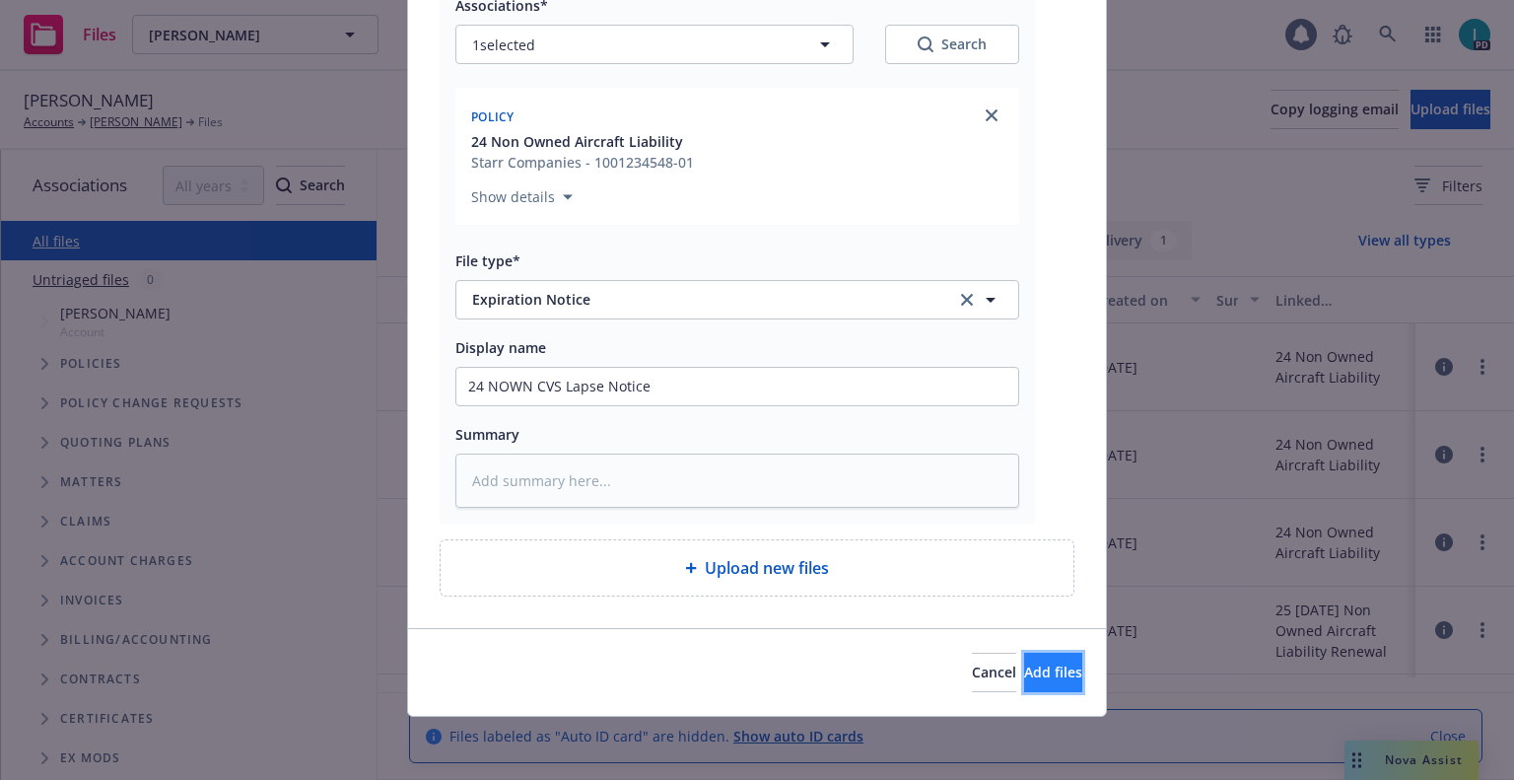
click at [1059, 654] on button "Add files" at bounding box center [1053, 672] width 58 height 39
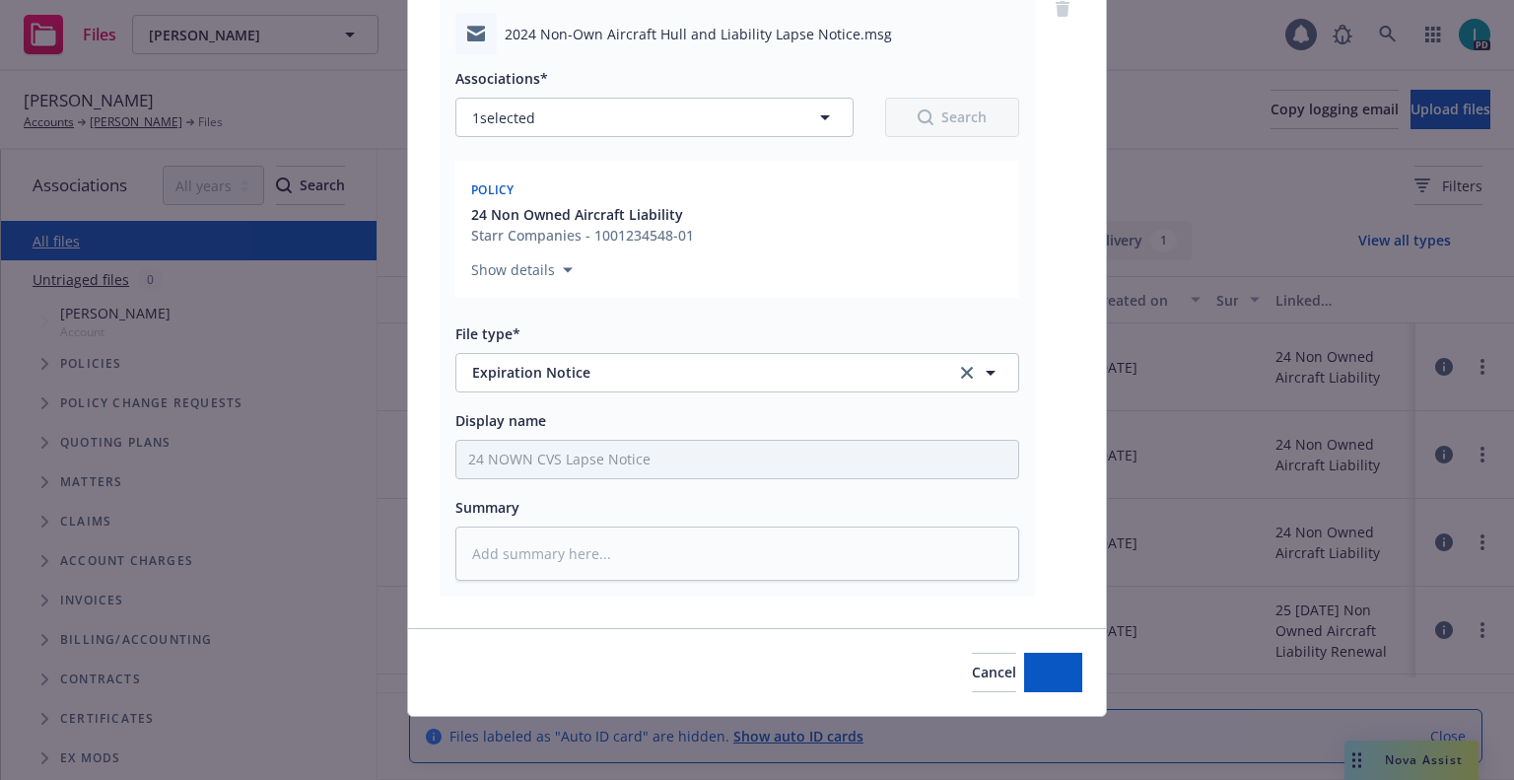
scroll to position [172, 0]
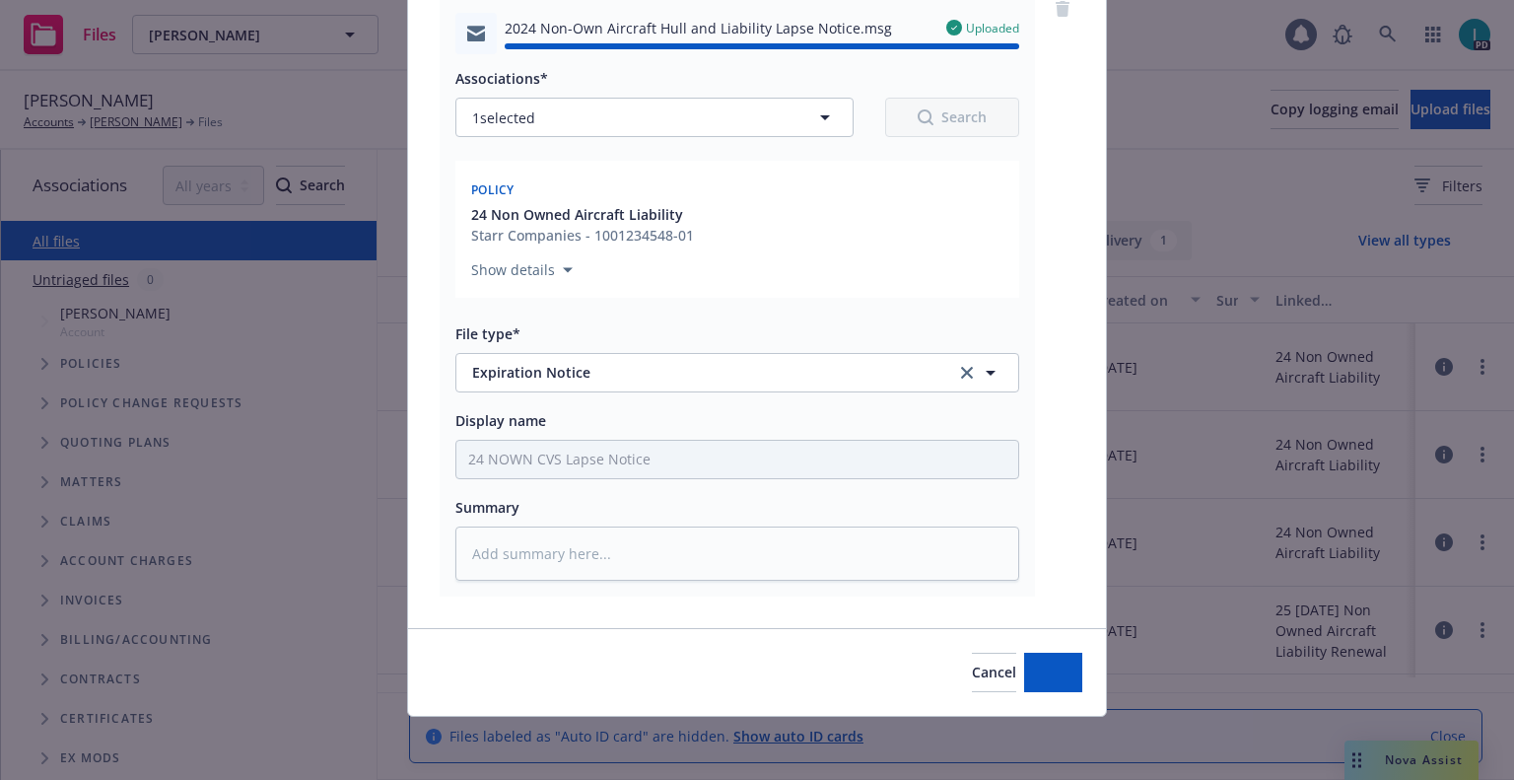
type textarea "x"
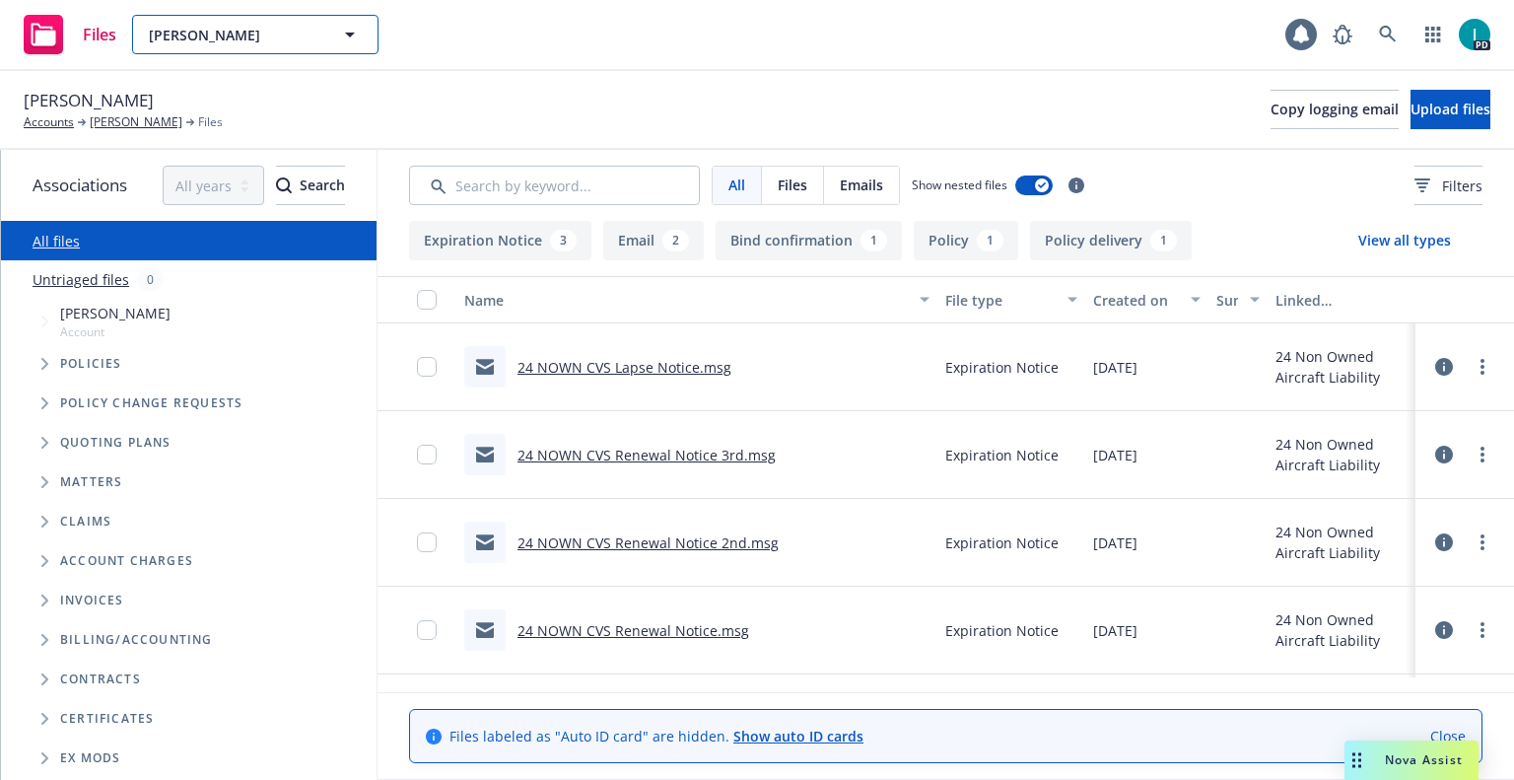
click at [245, 41] on span "[PERSON_NAME]" at bounding box center [234, 35] width 171 height 21
paste input "[PERSON_NAME]"
type input "[PERSON_NAME]"
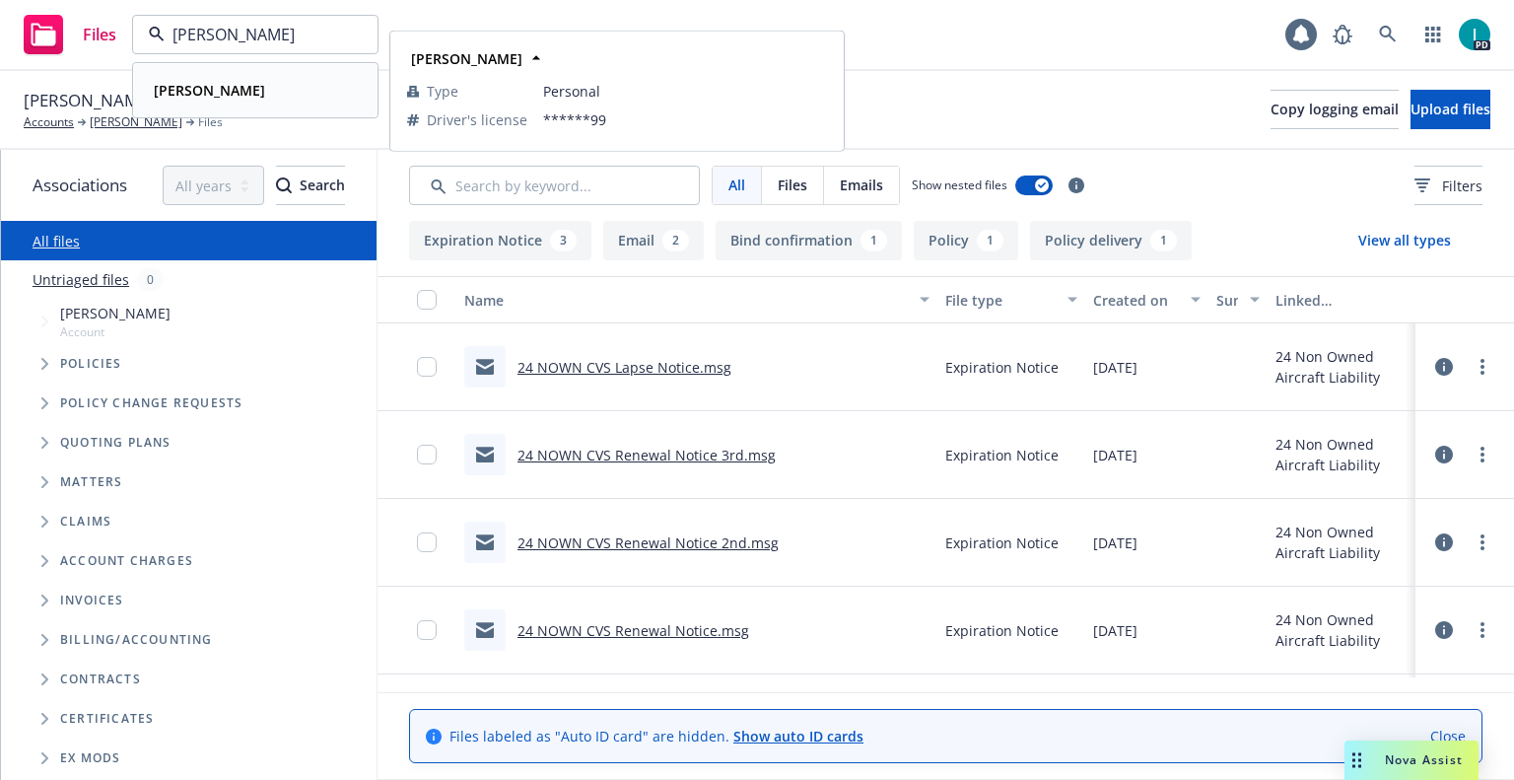
click at [271, 87] on div "[PERSON_NAME]" at bounding box center [255, 90] width 219 height 29
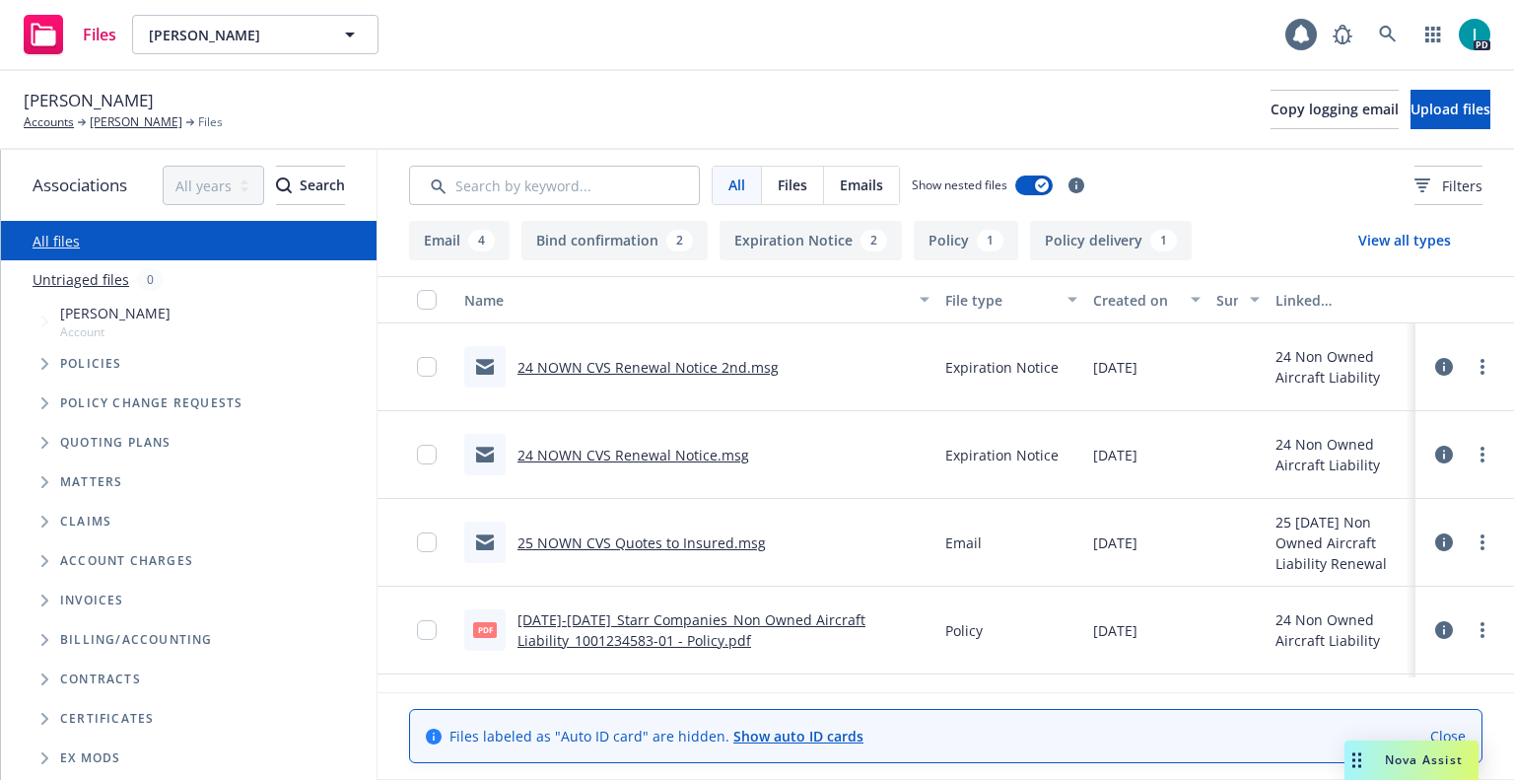
click at [1475, 378] on div at bounding box center [1464, 366] width 59 height 39
click at [1485, 362] on link "more" at bounding box center [1483, 367] width 24 height 24
click at [1408, 437] on link "Download" at bounding box center [1393, 446] width 196 height 39
click at [1411, 120] on button "Upload files" at bounding box center [1451, 109] width 80 height 39
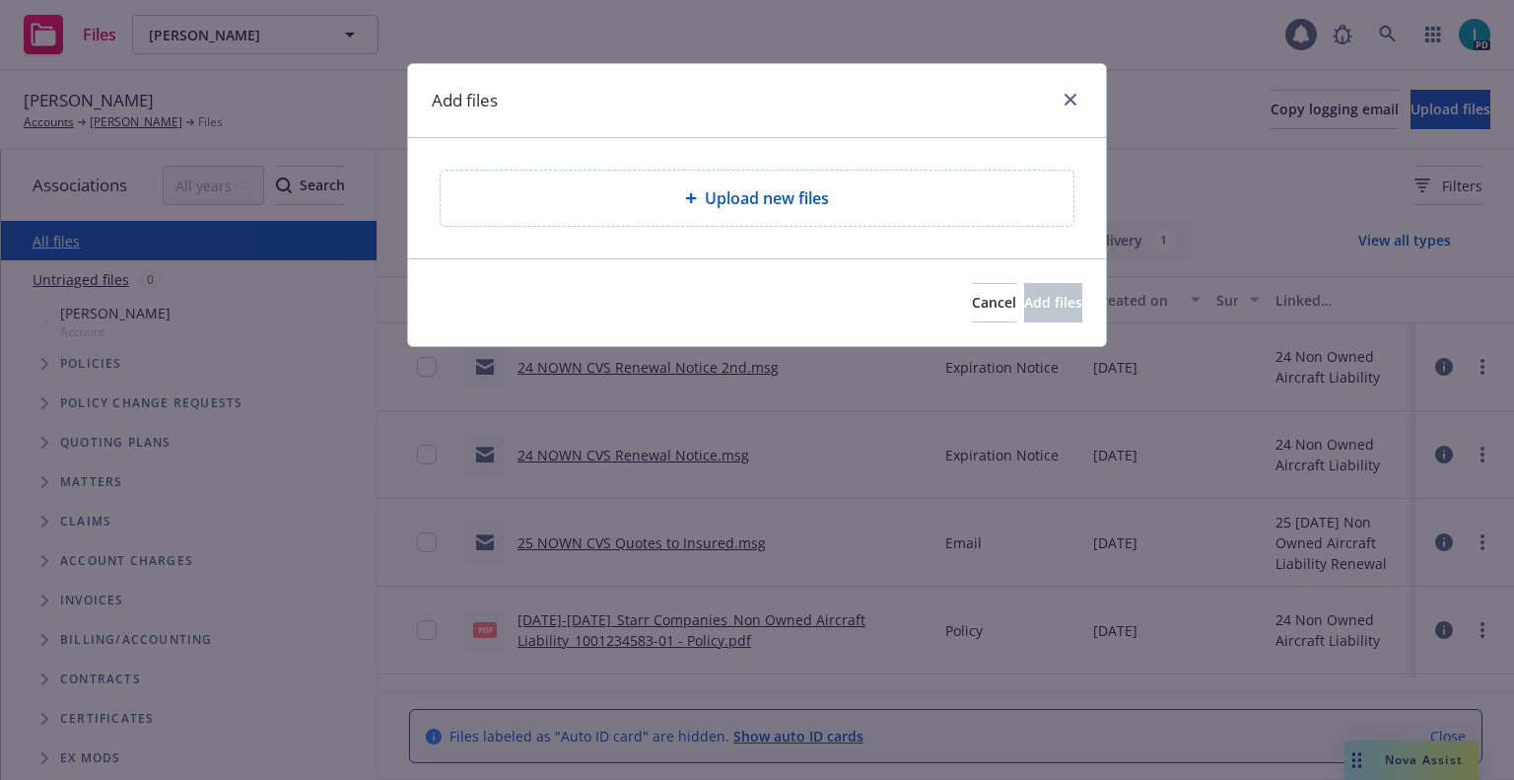
type textarea "x"
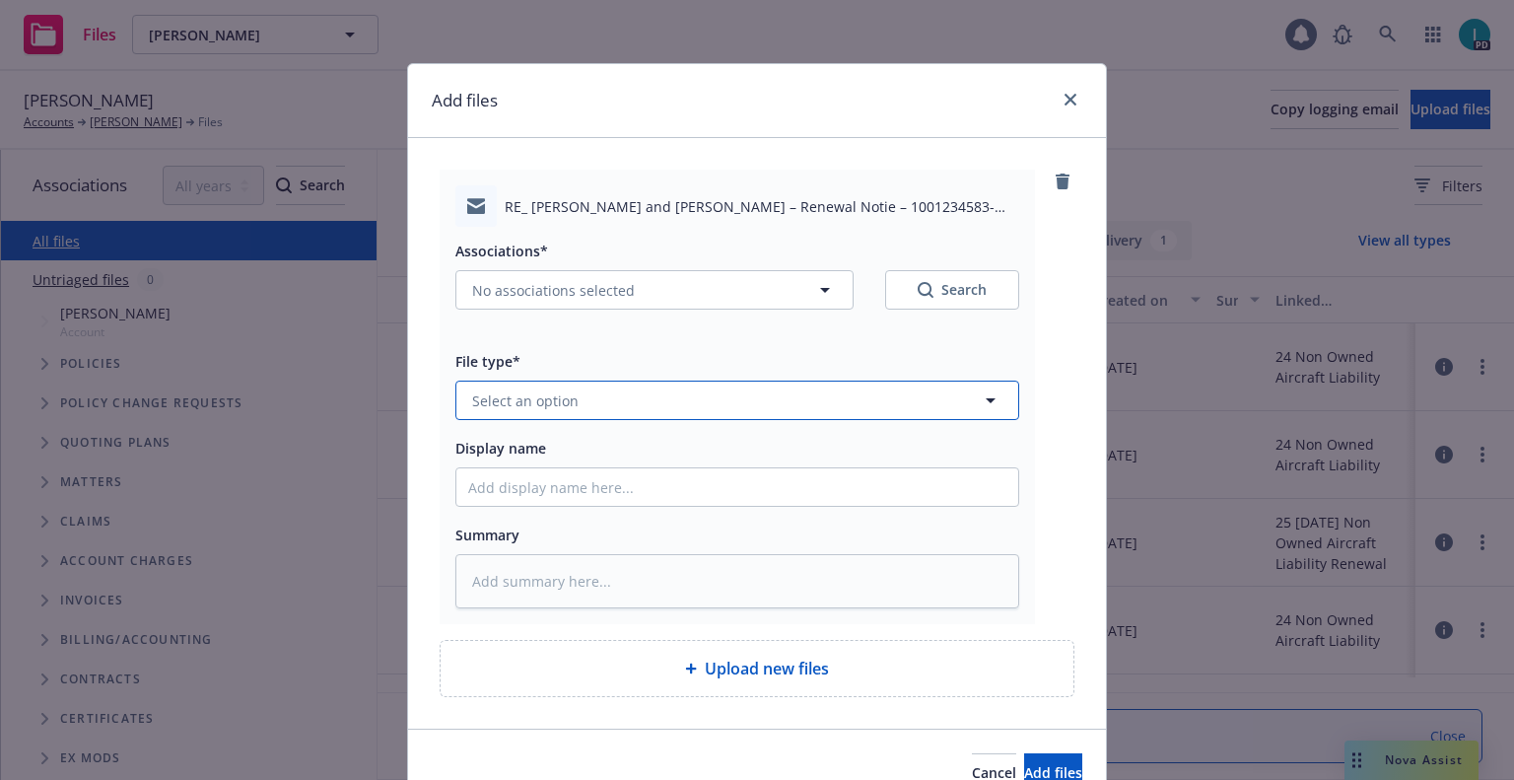
click at [569, 382] on button "Select an option" at bounding box center [737, 399] width 564 height 39
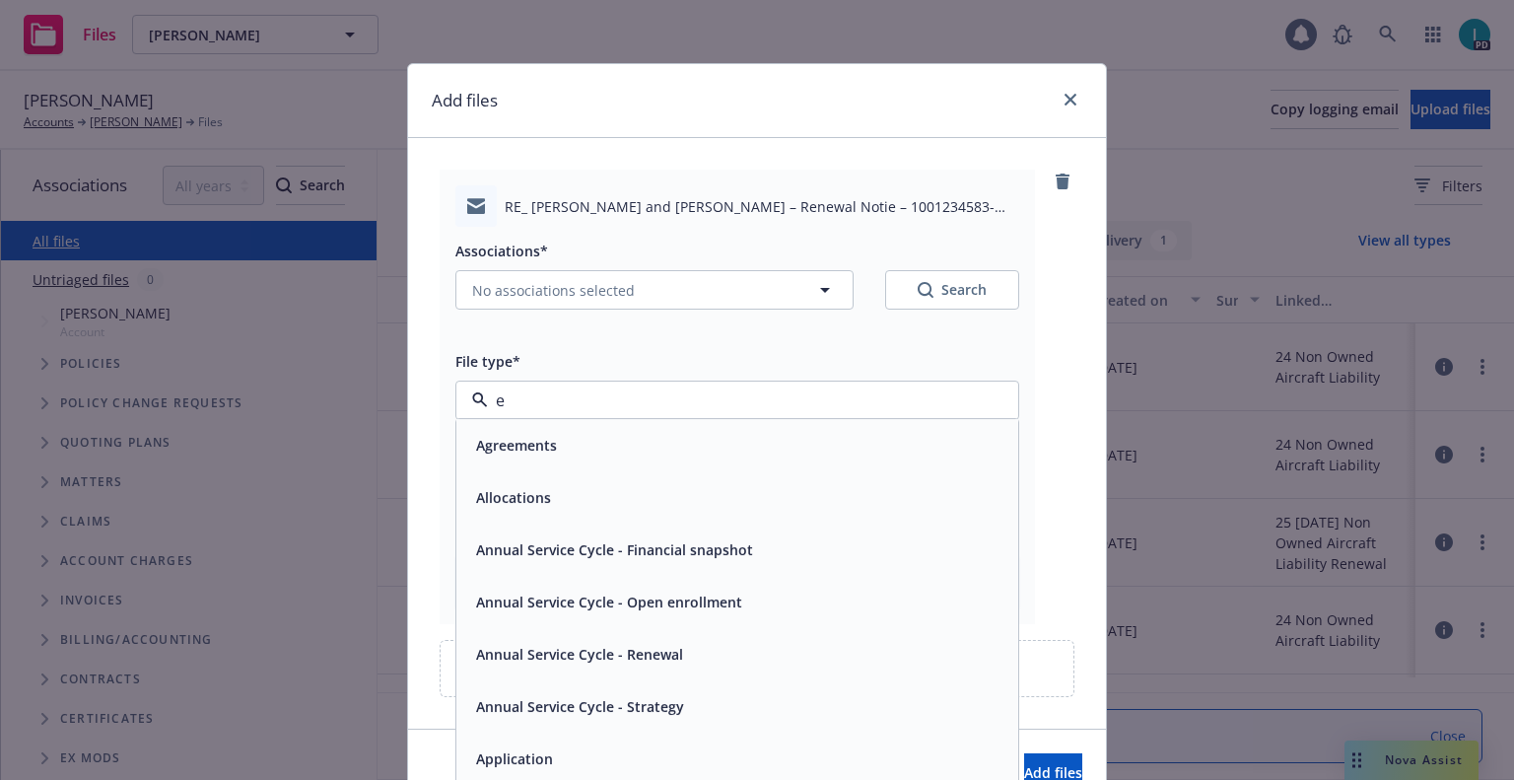
type input "ex"
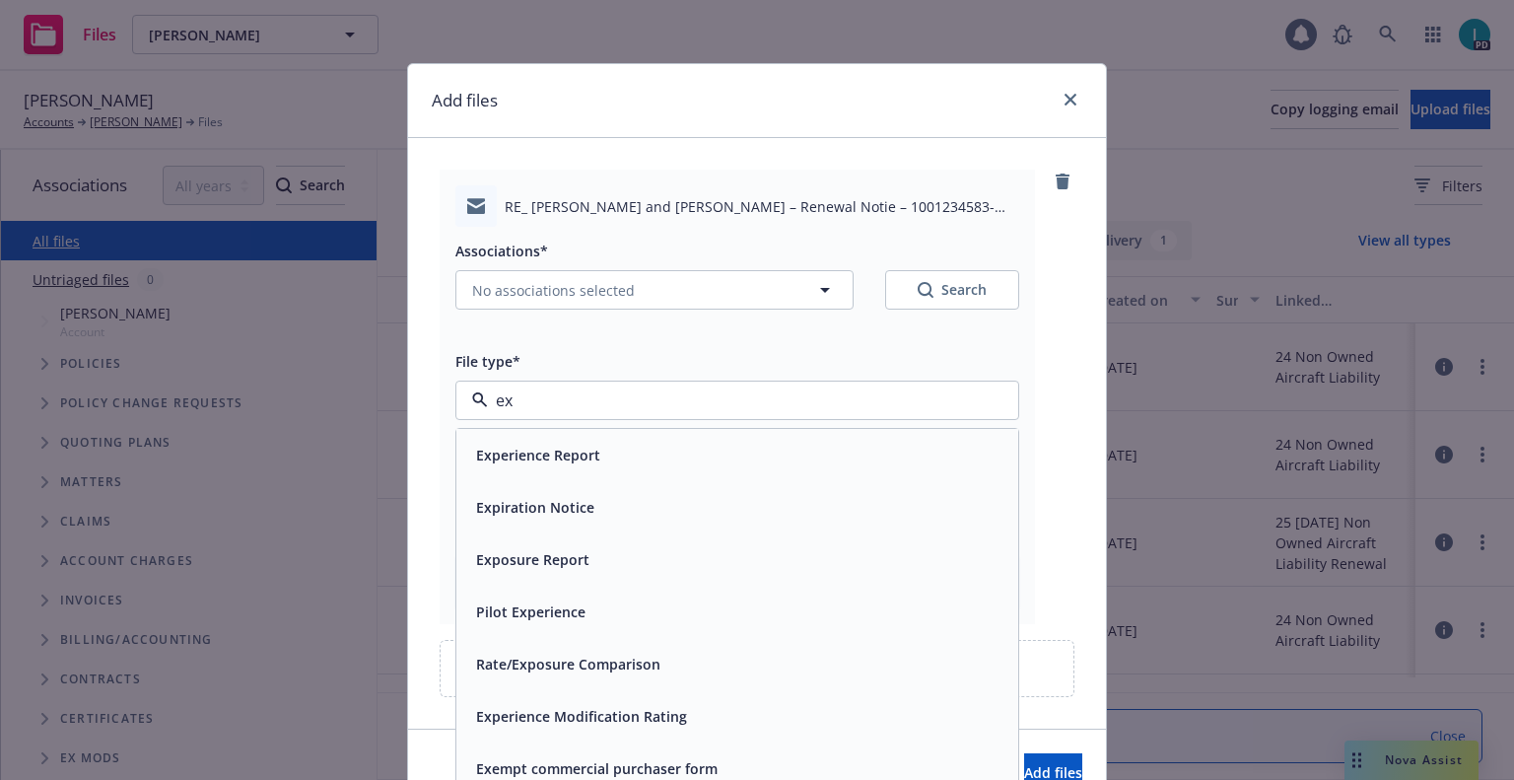
click at [538, 495] on div "Expiration Notice" at bounding box center [533, 507] width 130 height 29
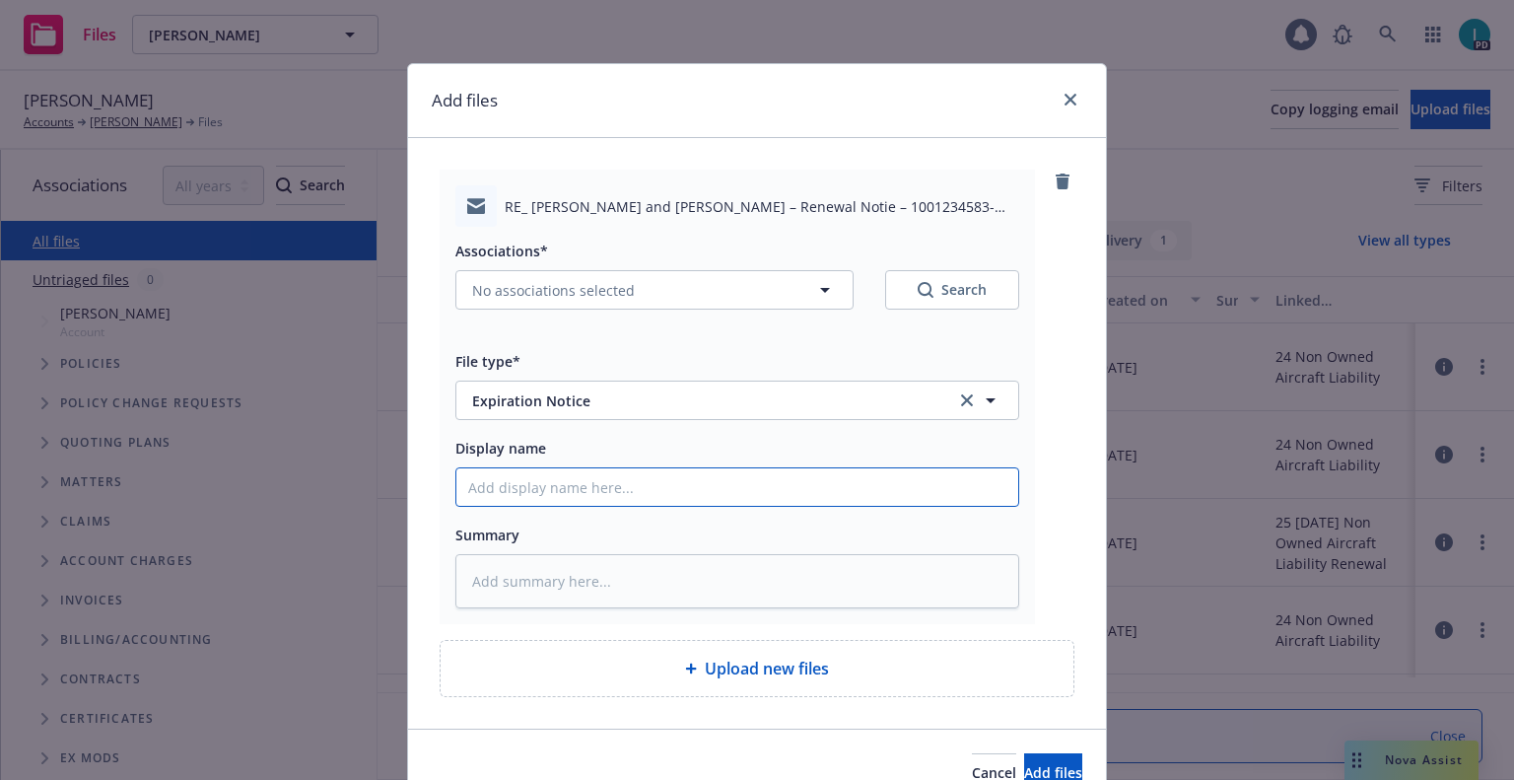
click at [550, 484] on input "Display name" at bounding box center [737, 486] width 562 height 37
type textarea "x"
type input "2"
type textarea "x"
type input "24"
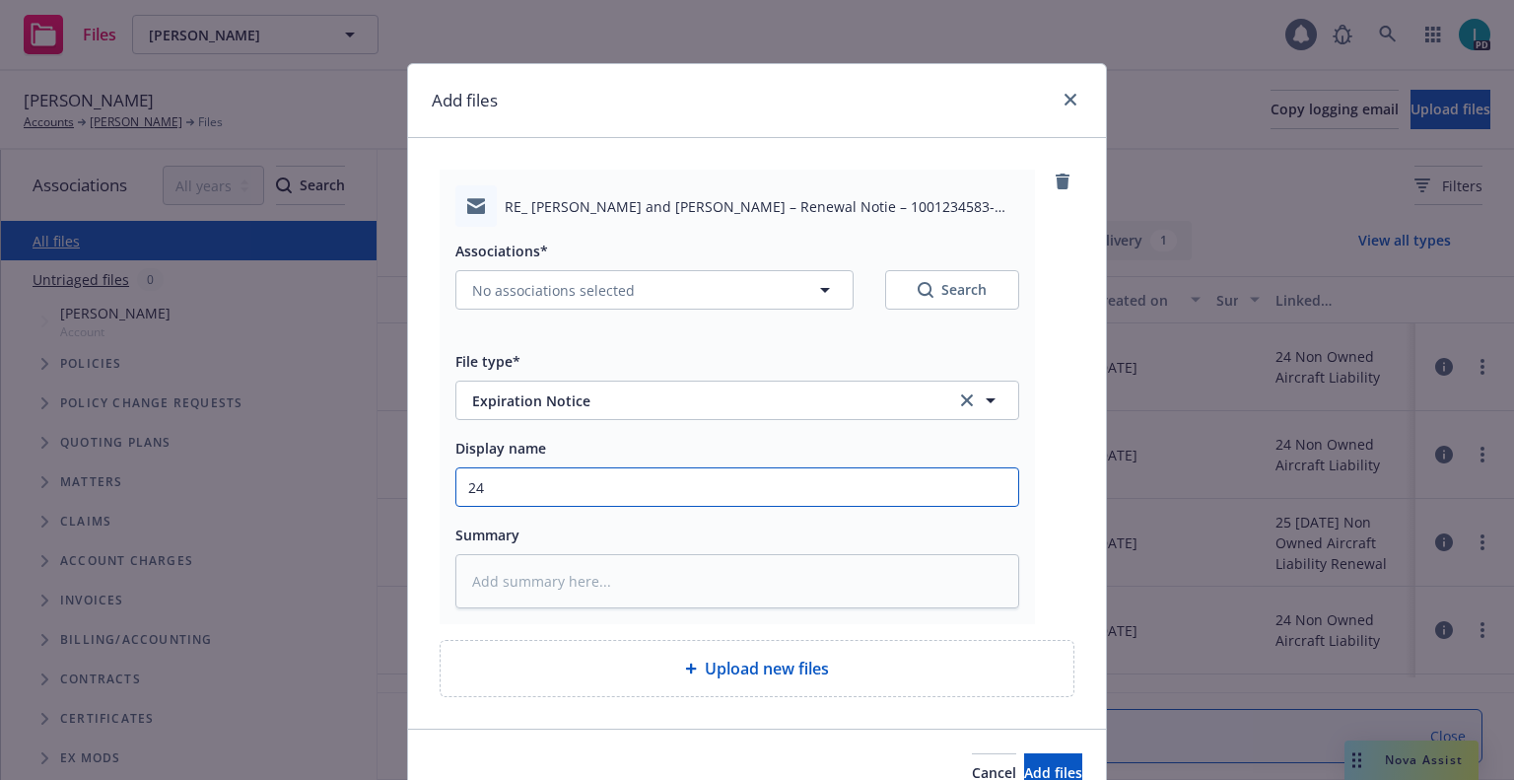
type textarea "x"
type input "24 NOWN CVS Renewal Notice 3rd"
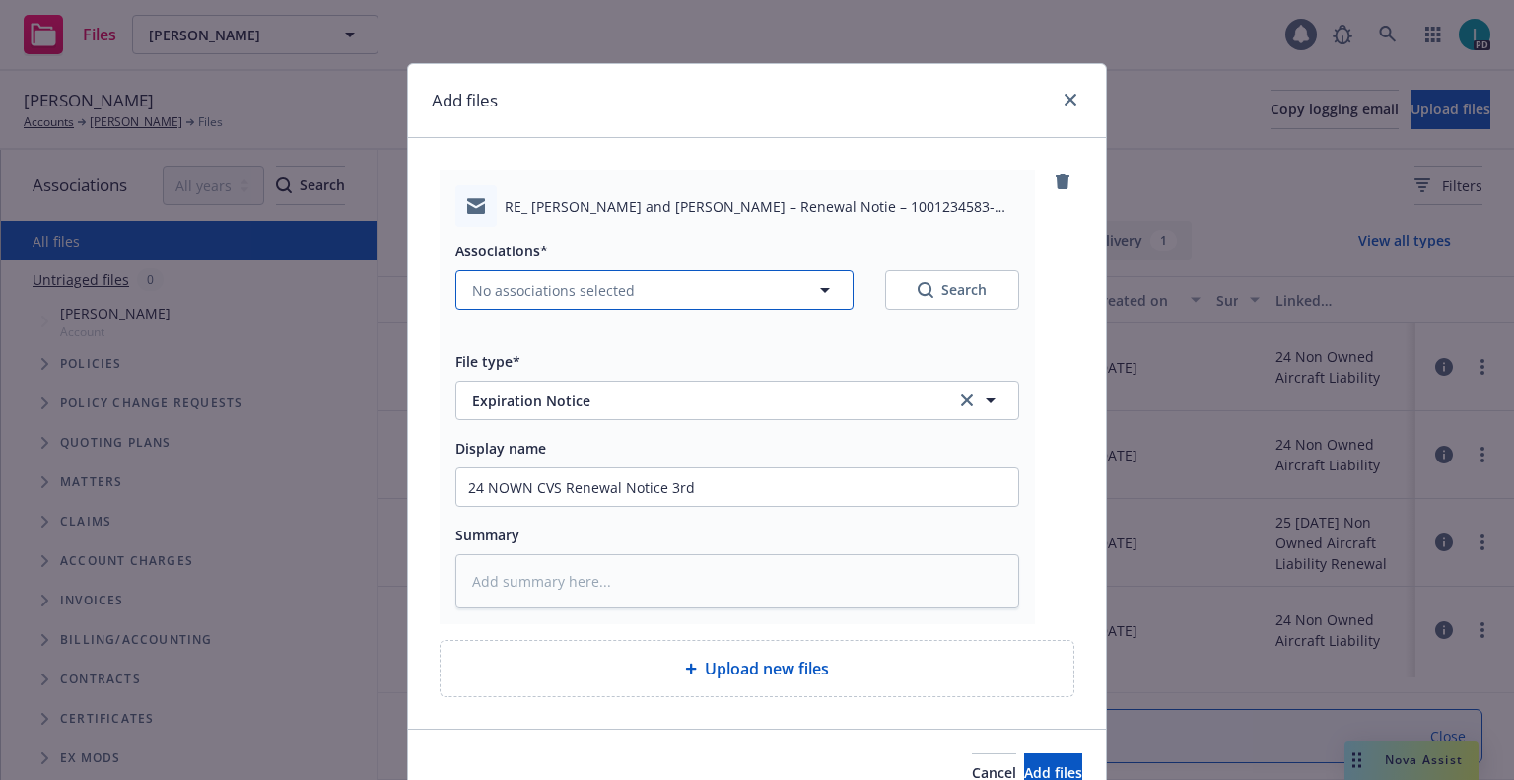
click at [529, 276] on button "No associations selected" at bounding box center [654, 289] width 398 height 39
type textarea "x"
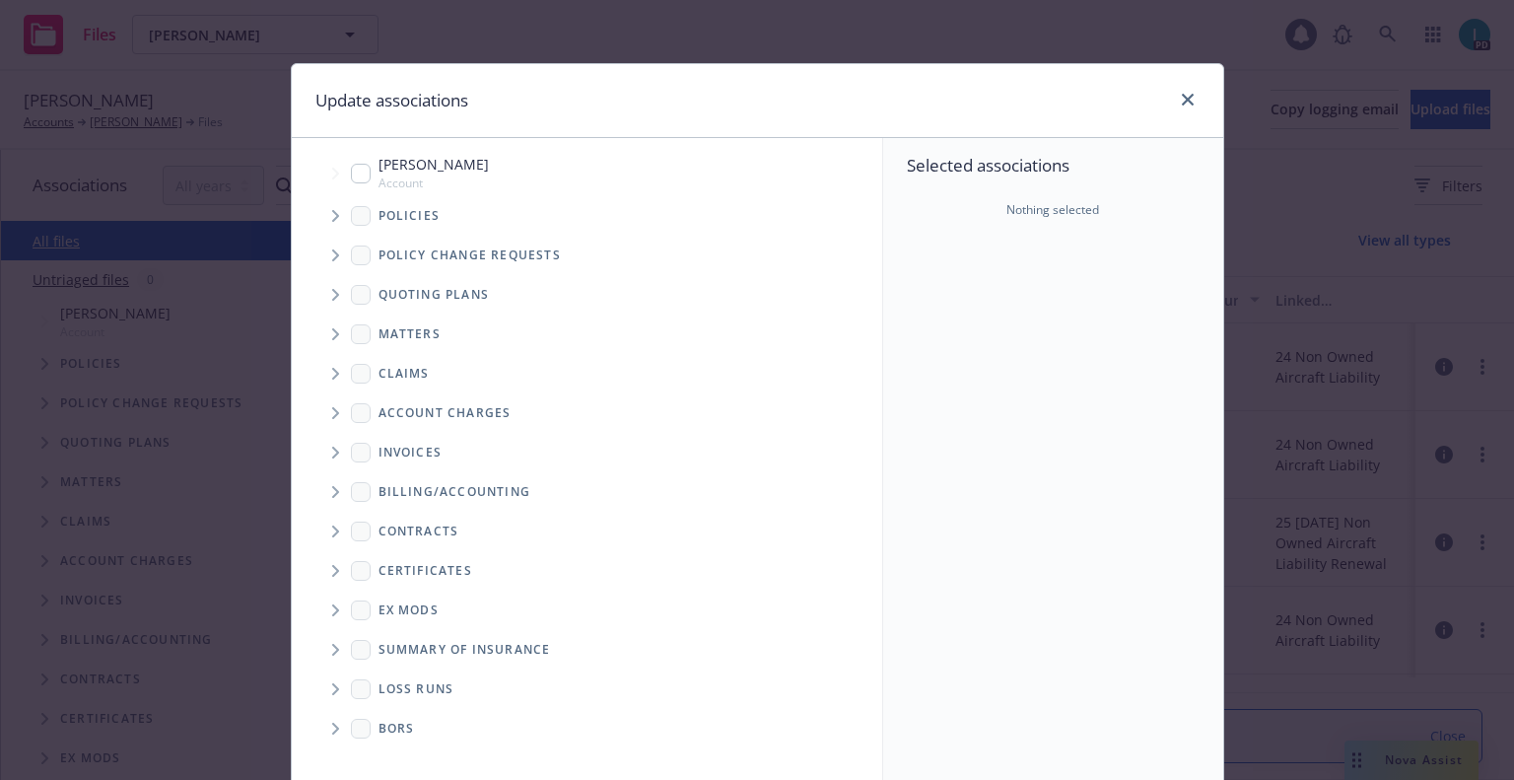
click at [319, 220] on span "Tree Example" at bounding box center [335, 216] width 32 height 32
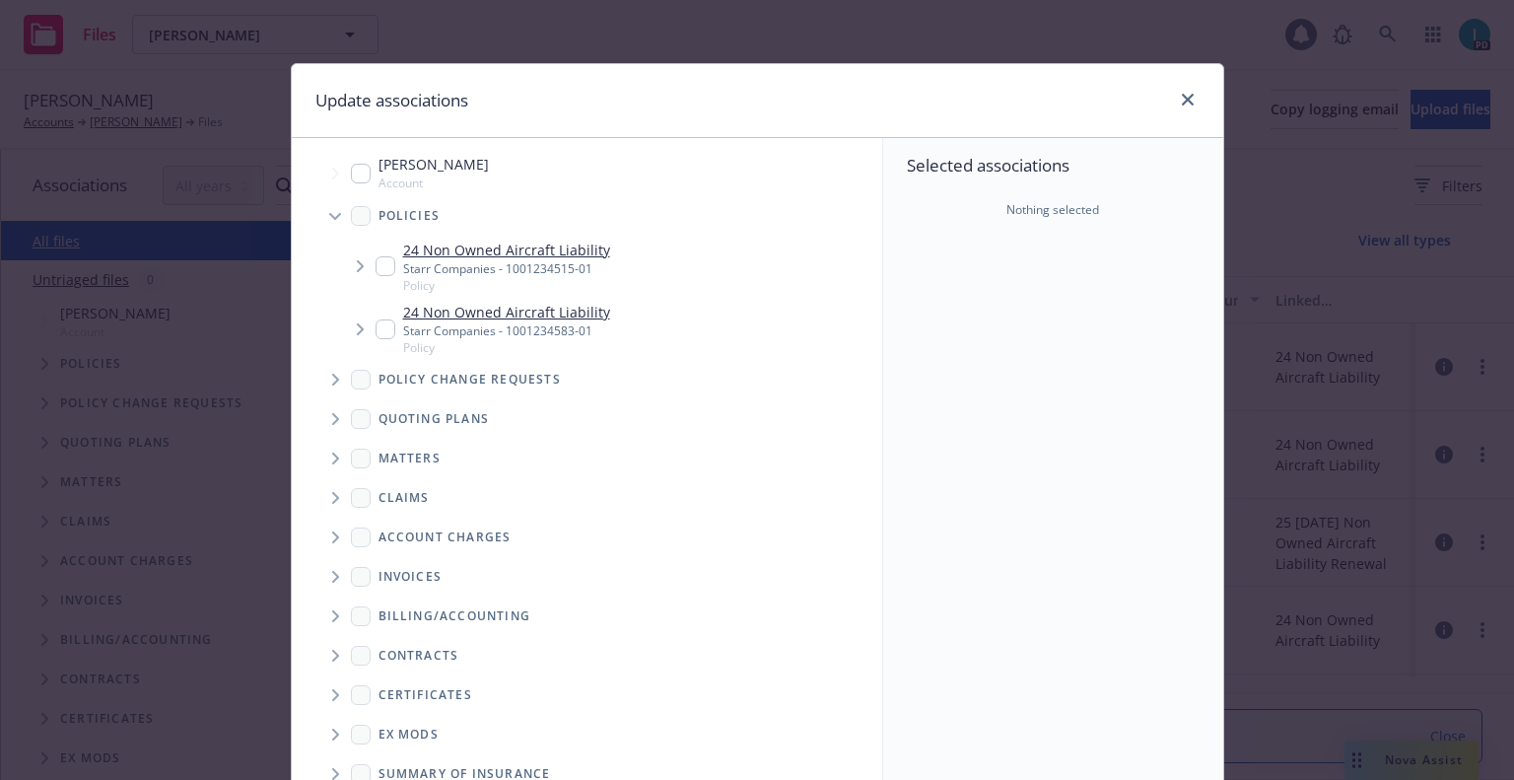
click at [376, 267] on input "Tree Example" at bounding box center [386, 266] width 20 height 20
checkbox input "true"
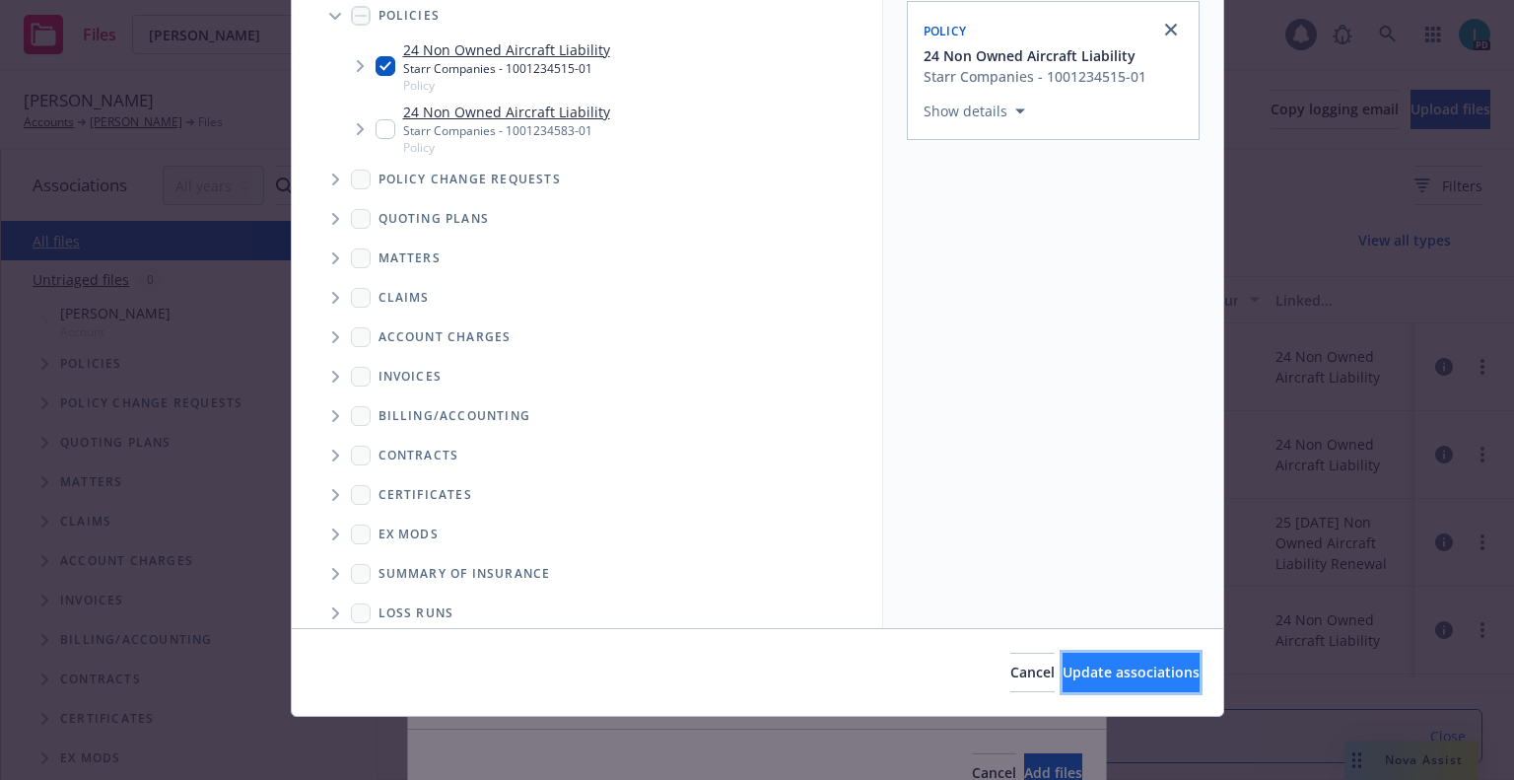
click at [1088, 687] on button "Update associations" at bounding box center [1131, 672] width 137 height 39
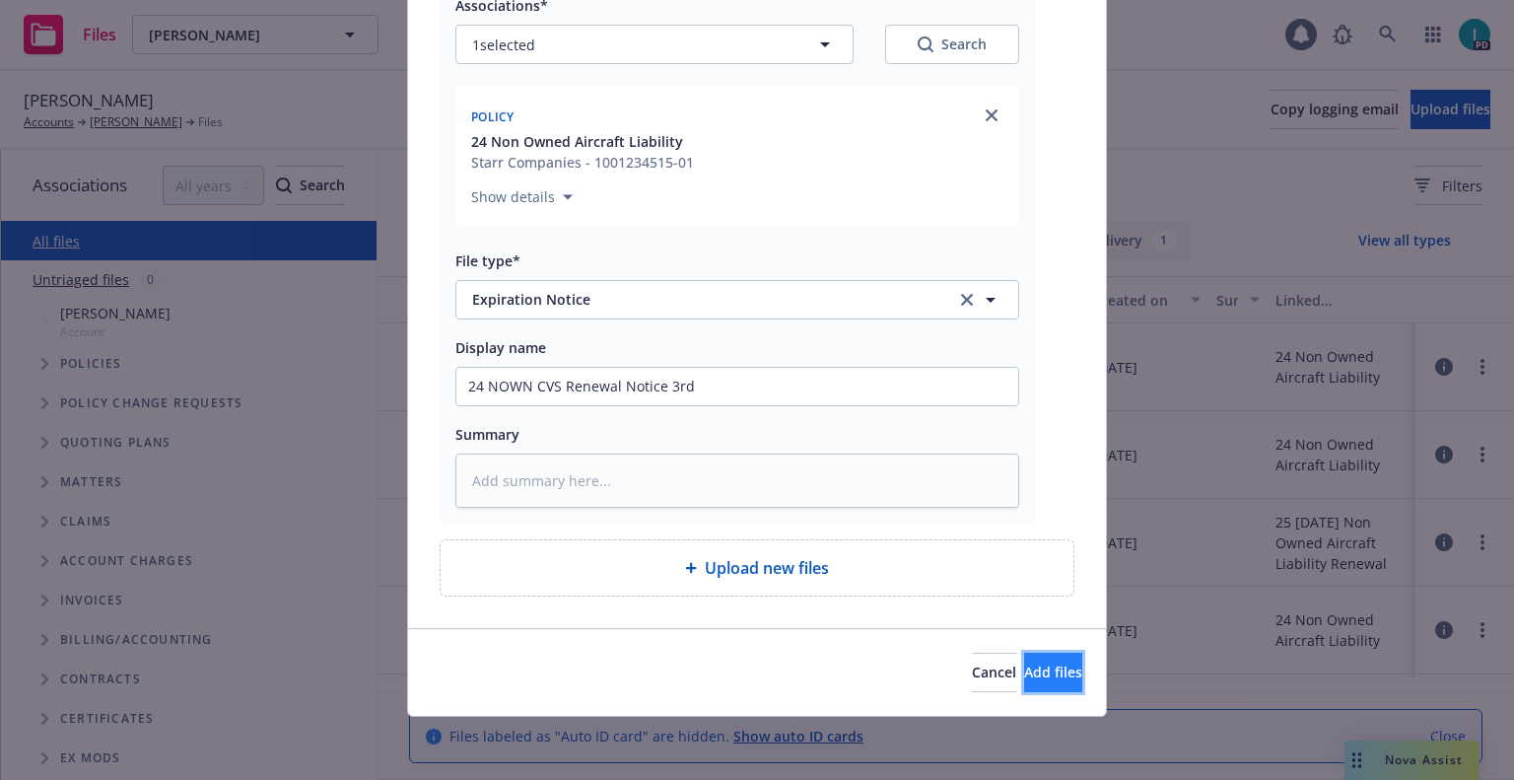
click at [1031, 685] on button "Add files" at bounding box center [1053, 672] width 58 height 39
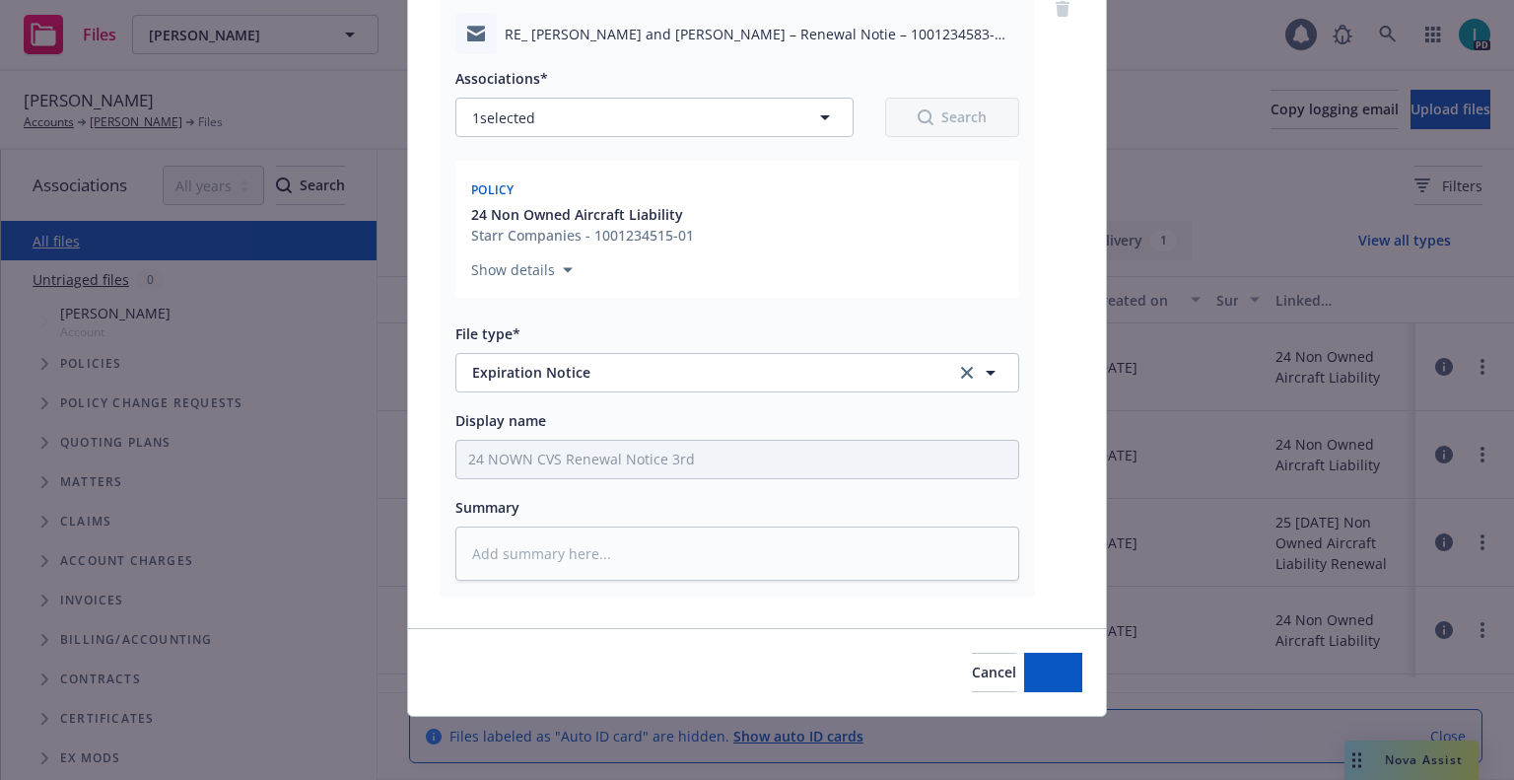
type textarea "x"
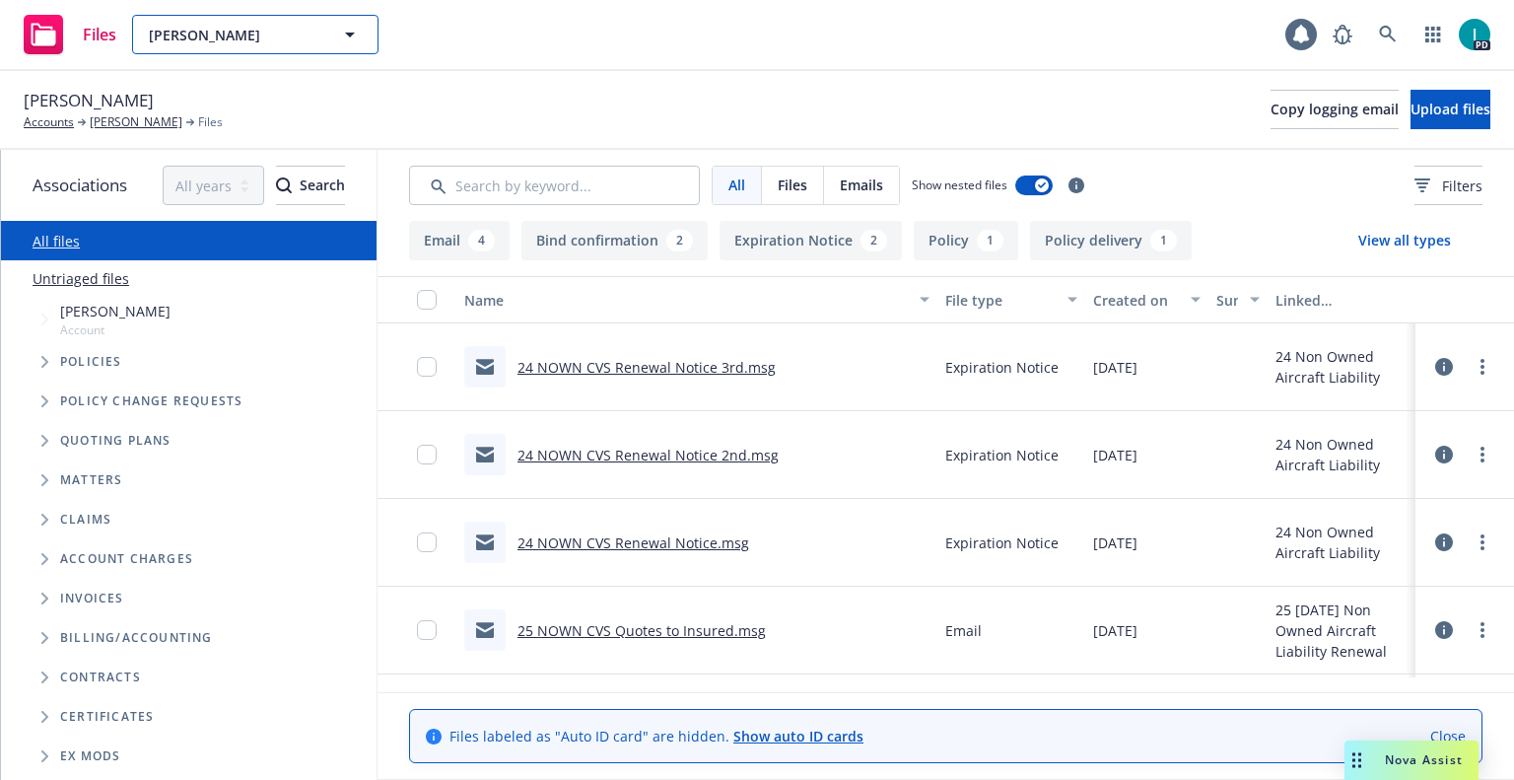
click at [202, 28] on span "[PERSON_NAME]" at bounding box center [234, 35] width 171 height 21
paste input "[PERSON_NAME]"
type input "[PERSON_NAME]"
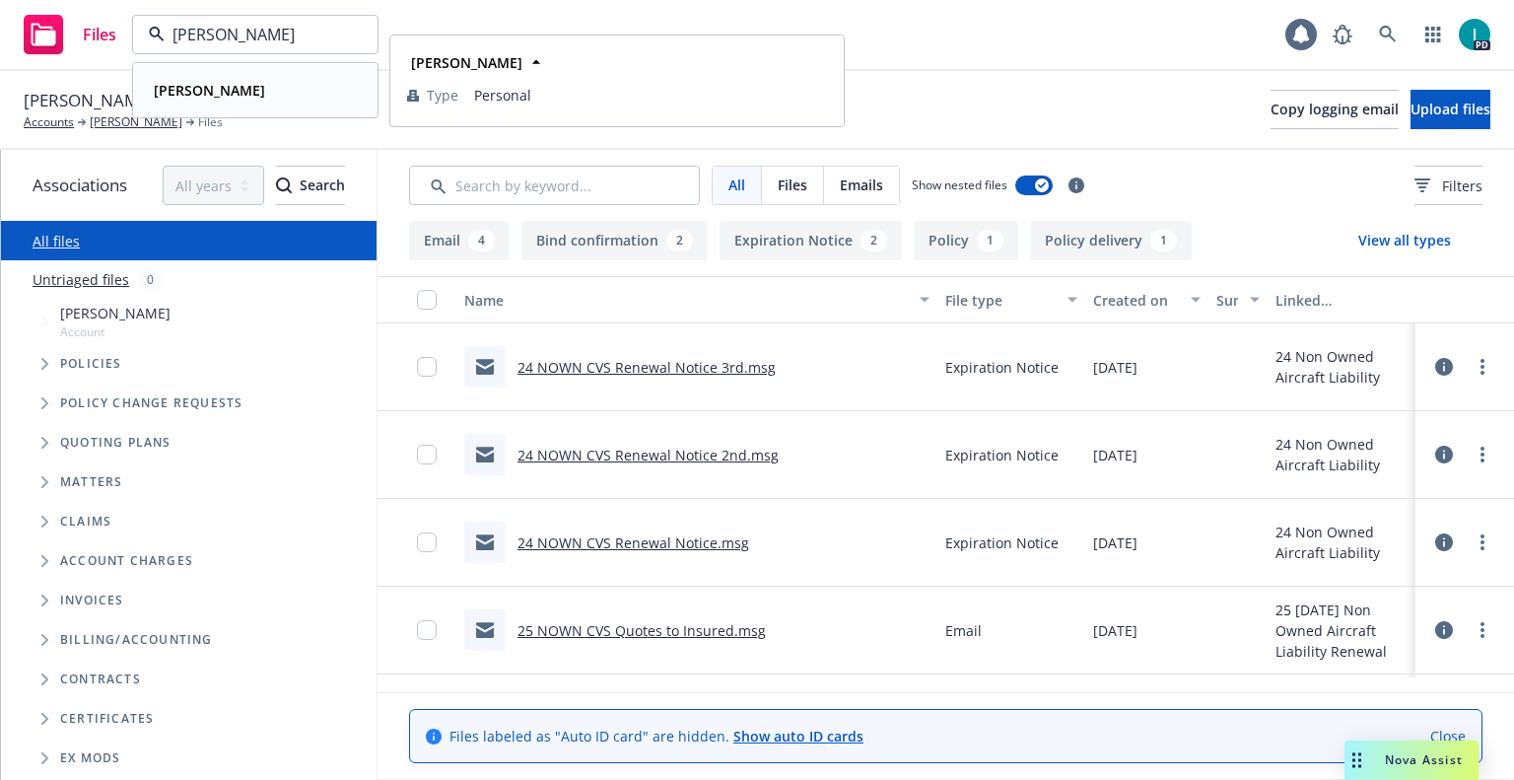
click at [279, 102] on div "[PERSON_NAME]" at bounding box center [255, 90] width 219 height 29
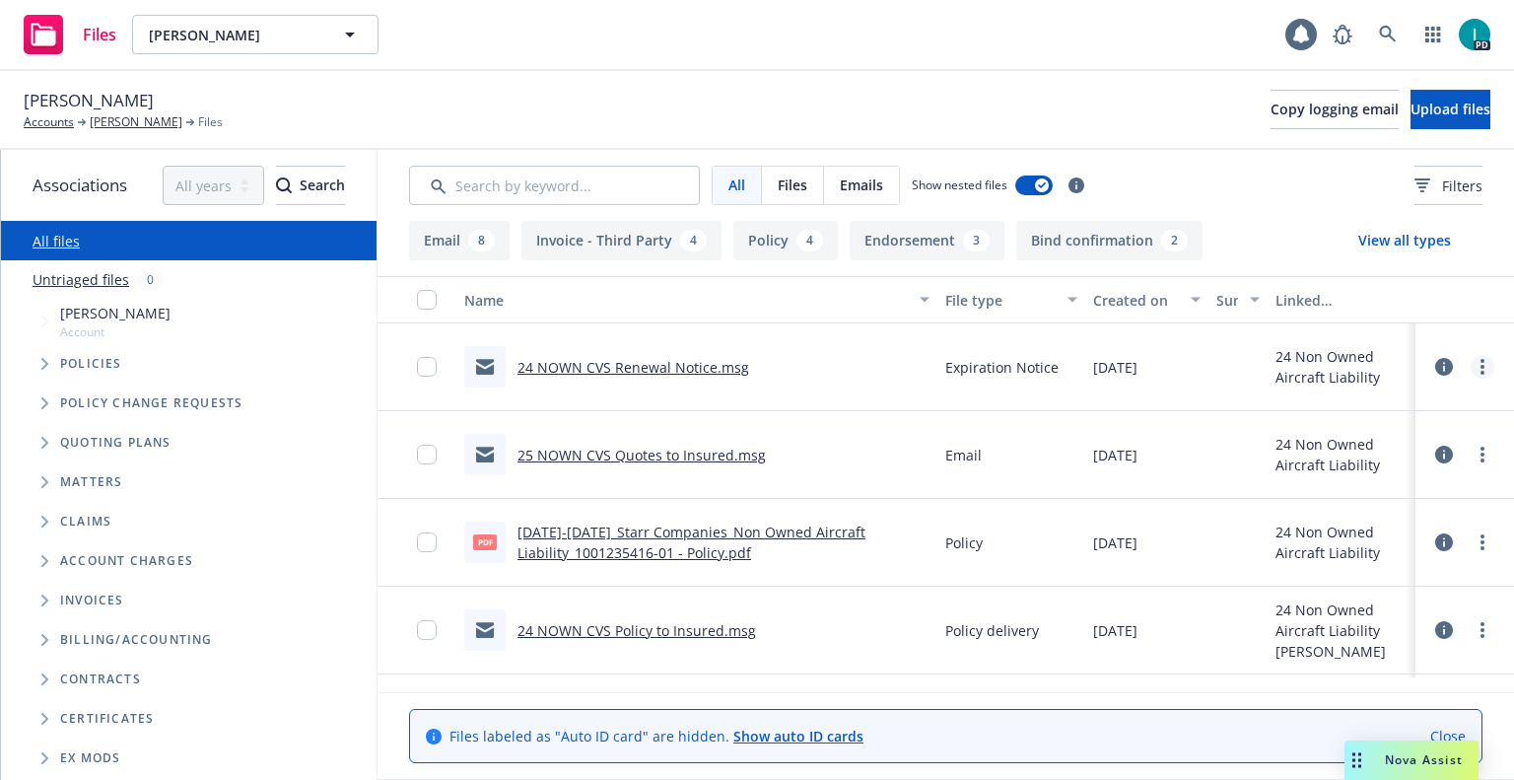
click at [1481, 367] on circle "more" at bounding box center [1483, 367] width 4 height 4
click at [1395, 440] on link "Download" at bounding box center [1393, 446] width 196 height 39
click at [1411, 123] on button "Upload files" at bounding box center [1451, 109] width 80 height 39
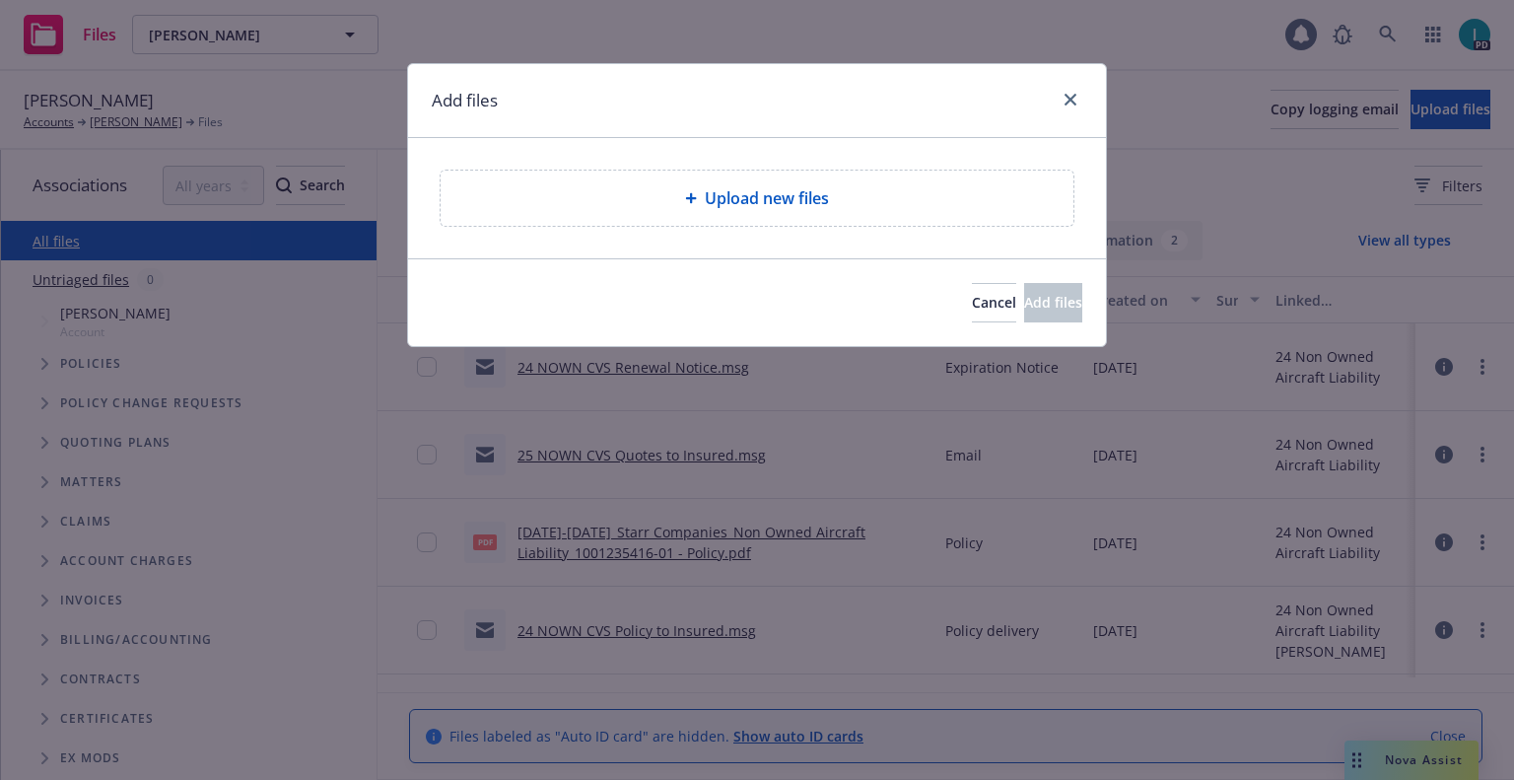
type textarea "x"
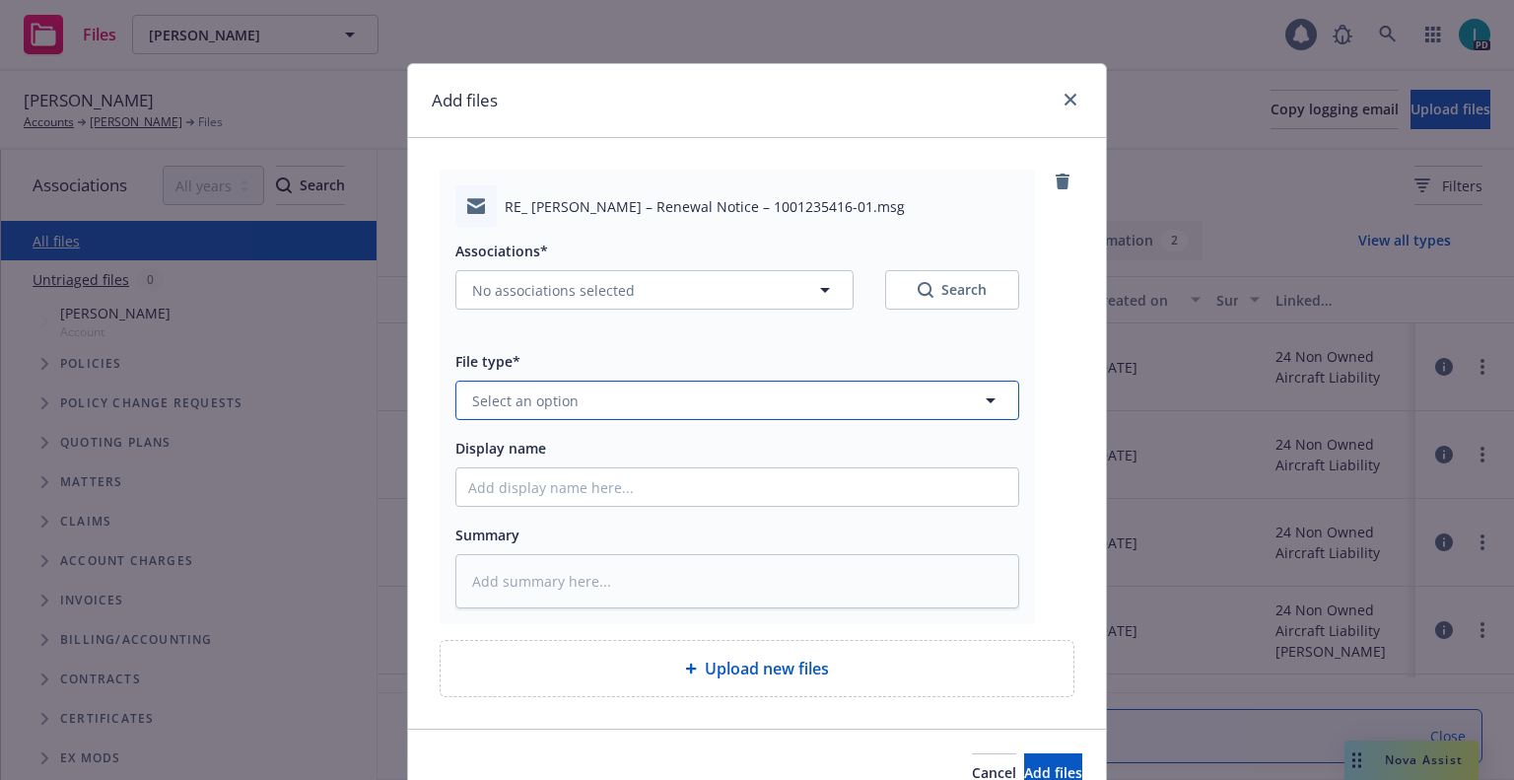
click at [575, 394] on button "Select an option" at bounding box center [737, 399] width 564 height 39
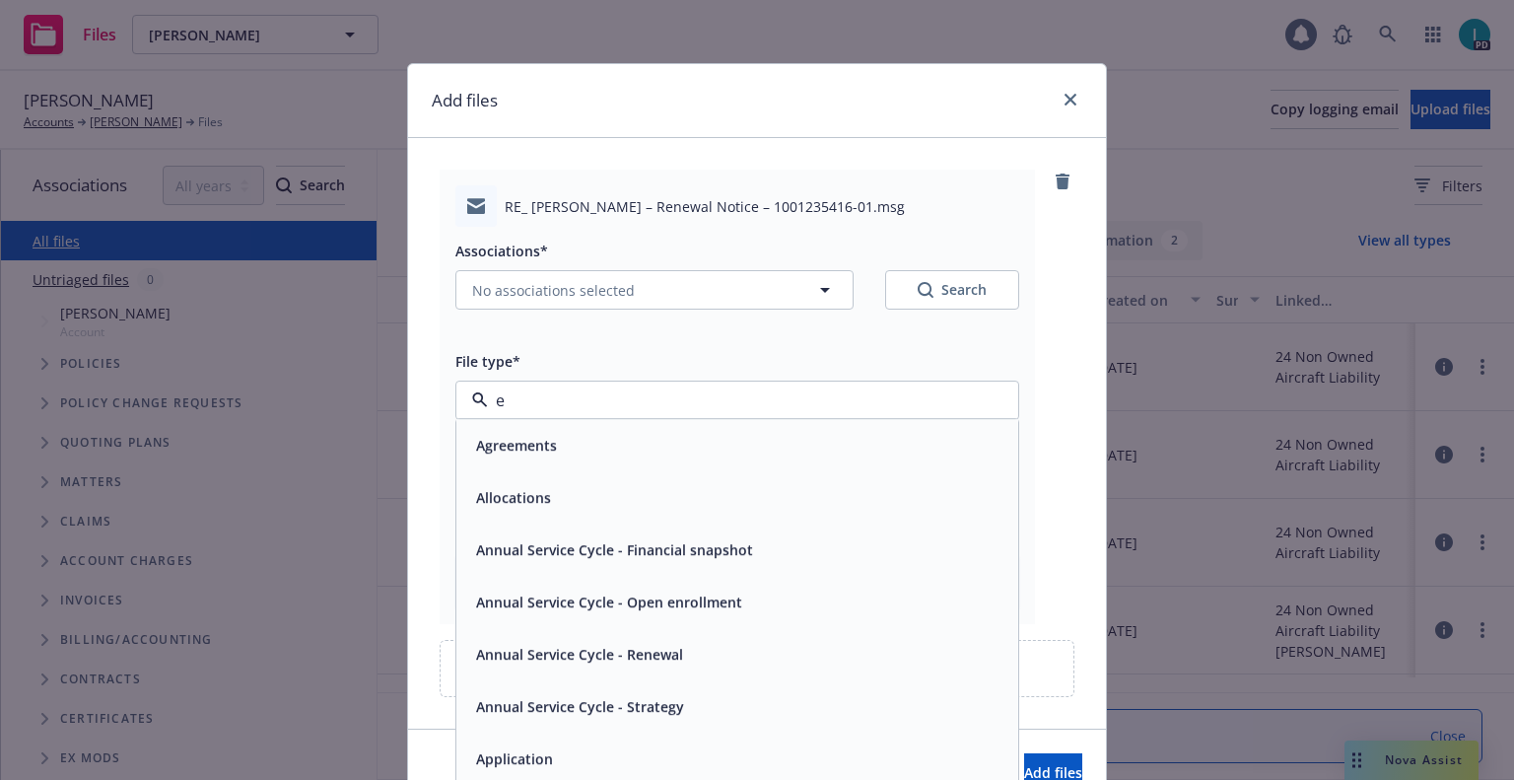
type input "ex"
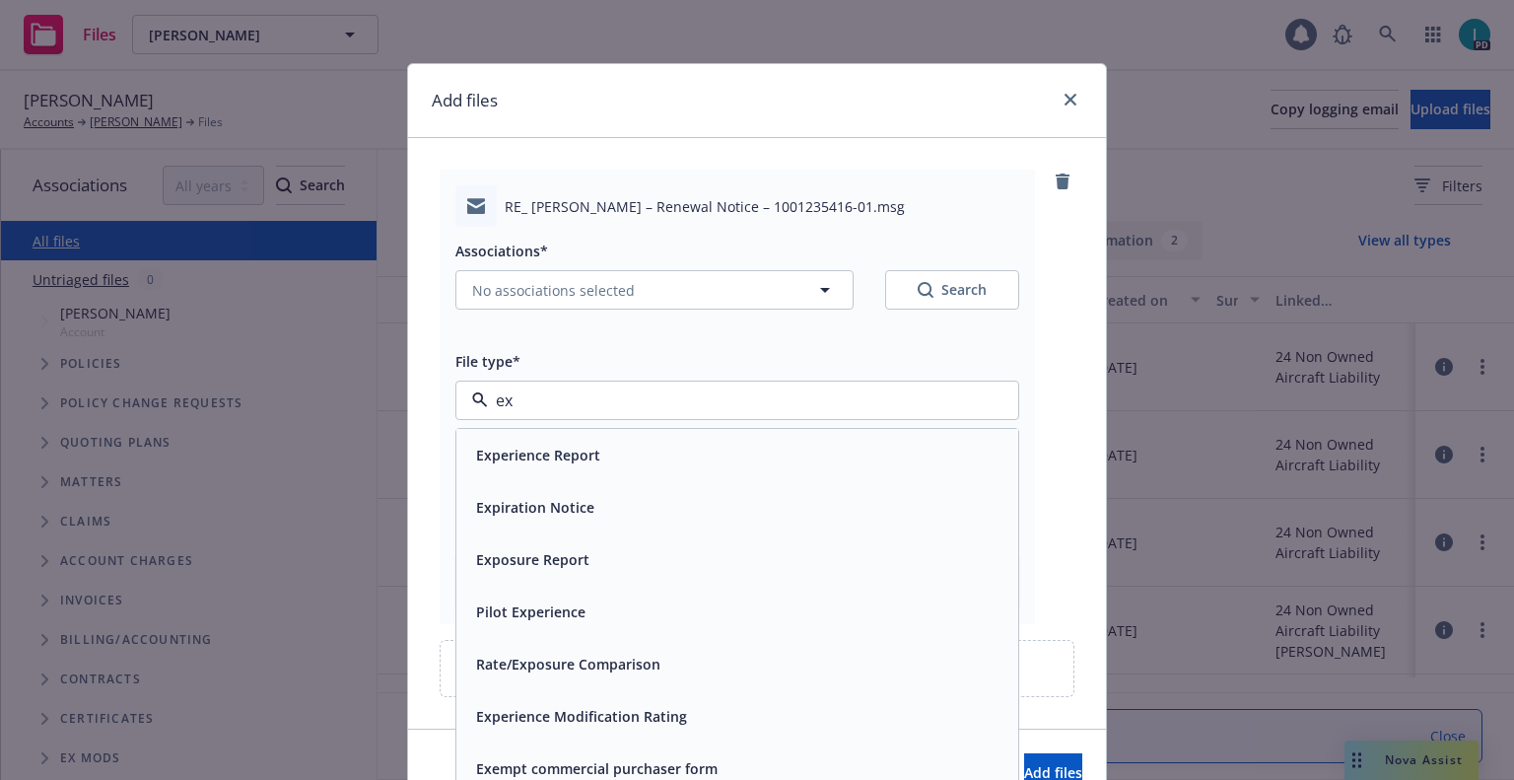
click at [558, 505] on span "Expiration Notice" at bounding box center [535, 507] width 118 height 21
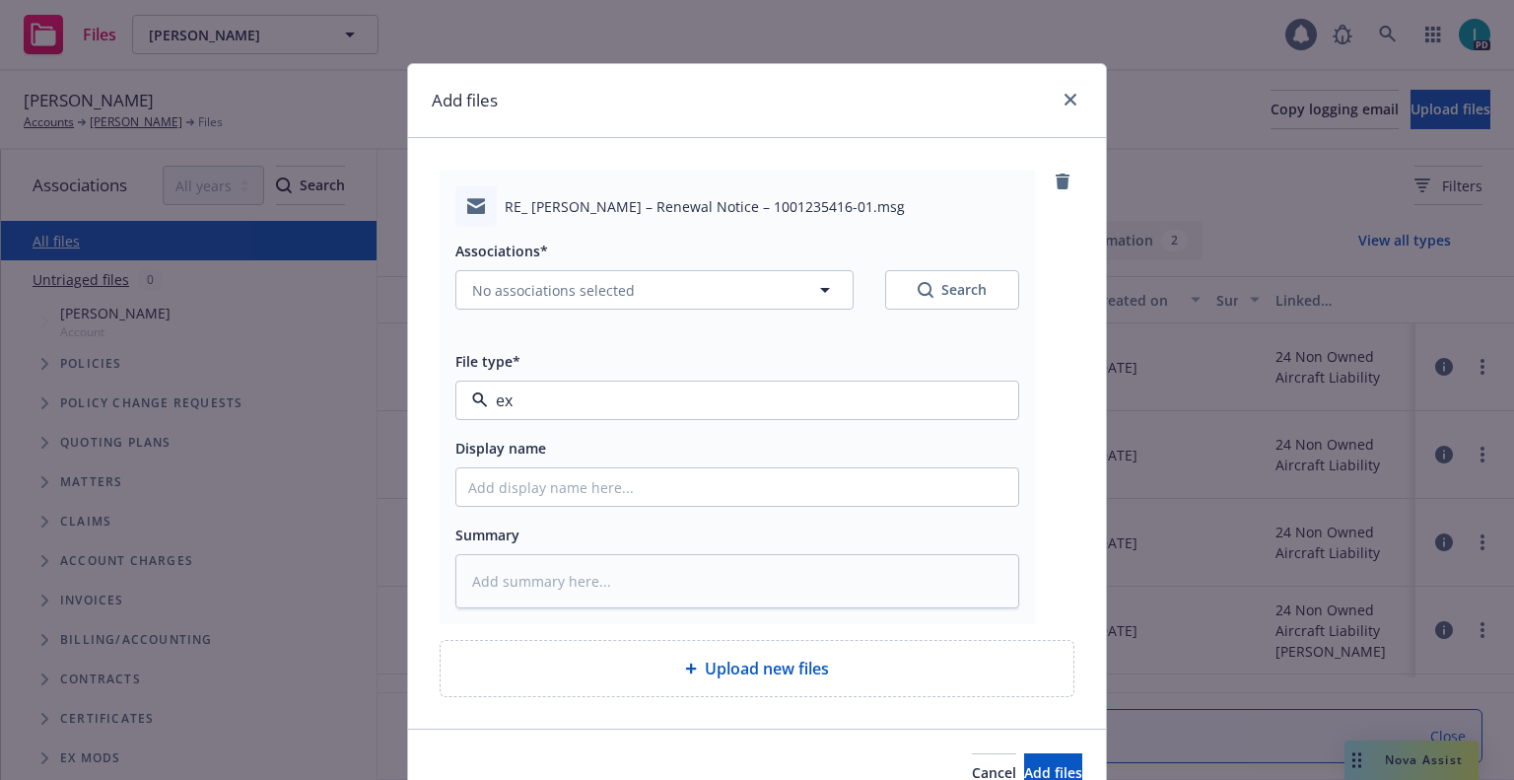
type textarea "x"
click at [558, 482] on input "Display name" at bounding box center [737, 486] width 562 height 37
type input "2"
type textarea "x"
type input "24"
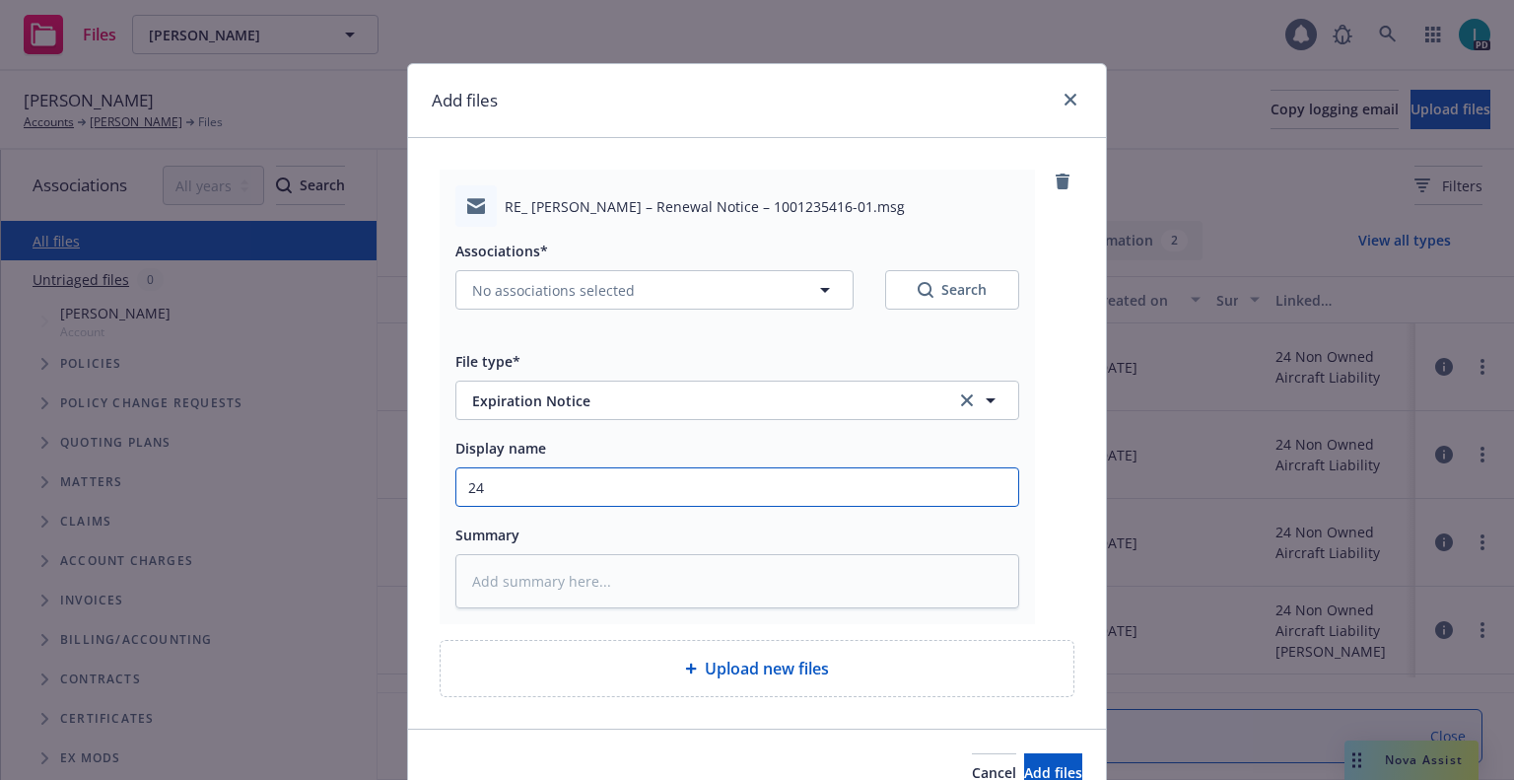
type textarea "x"
type input "24 NOWN CVS Renewal Notice 2nd"
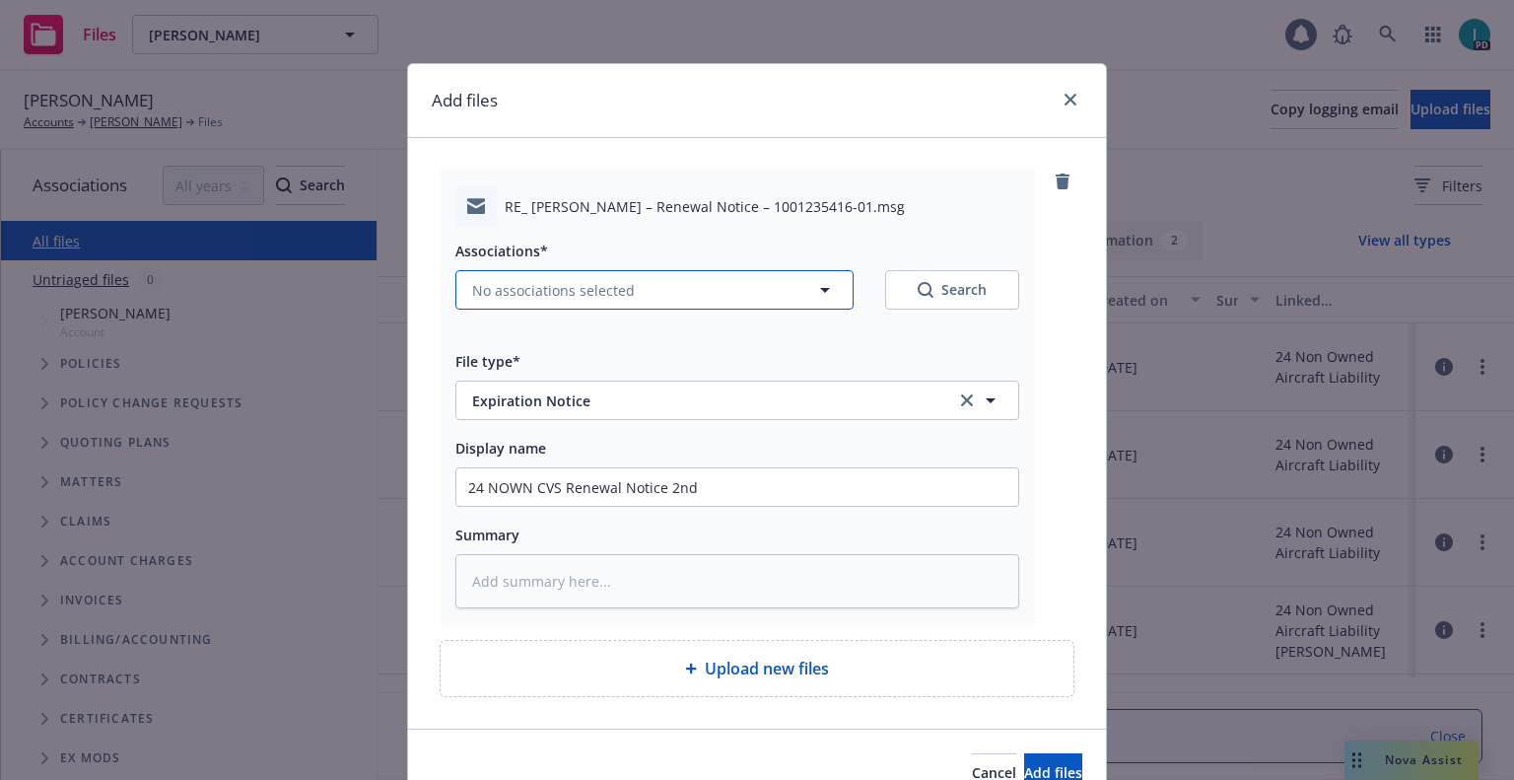
click at [528, 280] on span "No associations selected" at bounding box center [553, 290] width 163 height 21
type textarea "x"
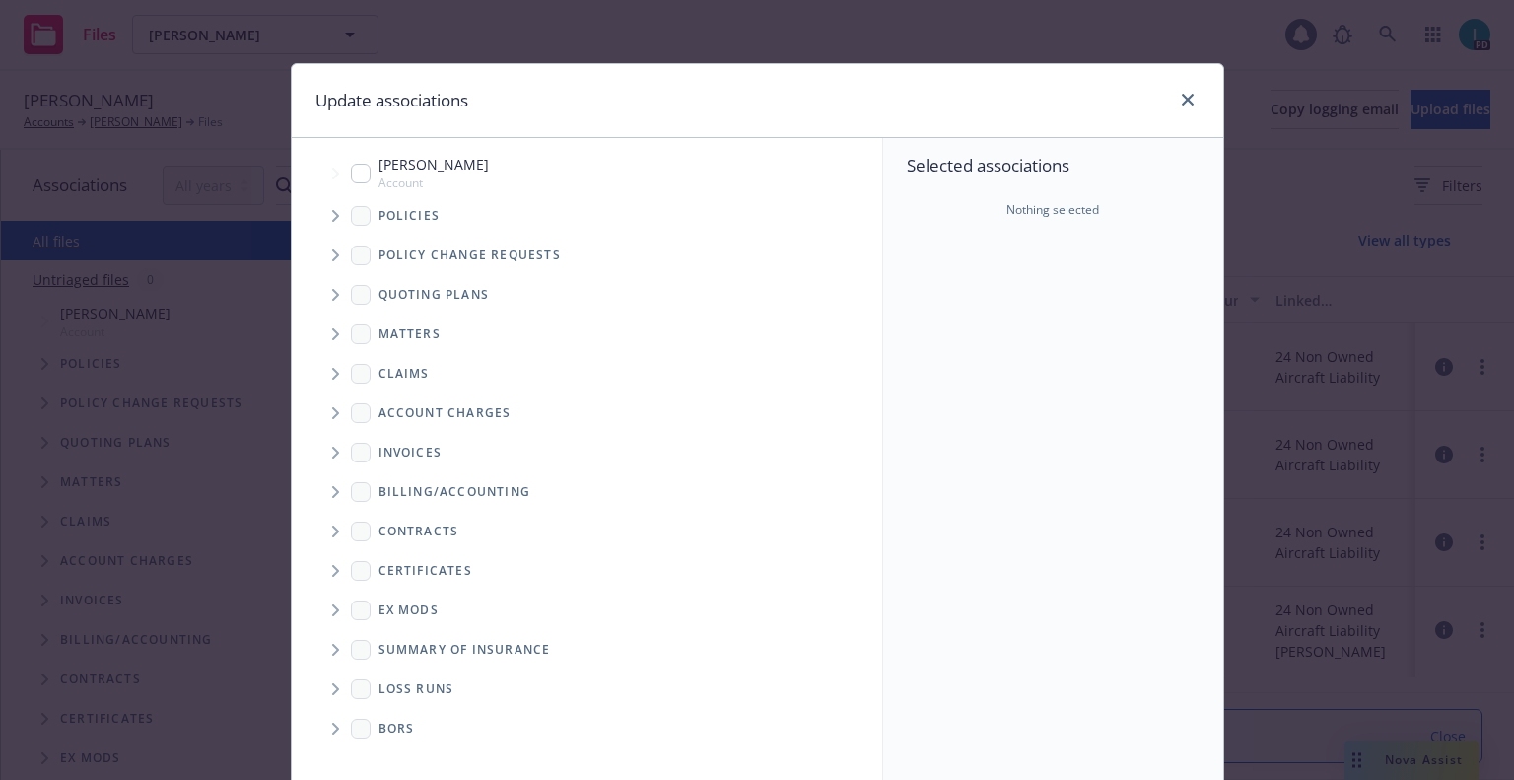
click at [321, 215] on span "Tree Example" at bounding box center [335, 216] width 32 height 32
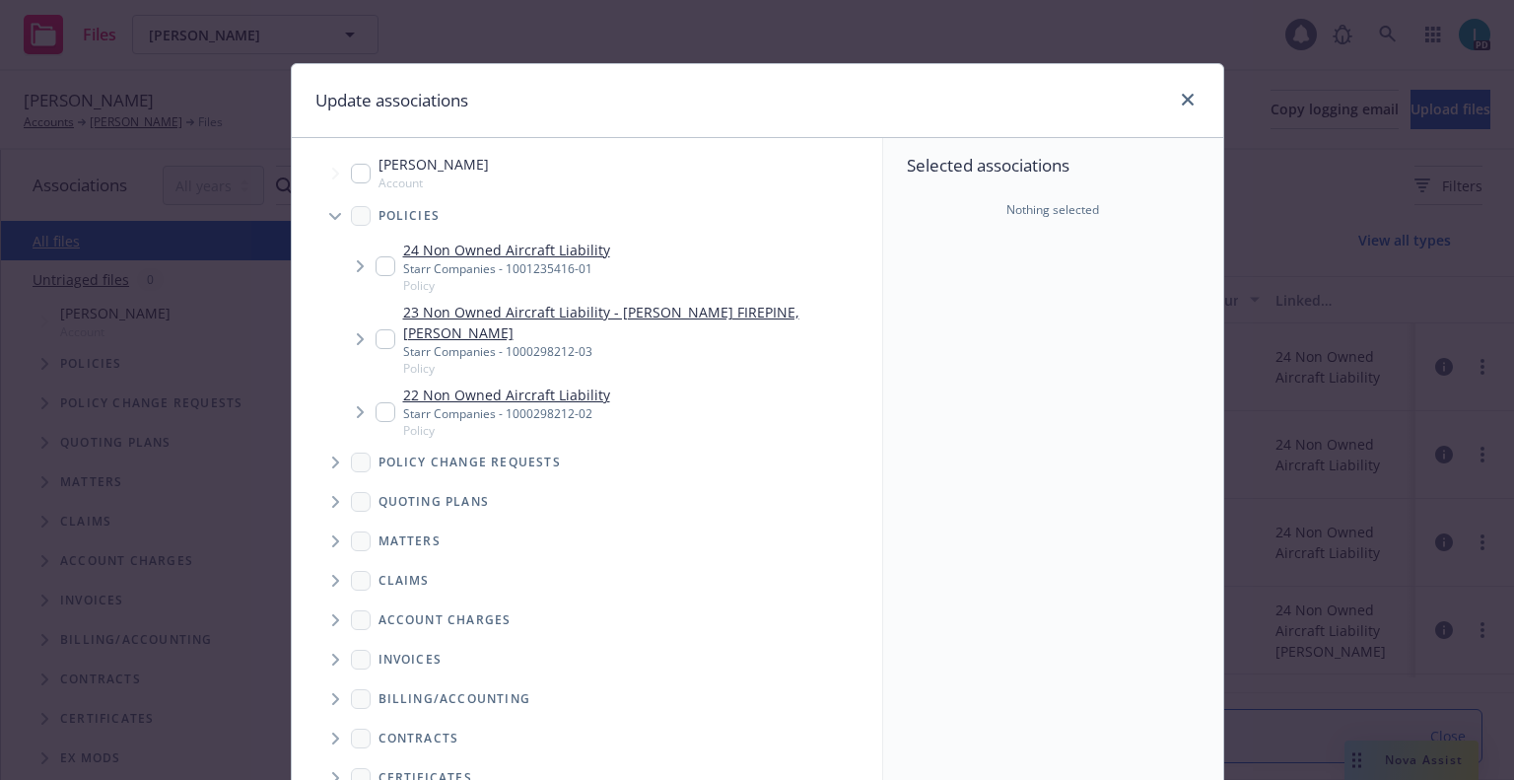
click at [377, 274] on input "Tree Example" at bounding box center [386, 266] width 20 height 20
checkbox input "true"
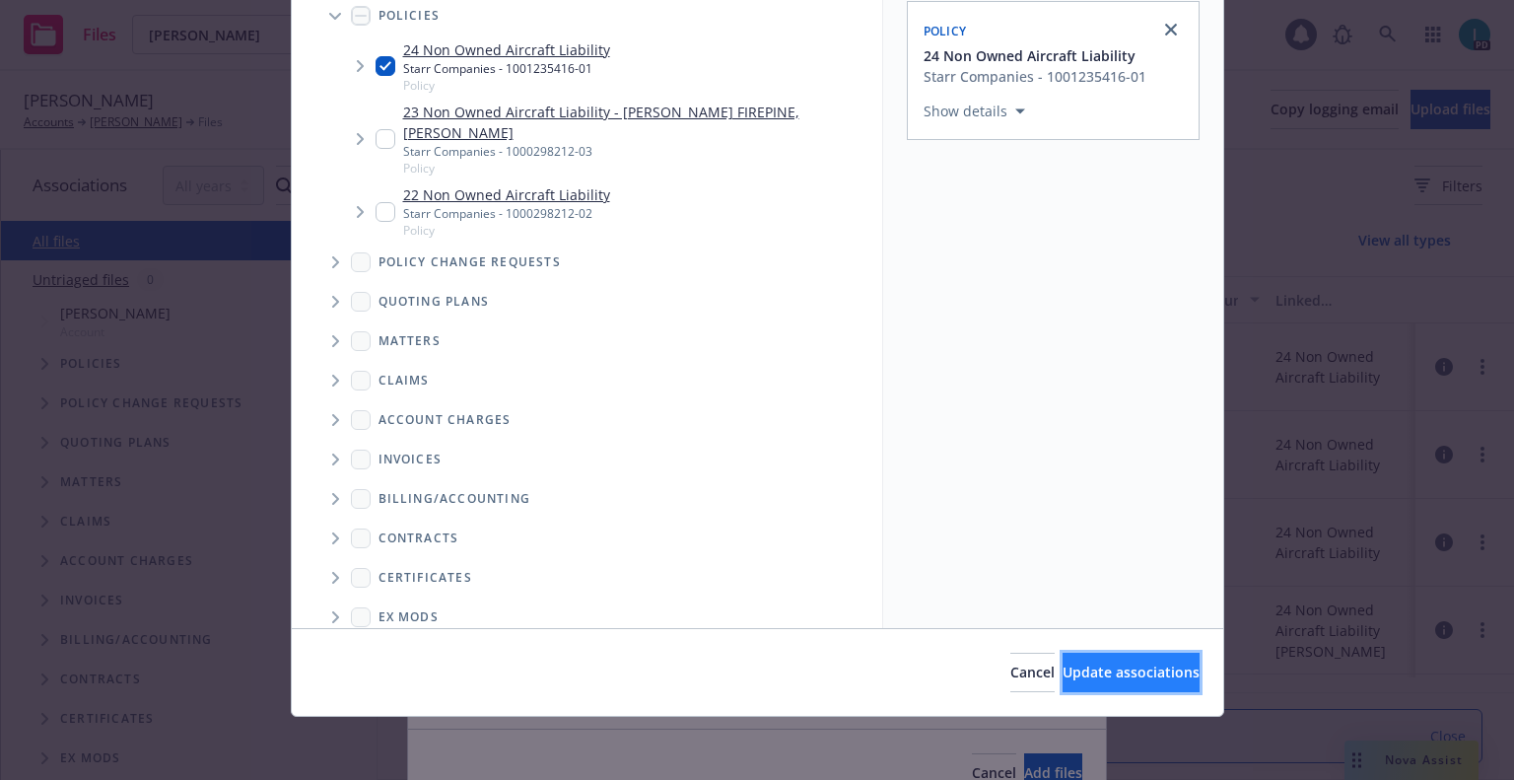
click at [1064, 658] on button "Update associations" at bounding box center [1131, 672] width 137 height 39
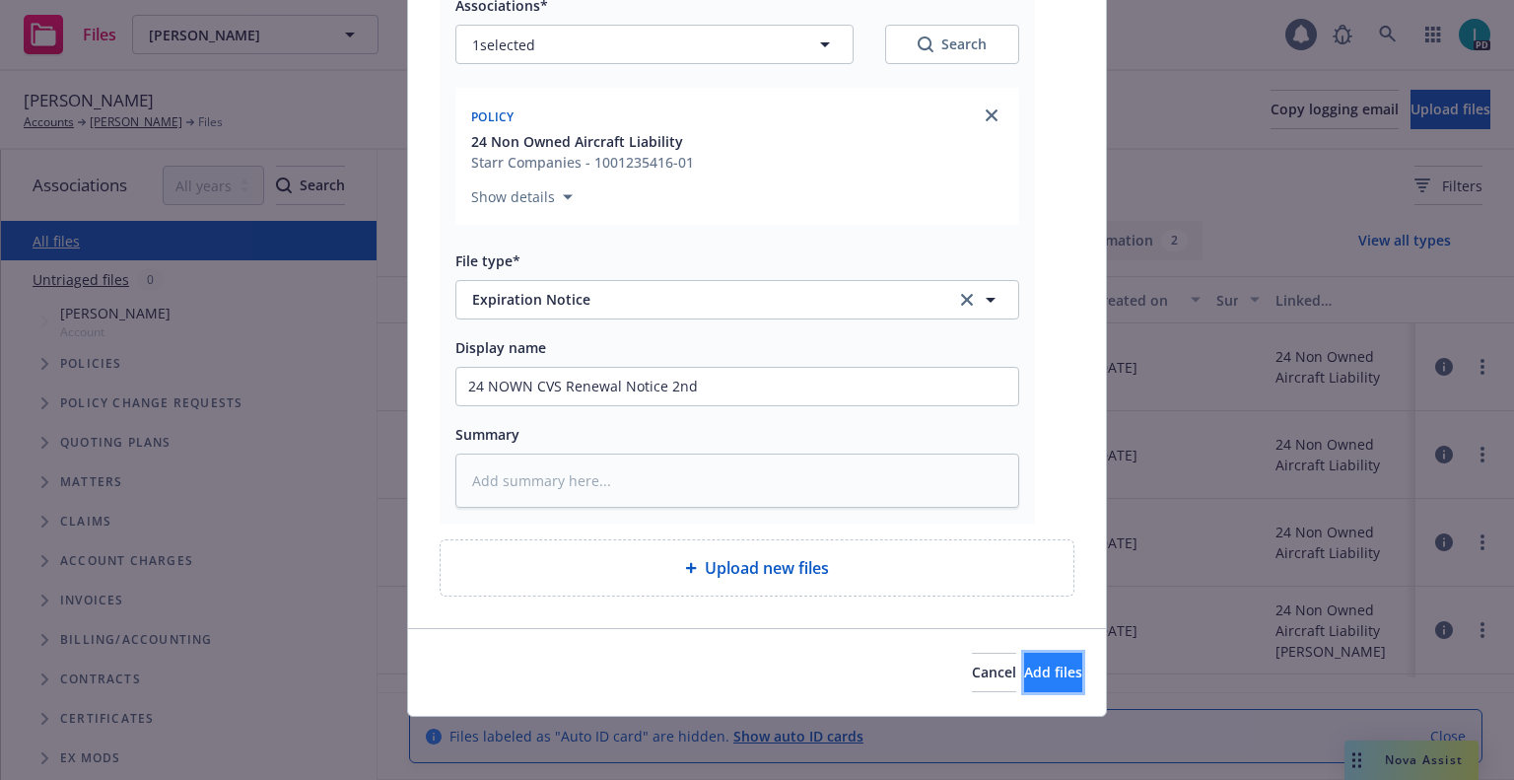
click at [1024, 673] on span "Add files" at bounding box center [1053, 671] width 58 height 19
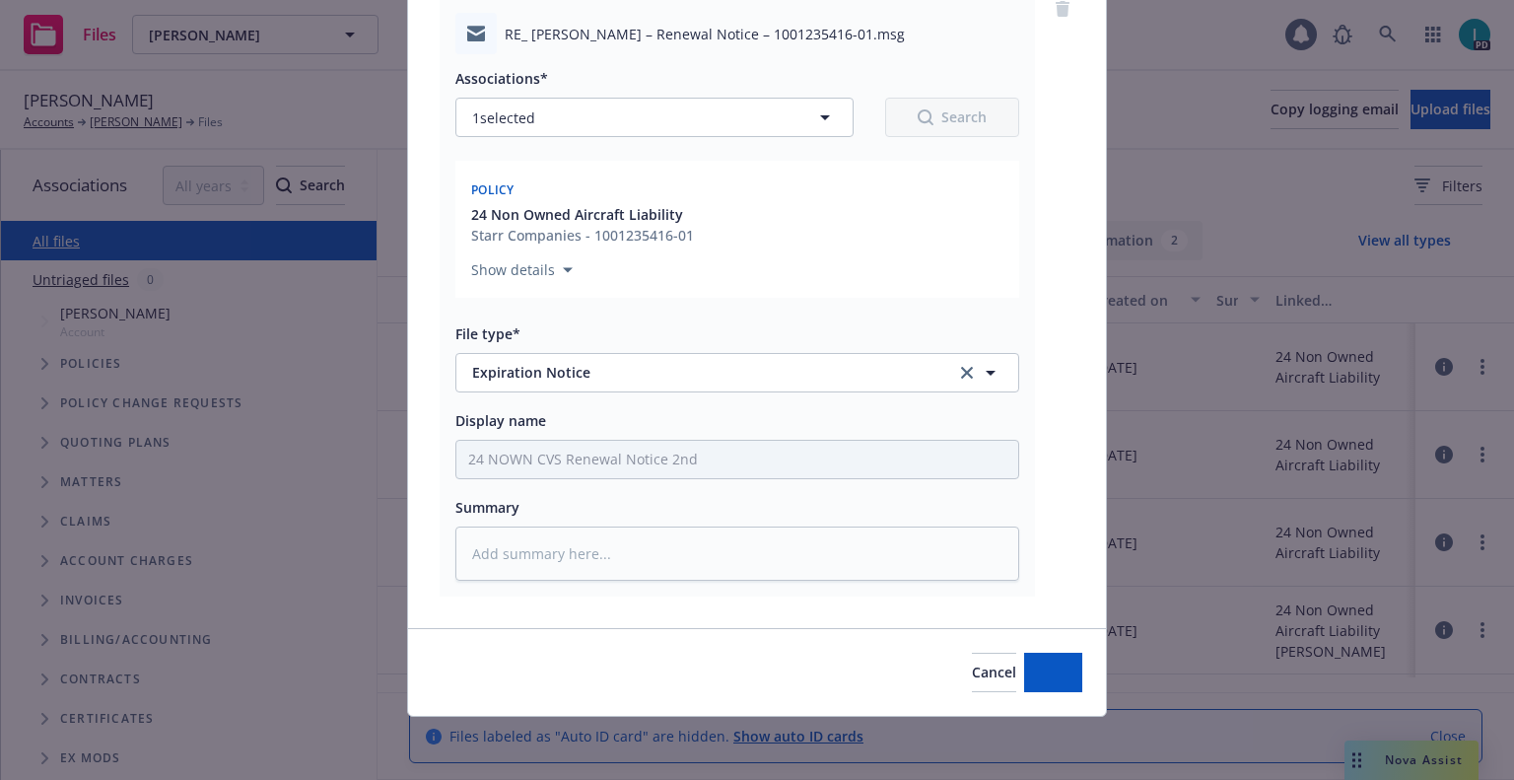
scroll to position [172, 0]
type textarea "x"
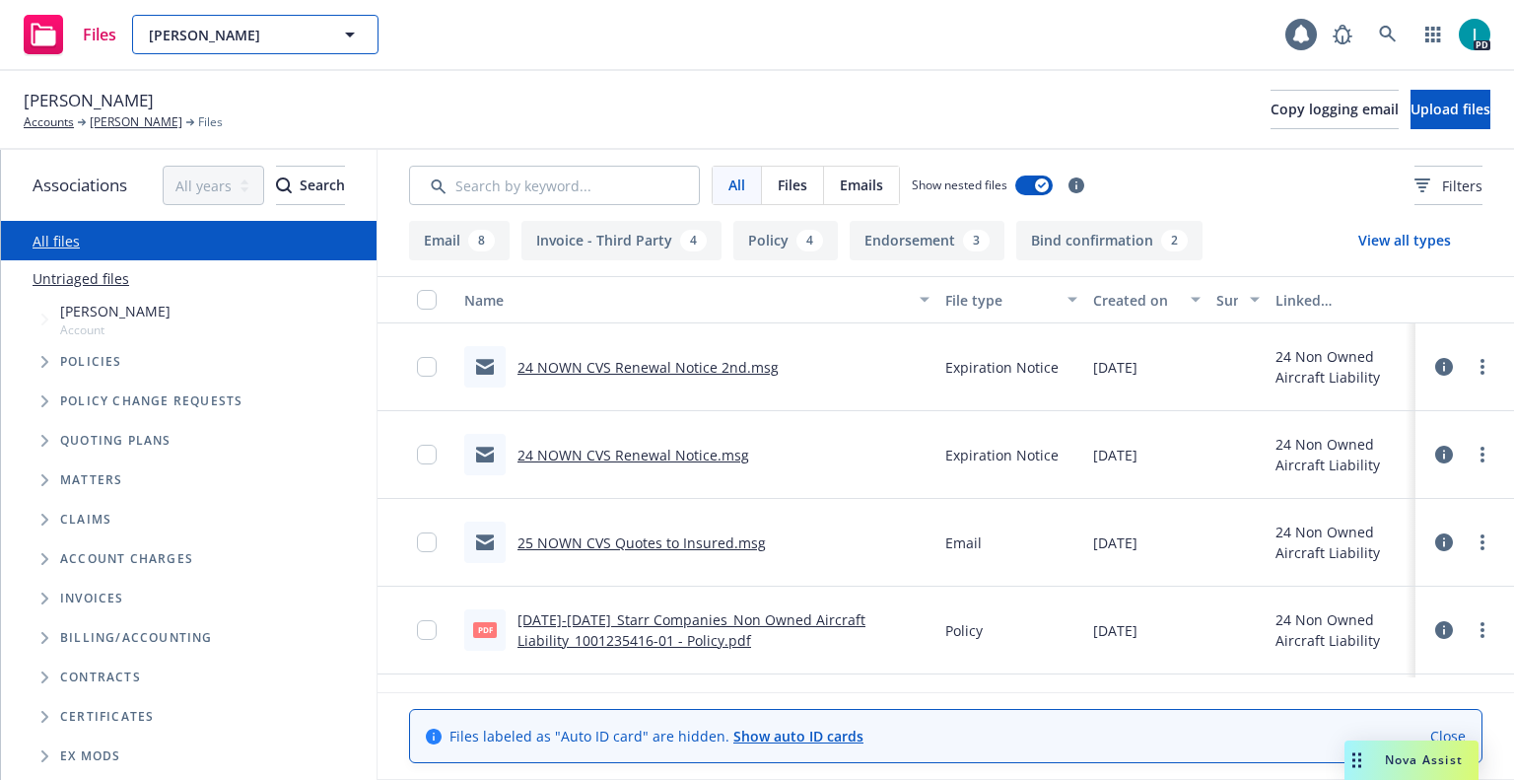
click at [264, 23] on button "[PERSON_NAME]" at bounding box center [255, 34] width 246 height 39
paste input "[PERSON_NAME]"
type input "[PERSON_NAME]"
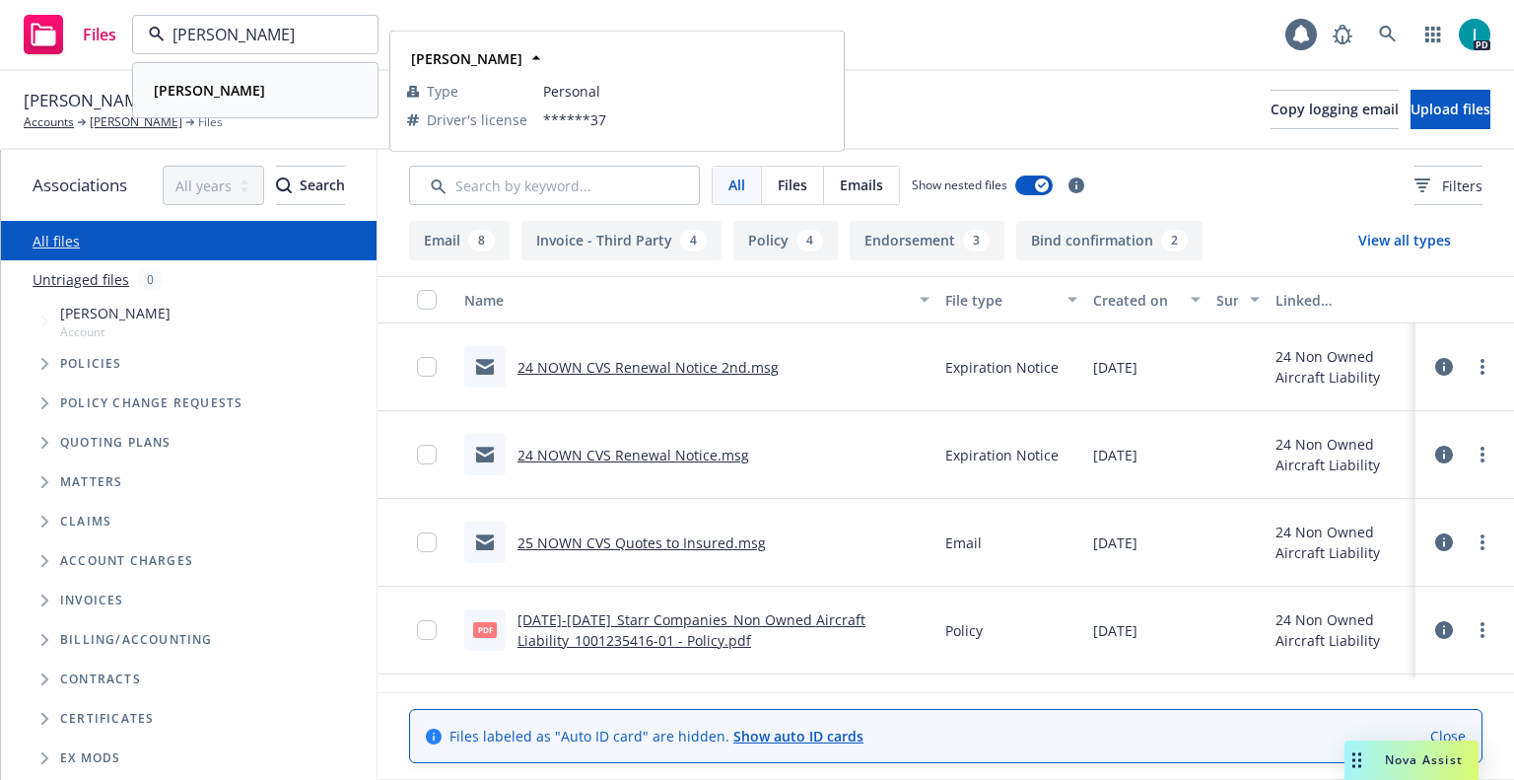
click at [276, 84] on div "[PERSON_NAME]" at bounding box center [255, 90] width 219 height 29
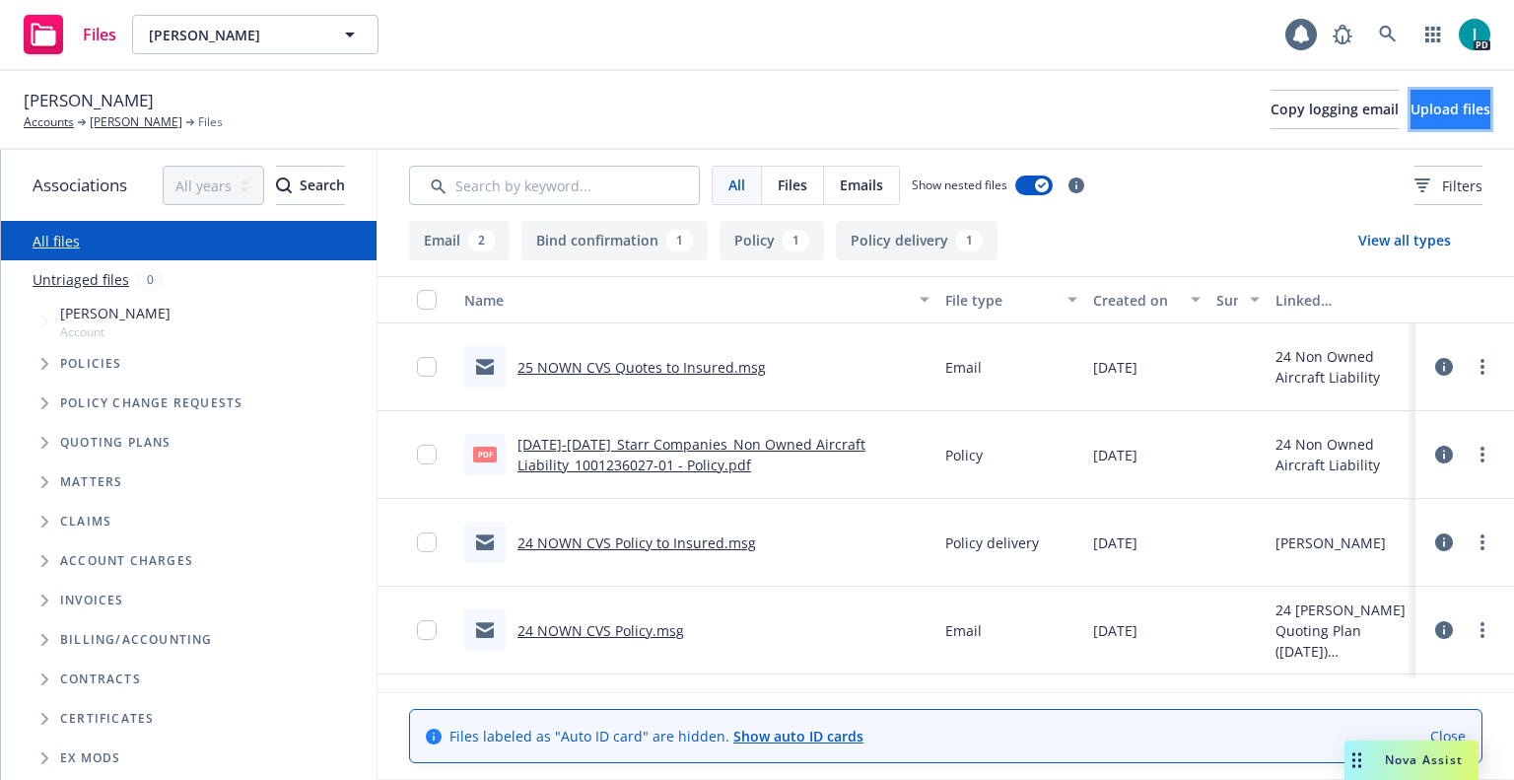
click at [1411, 90] on button "Upload files" at bounding box center [1451, 109] width 80 height 39
click at [1419, 111] on span "Upload files" at bounding box center [1451, 109] width 80 height 19
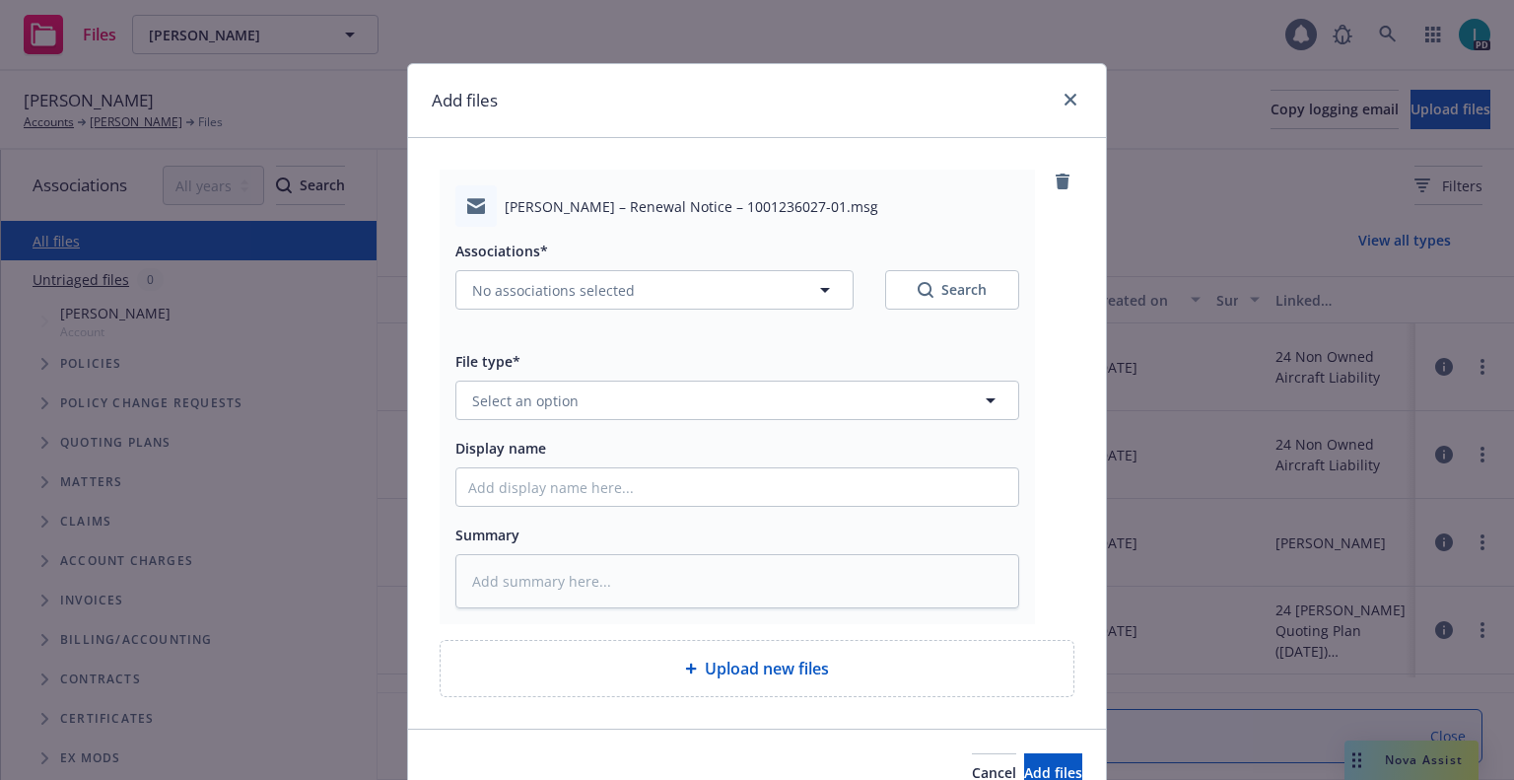
type textarea "x"
click at [583, 382] on button "Select an option" at bounding box center [737, 399] width 564 height 39
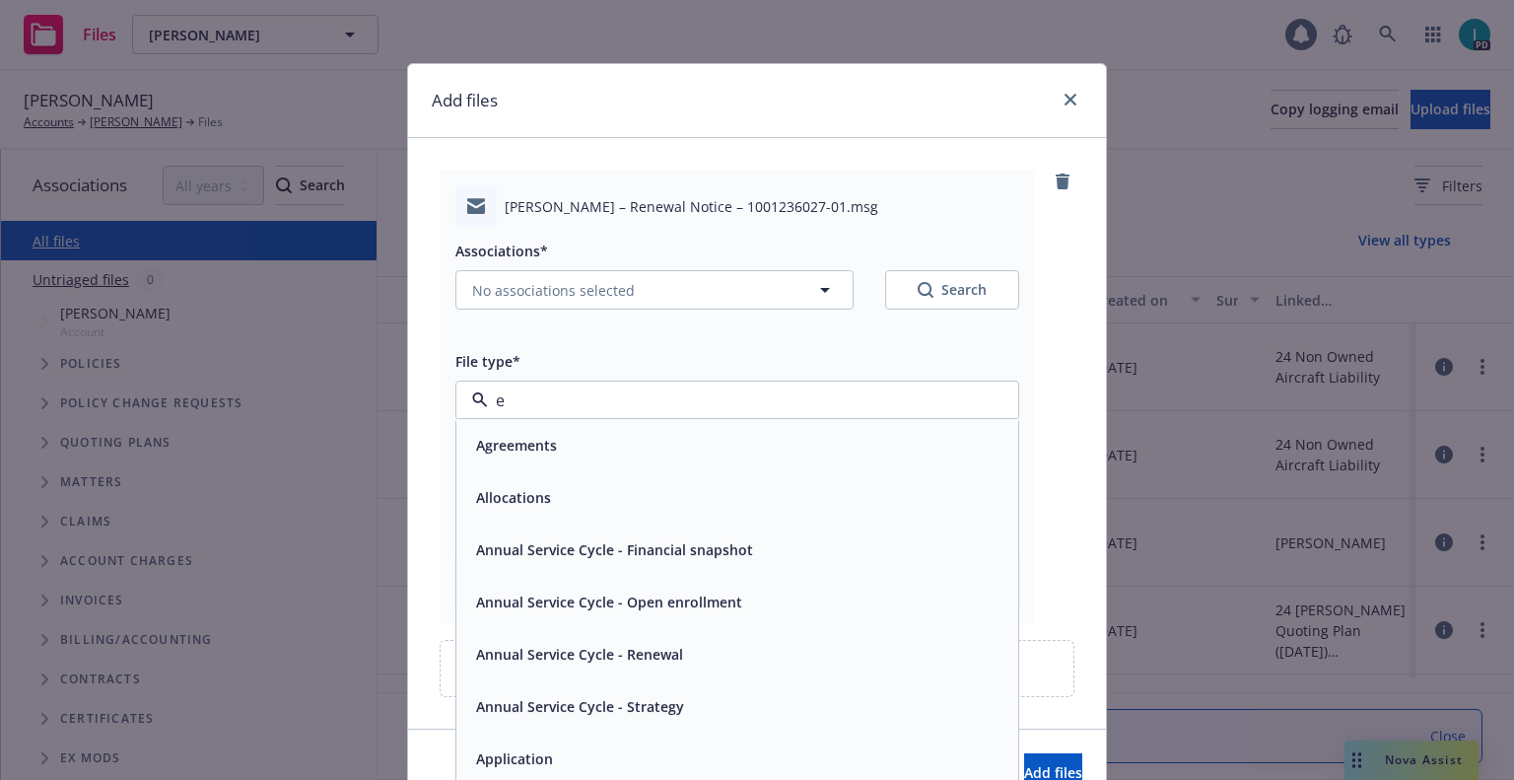
type input "ex"
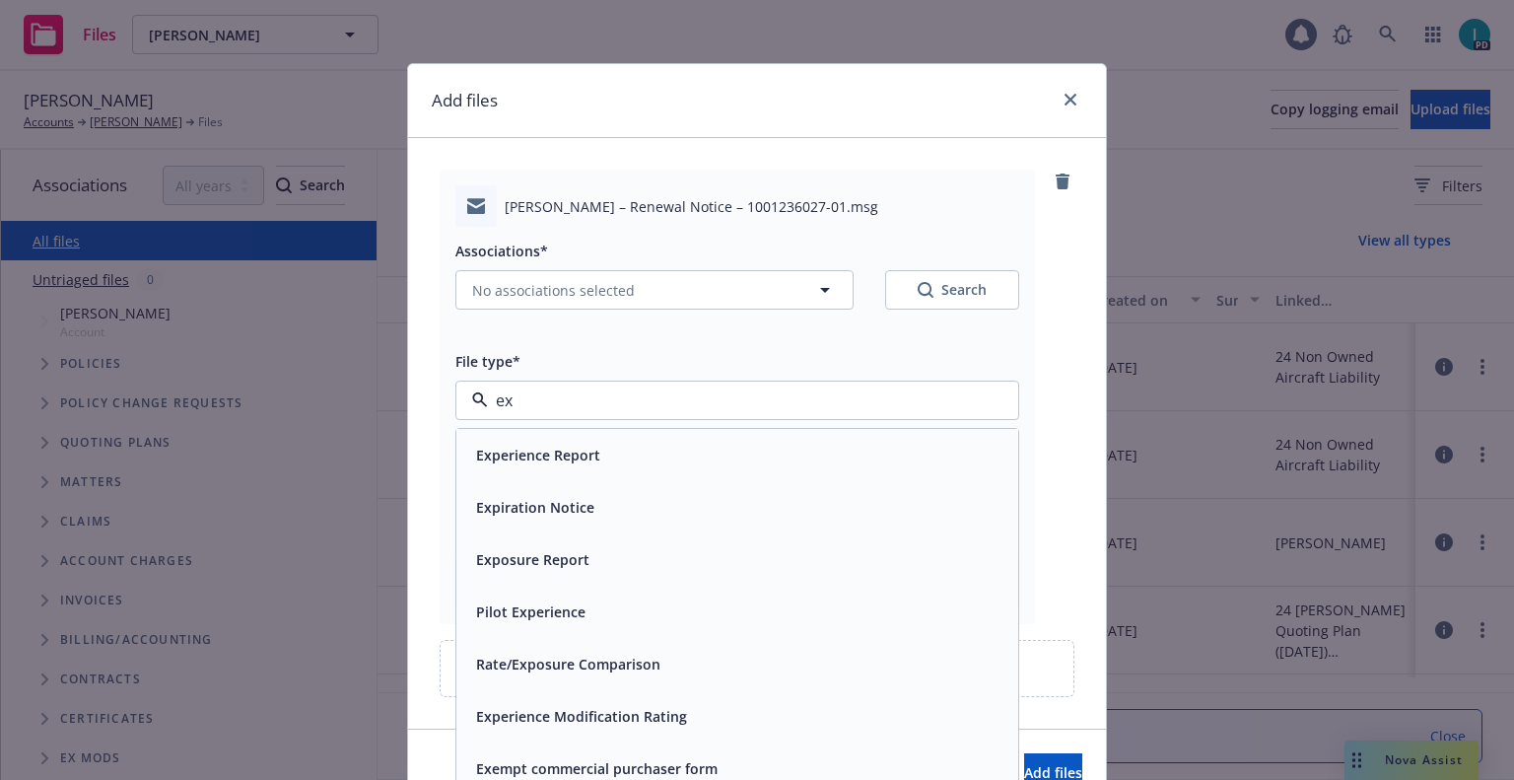
click at [562, 504] on span "Expiration Notice" at bounding box center [535, 507] width 118 height 21
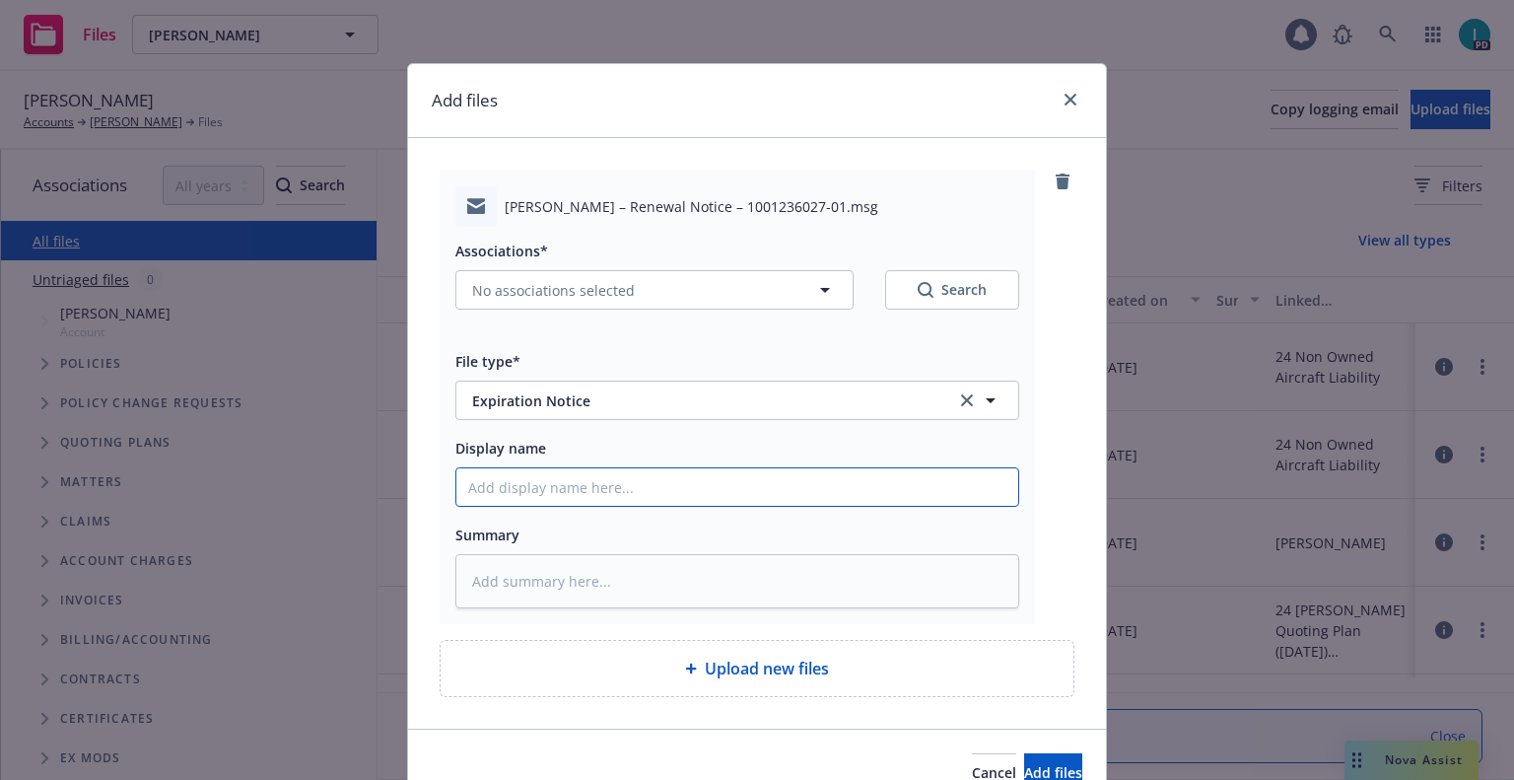
click at [563, 486] on input "Display name" at bounding box center [737, 486] width 562 height 37
type textarea "x"
type input "2"
type textarea "x"
type input "24"
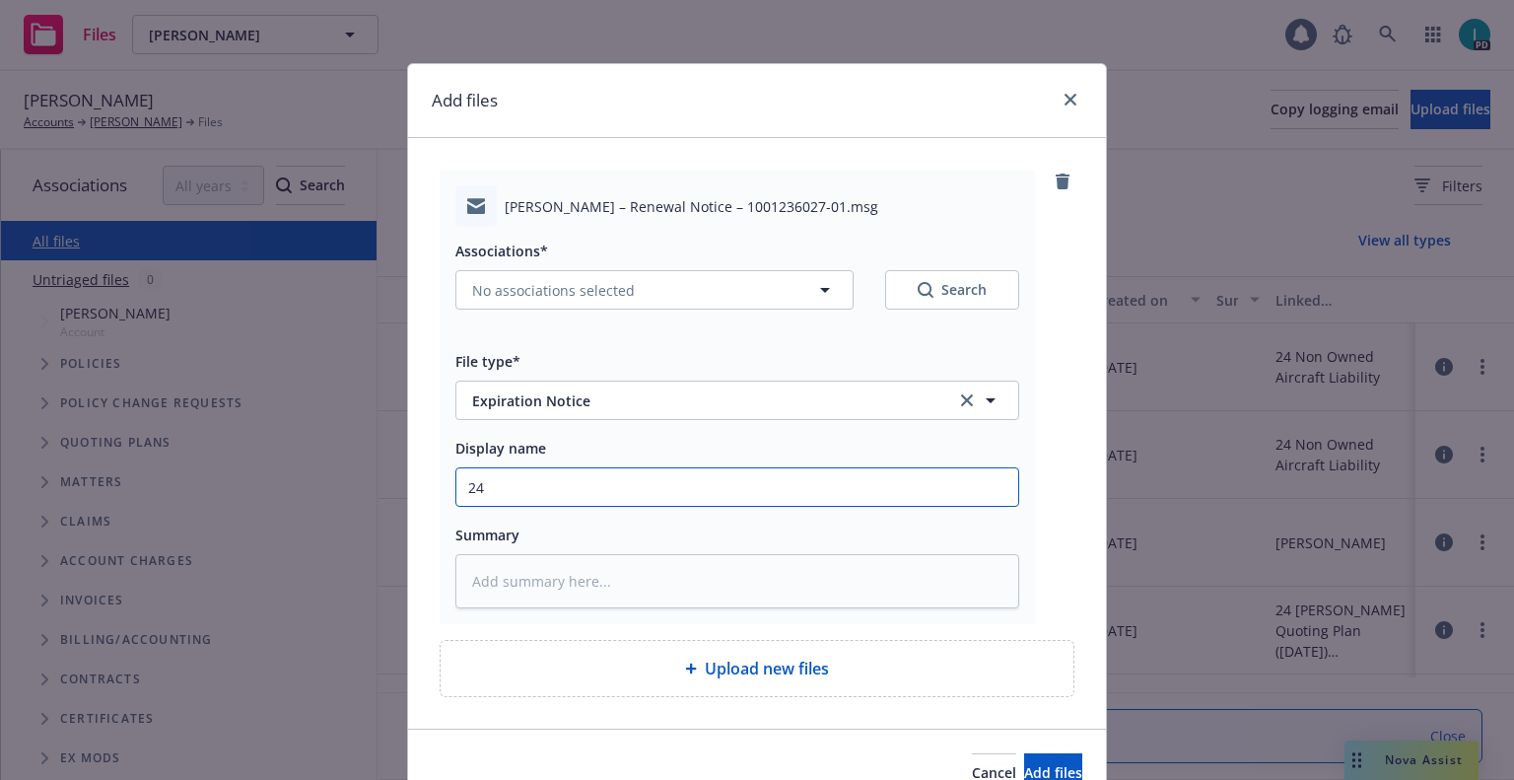
type textarea "x"
type input "24 NOWN CVS Renewal Notice"
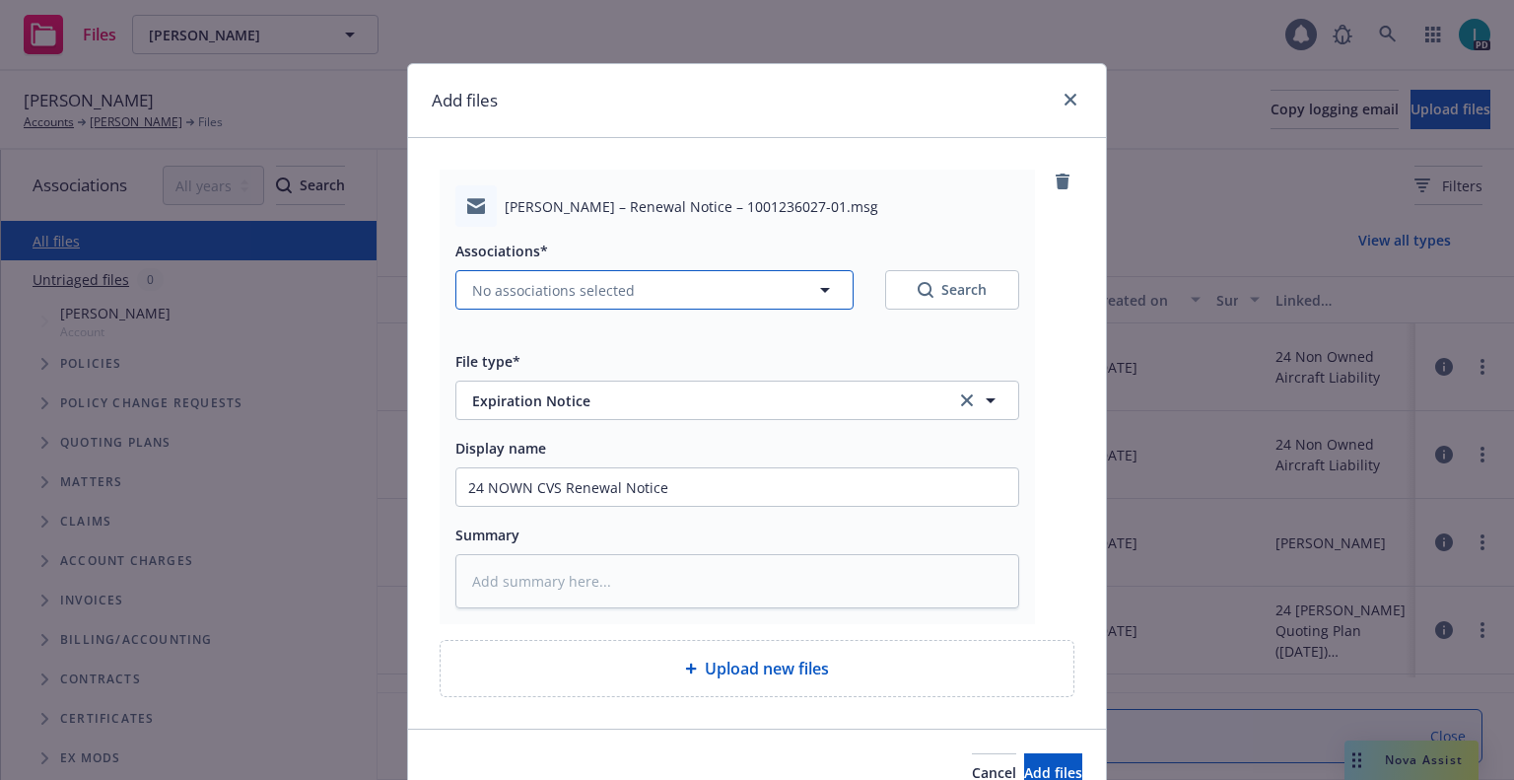
click at [484, 281] on span "No associations selected" at bounding box center [553, 290] width 163 height 21
type textarea "x"
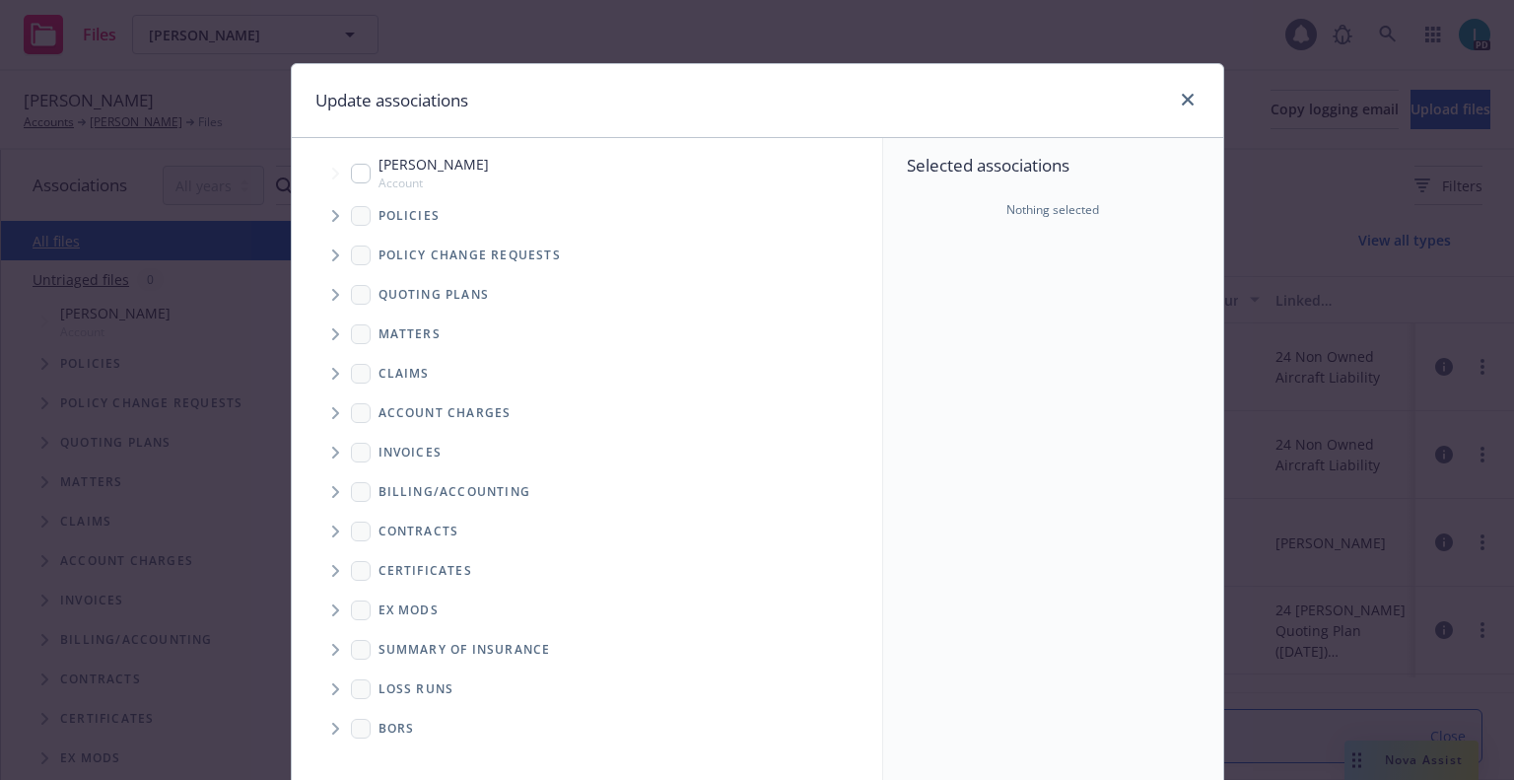
click at [332, 217] on icon "Tree Example" at bounding box center [335, 216] width 7 height 12
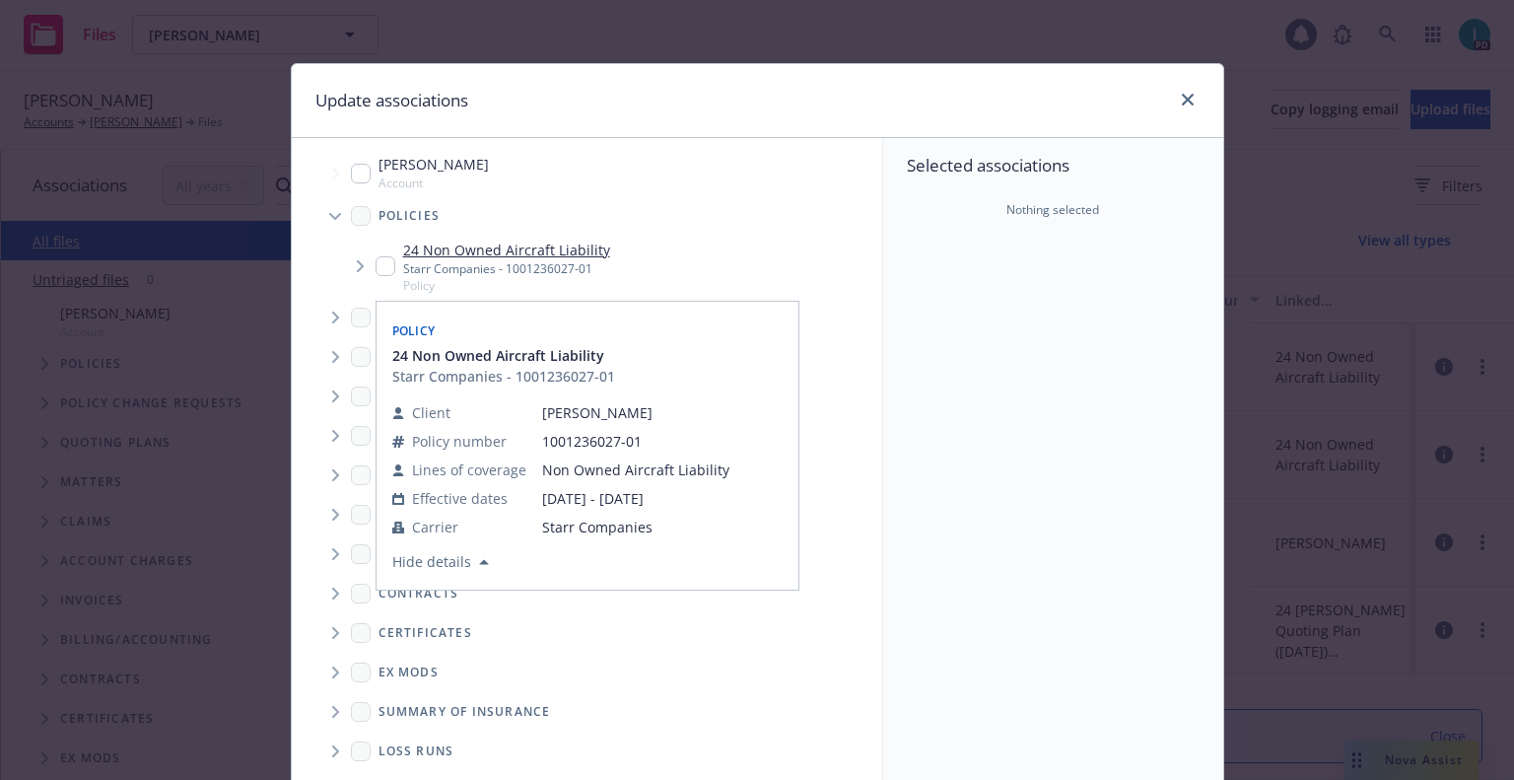
click at [377, 267] on input "Tree Example" at bounding box center [386, 266] width 20 height 20
checkbox input "true"
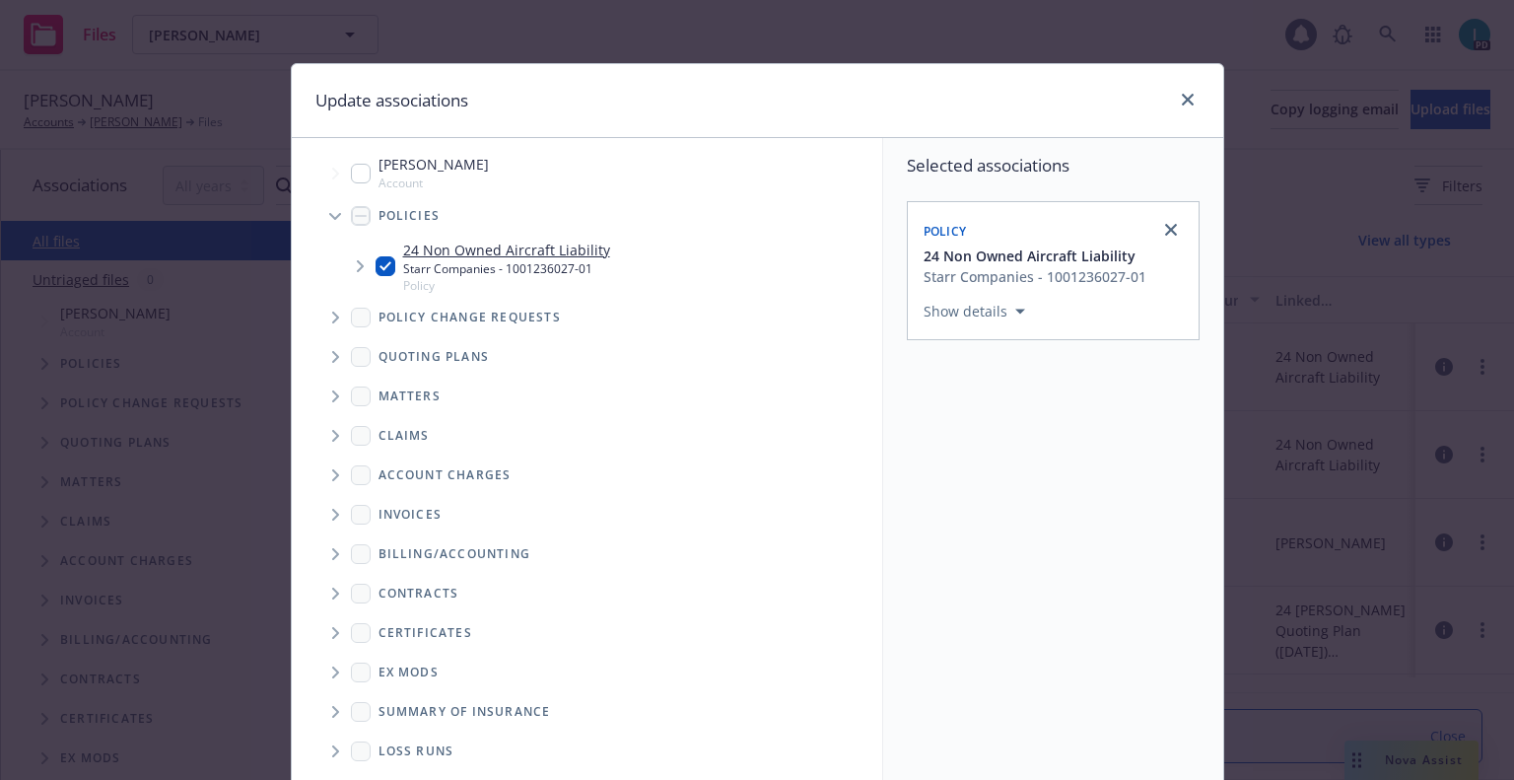
scroll to position [200, 0]
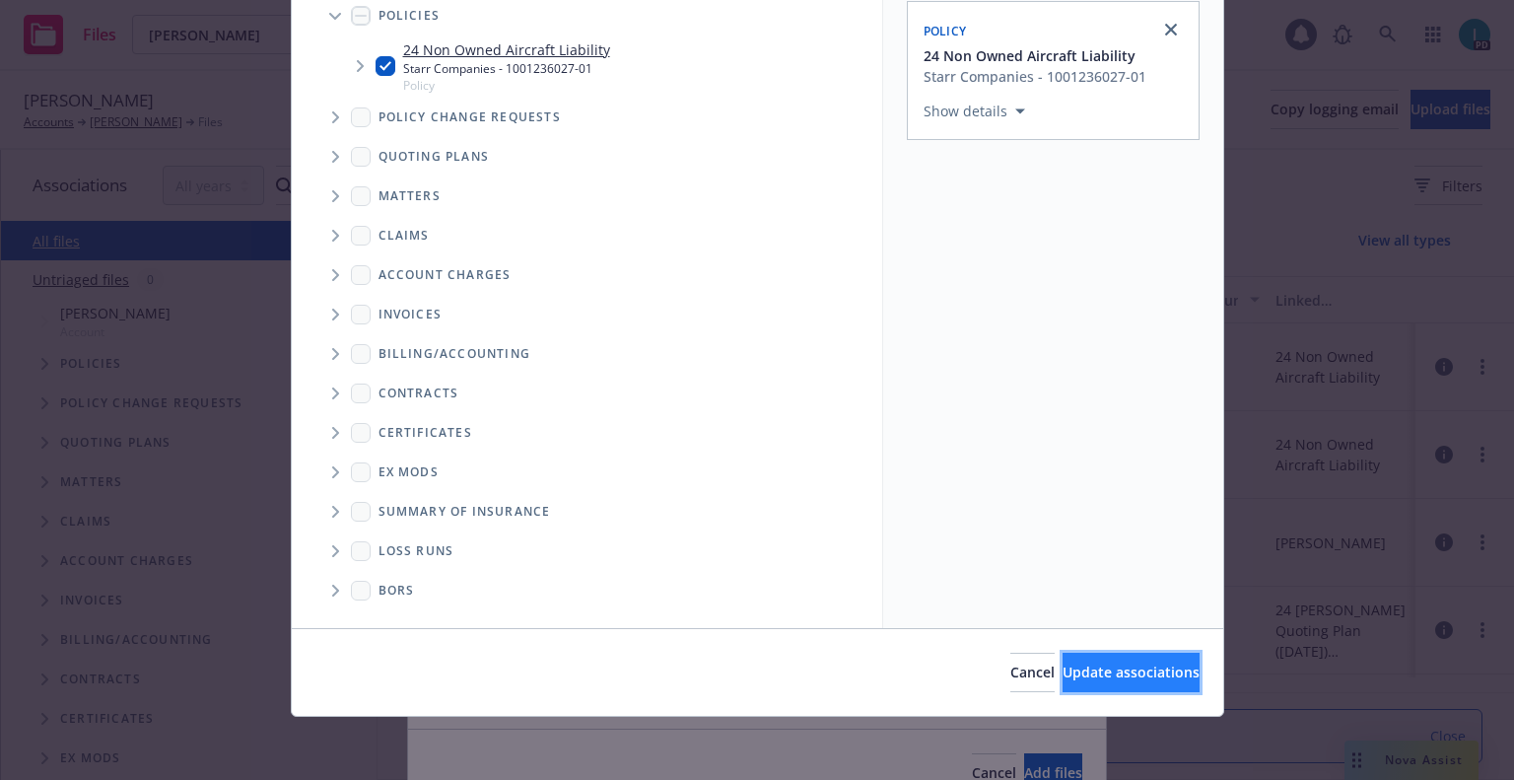
click at [1063, 657] on button "Update associations" at bounding box center [1131, 672] width 137 height 39
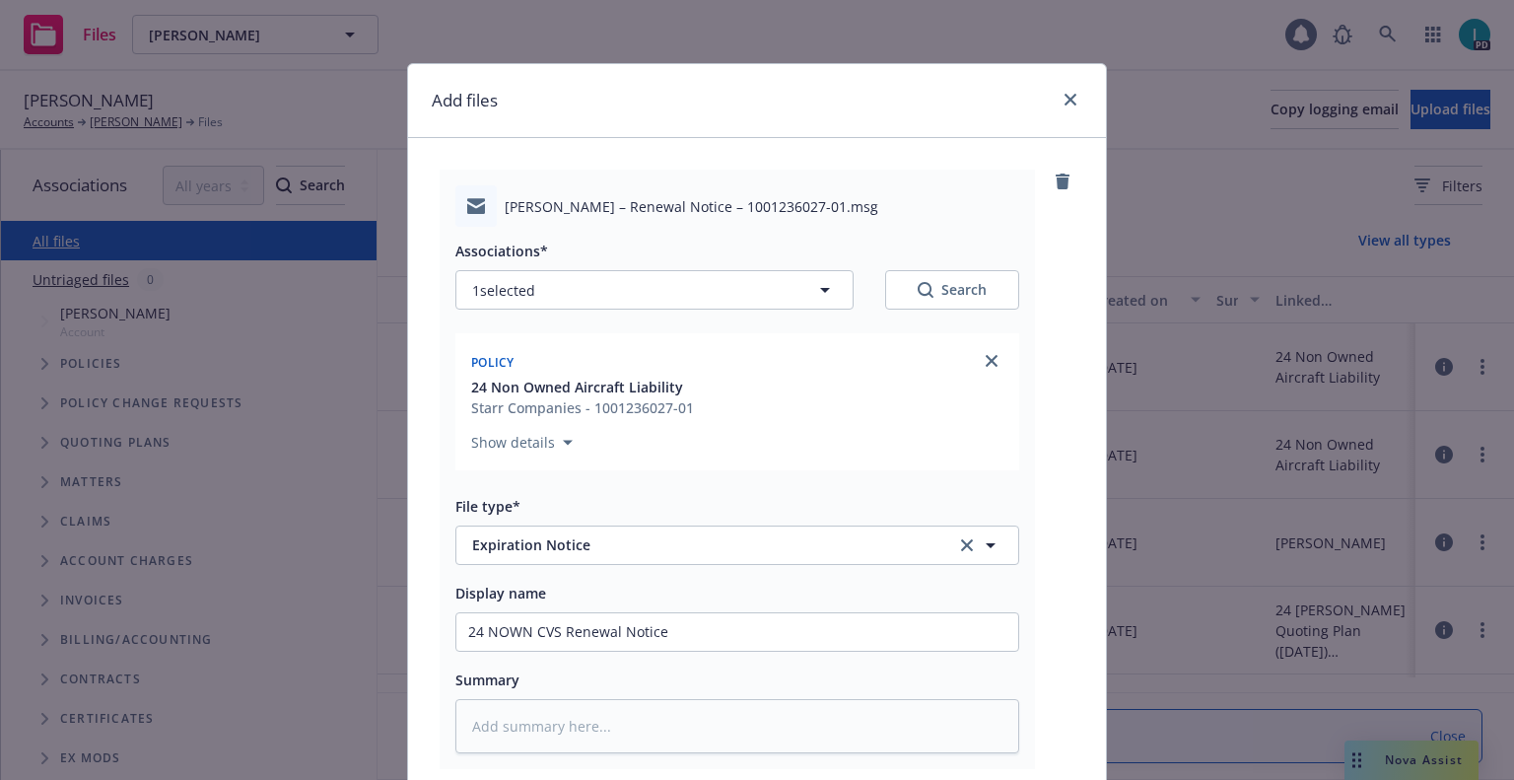
scroll to position [245, 0]
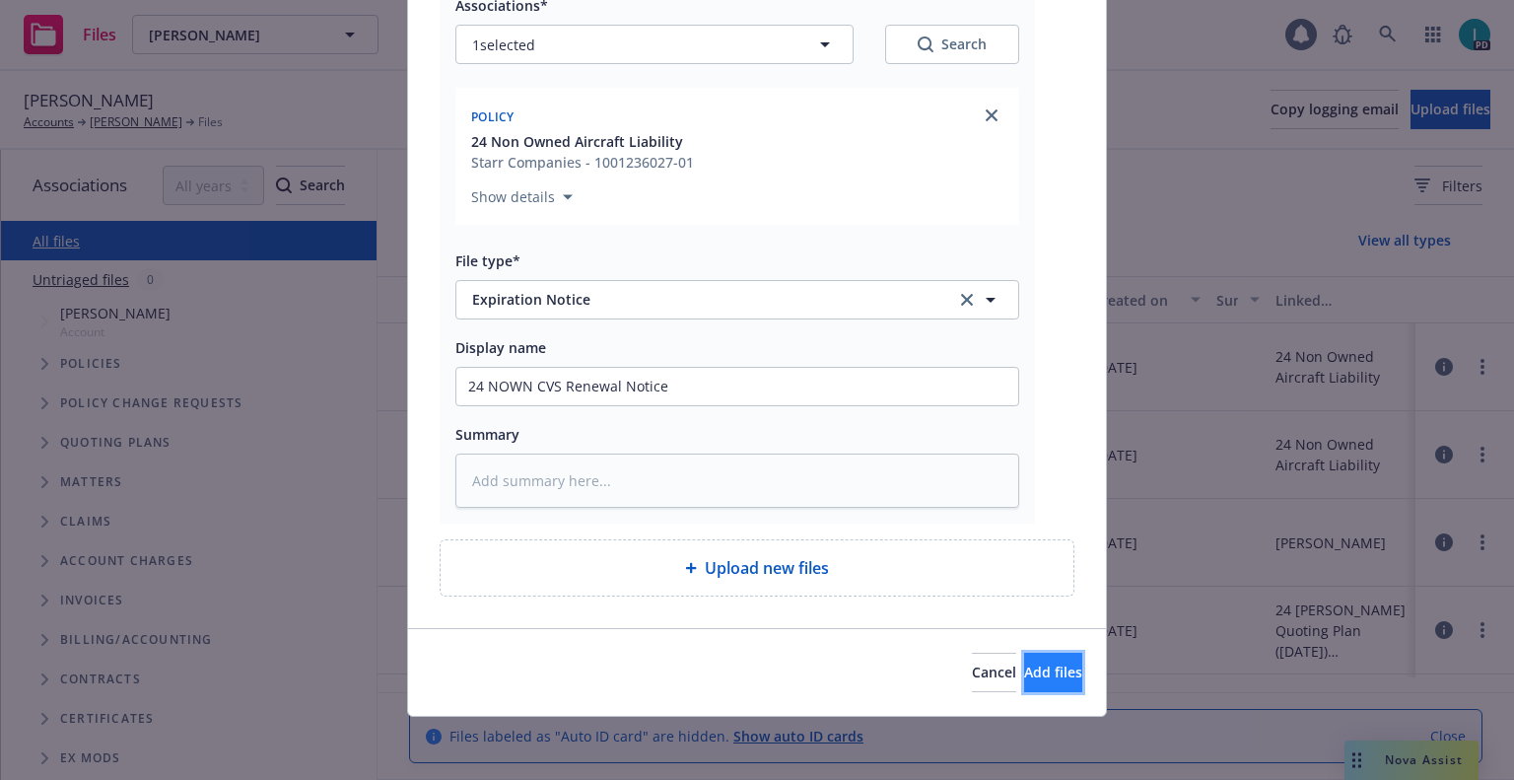
click at [1024, 673] on span "Add files" at bounding box center [1053, 671] width 58 height 19
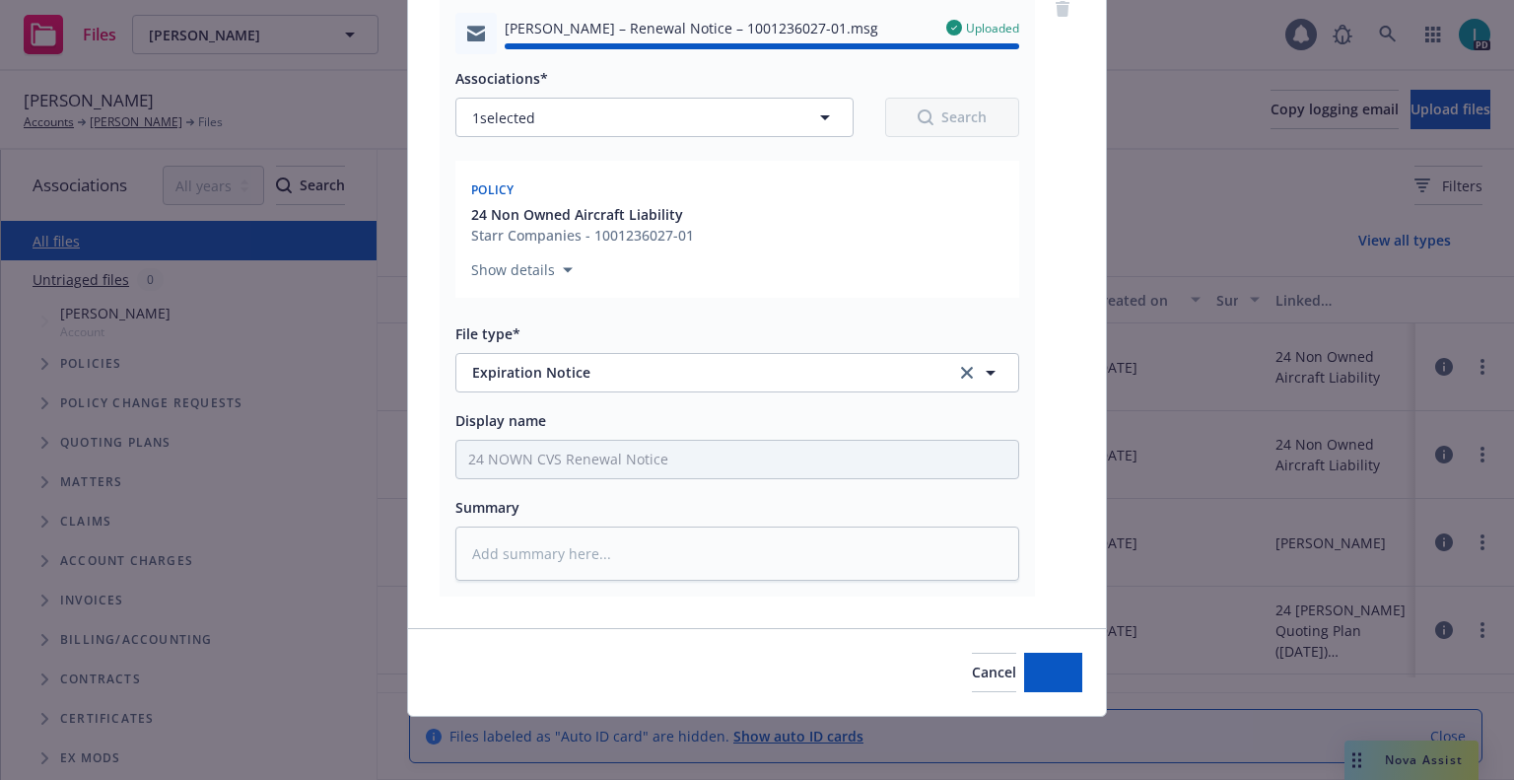
type textarea "x"
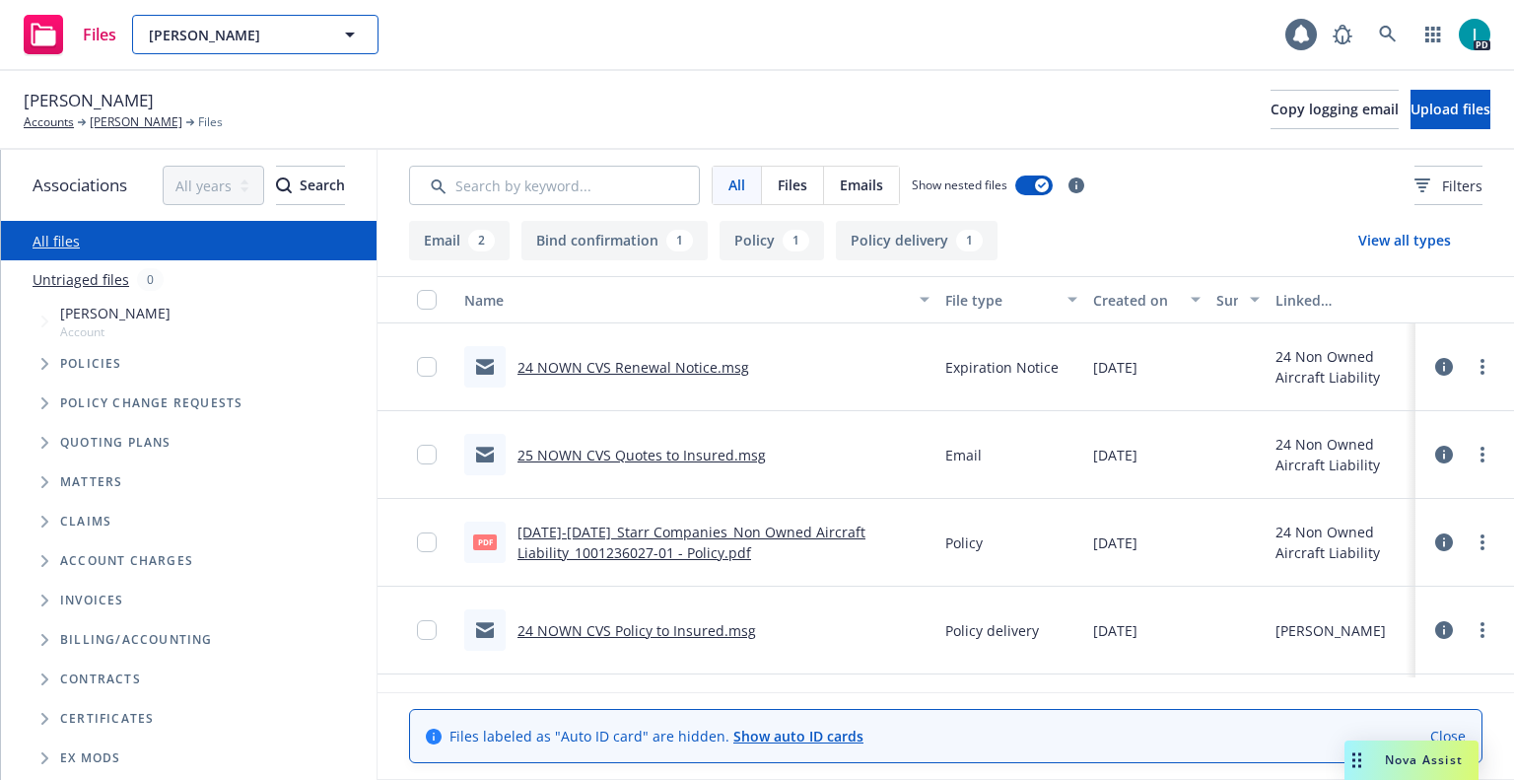
click at [242, 41] on span "[PERSON_NAME]" at bounding box center [234, 35] width 171 height 21
paste input "[PERSON_NAME]"
type input "[PERSON_NAME]"
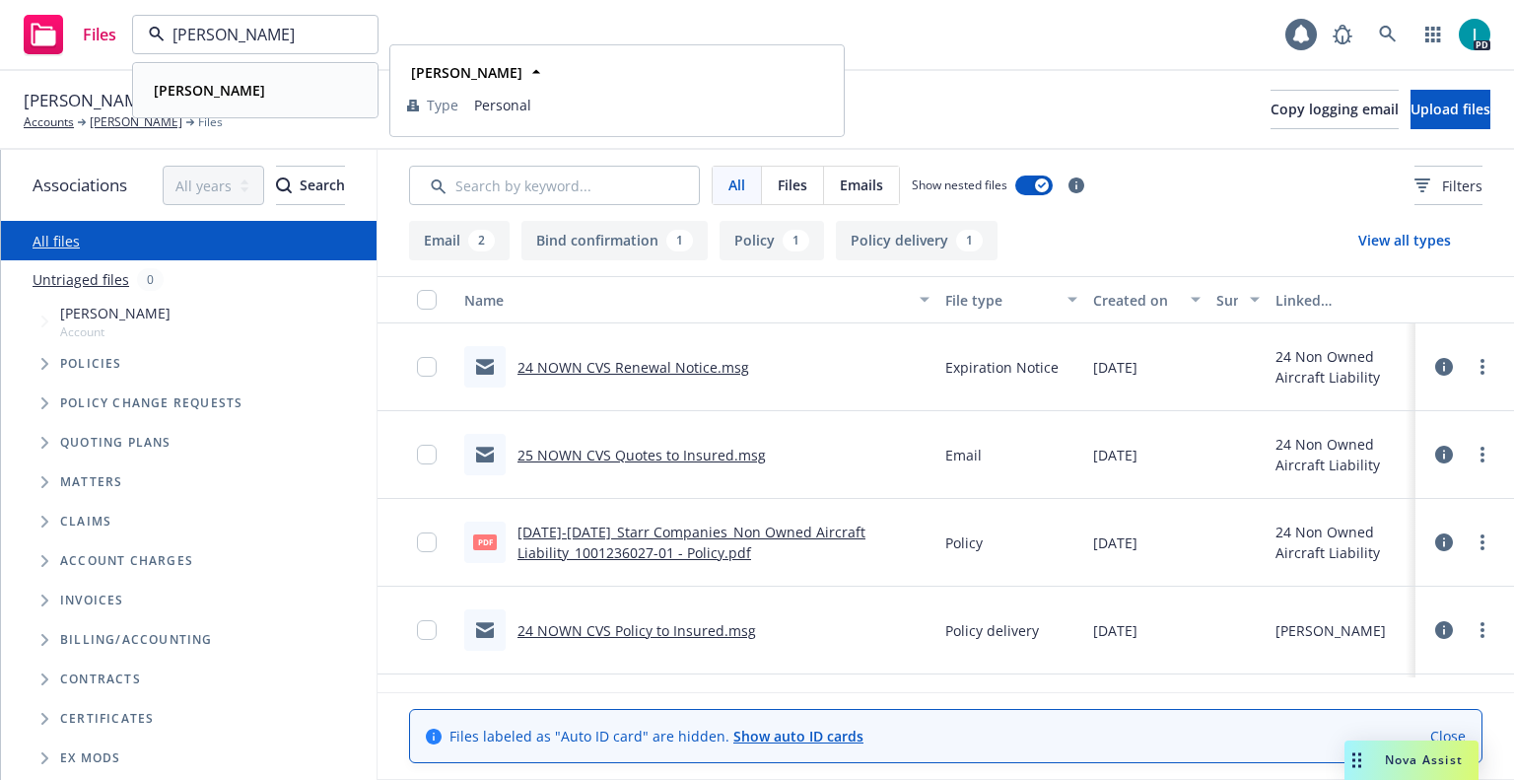
click at [272, 79] on div "[PERSON_NAME]" at bounding box center [255, 90] width 219 height 29
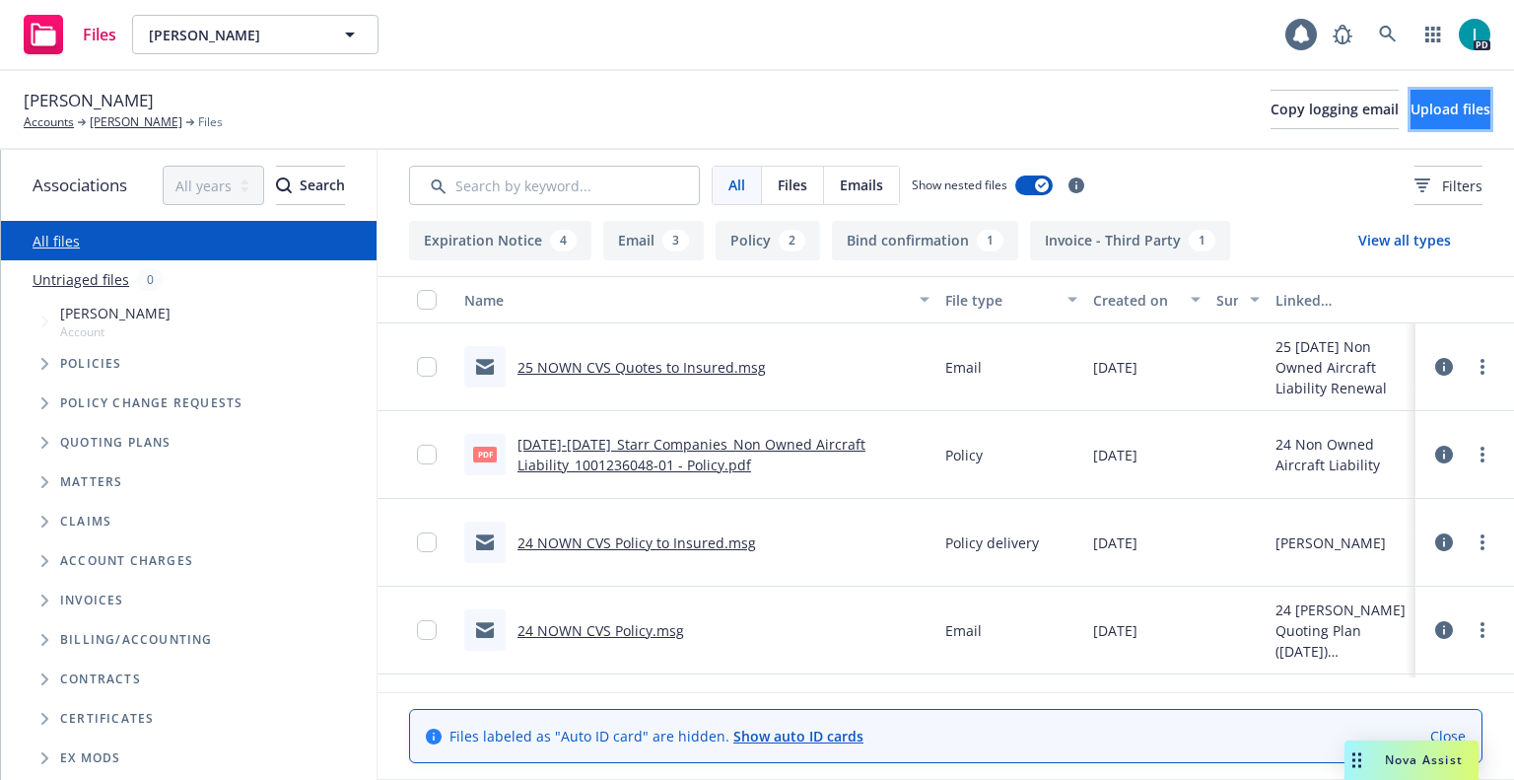
click at [1421, 95] on button "Upload files" at bounding box center [1451, 109] width 80 height 39
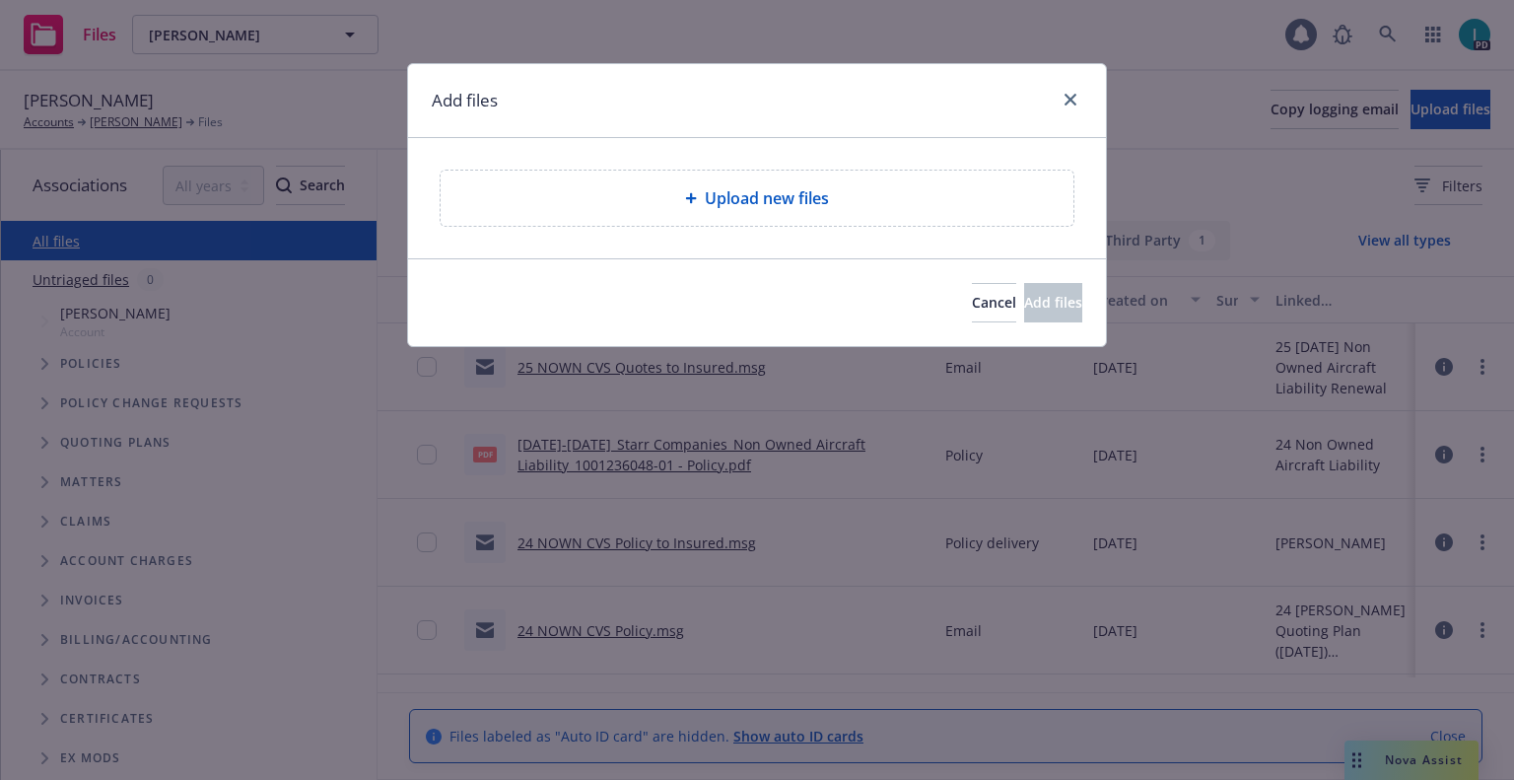
click at [622, 168] on div "Upload new files" at bounding box center [757, 198] width 698 height 120
type textarea "x"
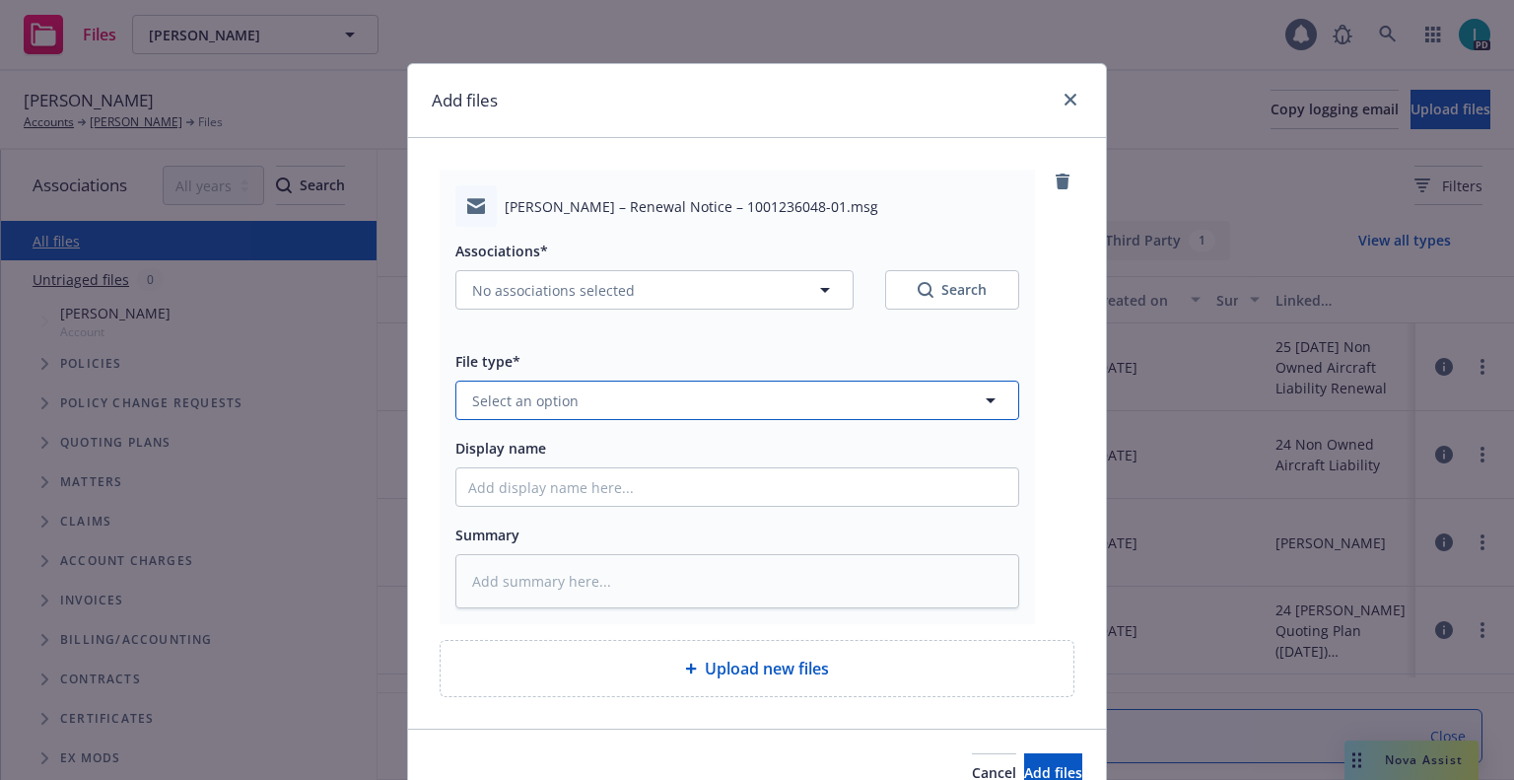
click at [566, 399] on span "Select an option" at bounding box center [525, 400] width 106 height 21
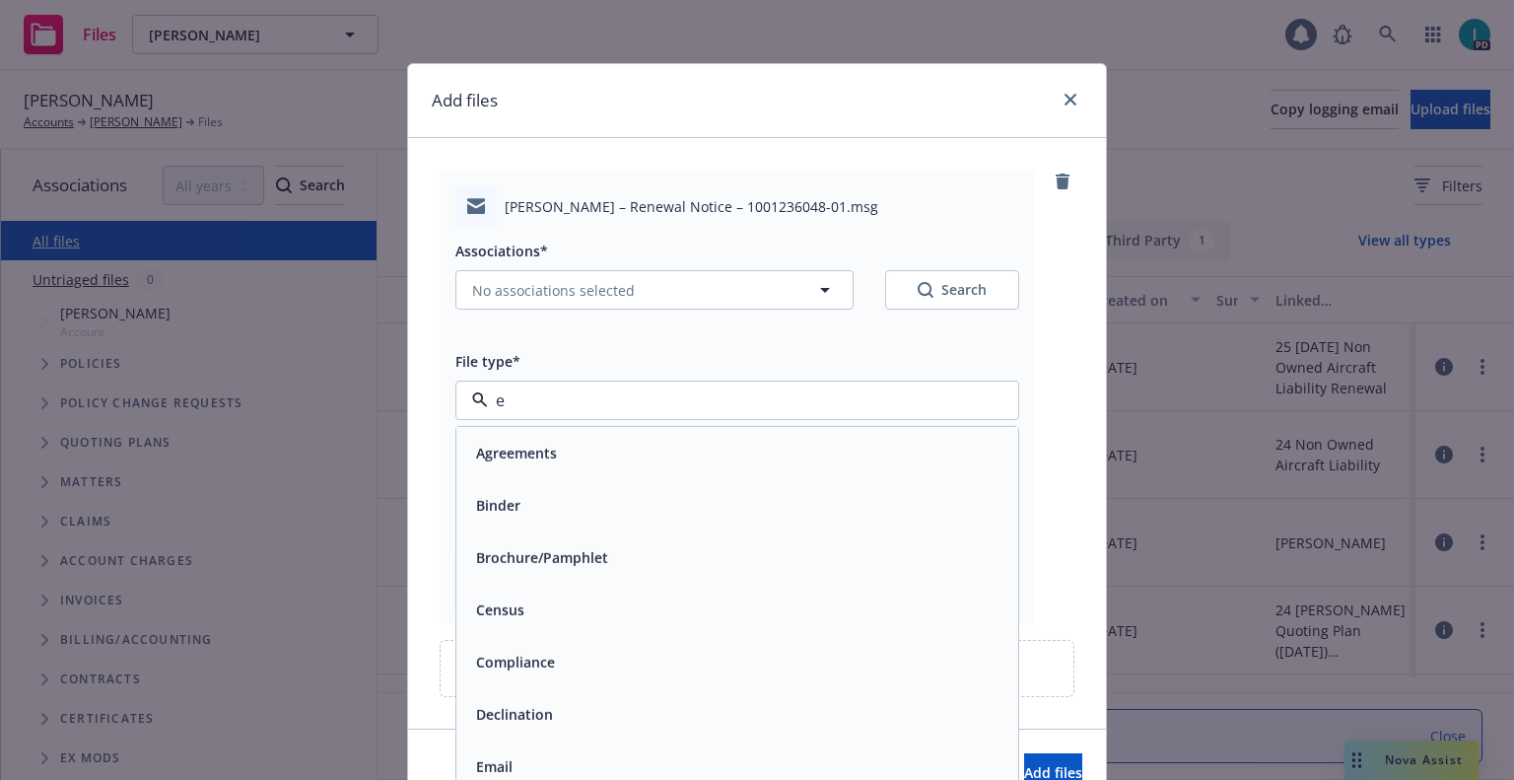
type input "ex"
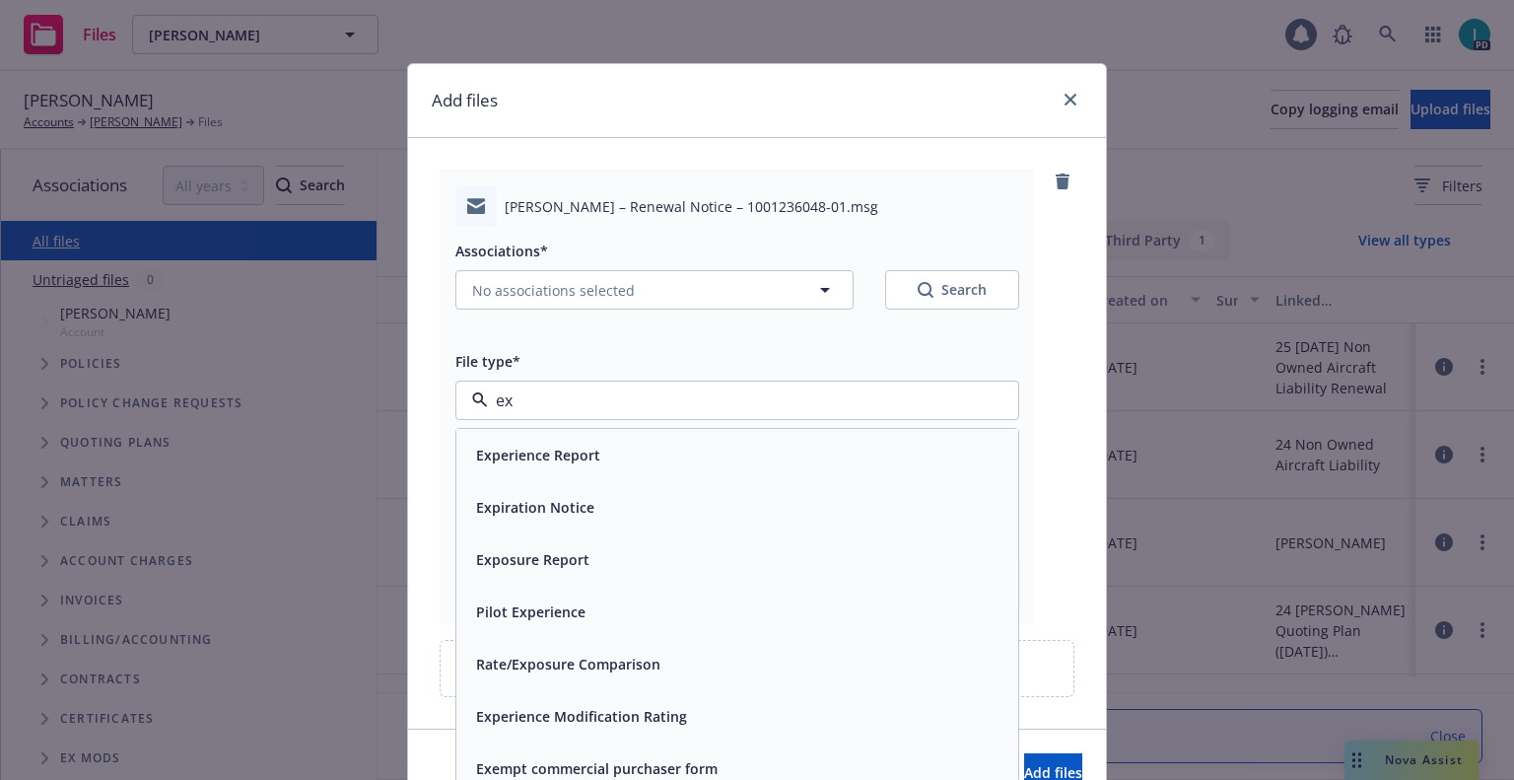
click at [567, 487] on div "Expiration Notice" at bounding box center [737, 507] width 562 height 52
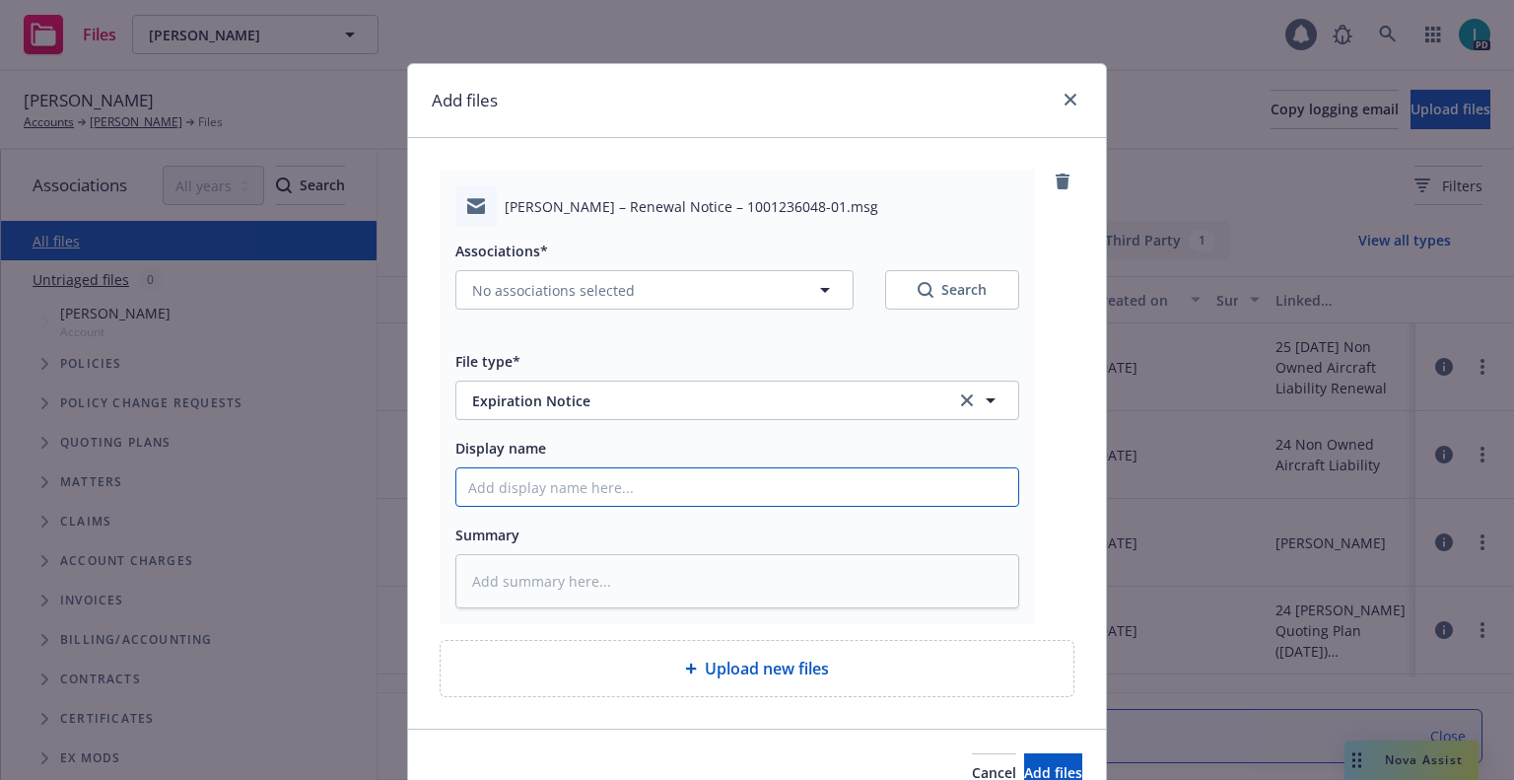
click at [567, 487] on input "Display name" at bounding box center [737, 486] width 562 height 37
type textarea "x"
type input "2"
type textarea "x"
type input "24"
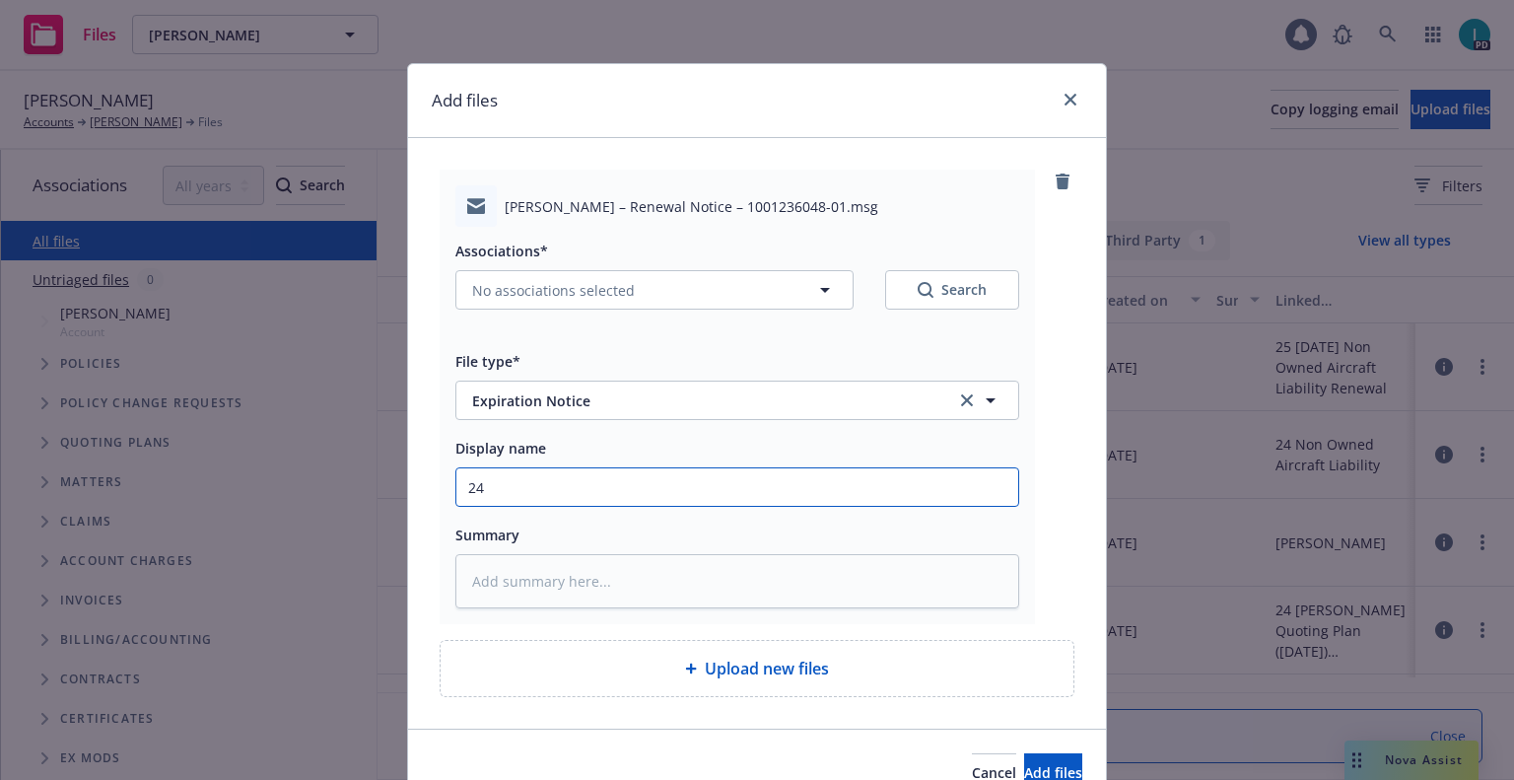
type textarea "x"
type input "24 NOWN CVS Renewal Notice 2nd"
drag, startPoint x: 743, startPoint y: 482, endPoint x: 0, endPoint y: 371, distance: 751.5
click at [0, 371] on div "Add files [PERSON_NAME] – Renewal Notice – 1001236048-01.msg Associations* No a…" at bounding box center [757, 390] width 1514 height 780
type textarea "x"
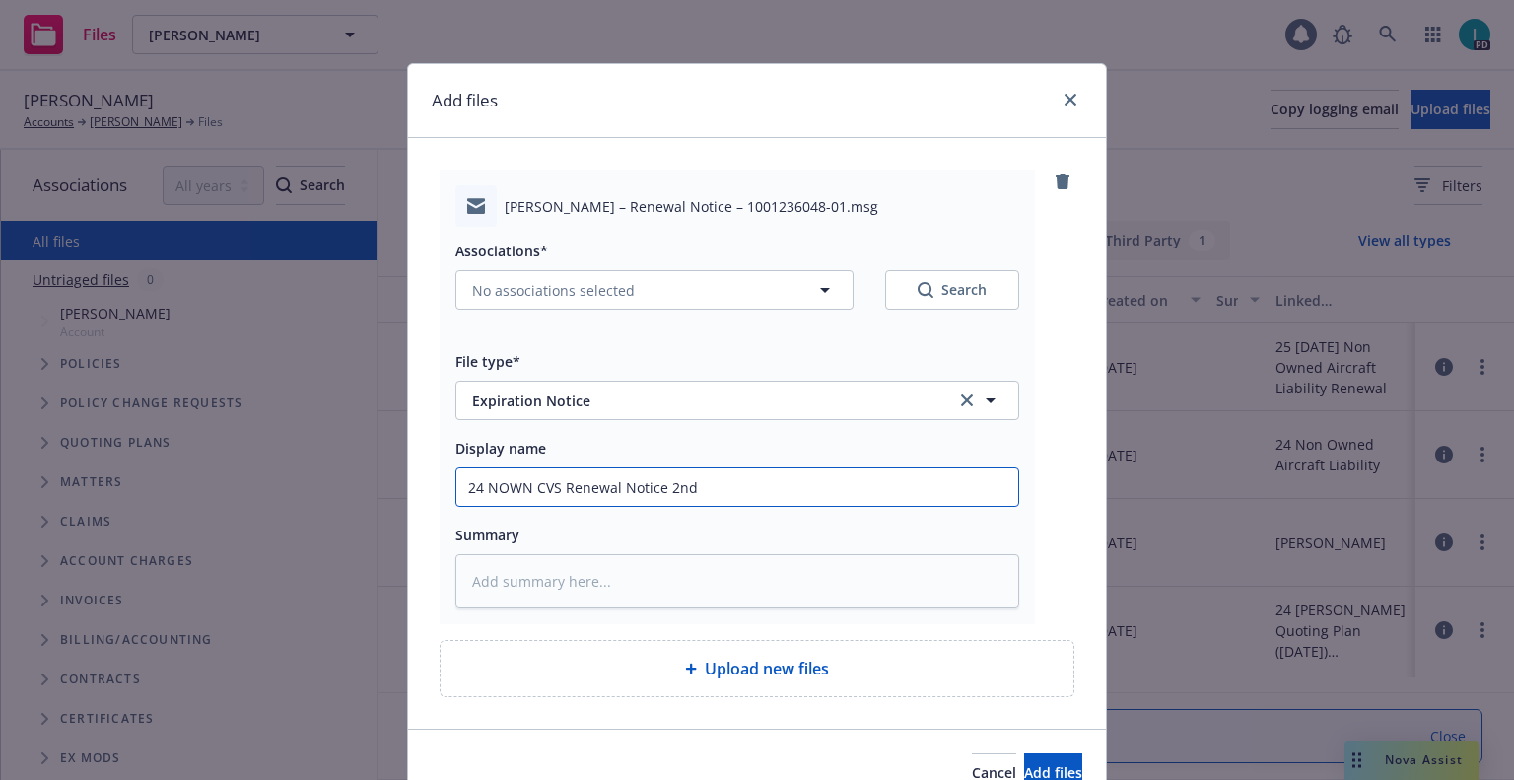
type input "2"
type textarea "x"
type input "24"
type textarea "x"
type input "24 NOWN CVS Renewal Notice"
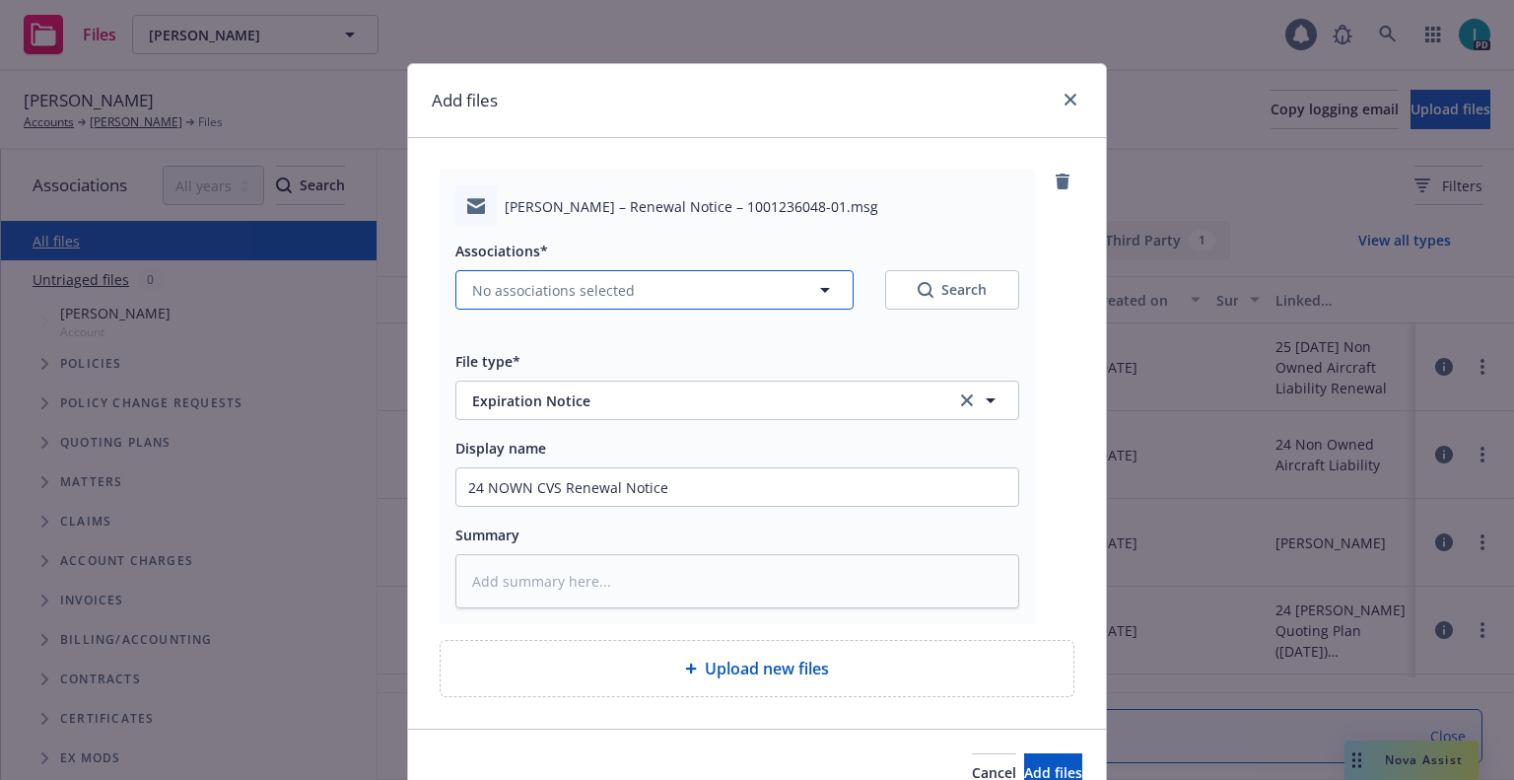
click at [538, 291] on span "No associations selected" at bounding box center [553, 290] width 163 height 21
type textarea "x"
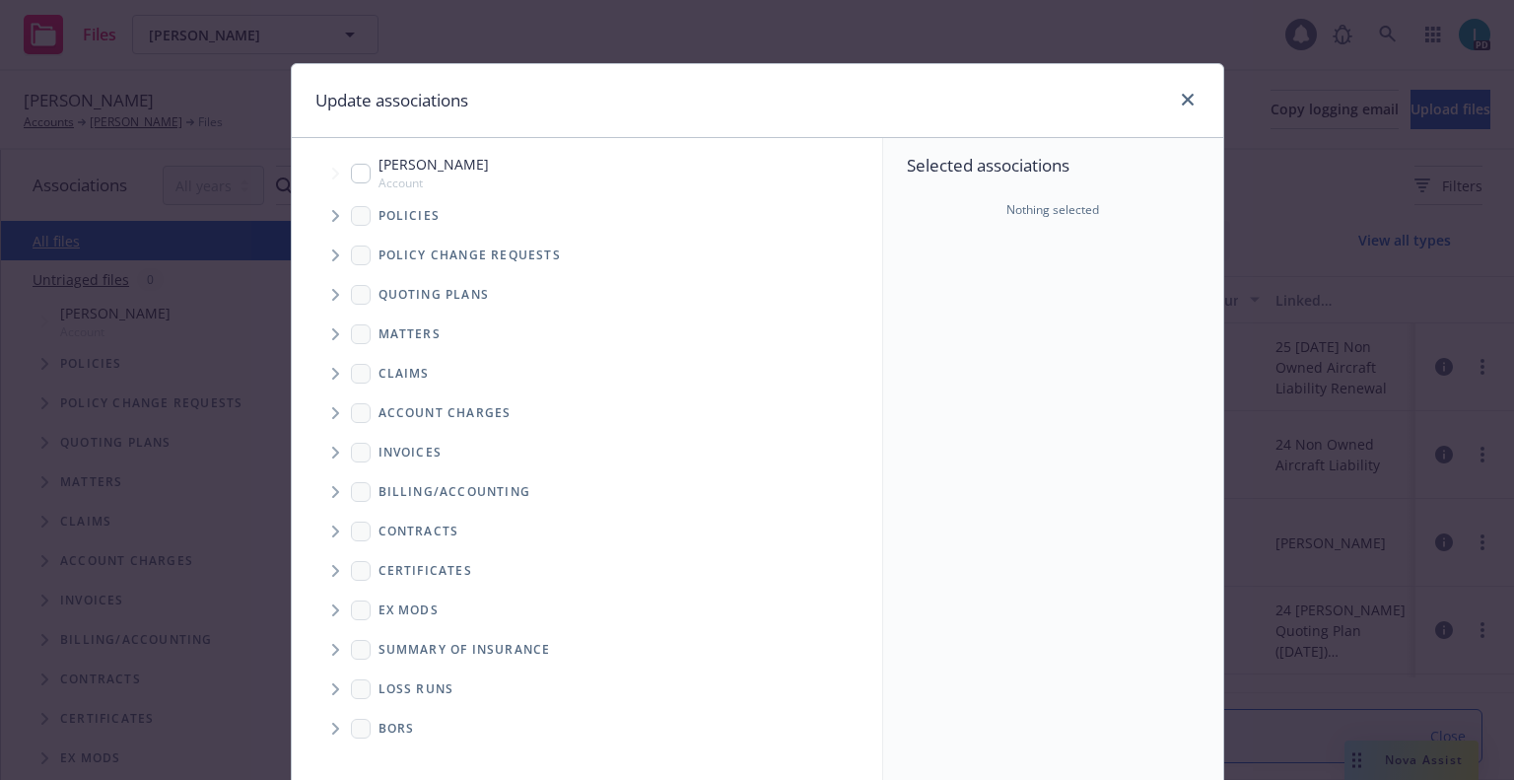
click at [322, 216] on span "Tree Example" at bounding box center [335, 216] width 32 height 32
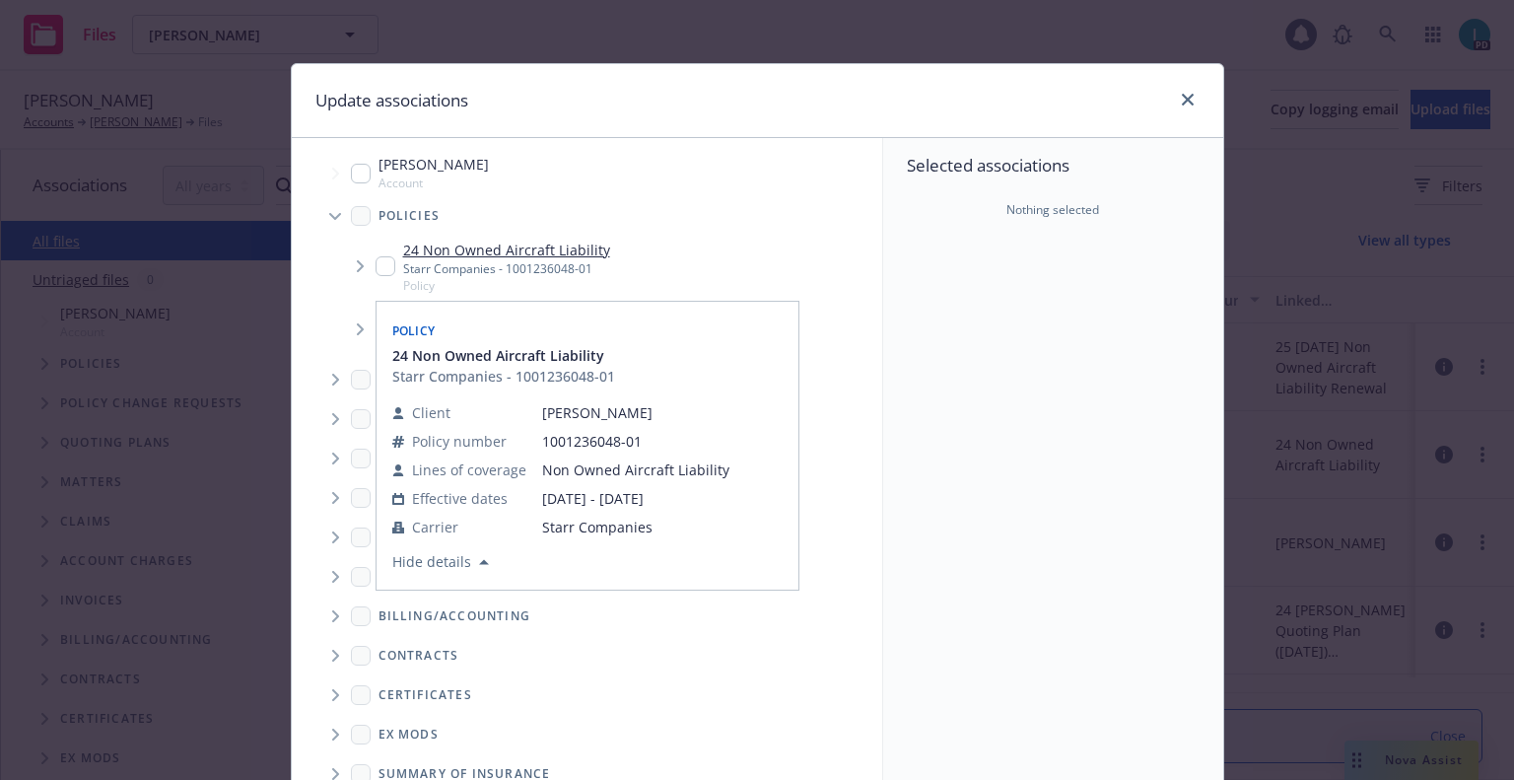
click at [376, 266] on input "Tree Example" at bounding box center [386, 266] width 20 height 20
checkbox input "true"
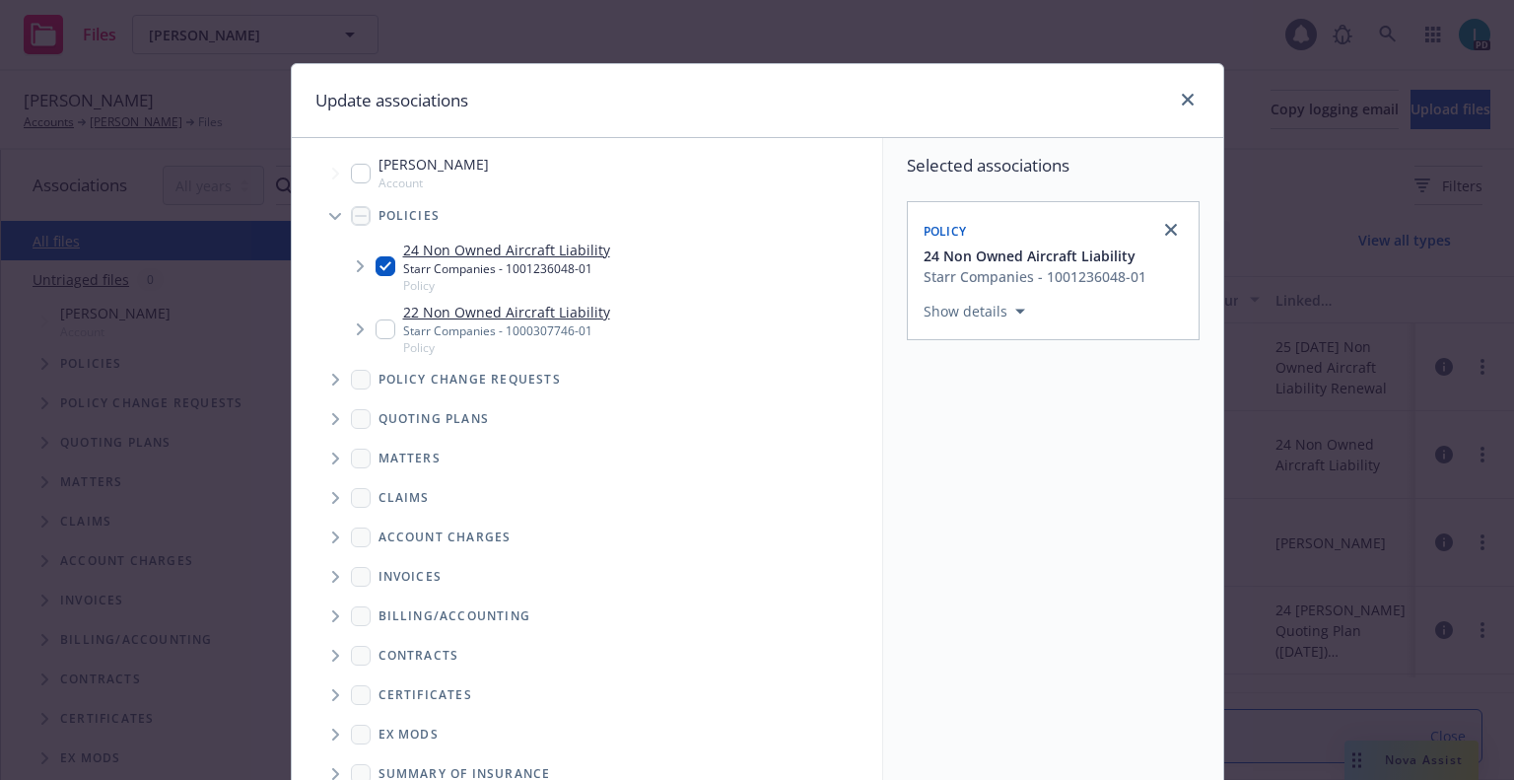
scroll to position [200, 0]
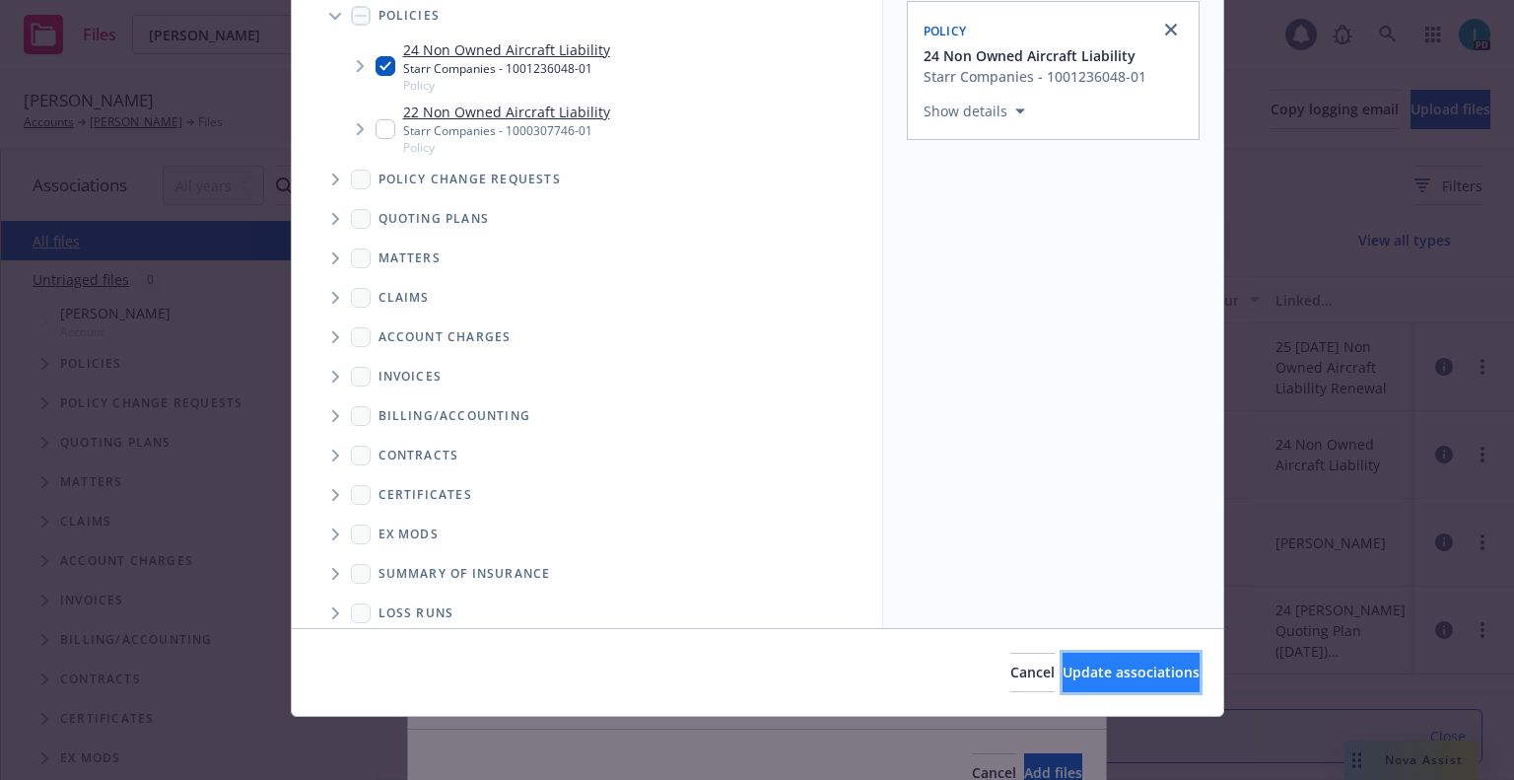
click at [1063, 661] on button "Update associations" at bounding box center [1131, 672] width 137 height 39
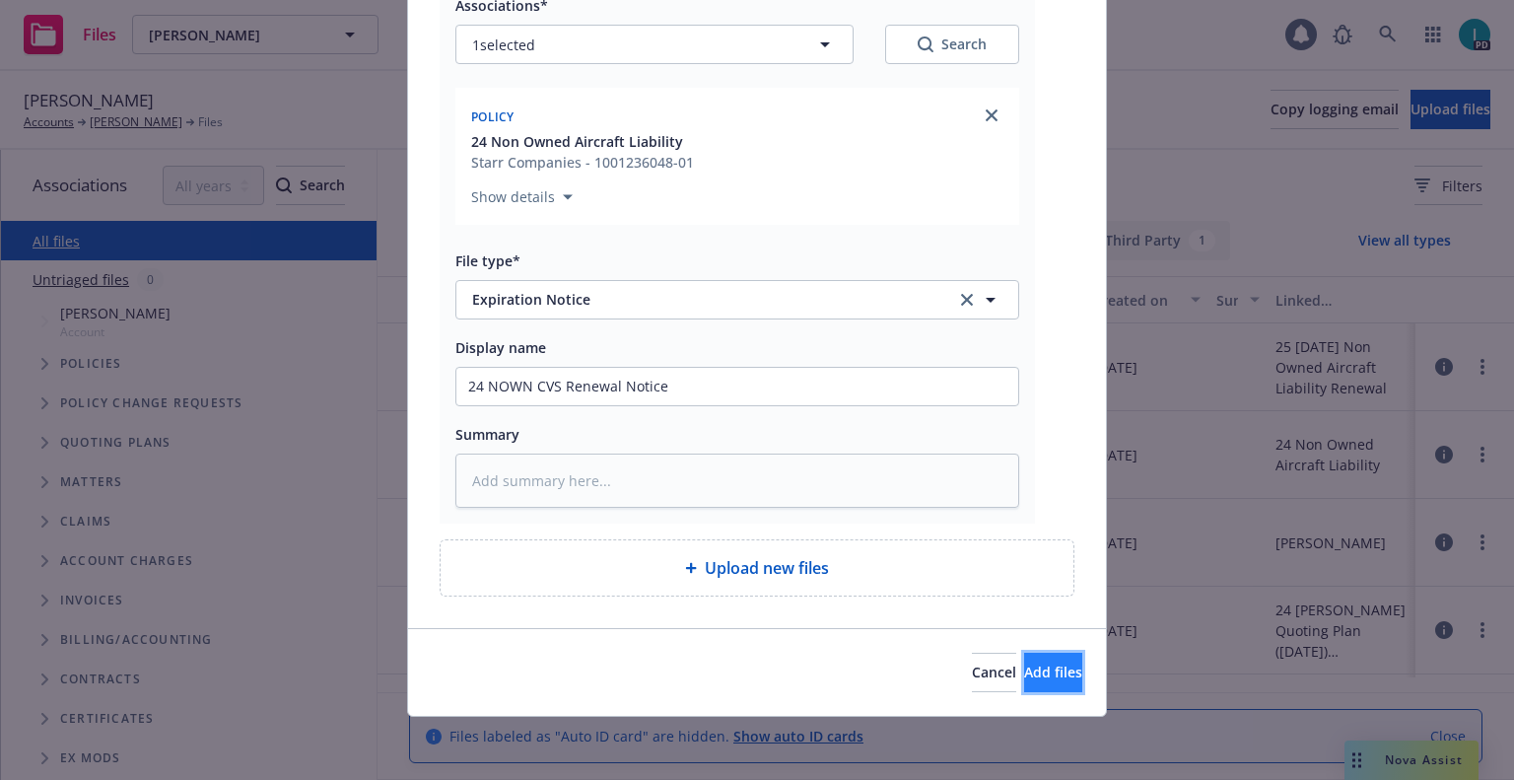
click at [1030, 669] on span "Add files" at bounding box center [1053, 671] width 58 height 19
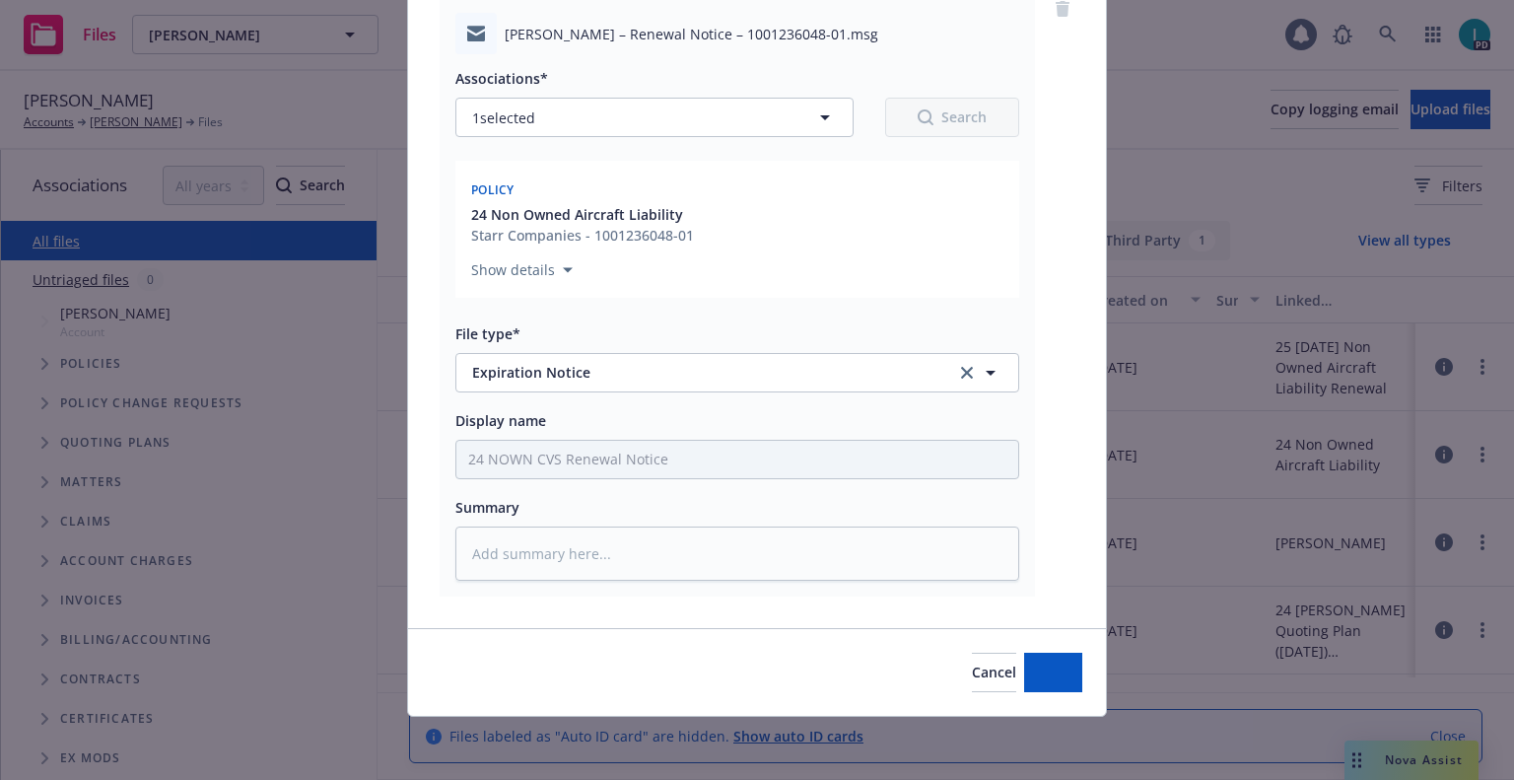
scroll to position [172, 0]
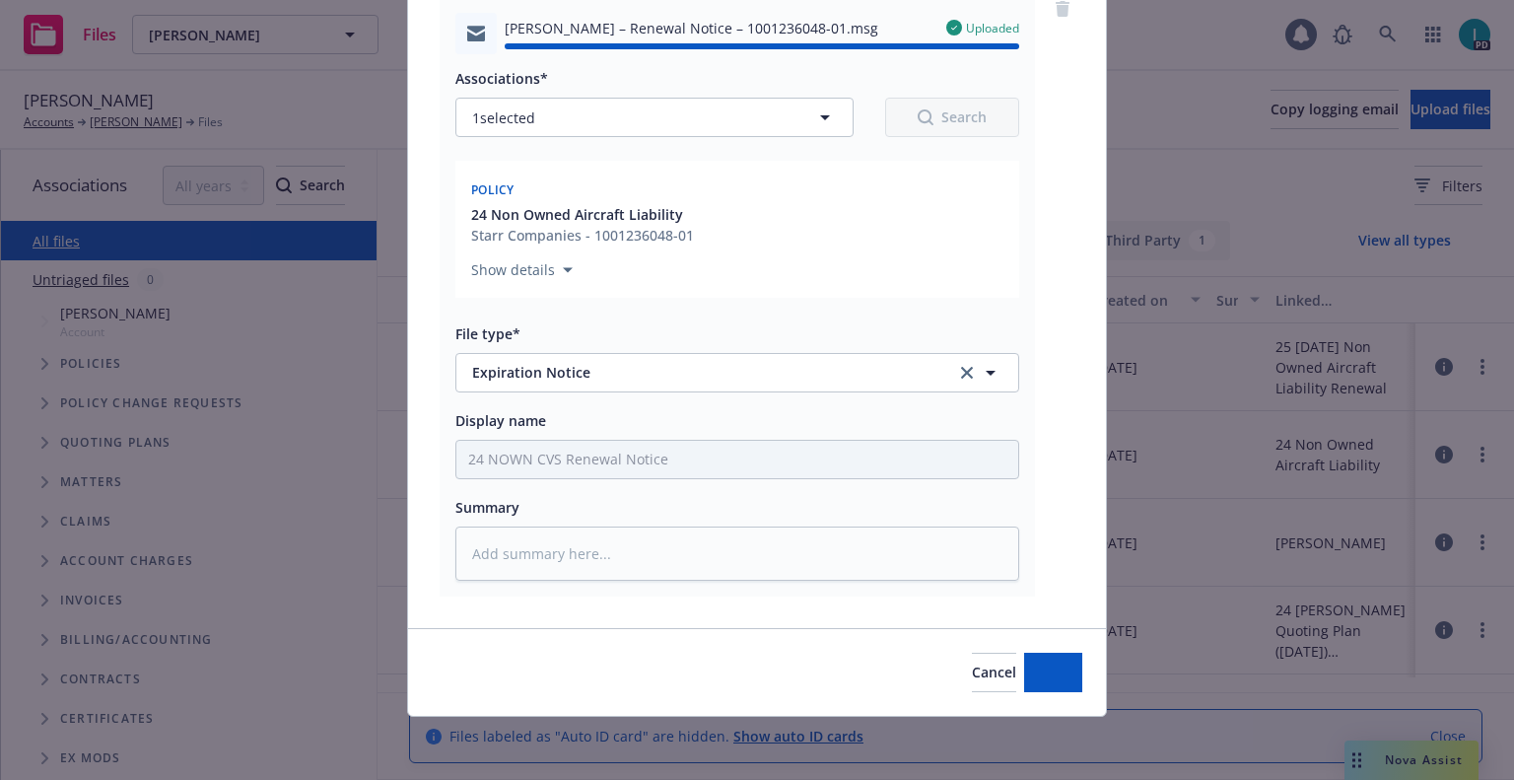
type textarea "x"
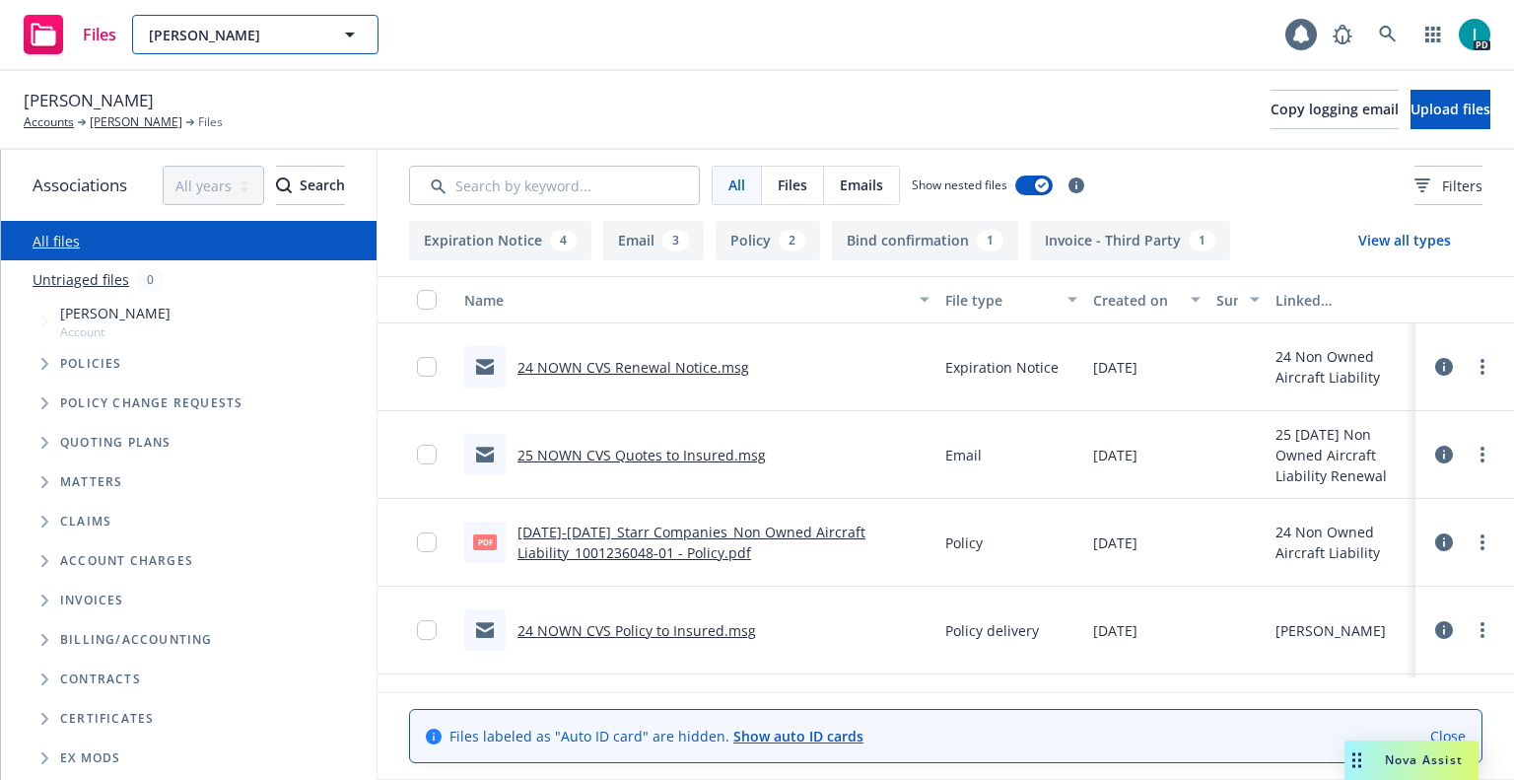
click at [283, 30] on span "[PERSON_NAME]" at bounding box center [234, 35] width 171 height 21
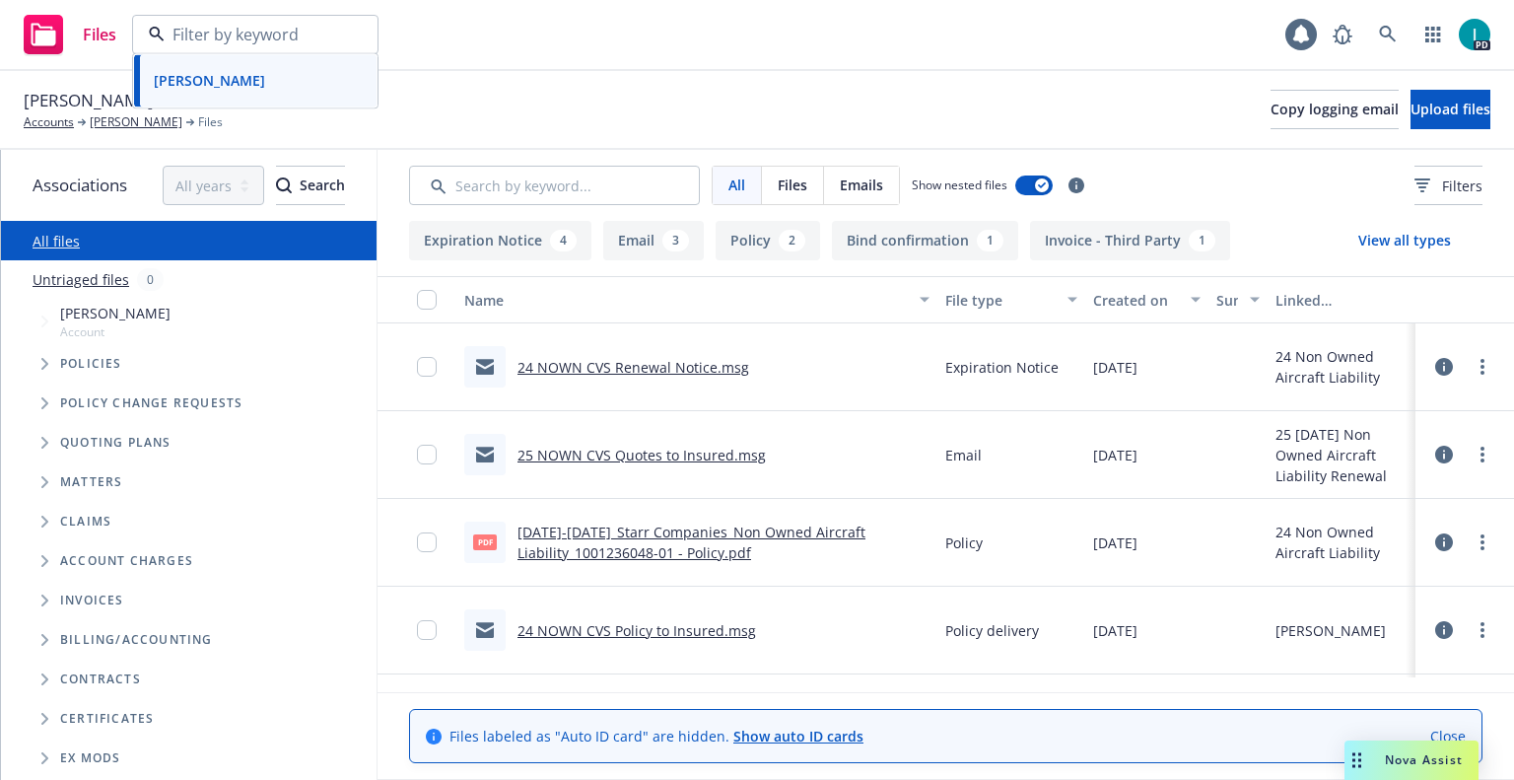
paste input "[PERSON_NAME]"
type input "[PERSON_NAME]"
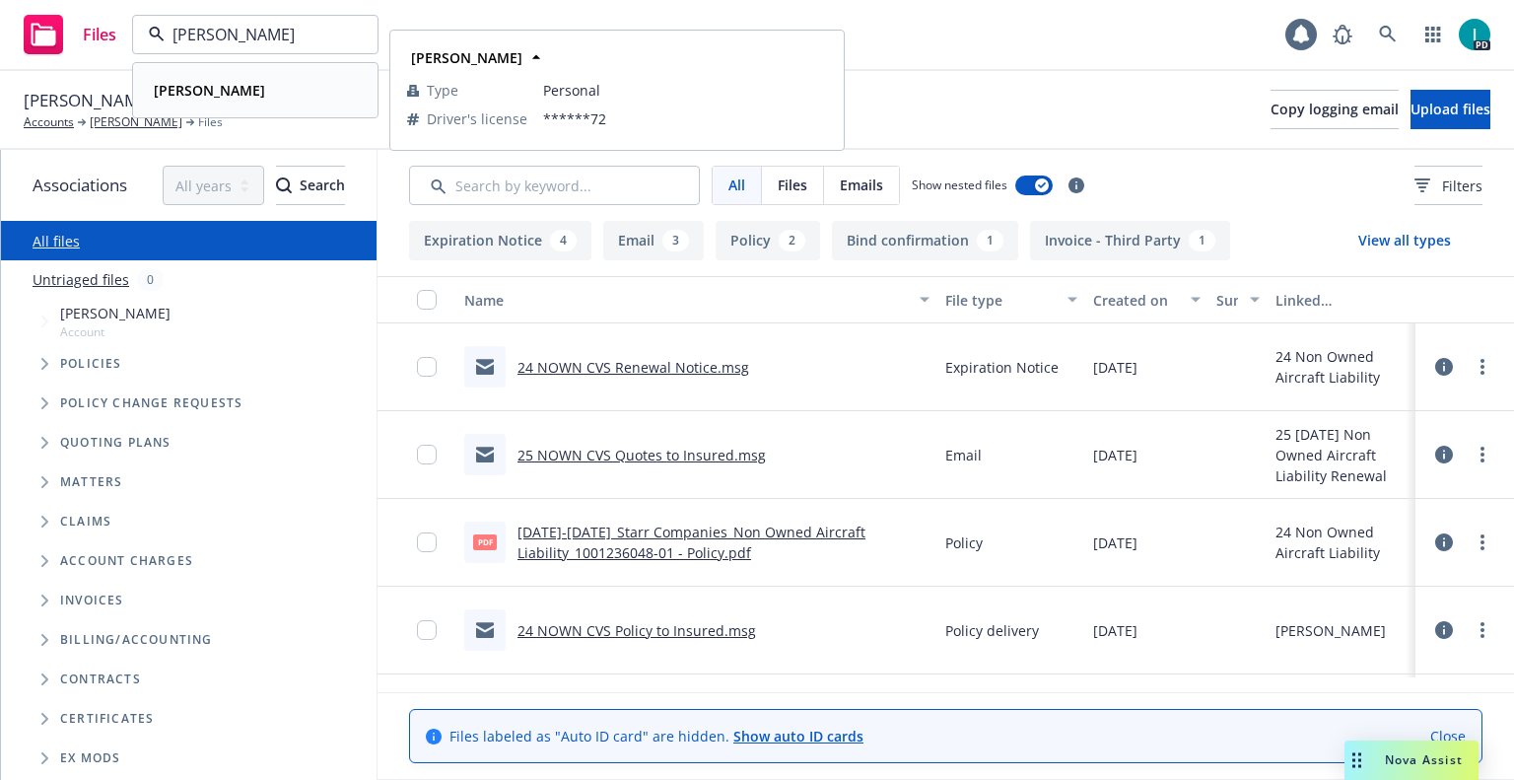
click at [269, 79] on div "[PERSON_NAME]" at bounding box center [207, 90] width 123 height 29
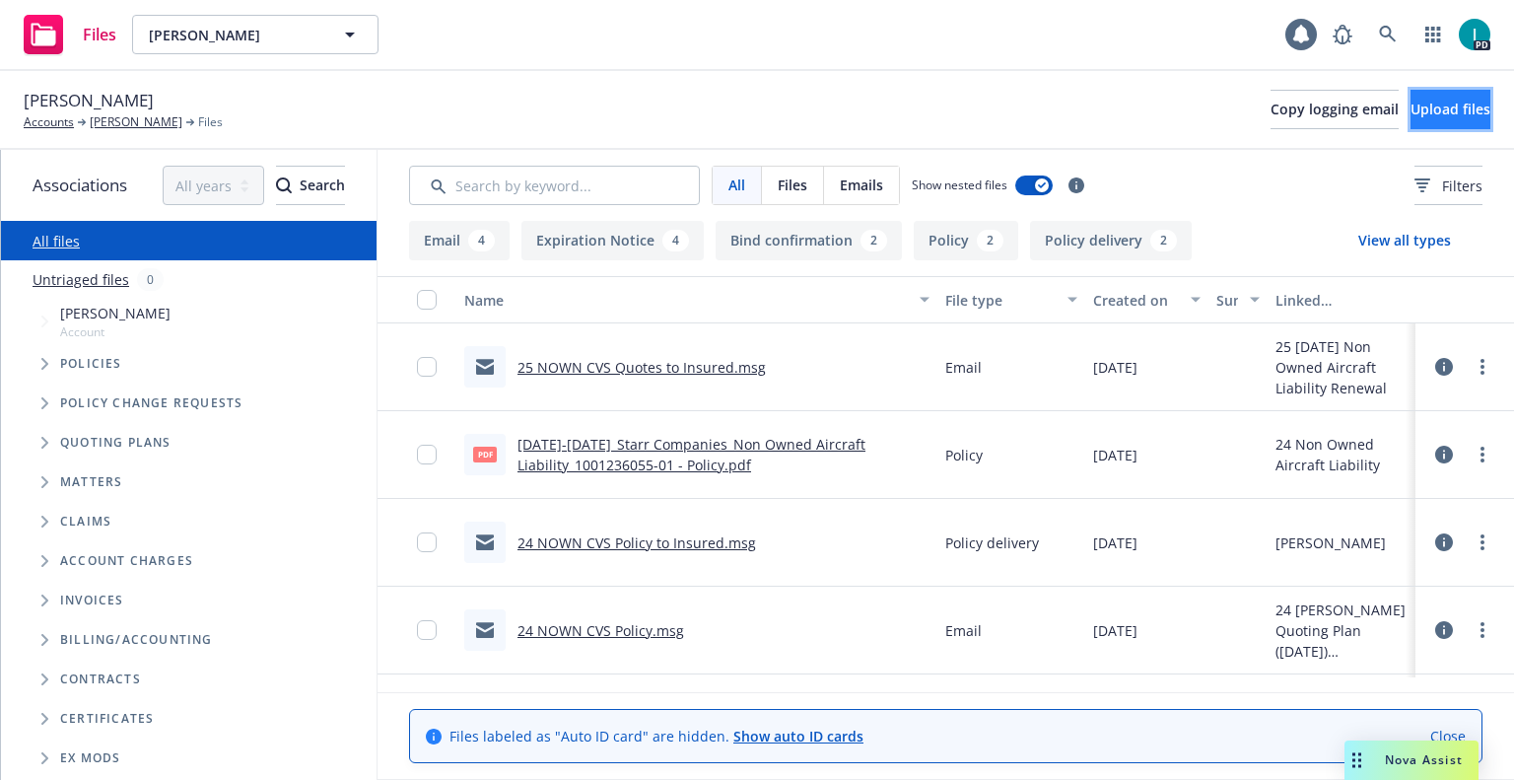
click at [1476, 119] on button "Upload files" at bounding box center [1451, 109] width 80 height 39
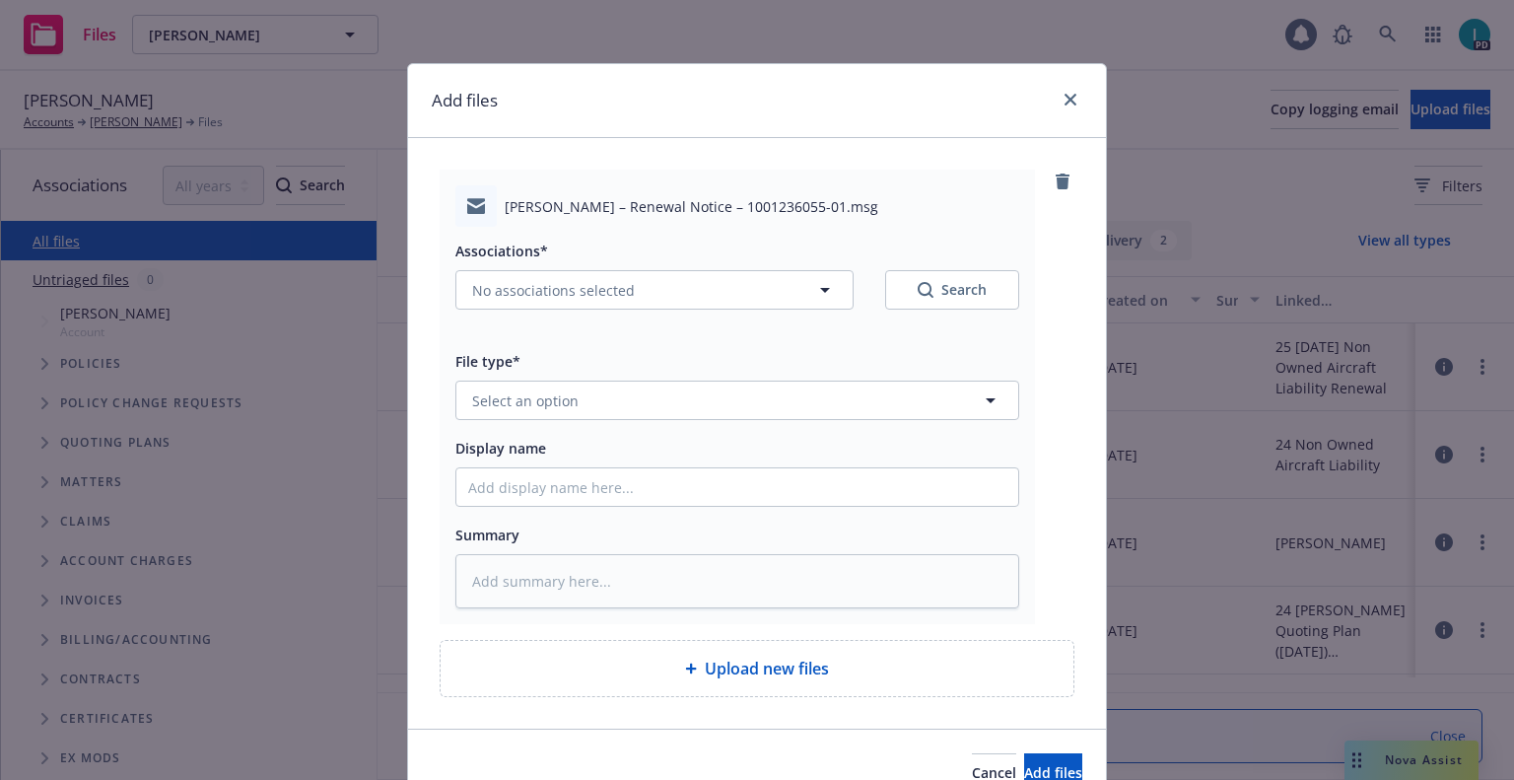
type textarea "x"
click at [562, 412] on button "Select an option" at bounding box center [737, 399] width 564 height 39
type input "ex"
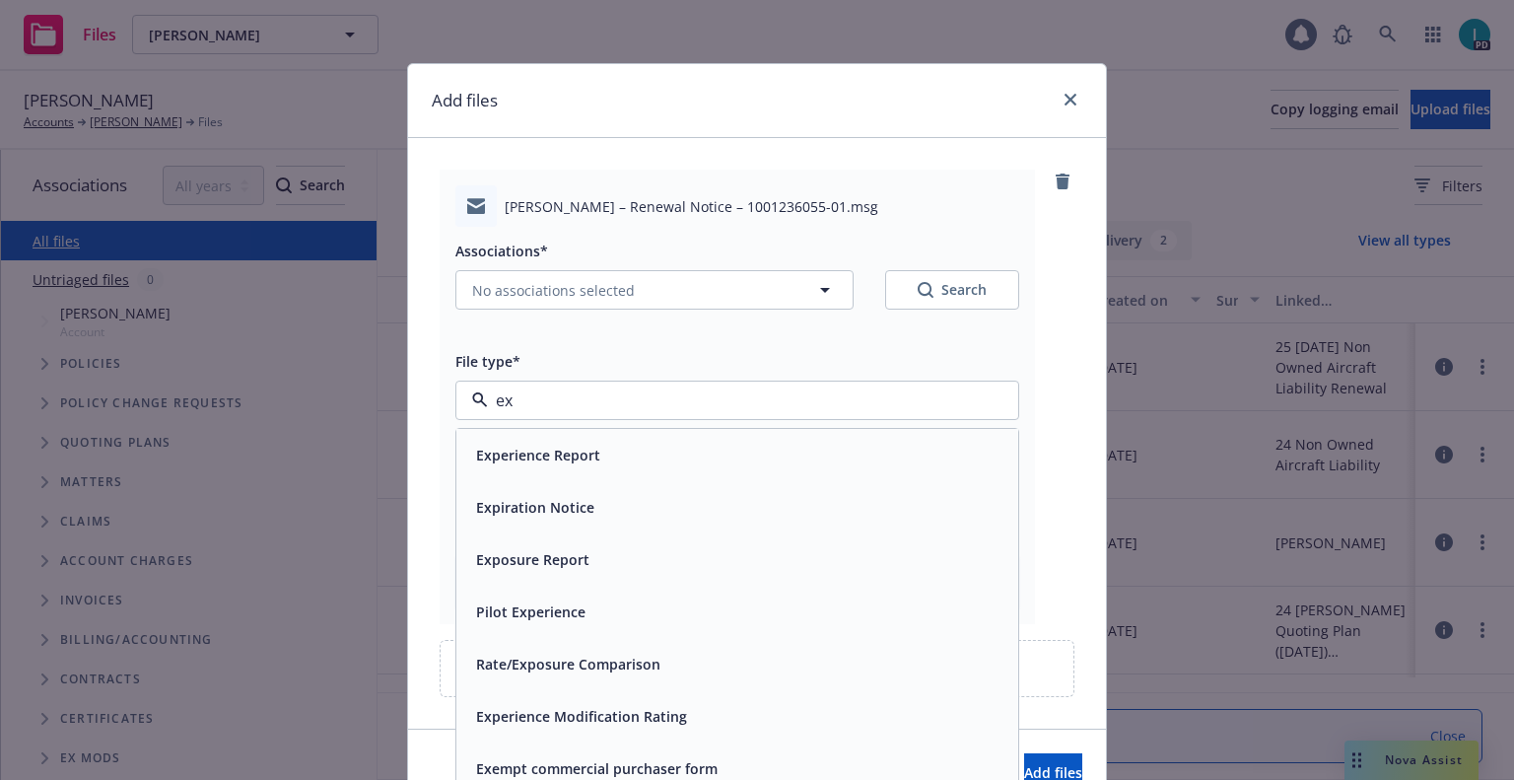
click at [567, 495] on div "Expiration Notice" at bounding box center [533, 507] width 130 height 29
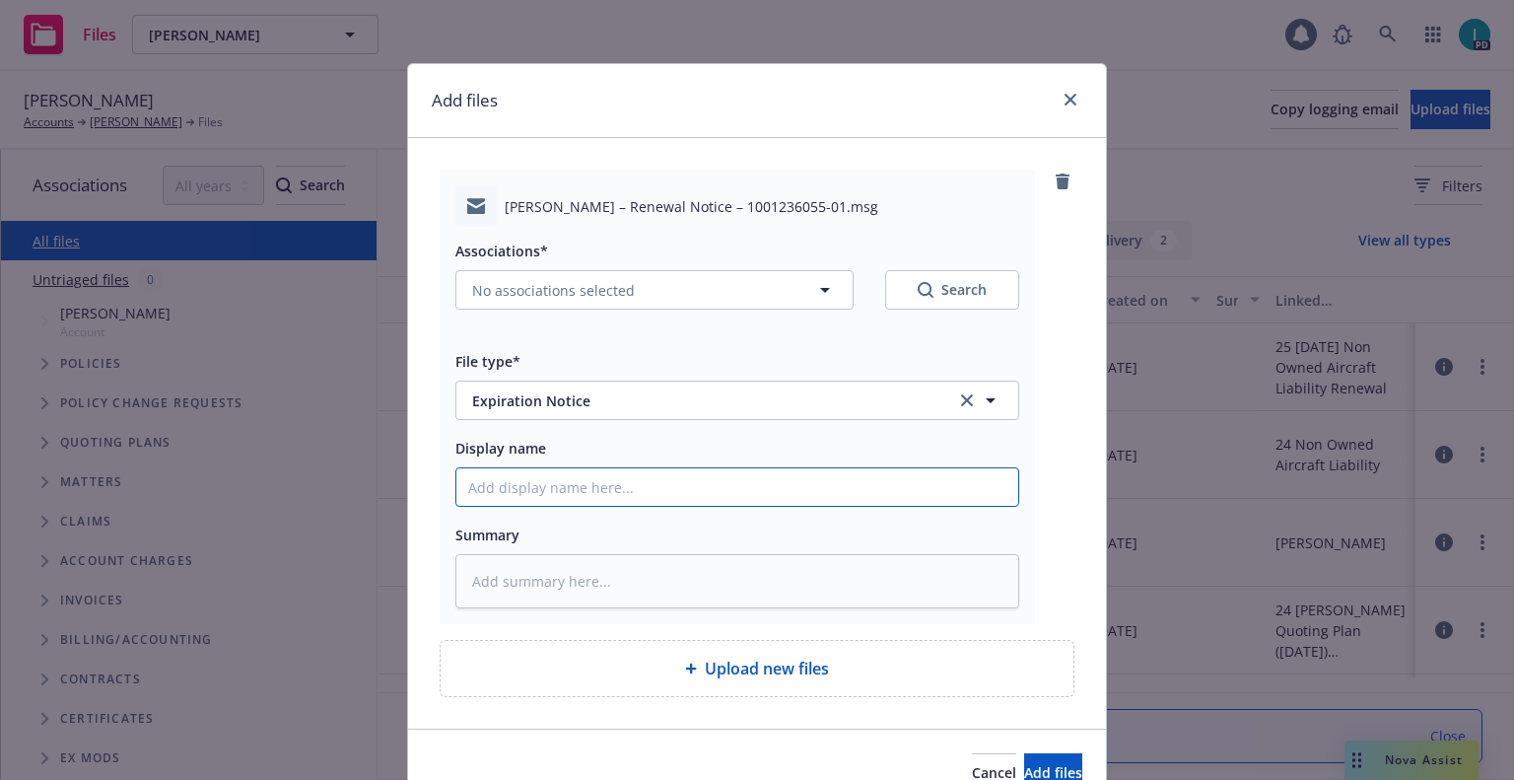
click at [577, 479] on input "Display name" at bounding box center [737, 486] width 562 height 37
type textarea "x"
type input "2"
type textarea "x"
type input "24"
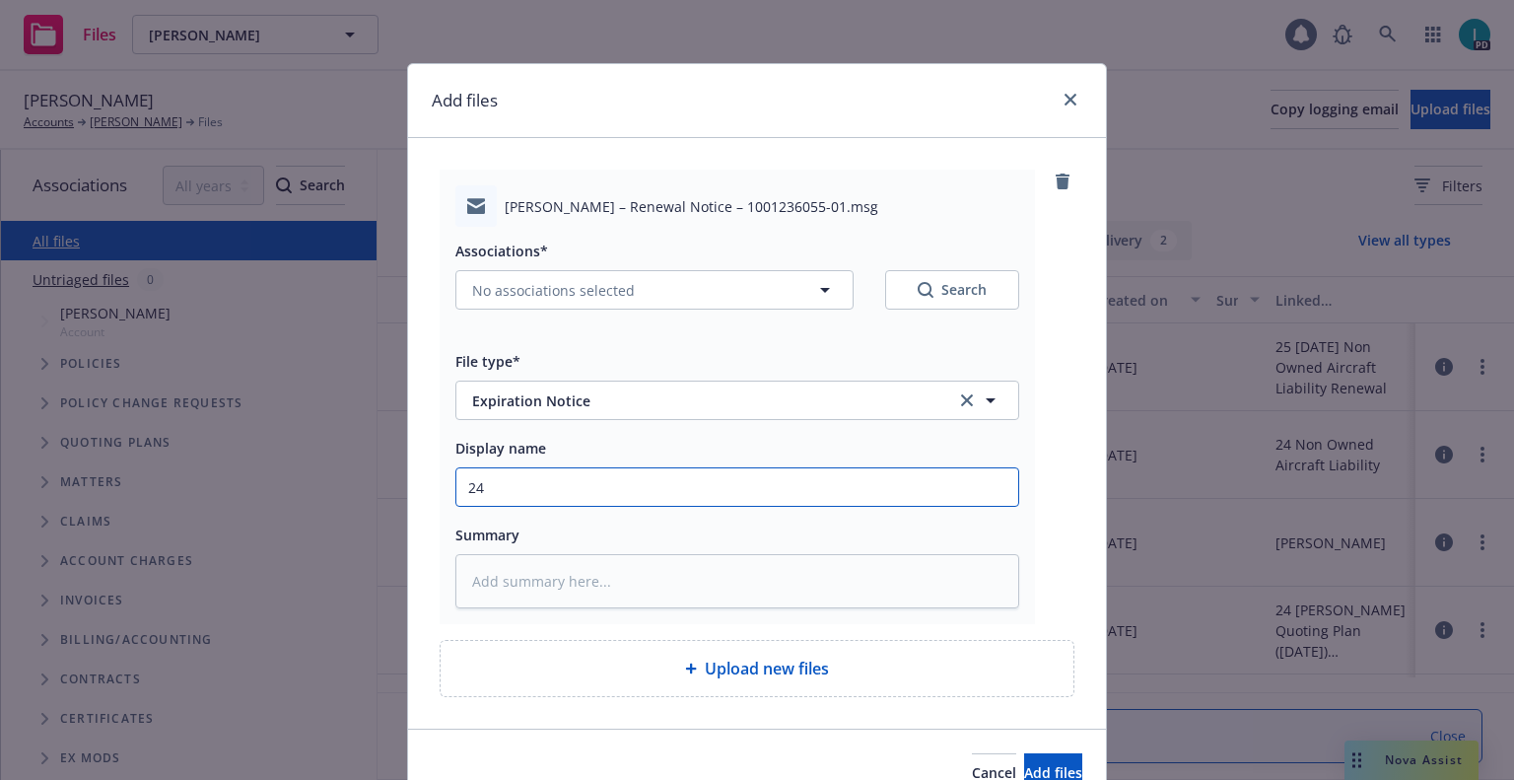
type textarea "x"
type input "24 NOWN CVS Renewal Notice"
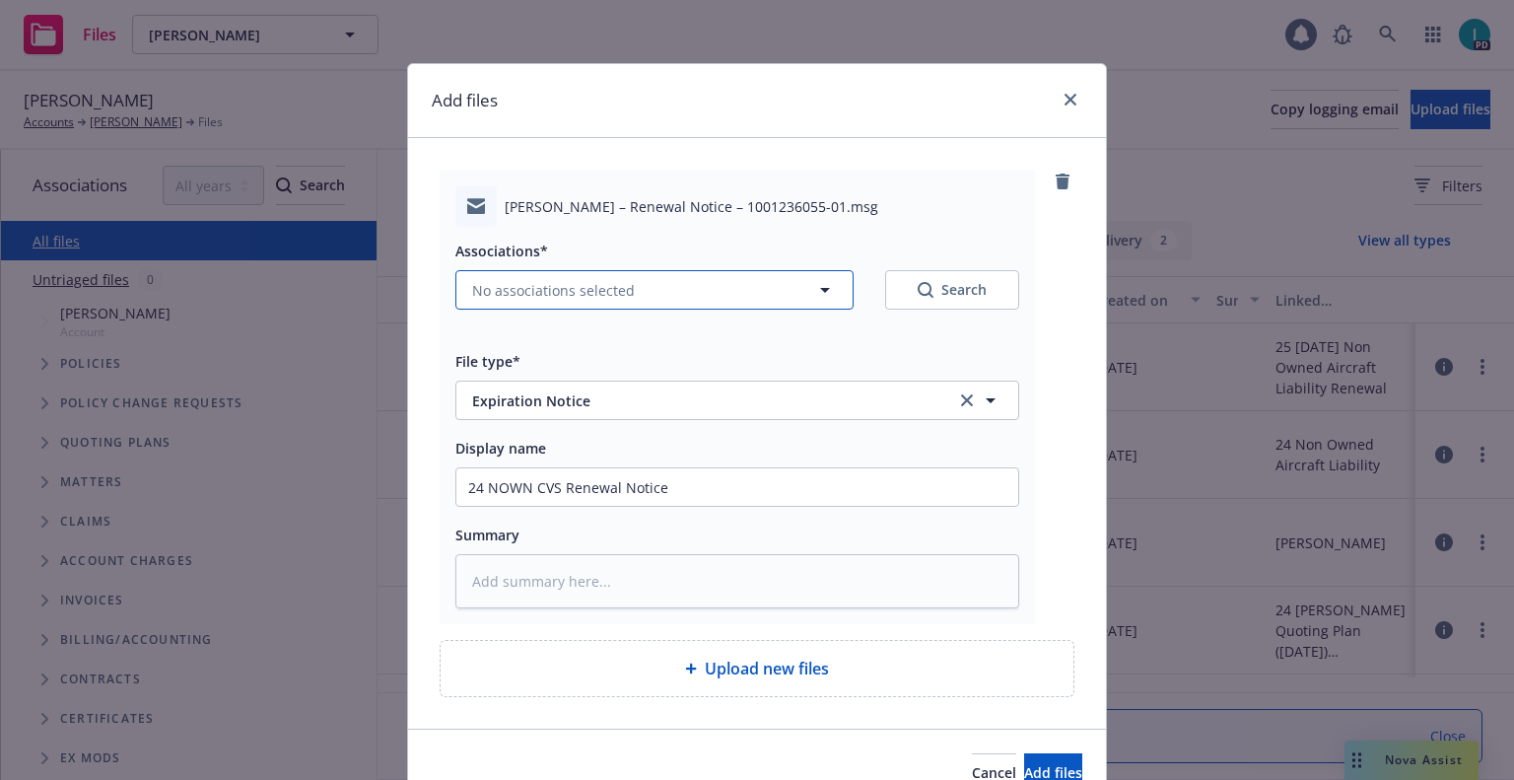
click at [530, 283] on span "No associations selected" at bounding box center [553, 290] width 163 height 21
type textarea "x"
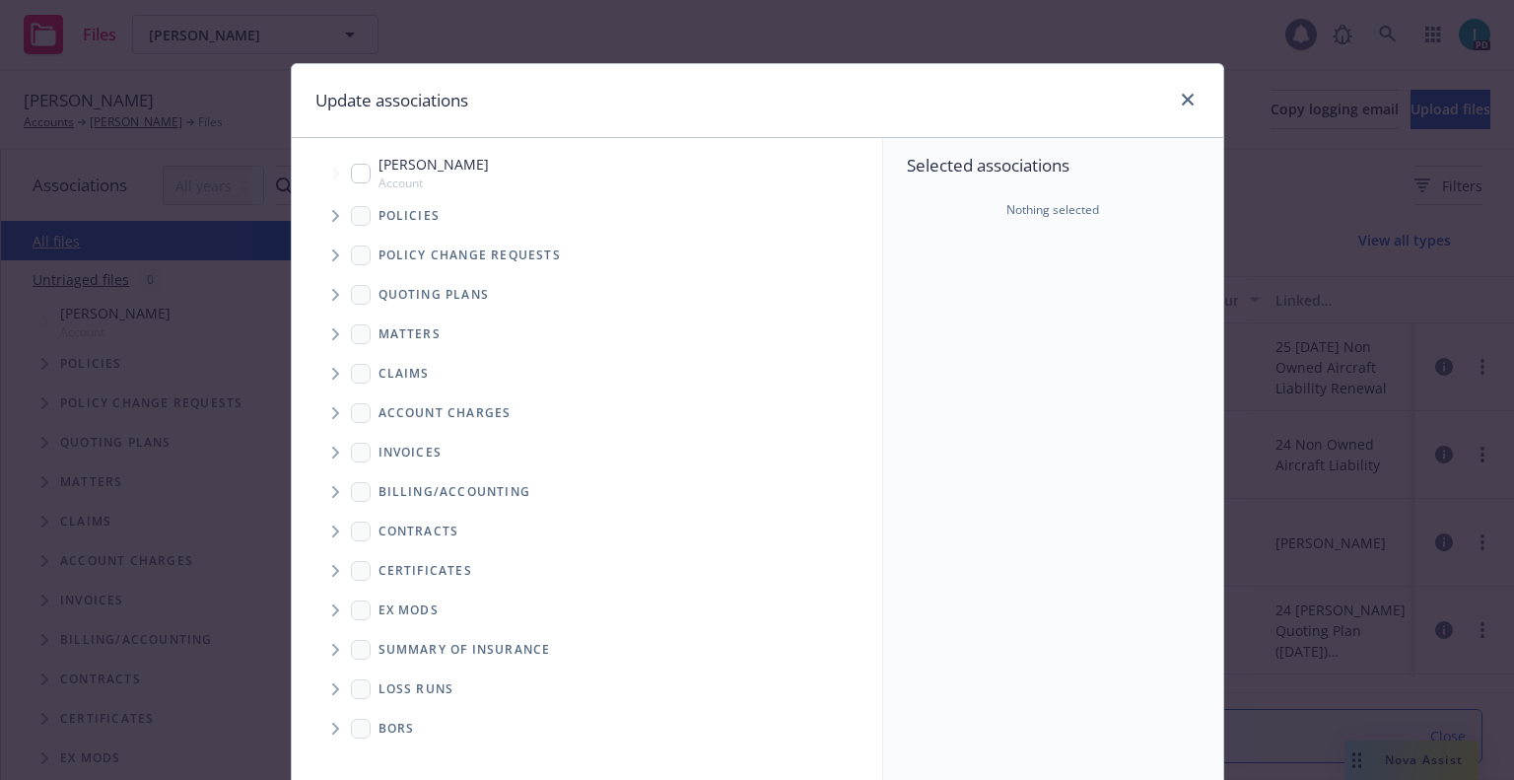
click at [323, 207] on span "Tree Example" at bounding box center [335, 216] width 32 height 32
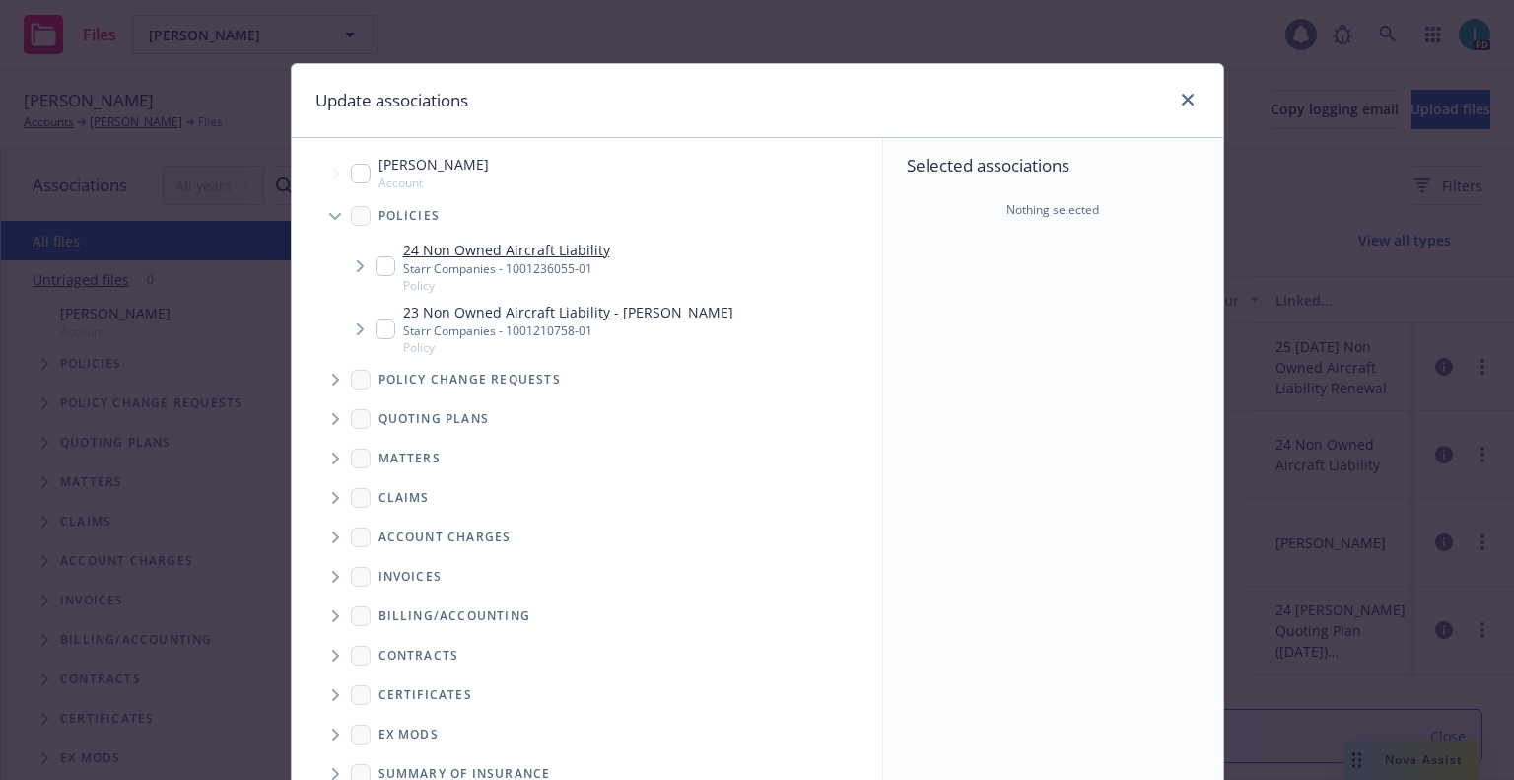
click at [376, 256] on input "Tree Example" at bounding box center [386, 266] width 20 height 20
checkbox input "true"
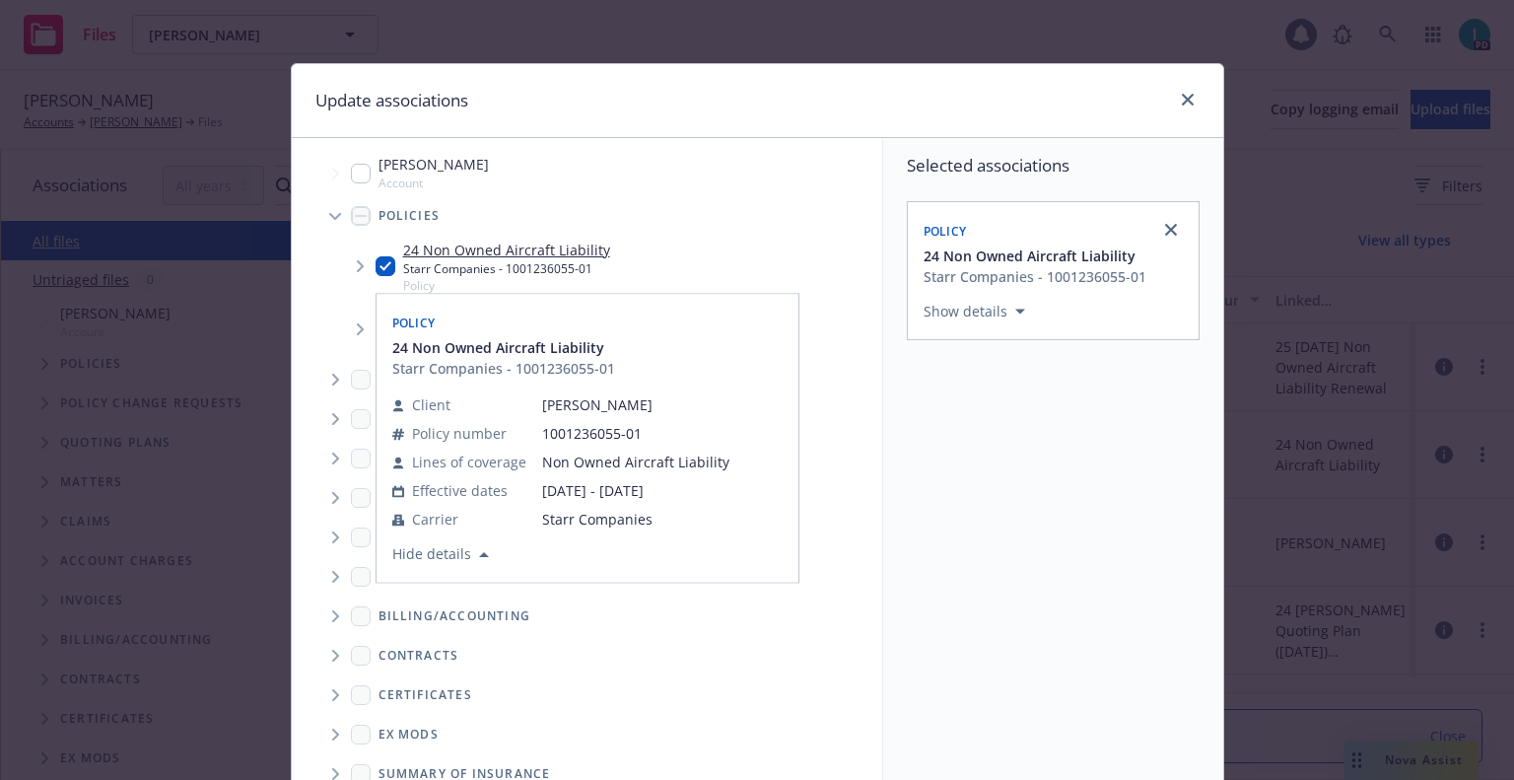
scroll to position [200, 0]
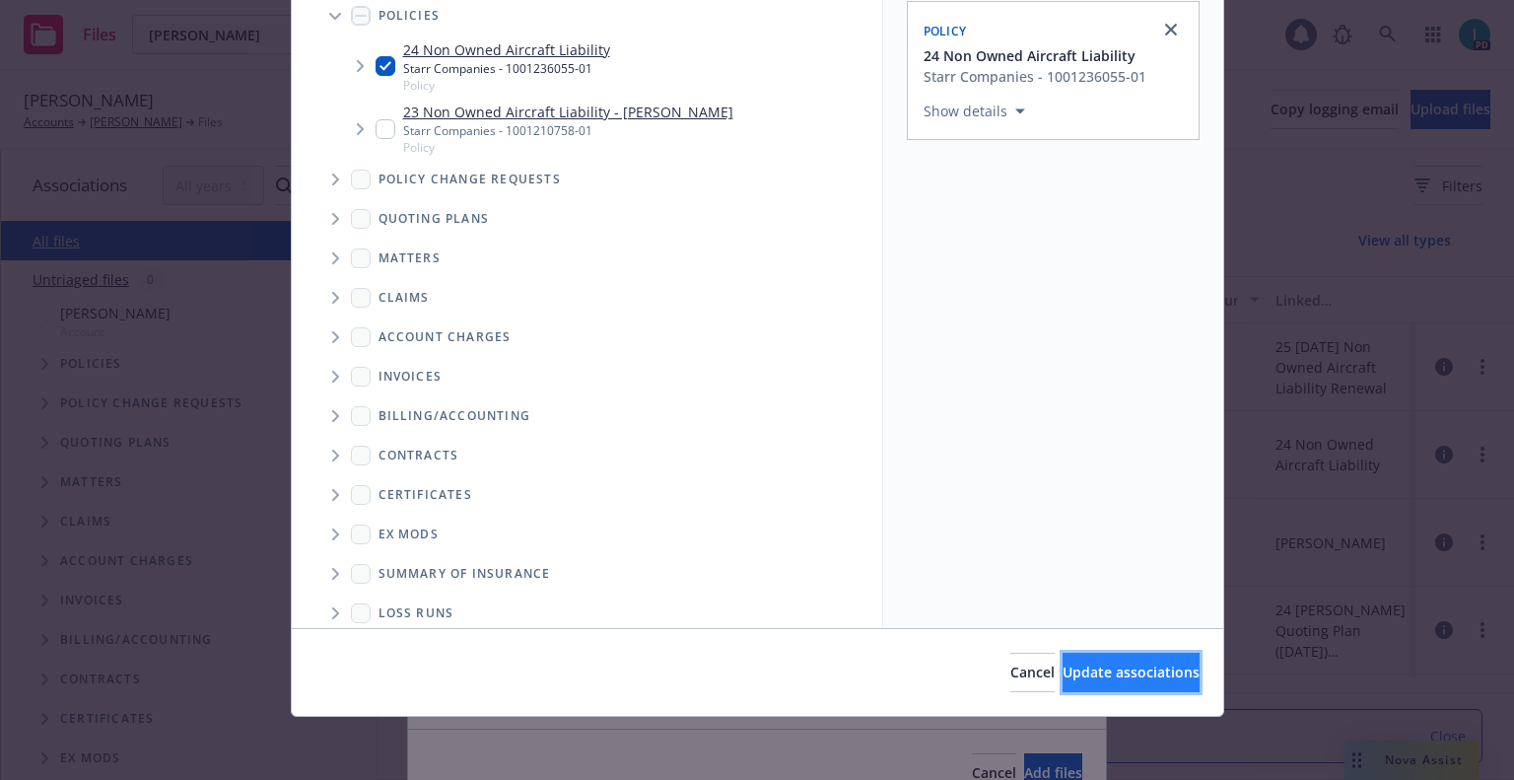
click at [1145, 688] on button "Update associations" at bounding box center [1131, 672] width 137 height 39
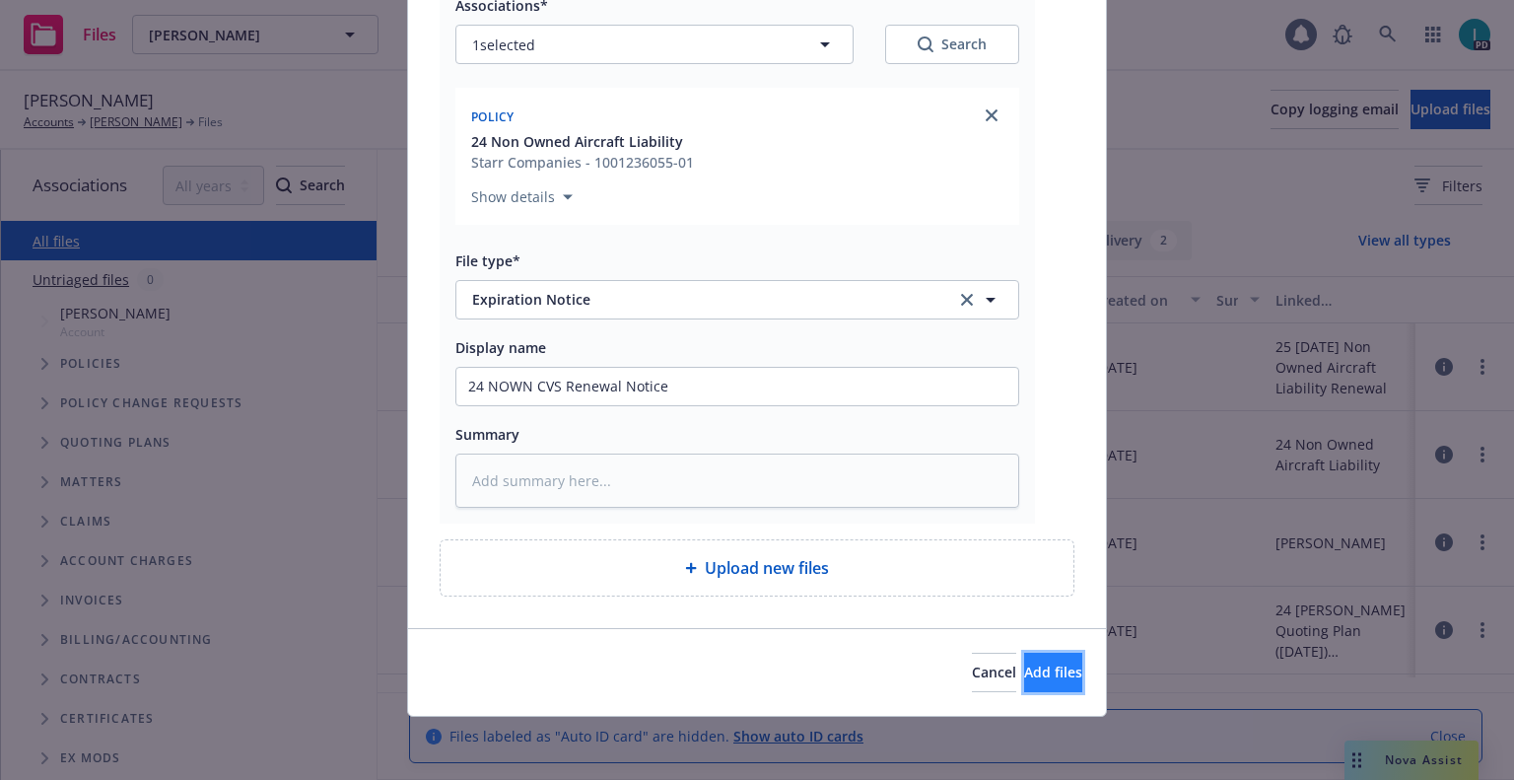
click at [1054, 656] on button "Add files" at bounding box center [1053, 672] width 58 height 39
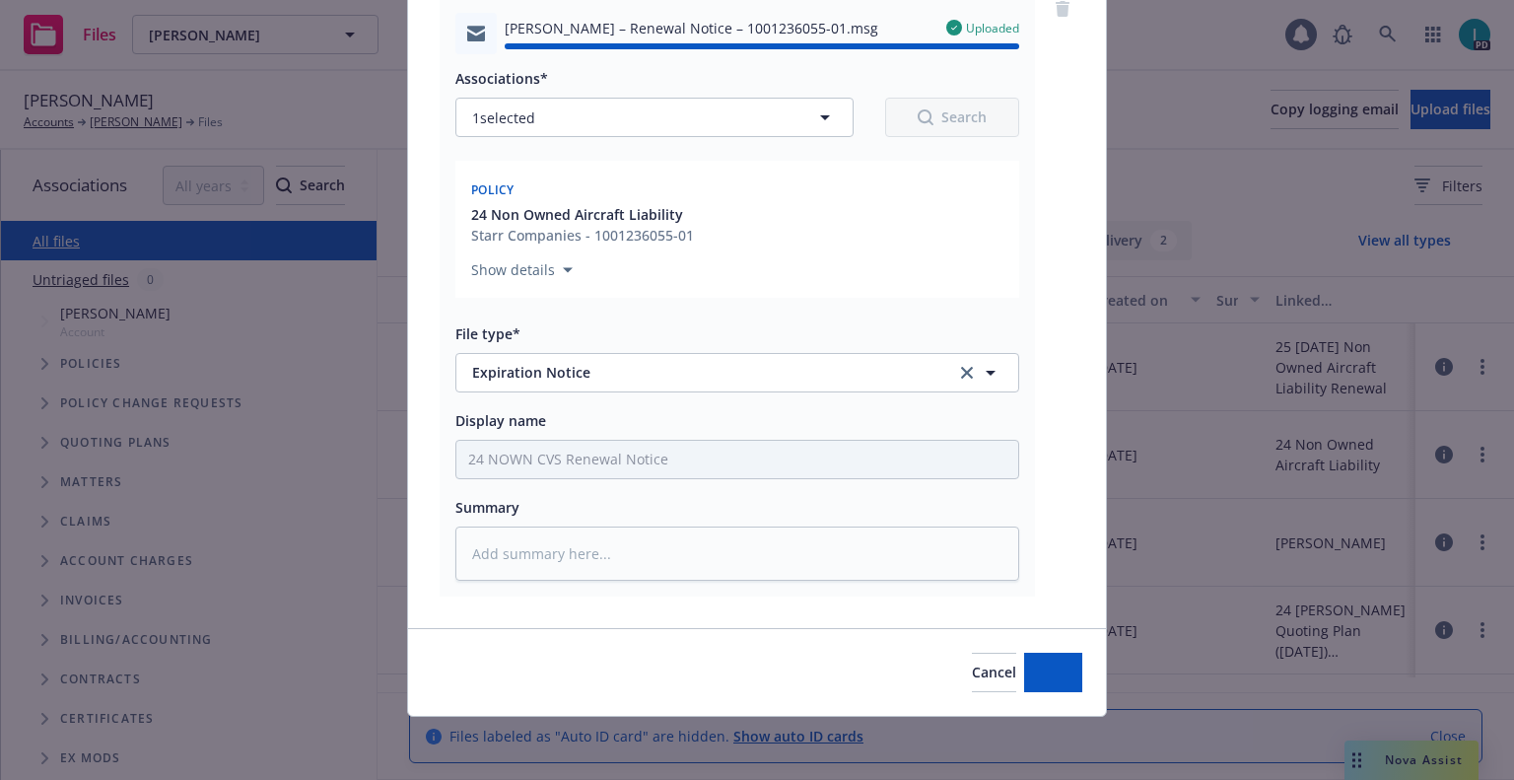
type textarea "x"
